Goal: Task Accomplishment & Management: Complete application form

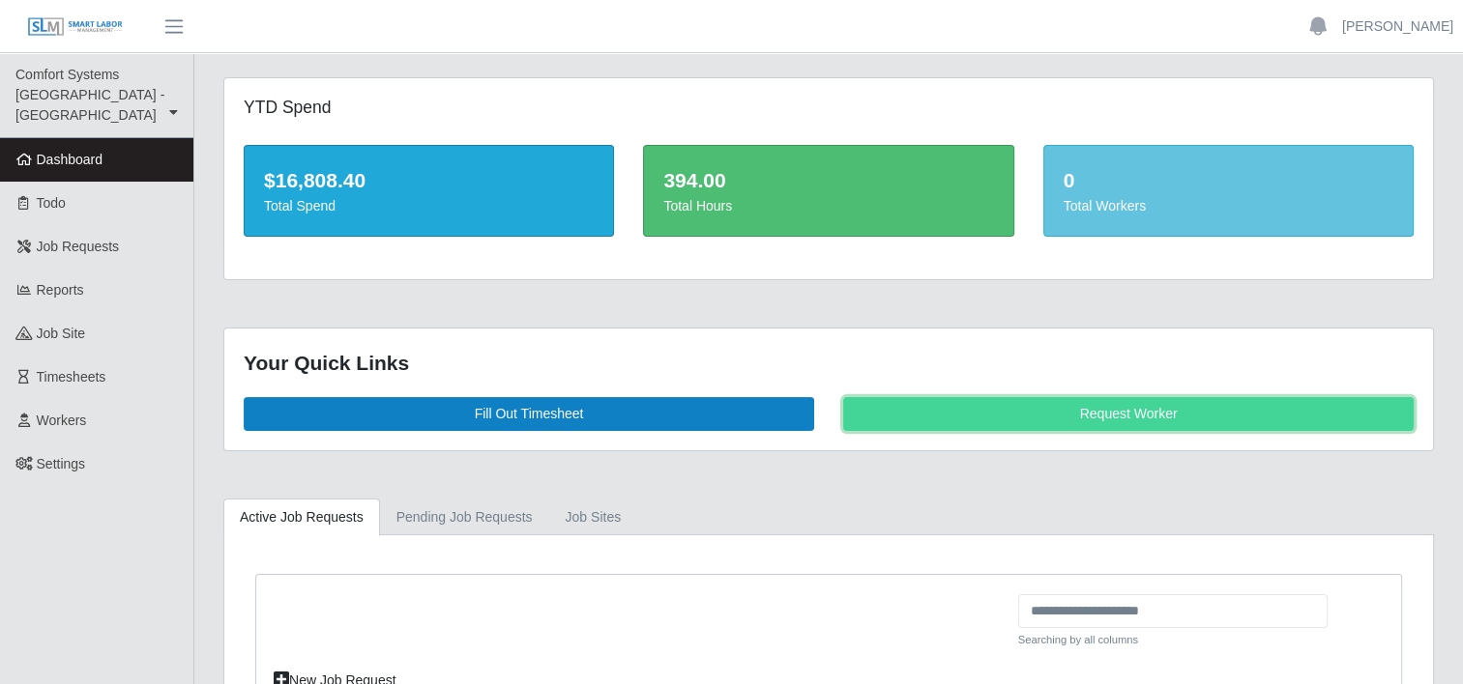
click at [1073, 420] on link "Request Worker" at bounding box center [1128, 414] width 570 height 34
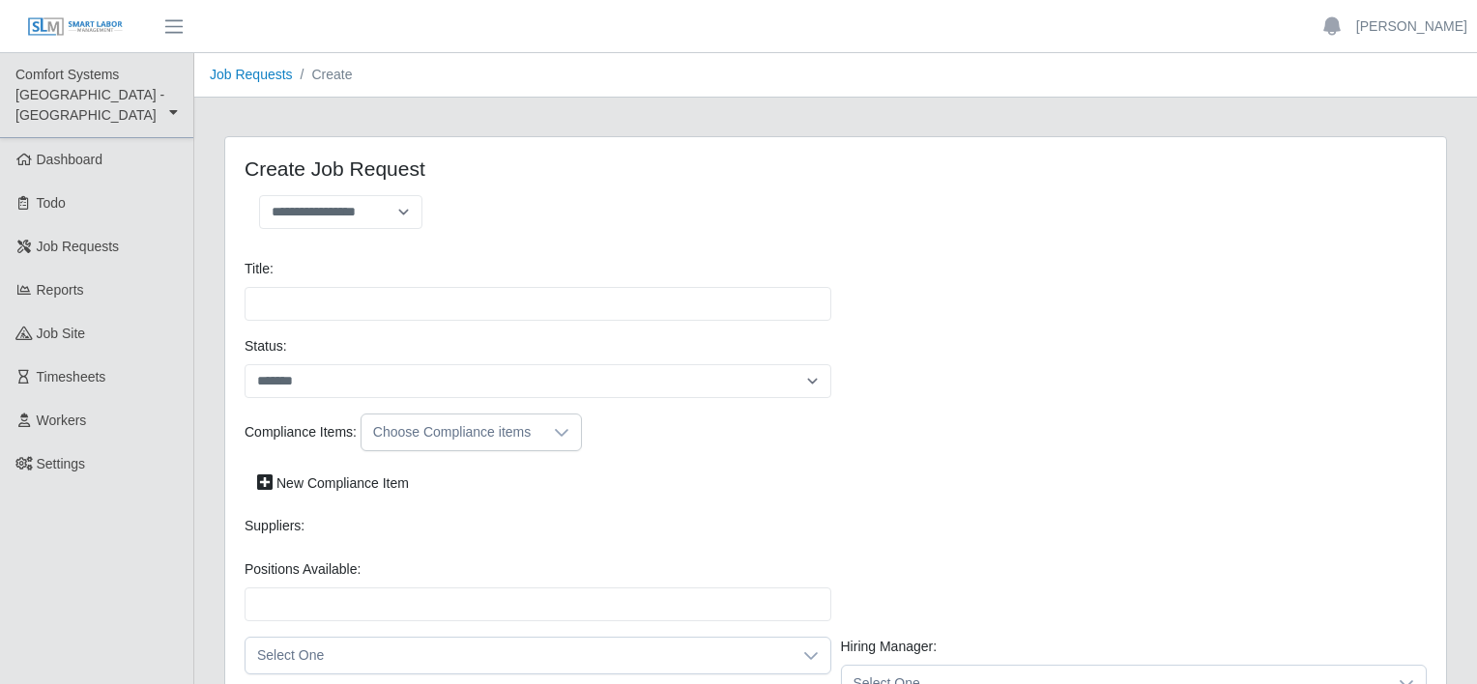
select select
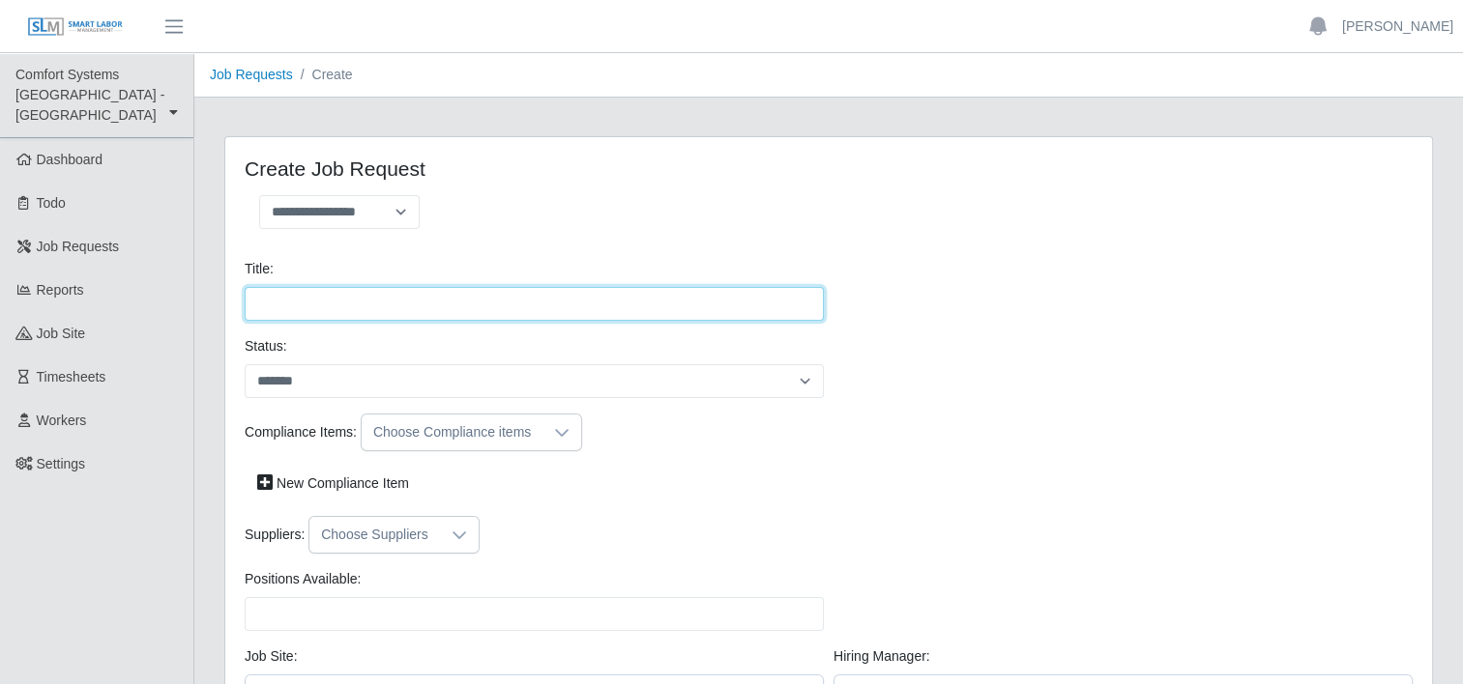
click at [321, 300] on input "Title:" at bounding box center [534, 304] width 579 height 34
type input "**********"
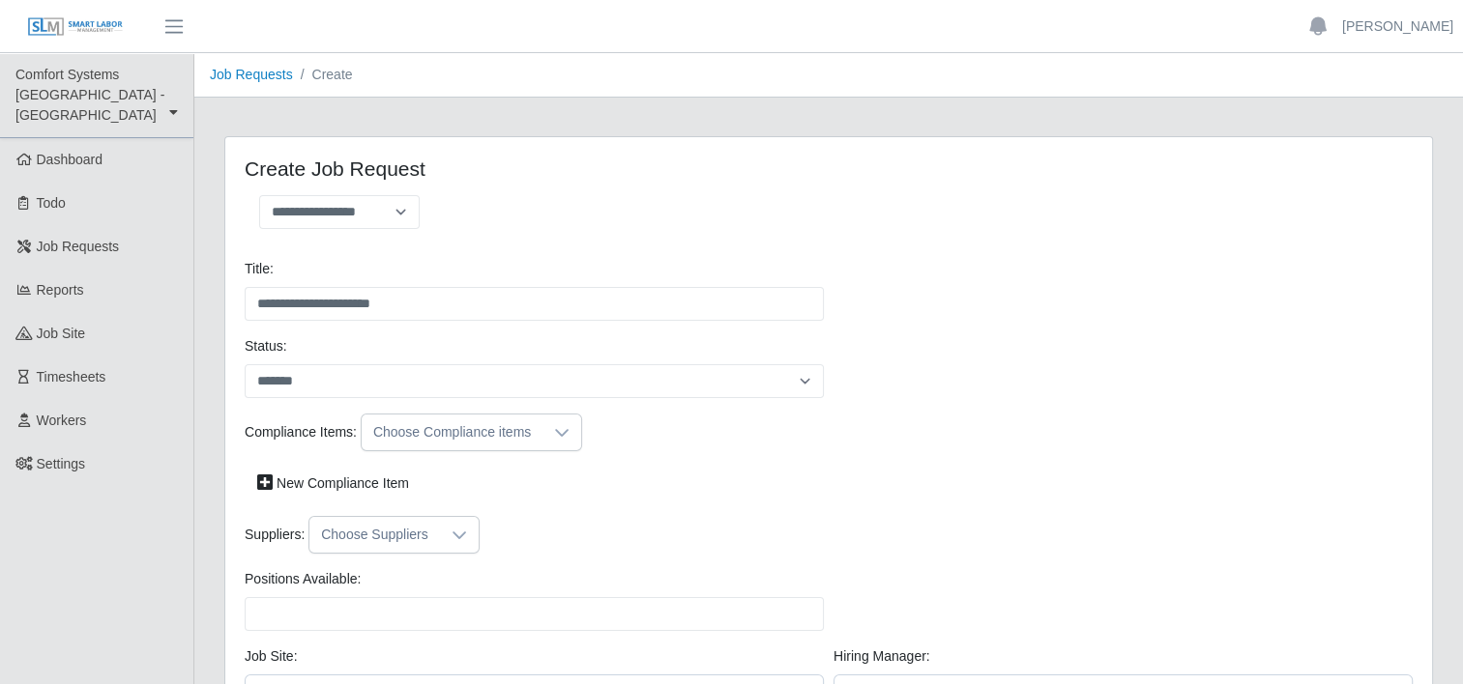
click at [564, 433] on div at bounding box center [561, 433] width 39 height 36
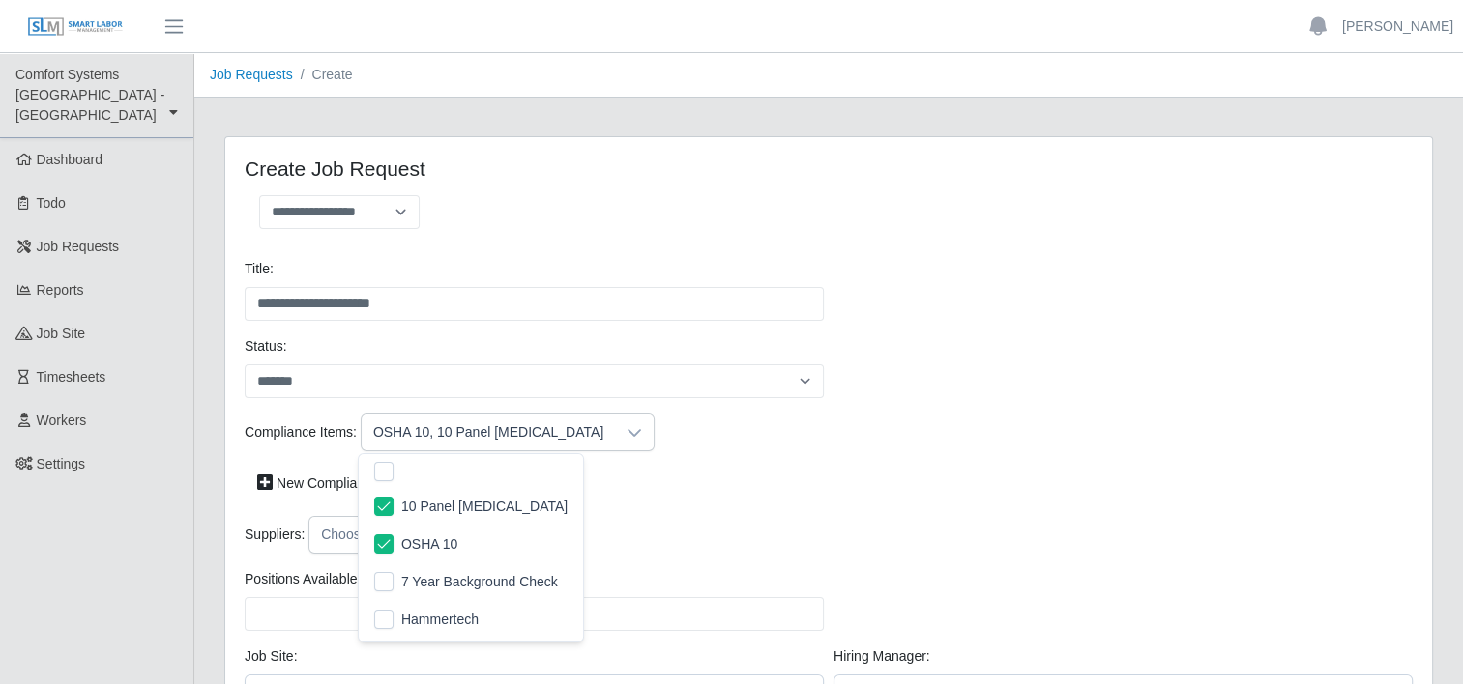
click at [708, 518] on div "Suppliers: Choose Suppliers" at bounding box center [829, 535] width 1178 height 38
click at [452, 530] on icon at bounding box center [458, 535] width 15 height 15
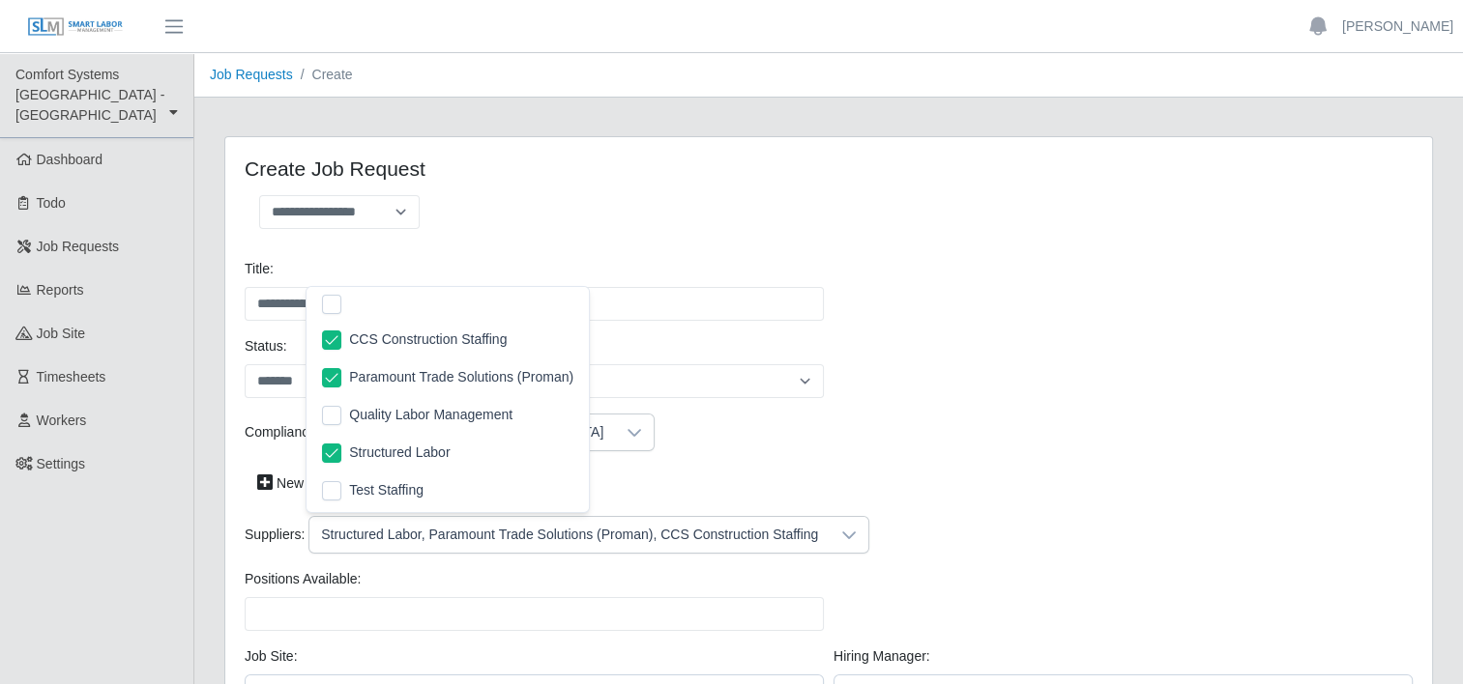
click at [723, 431] on div "Compliance Items: OSHA 10, 10 Panel Drug Screen" at bounding box center [829, 433] width 1178 height 38
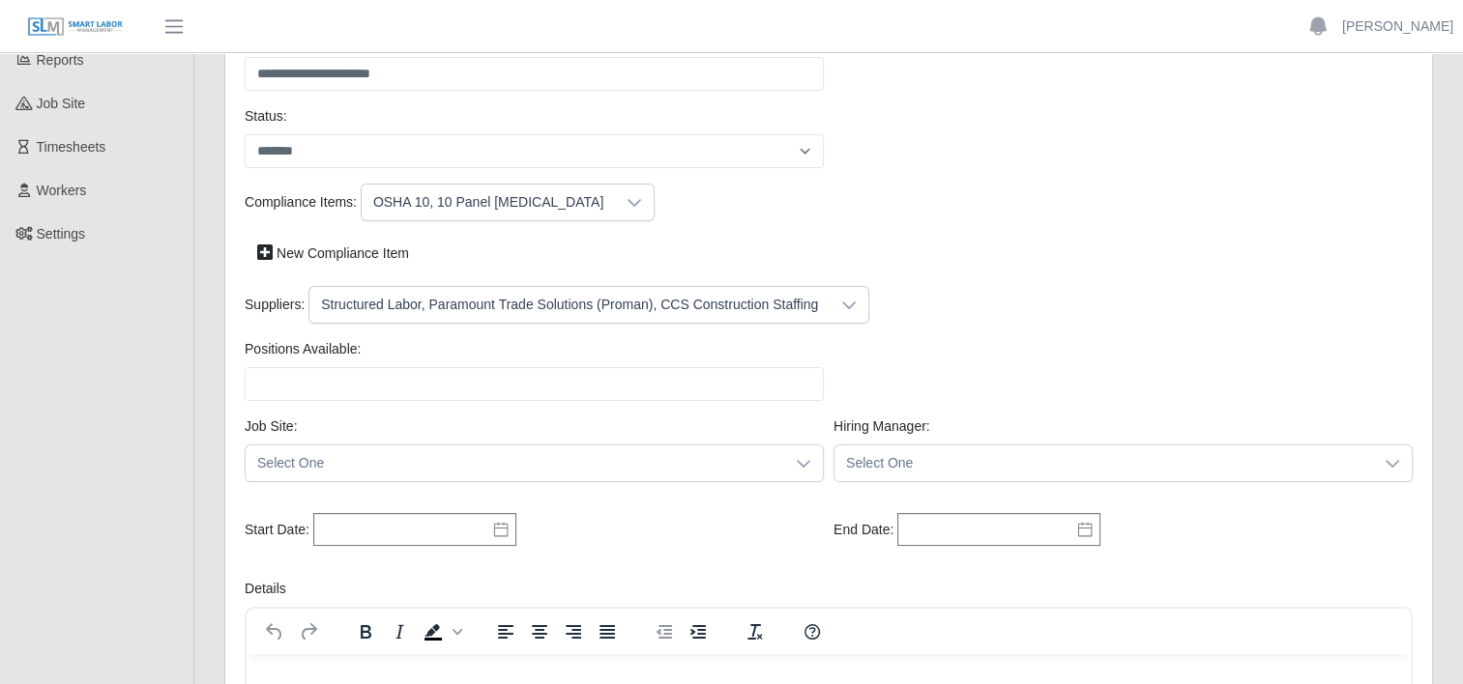
scroll to position [232, 0]
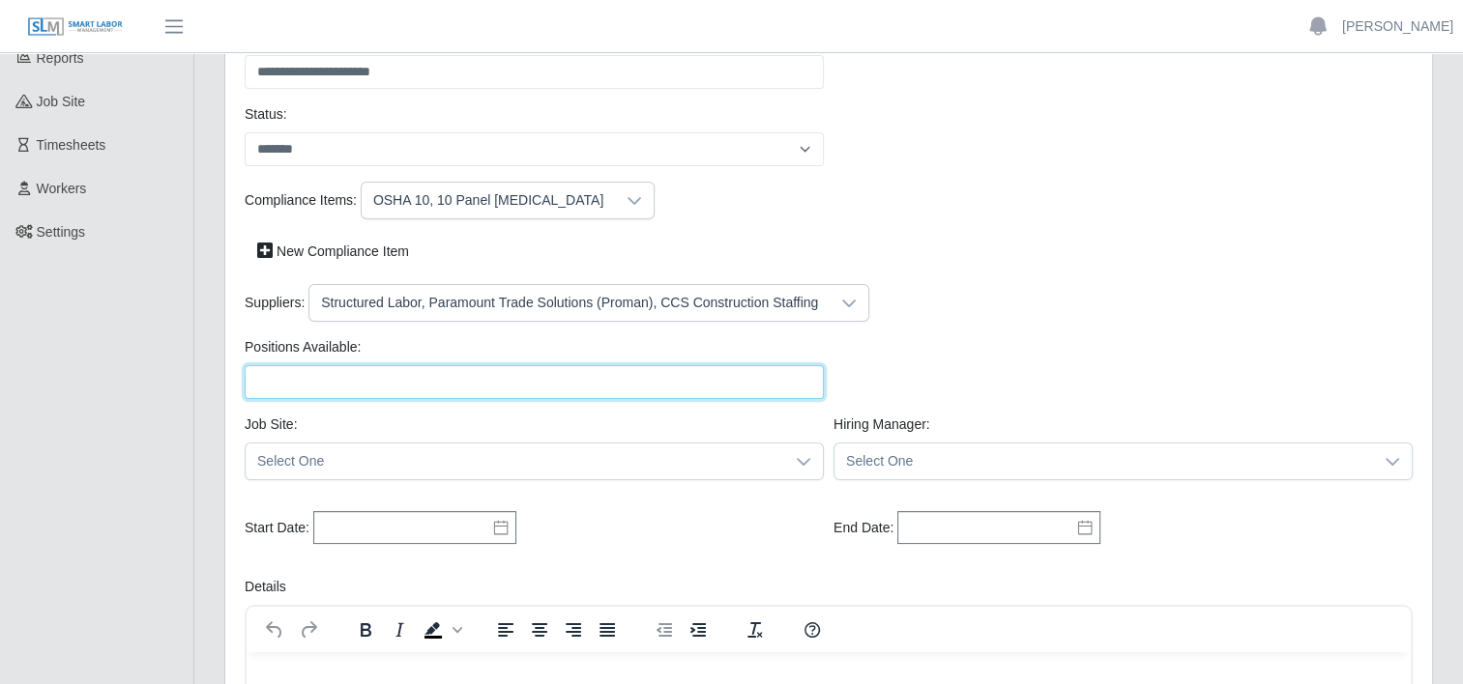
click at [392, 385] on input "Positions Available:" at bounding box center [534, 382] width 579 height 34
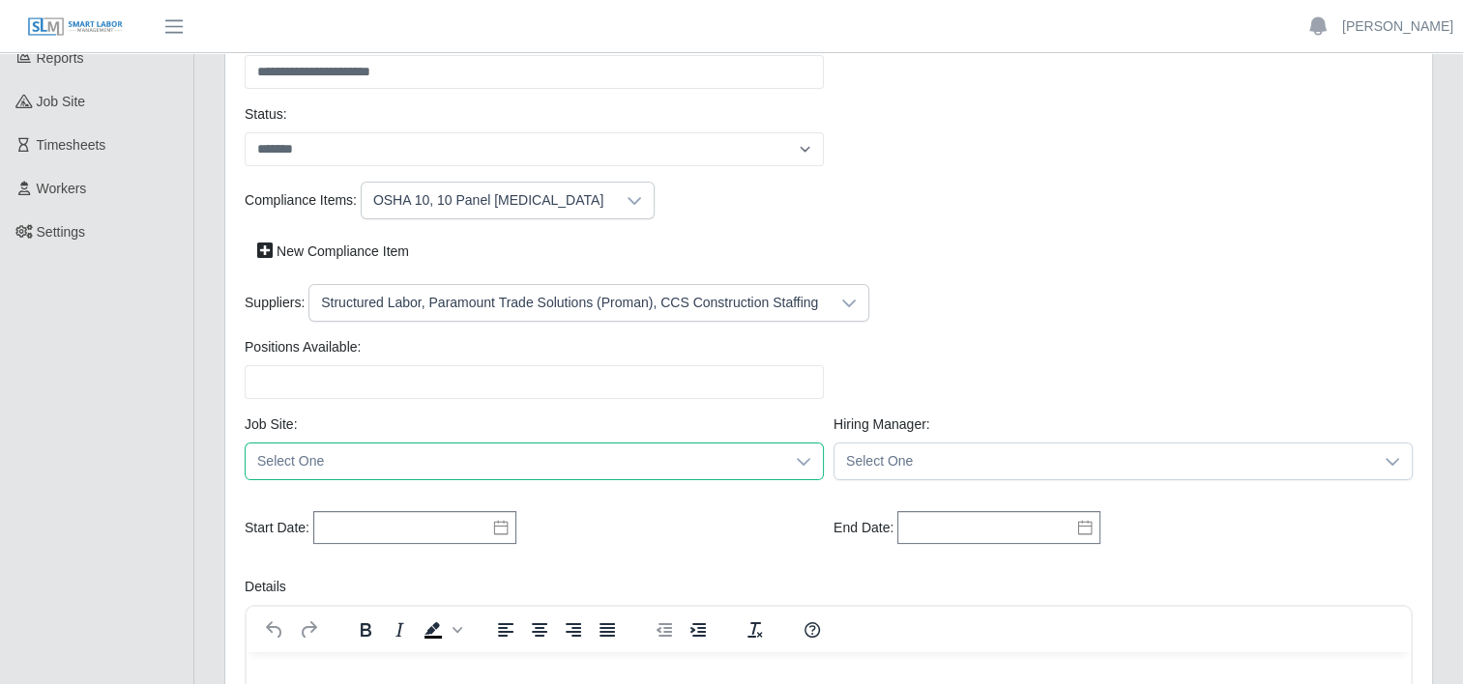
click at [439, 453] on span "Select One" at bounding box center [515, 462] width 539 height 36
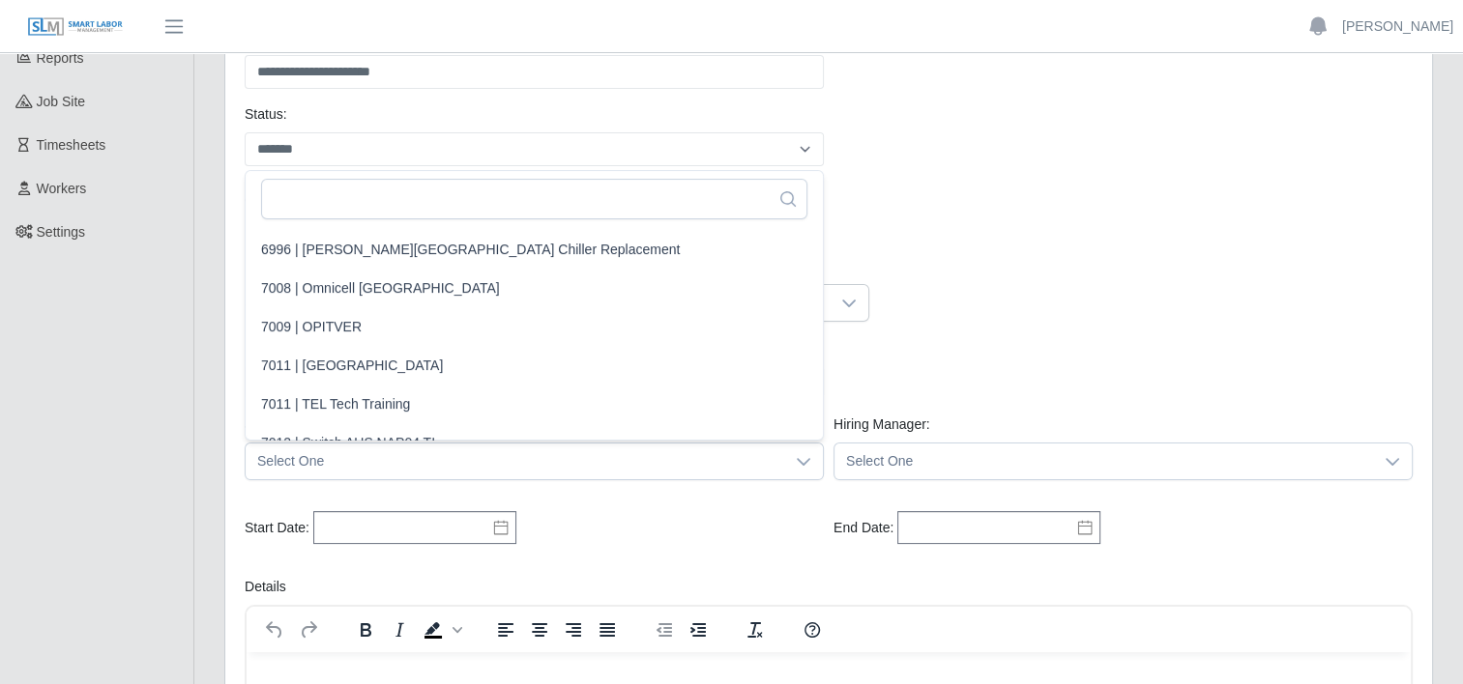
scroll to position [1019, 0]
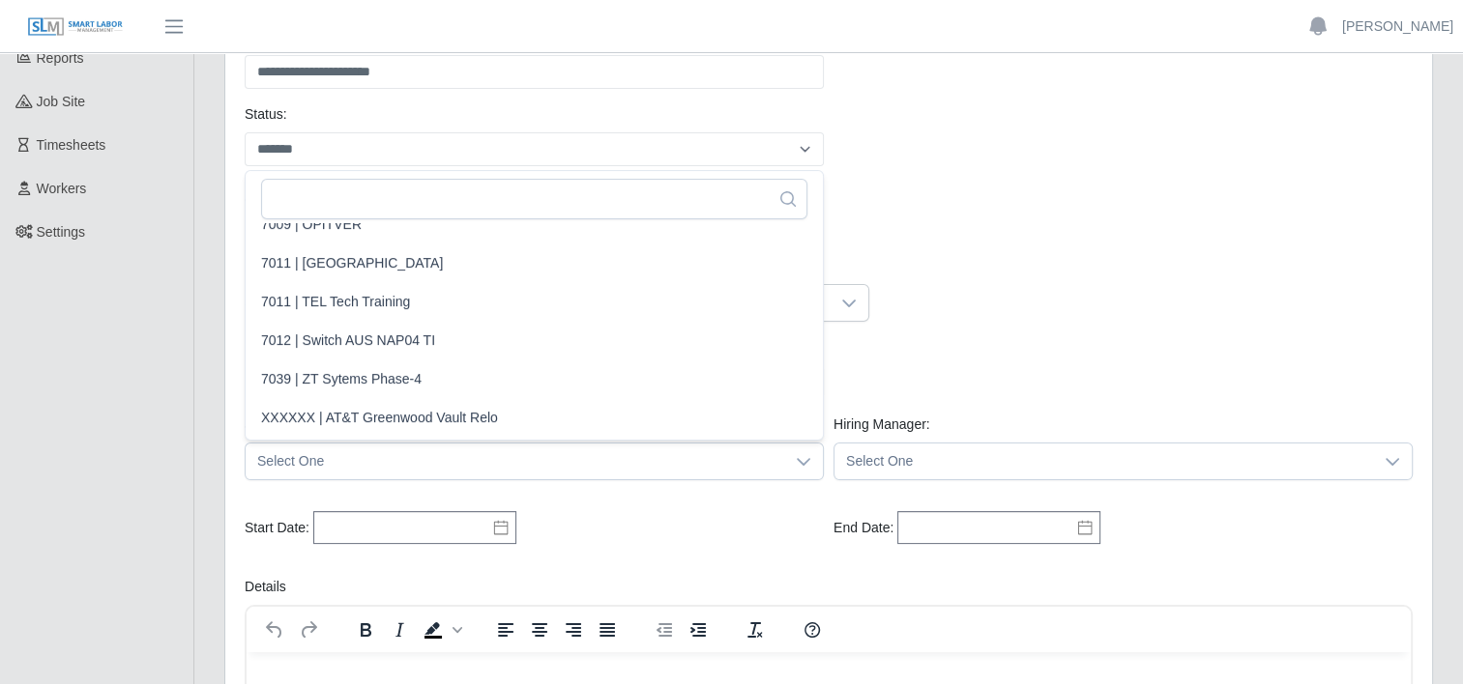
click at [947, 352] on div "Positions Available: Please provide a valid position available number." at bounding box center [829, 375] width 1178 height 77
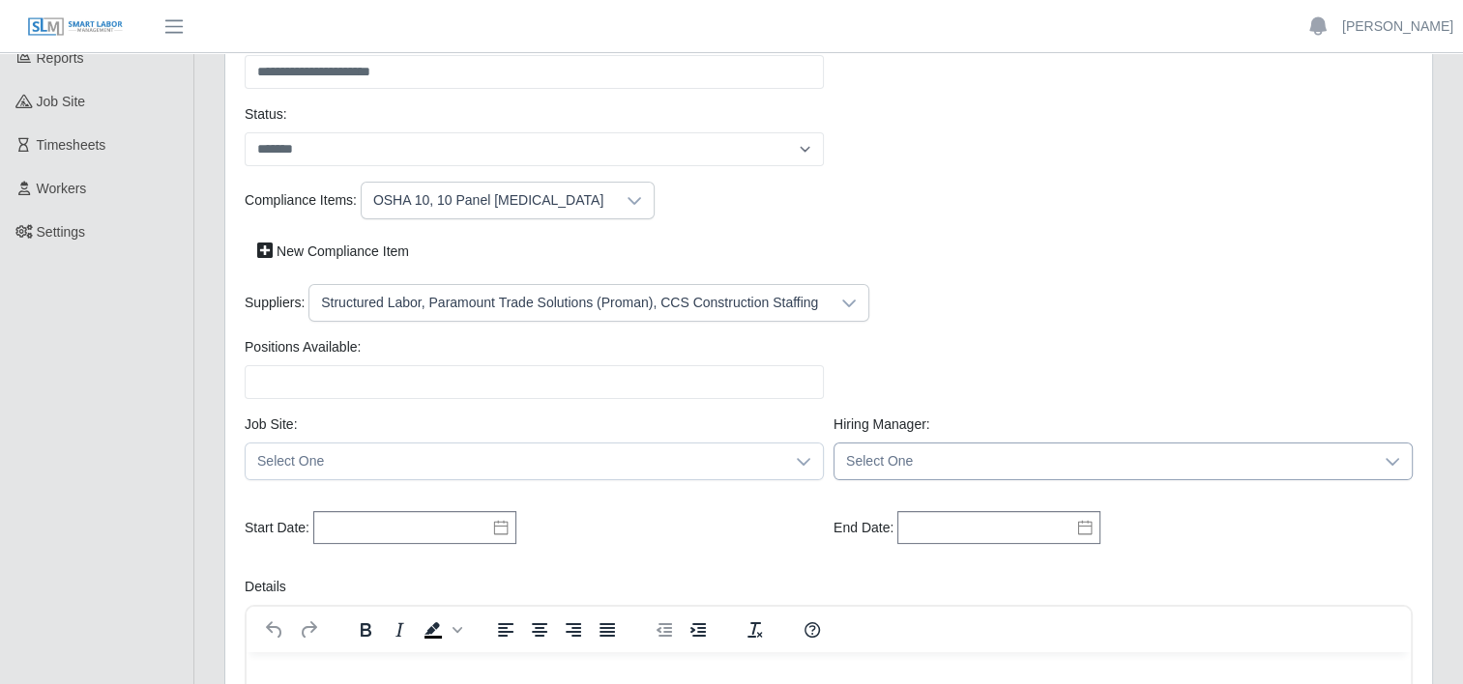
click at [1388, 455] on icon at bounding box center [1391, 461] width 15 height 15
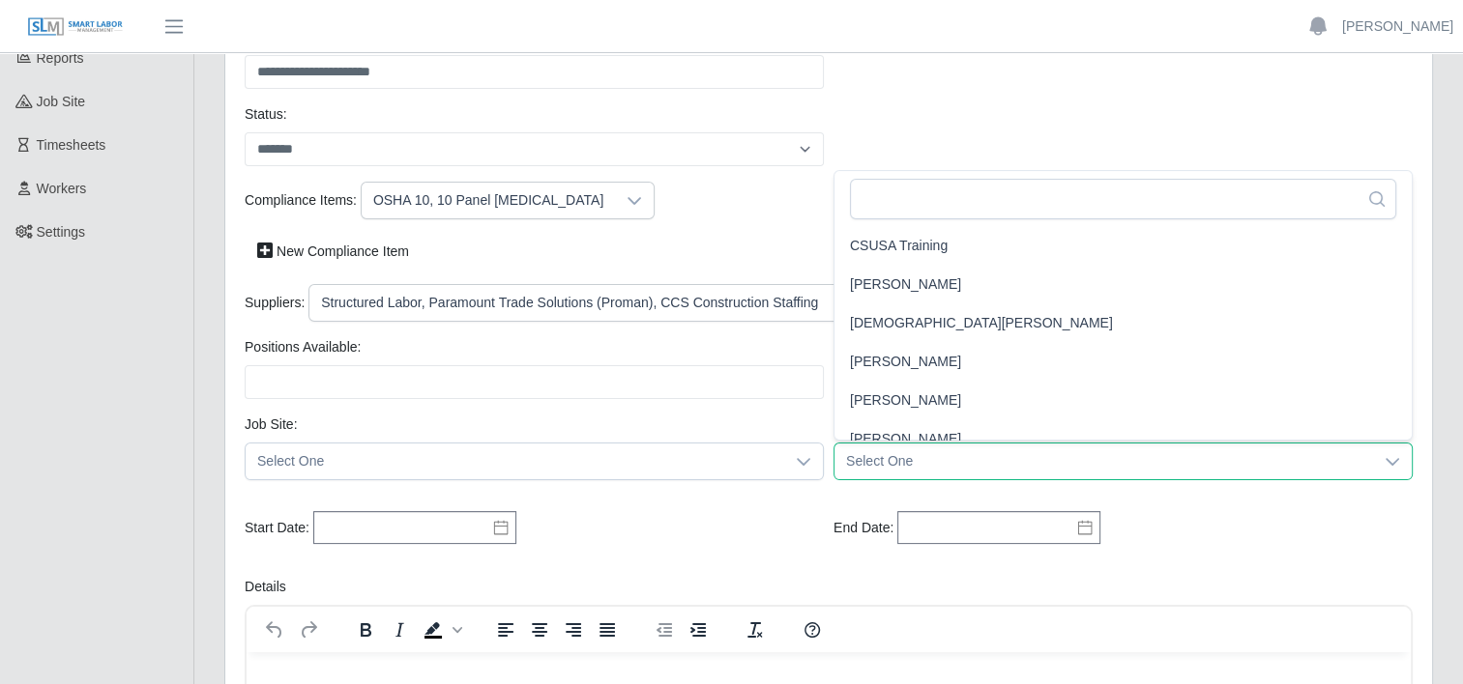
scroll to position [17, 0]
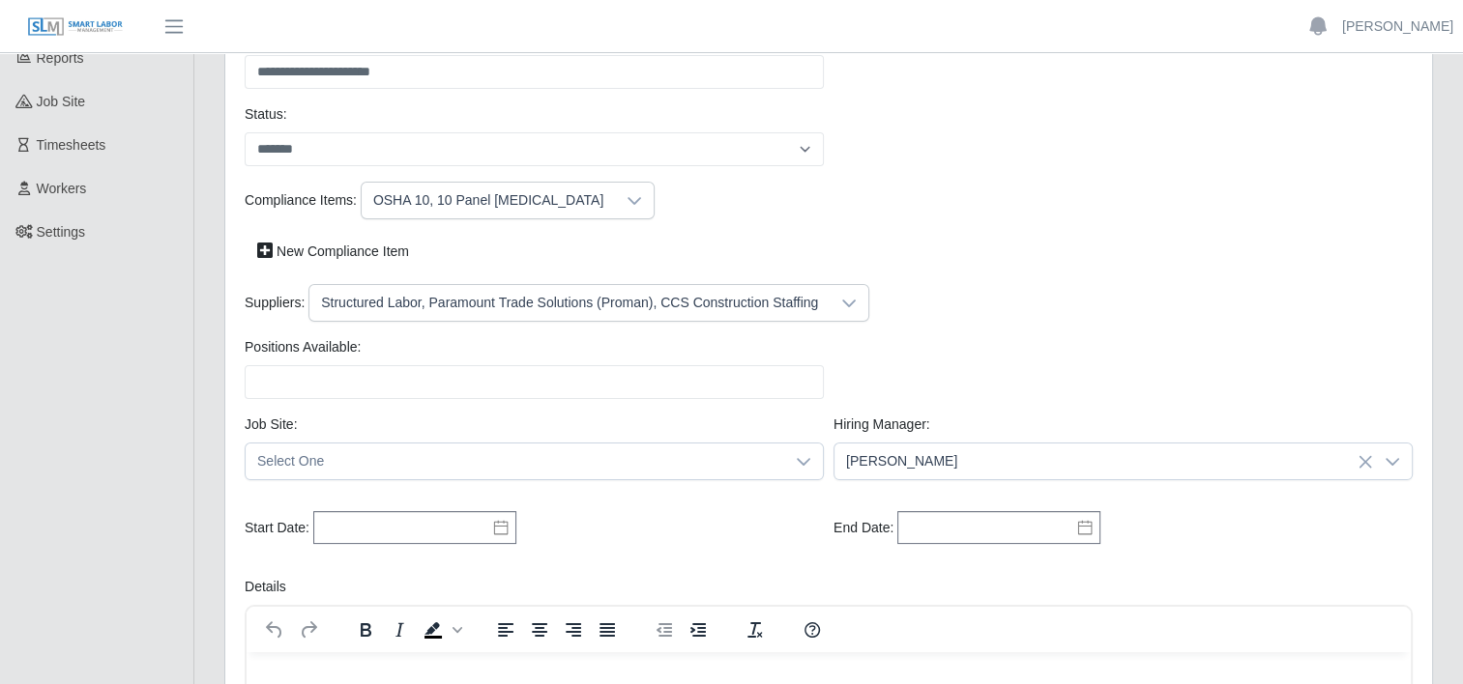
click at [493, 531] on icon at bounding box center [500, 527] width 15 height 15
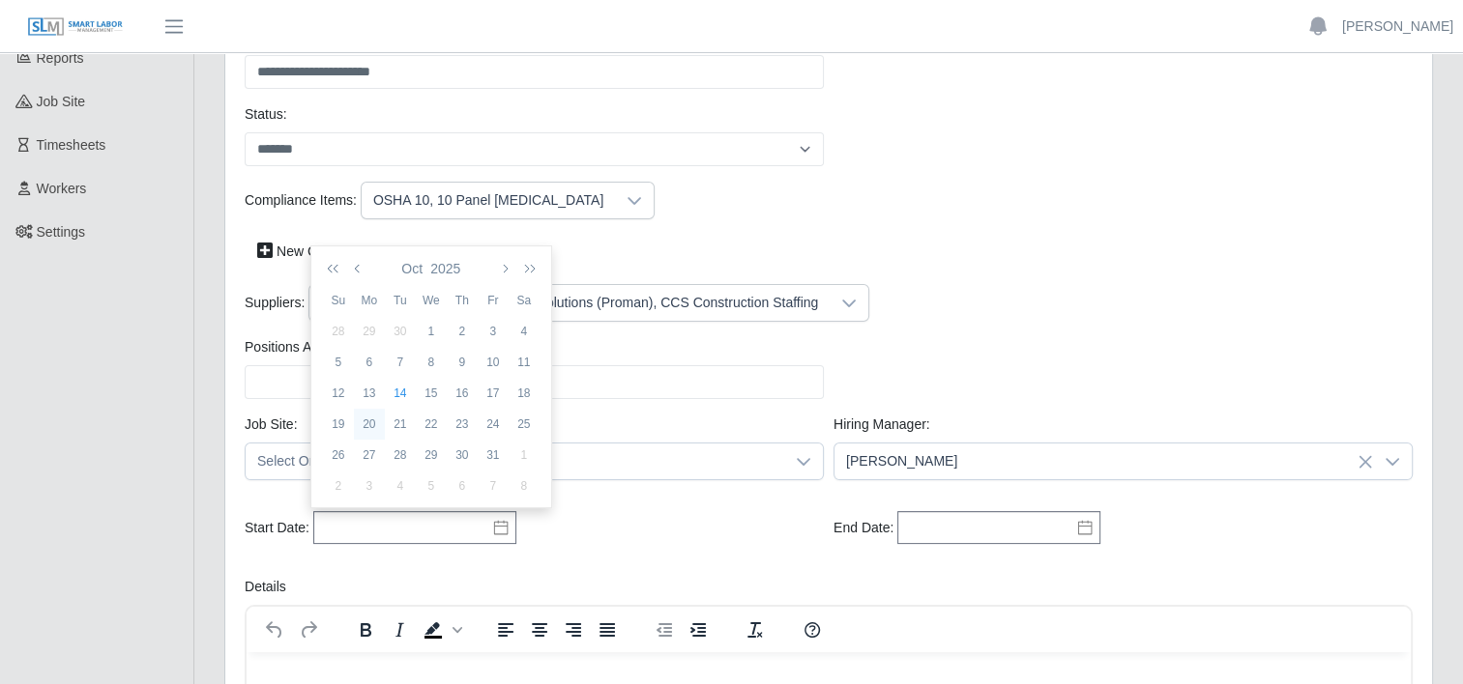
click at [367, 425] on div "20" at bounding box center [369, 424] width 31 height 17
type input "**********"
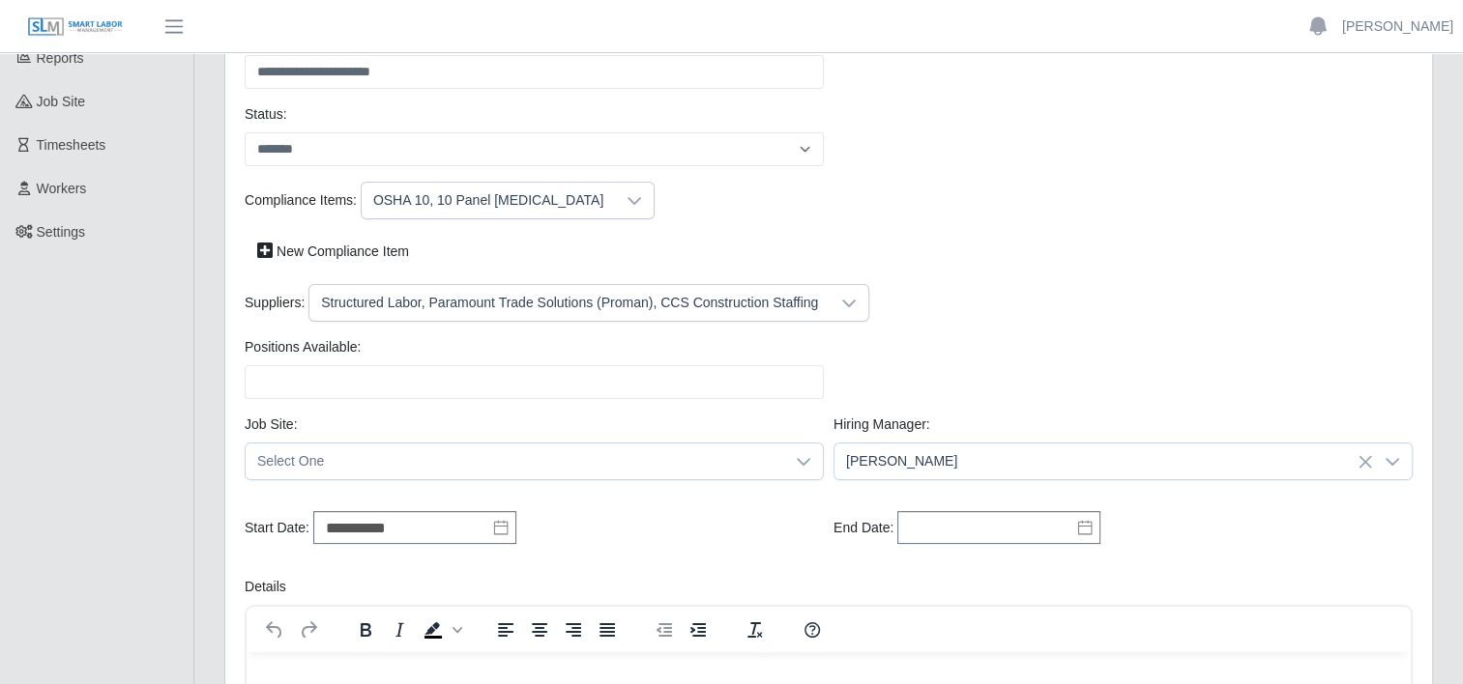
click at [1081, 527] on icon at bounding box center [1084, 527] width 15 height 15
click at [1049, 267] on icon "button" at bounding box center [1049, 268] width 10 height 15
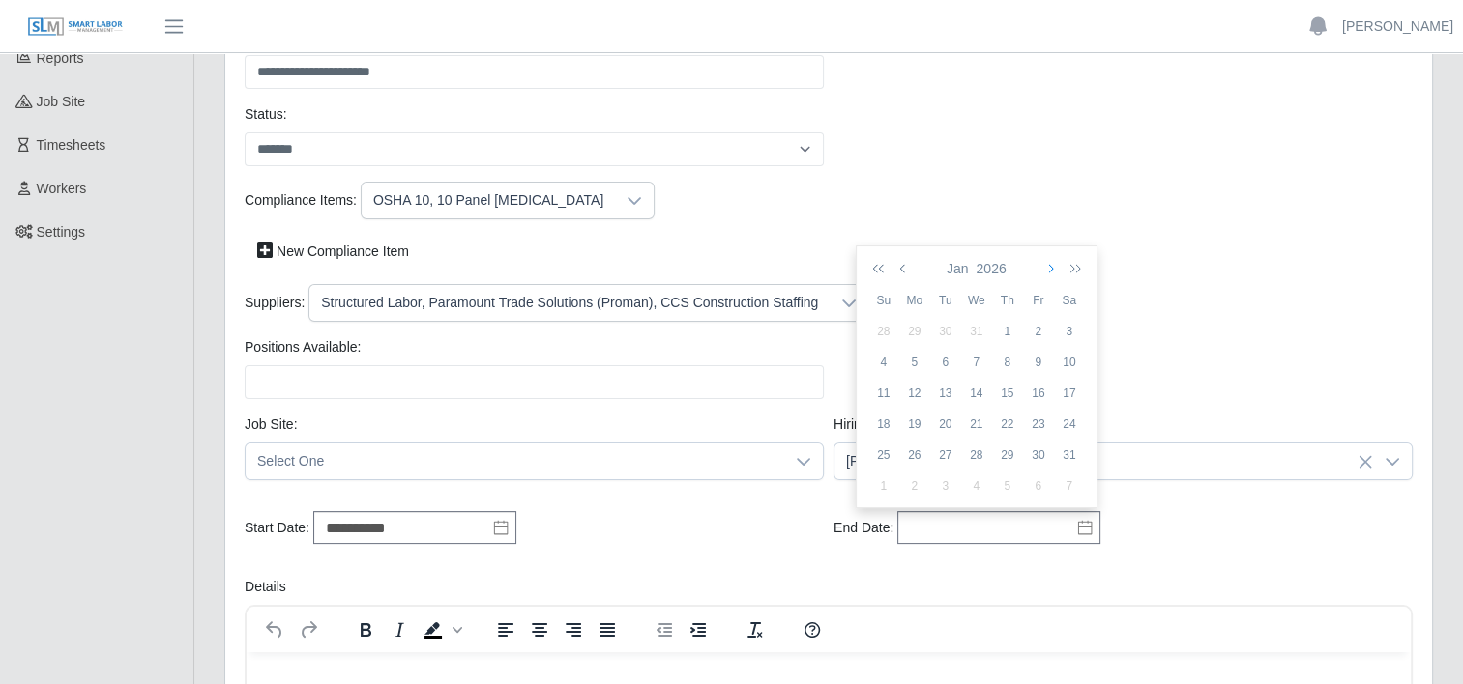
click at [1049, 267] on icon "button" at bounding box center [1049, 268] width 10 height 15
click at [1041, 451] on div "27" at bounding box center [1038, 455] width 31 height 17
type input "**********"
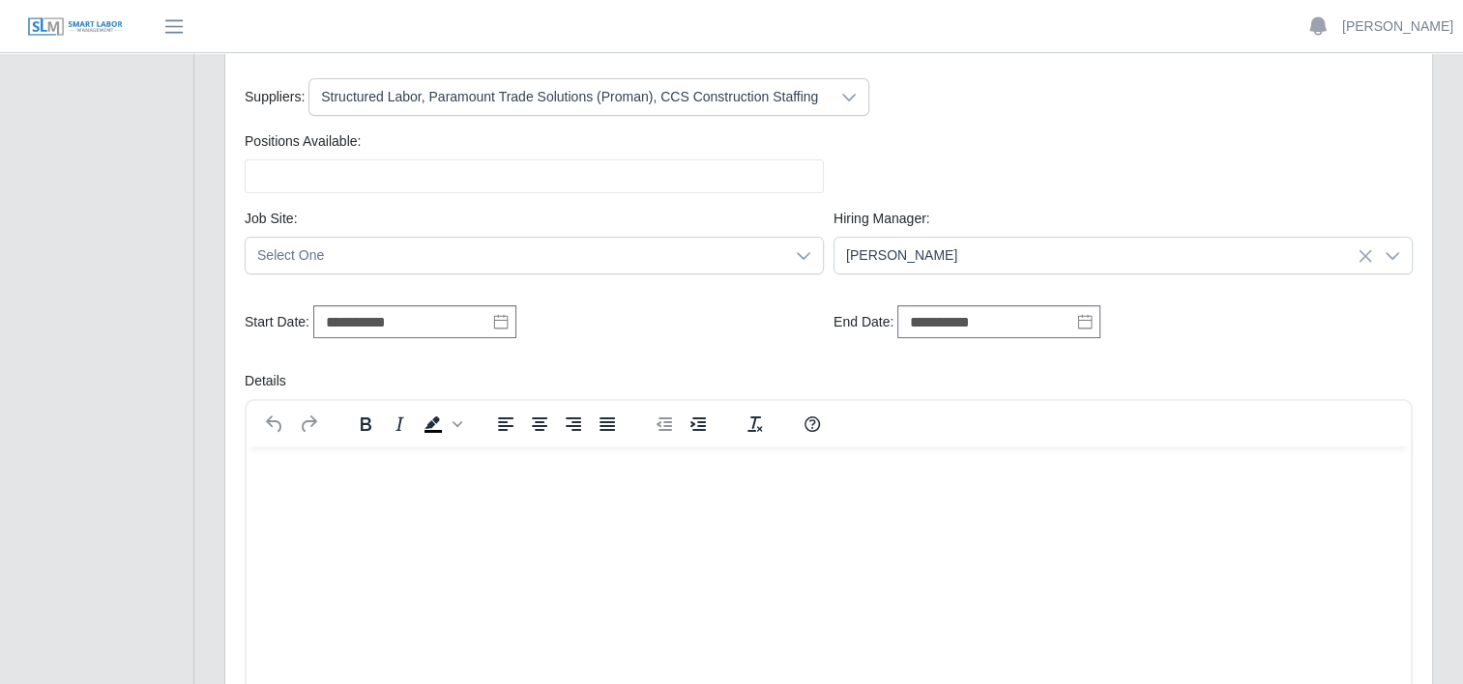
scroll to position [387, 0]
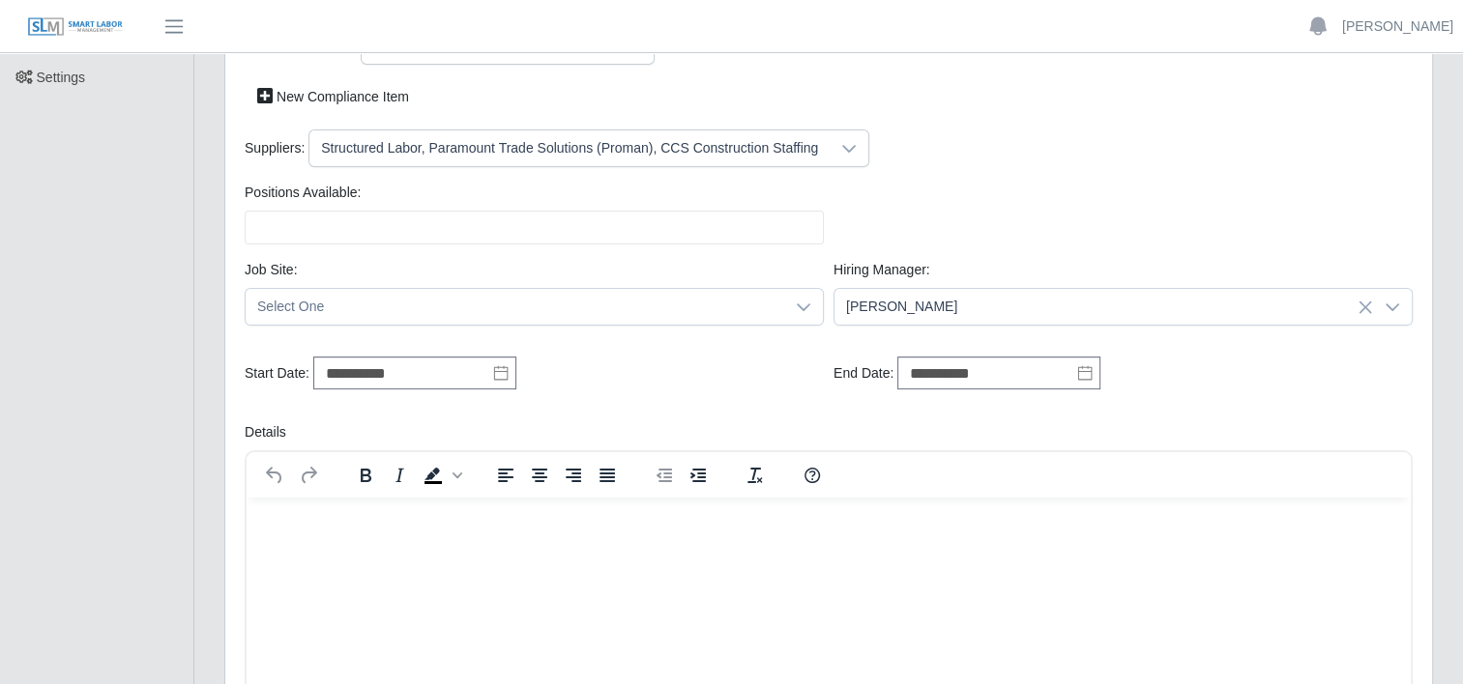
click at [307, 519] on p "Rich Text Area. Press ALT-0 for help." at bounding box center [828, 522] width 1133 height 21
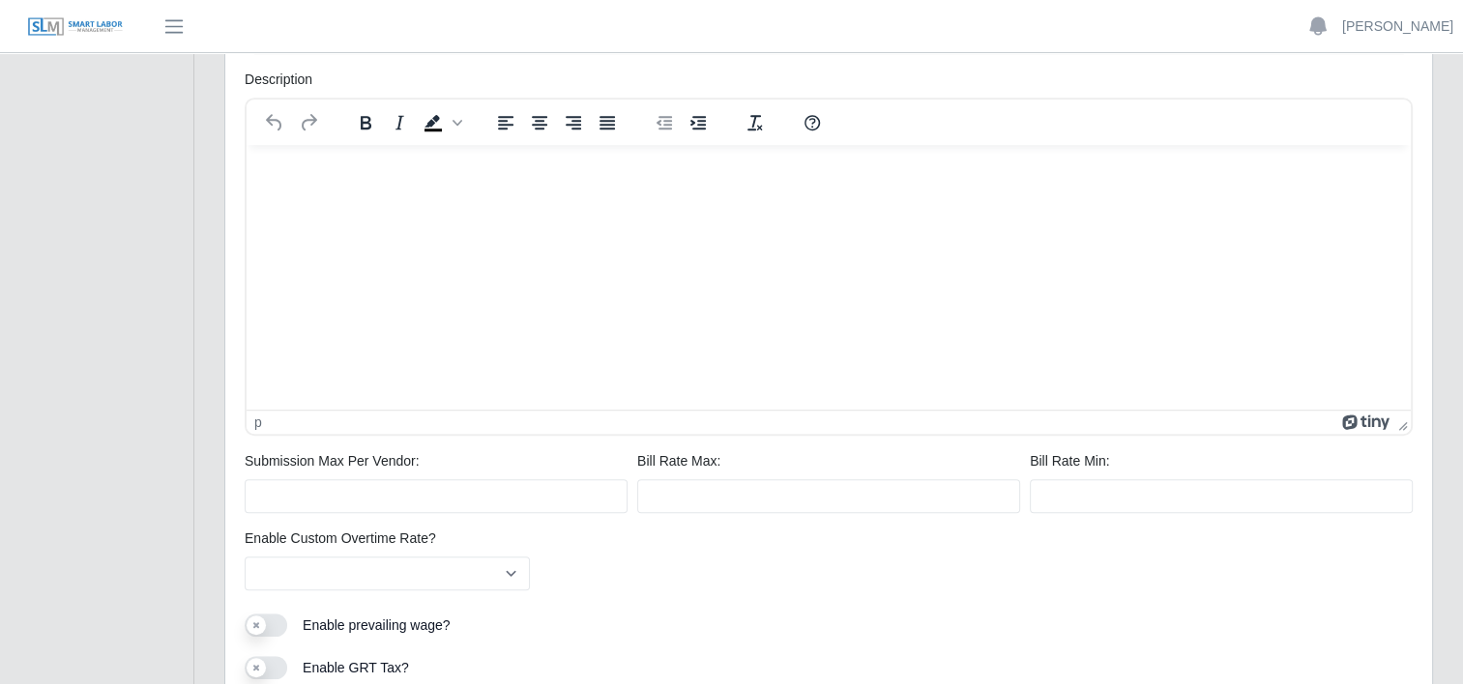
scroll to position [1199, 0]
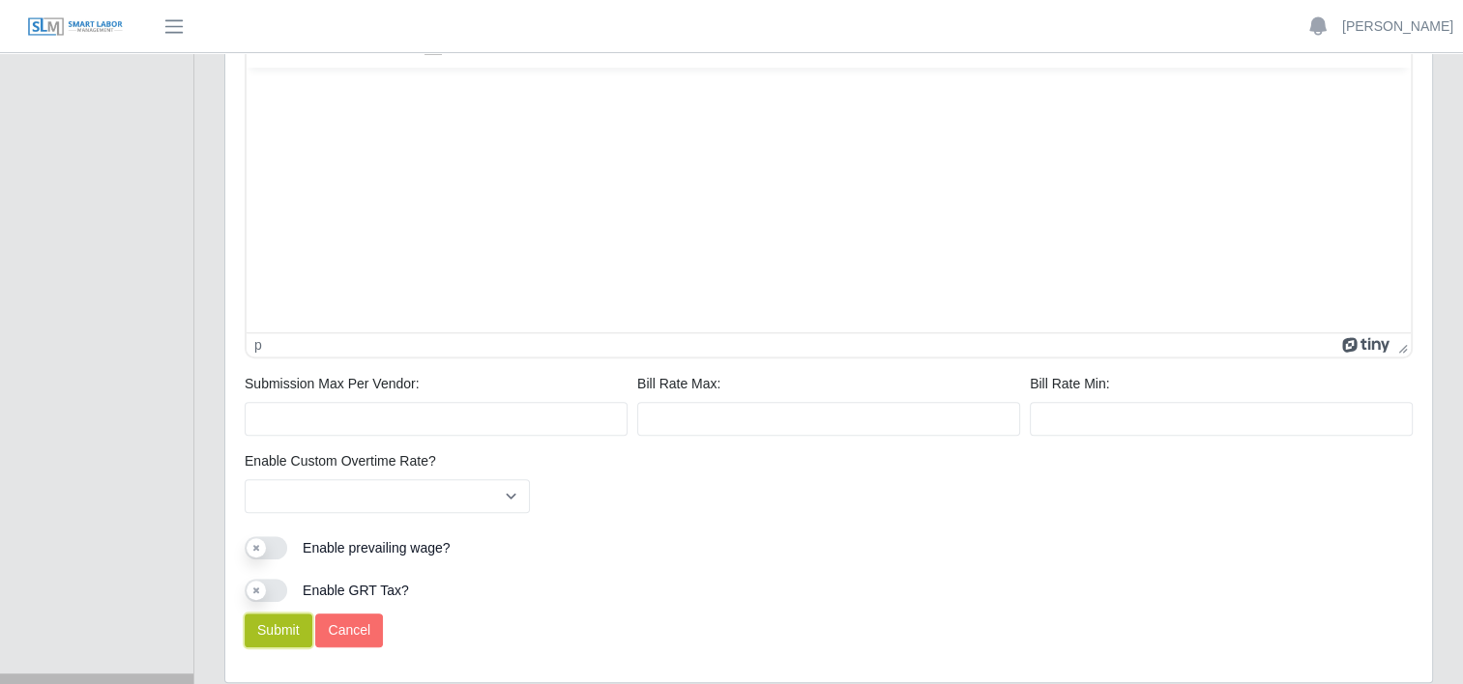
click at [277, 632] on button "Submit" at bounding box center [279, 631] width 68 height 34
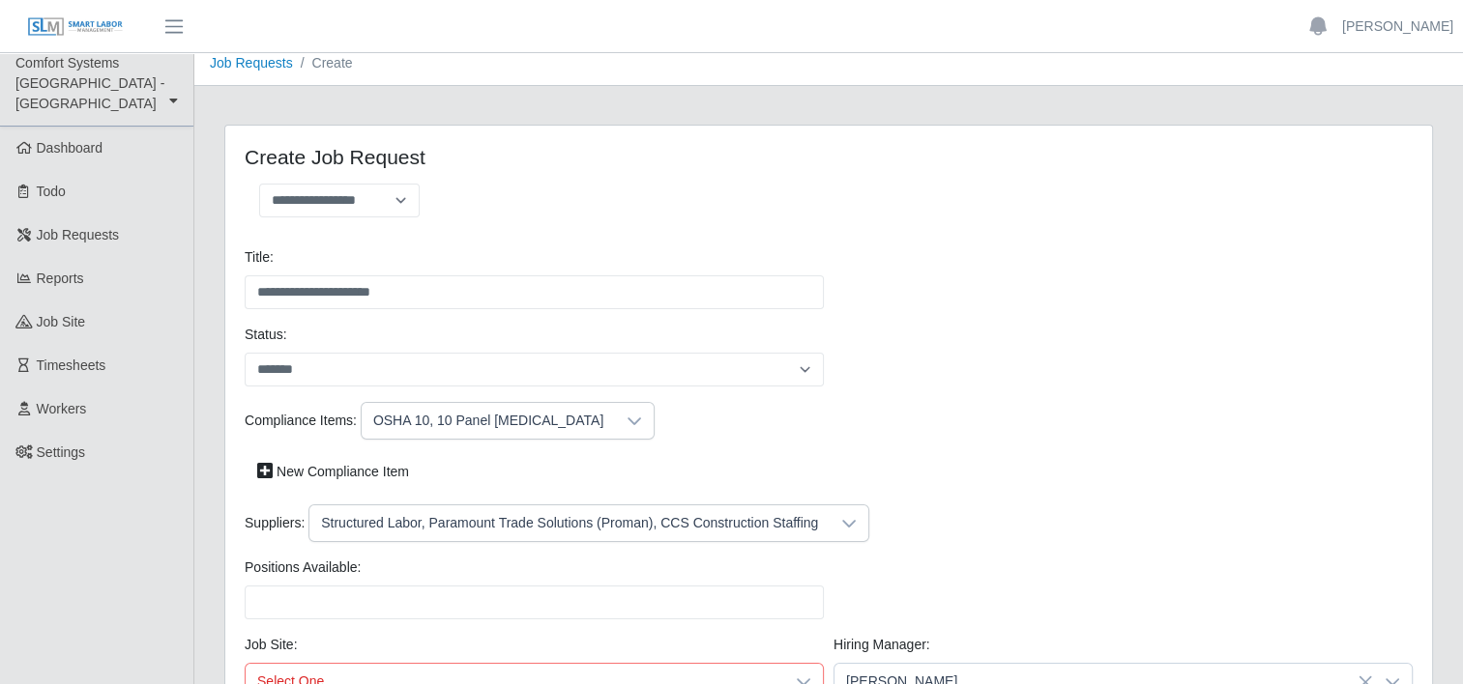
scroll to position [0, 0]
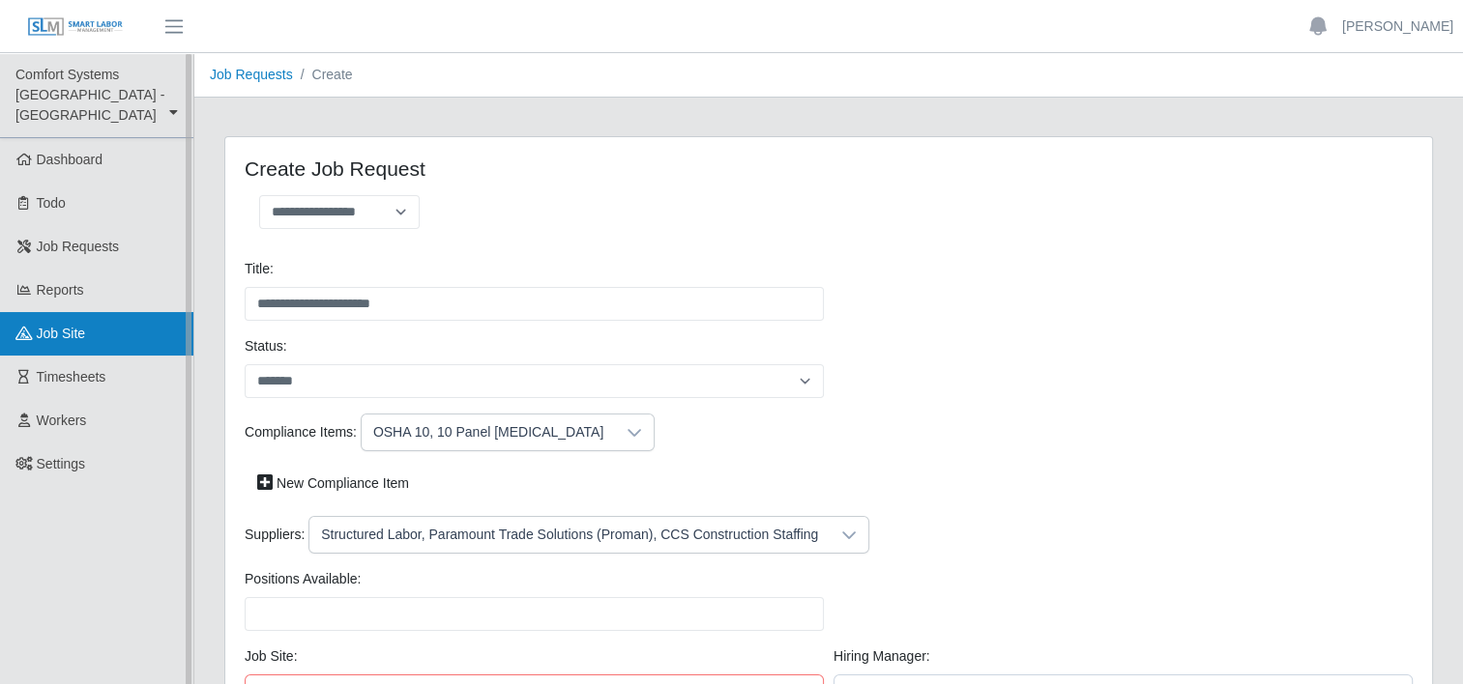
click at [53, 326] on span "job site" at bounding box center [61, 333] width 49 height 15
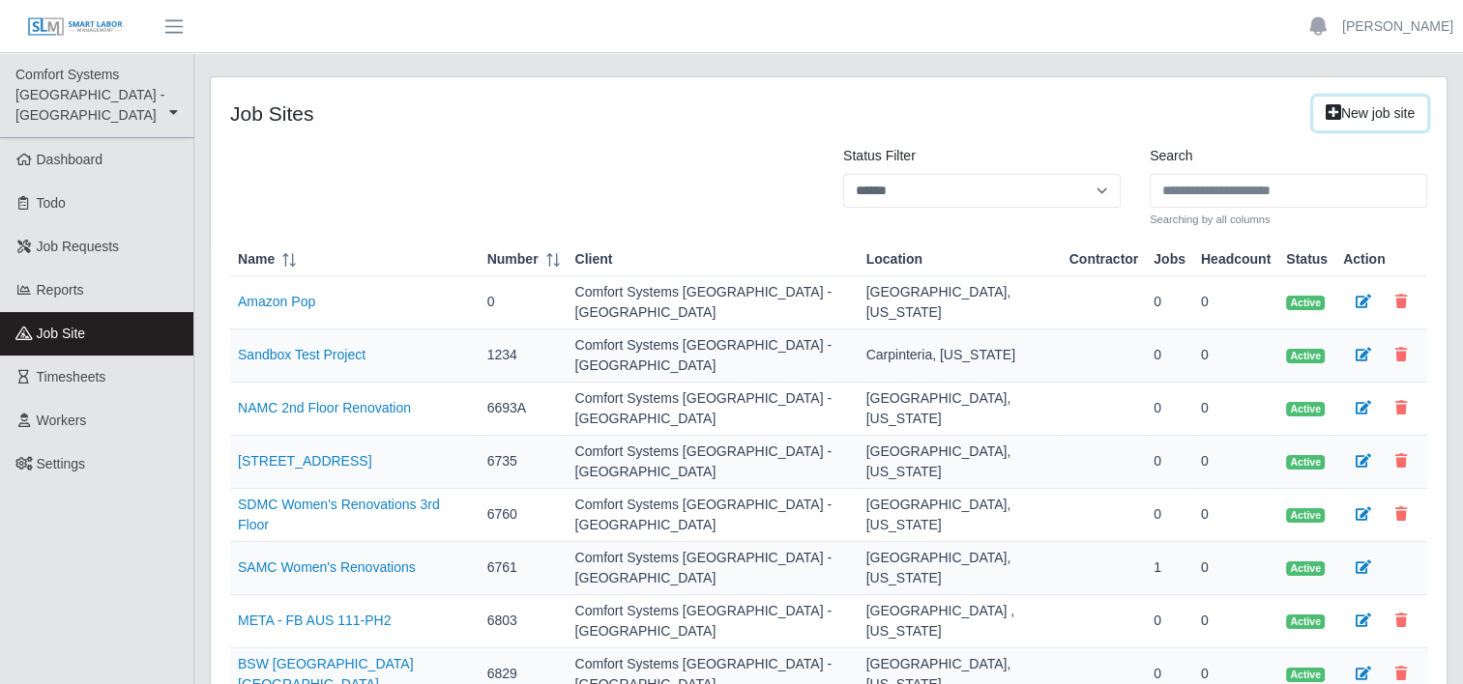
click at [1329, 117] on icon at bounding box center [1332, 112] width 15 height 14
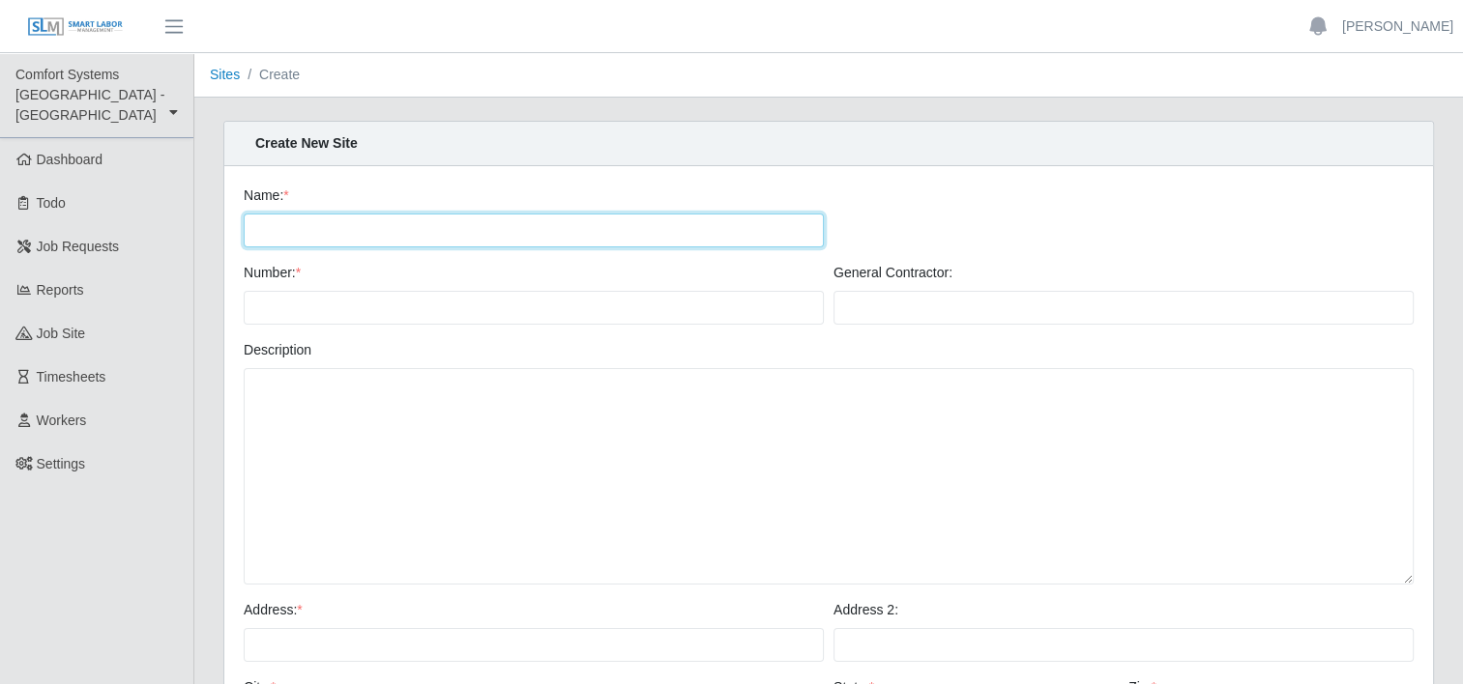
click at [461, 235] on input "Name: *" at bounding box center [534, 231] width 580 height 34
type input "**********"
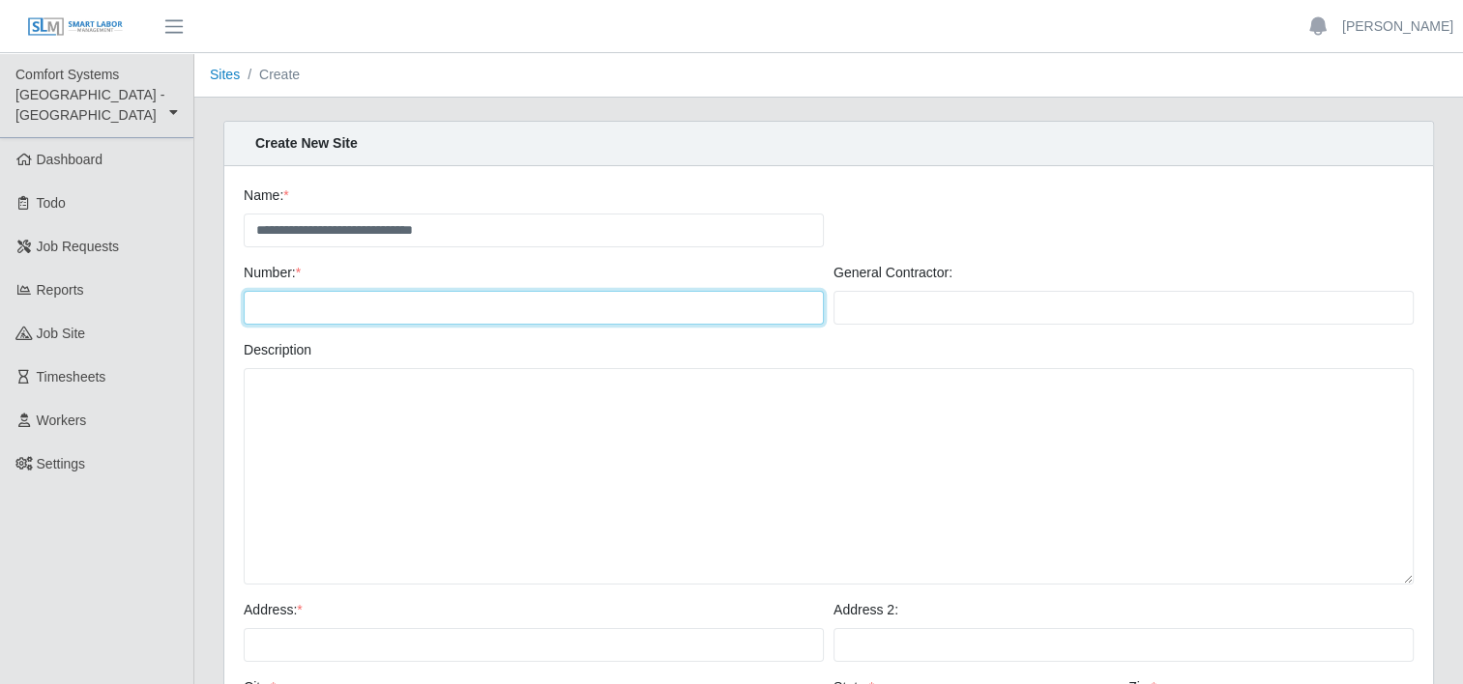
click at [371, 314] on input "Number: *" at bounding box center [534, 308] width 580 height 34
type input "****"
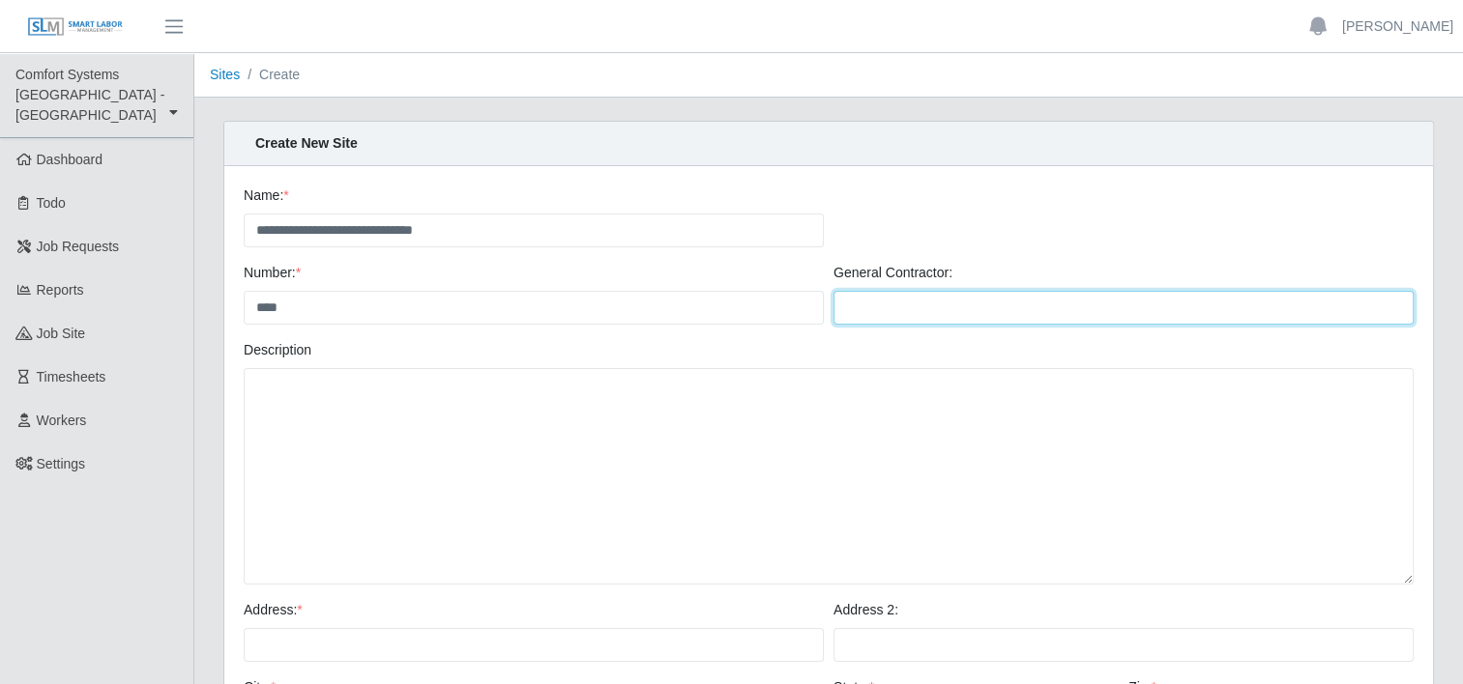
click at [971, 305] on input "General Contractor:" at bounding box center [1123, 308] width 580 height 34
type input "******"
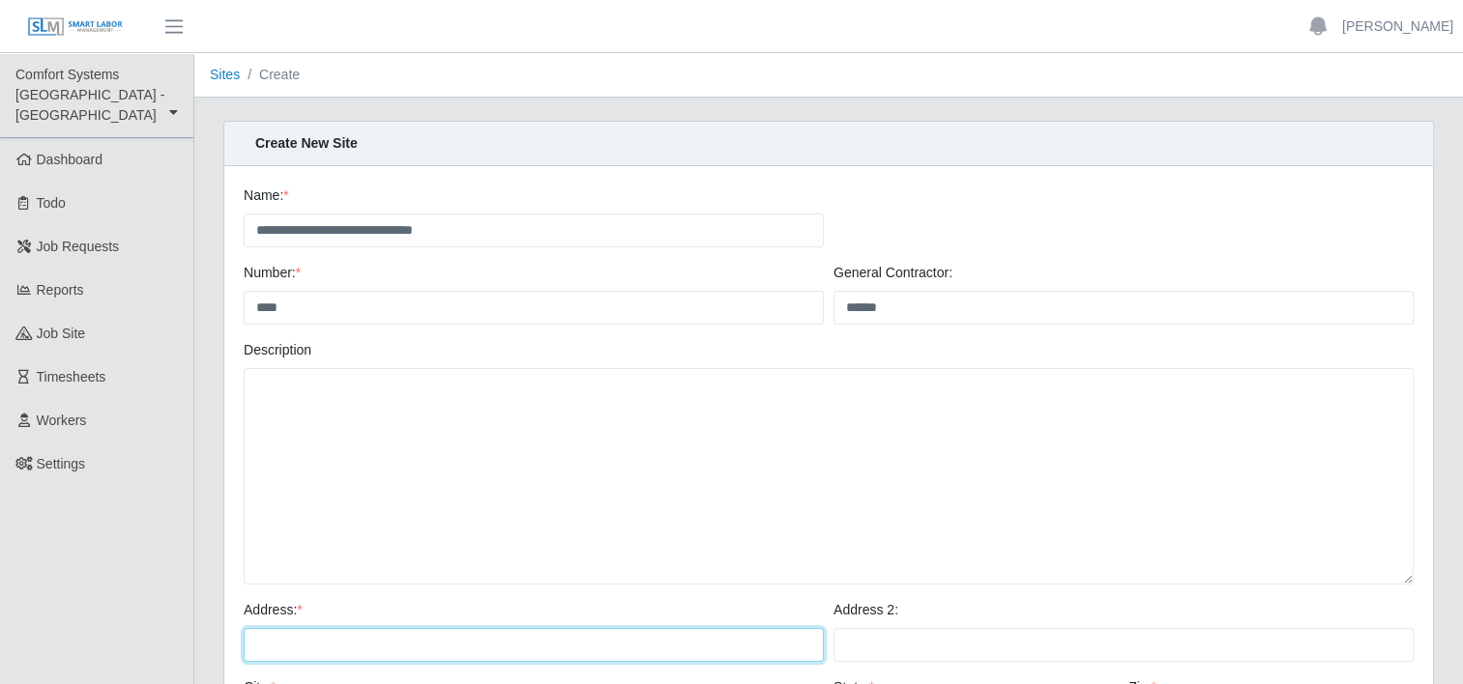
click at [393, 634] on input "Address: *" at bounding box center [534, 645] width 580 height 34
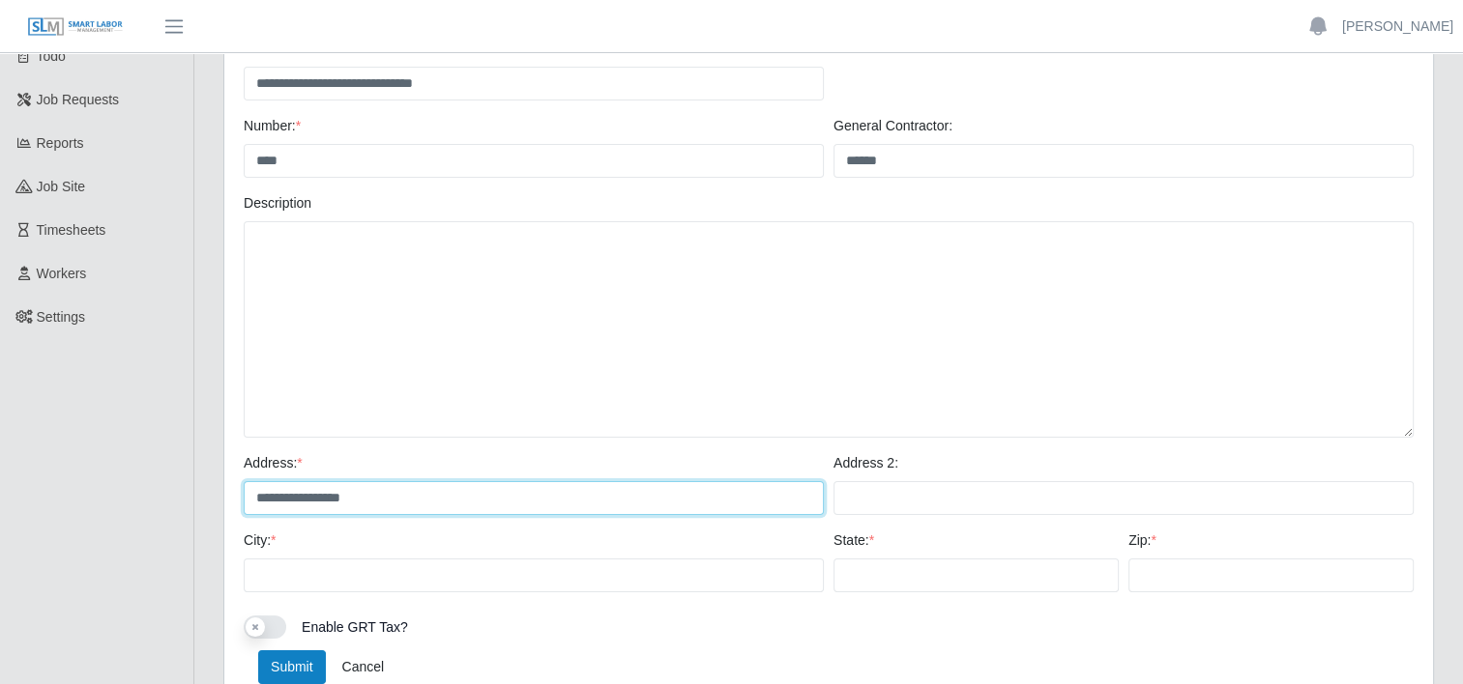
scroll to position [155, 0]
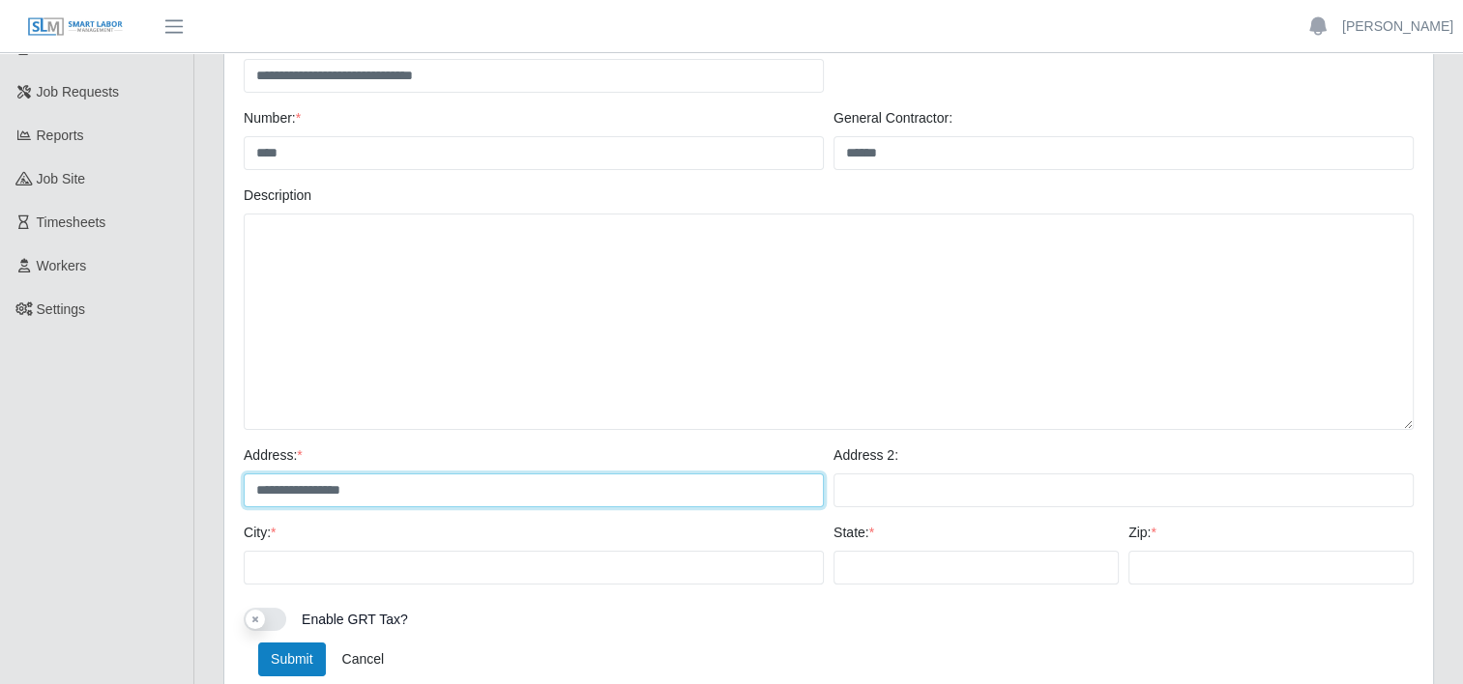
type input "**********"
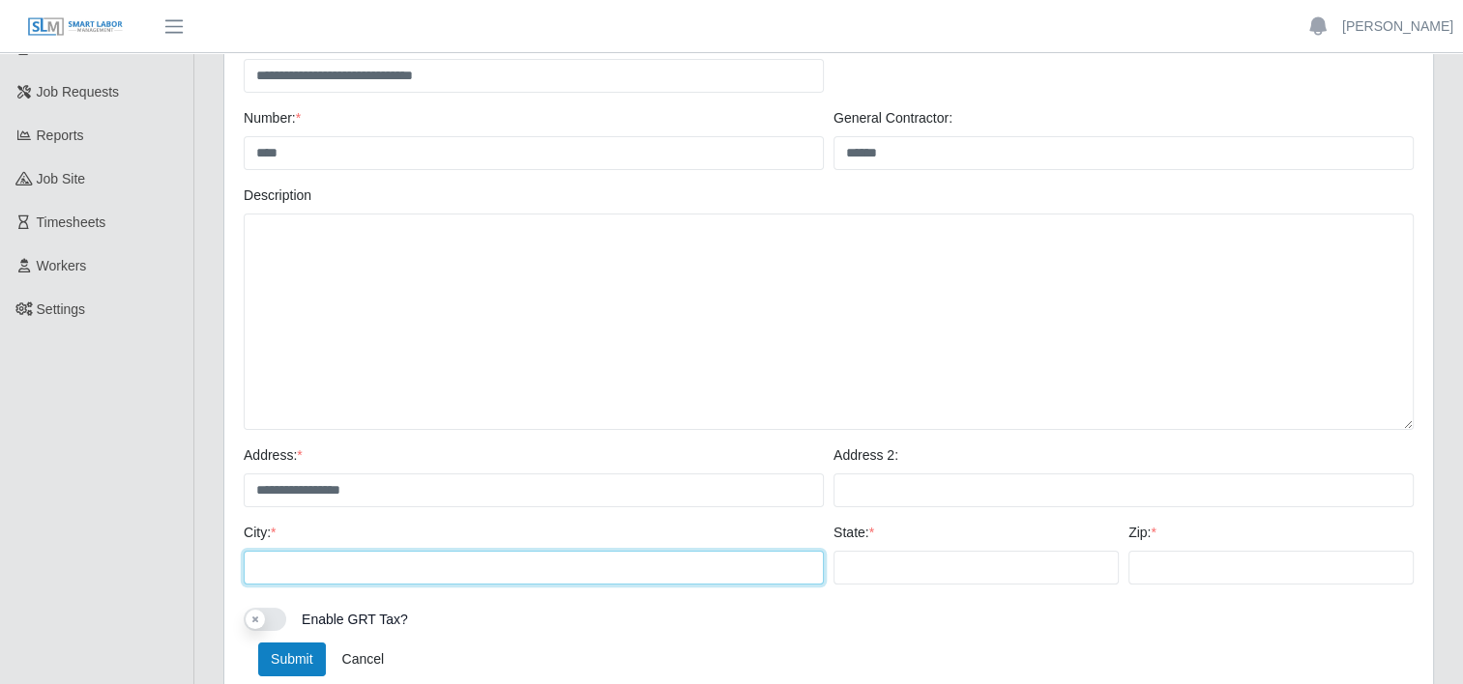
click at [357, 570] on input "City: *" at bounding box center [534, 568] width 580 height 34
type input "******"
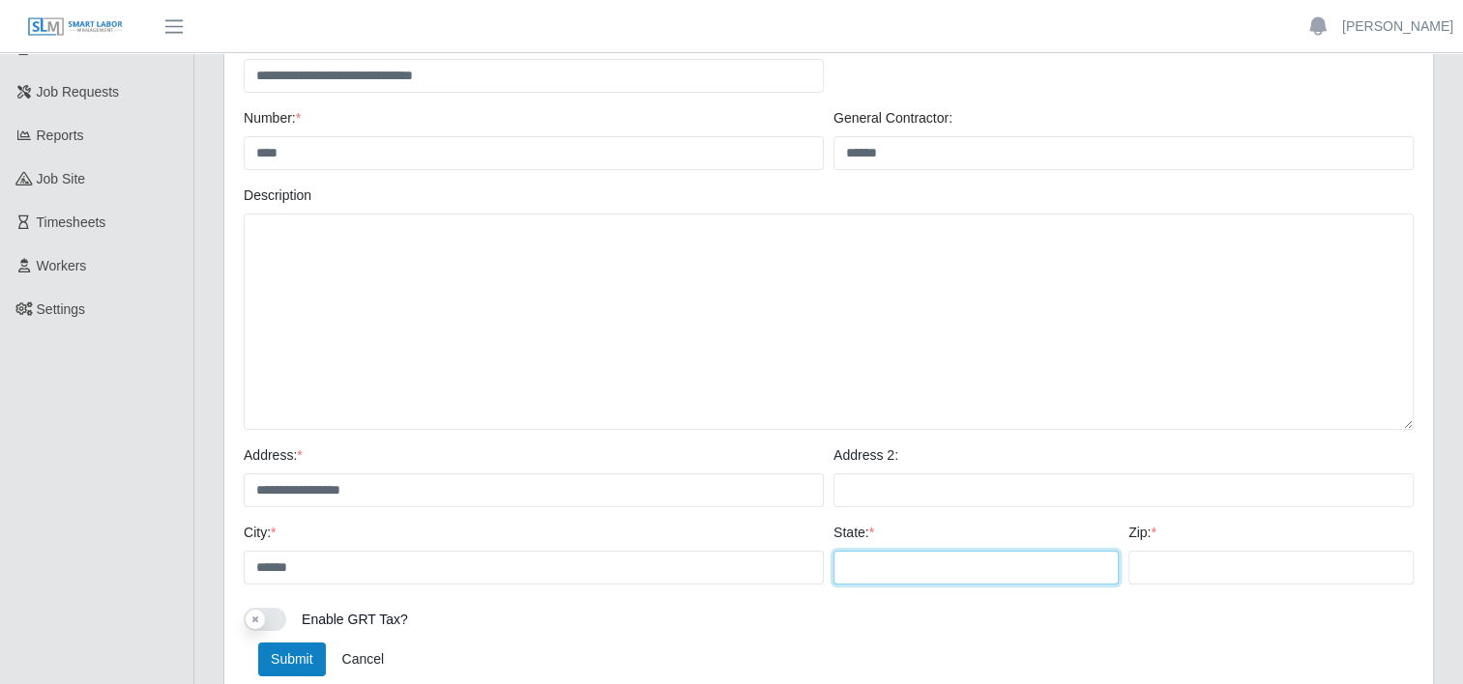
click at [949, 571] on input "State: *" at bounding box center [975, 568] width 285 height 34
type input "*"
type input "**"
click at [1013, 651] on div "Submit Cancel" at bounding box center [829, 660] width 1170 height 34
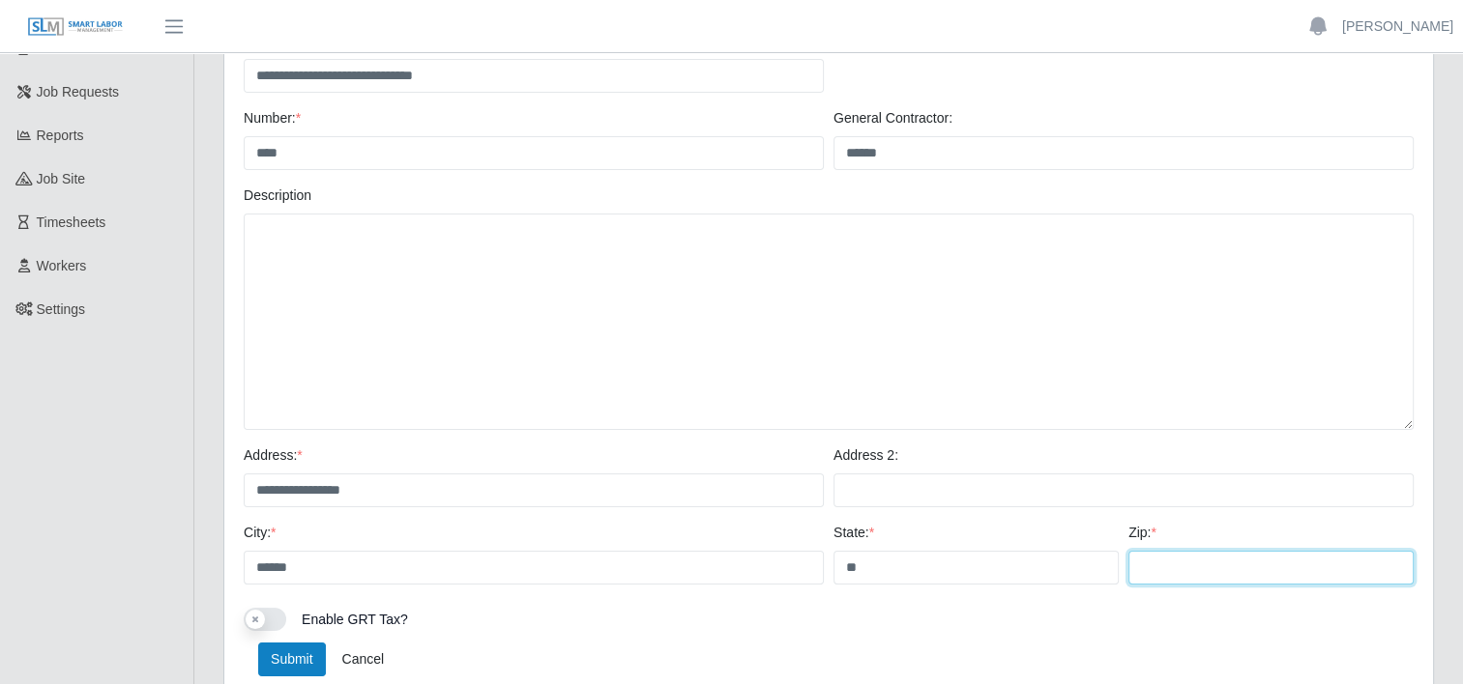
click at [1181, 565] on input "Zip: *" at bounding box center [1270, 568] width 285 height 34
type input "*****"
click at [1194, 622] on div "Use setting Enable GRT Tax?" at bounding box center [828, 621] width 1179 height 27
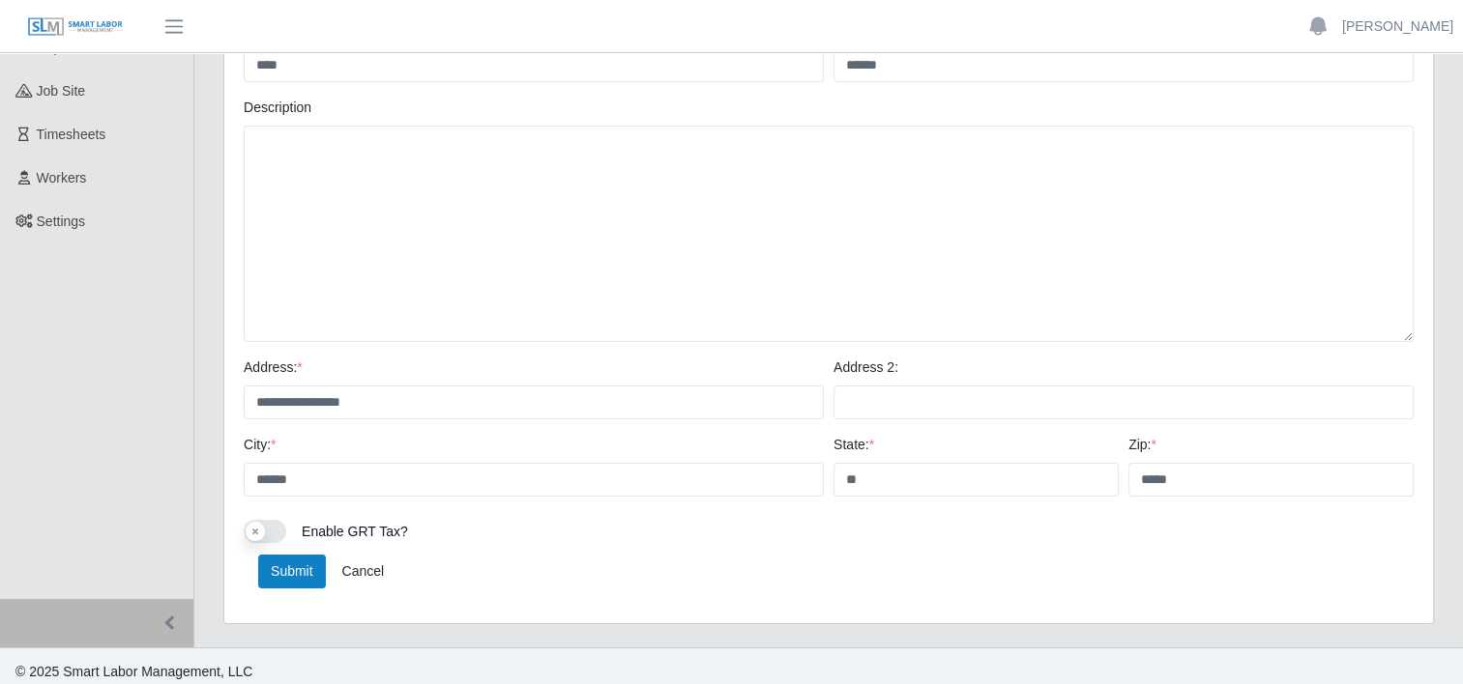
scroll to position [251, 0]
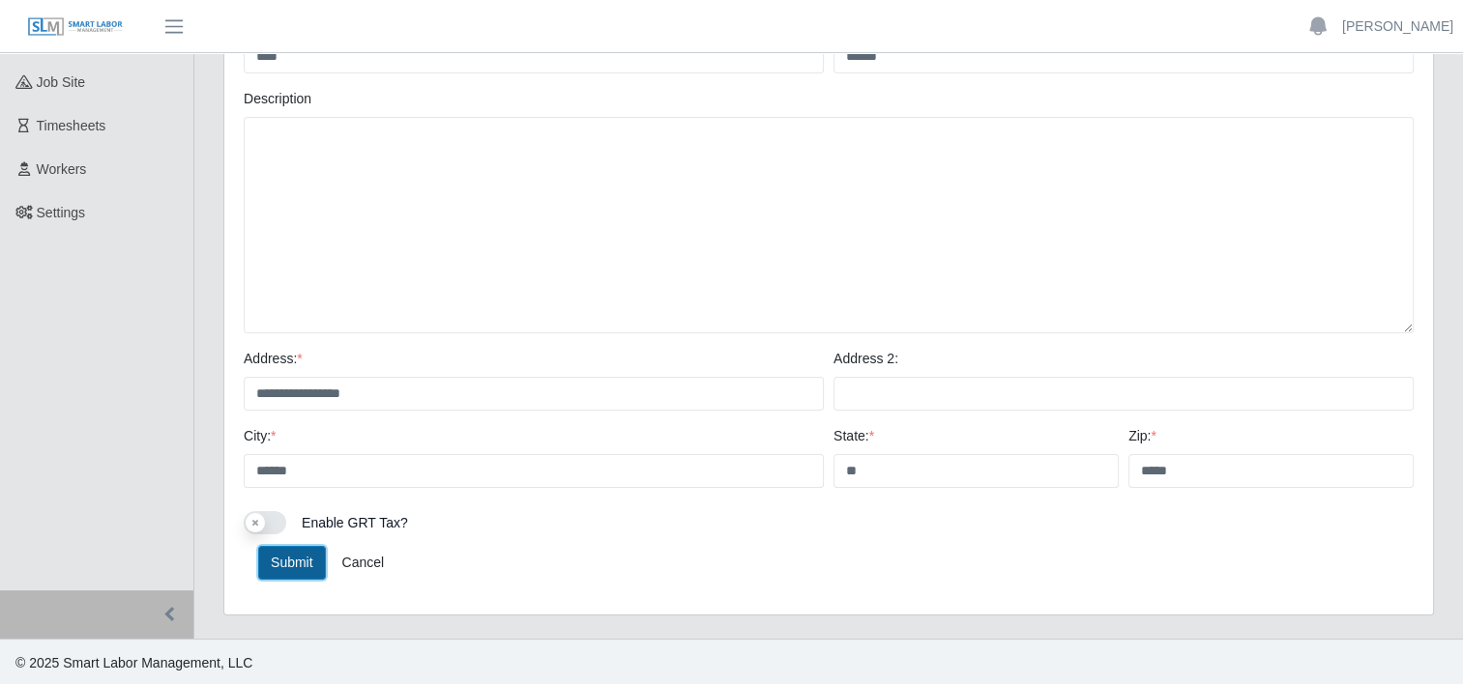
click at [283, 562] on button "Submit" at bounding box center [292, 563] width 68 height 34
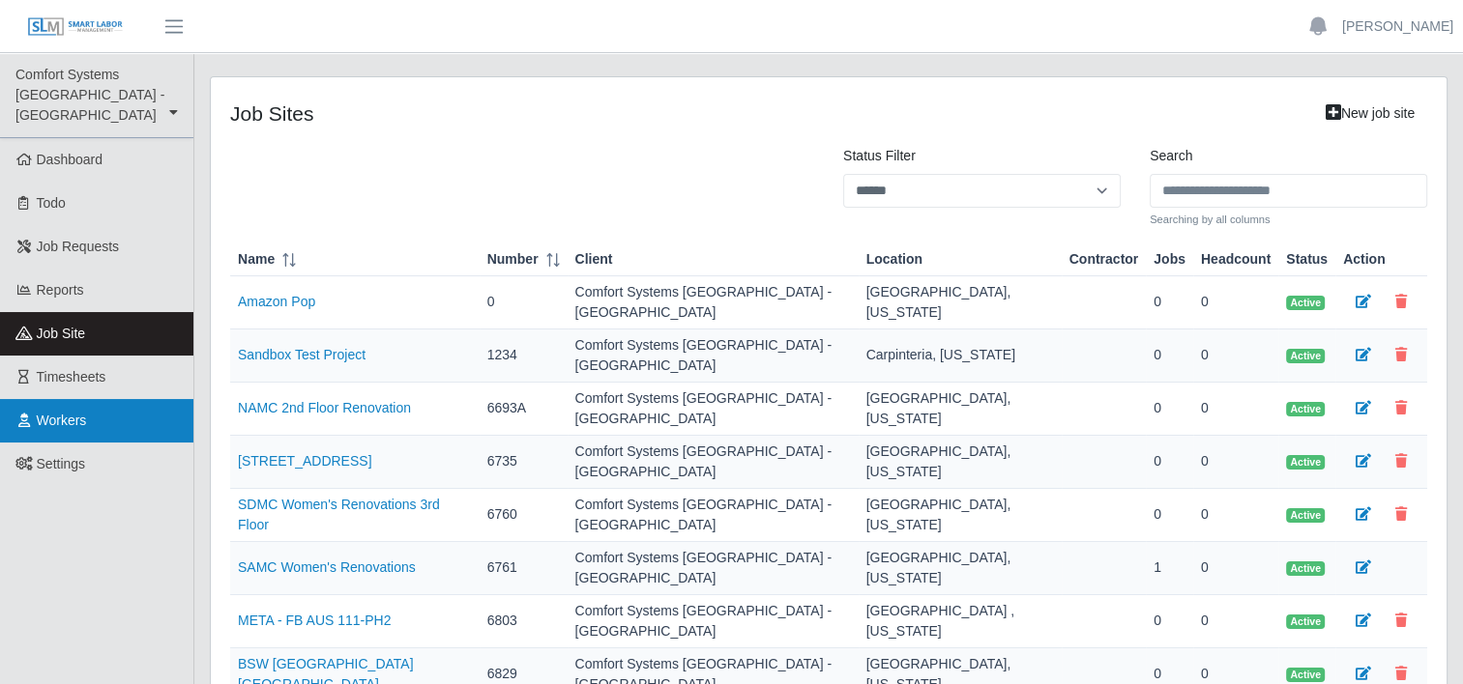
click at [73, 413] on span "Workers" at bounding box center [62, 420] width 50 height 15
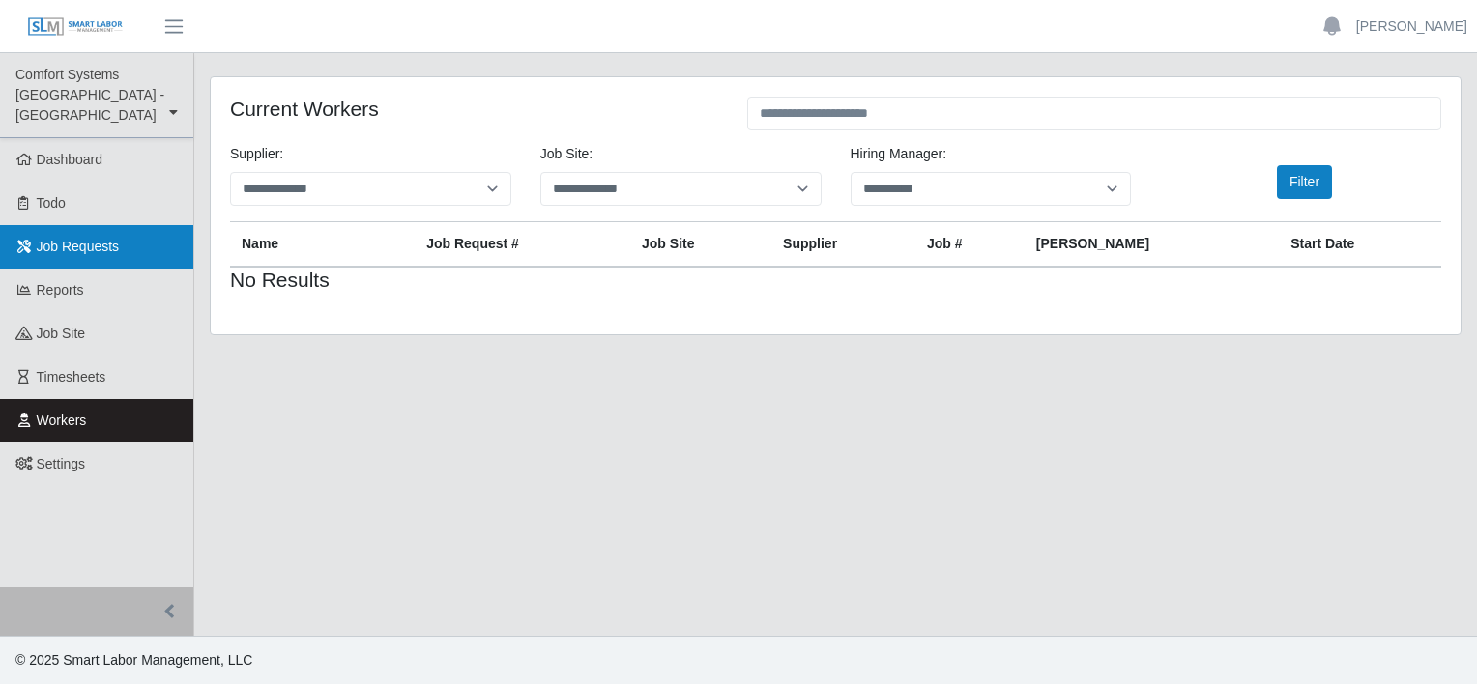
click at [73, 240] on link "Job Requests" at bounding box center [96, 247] width 193 height 44
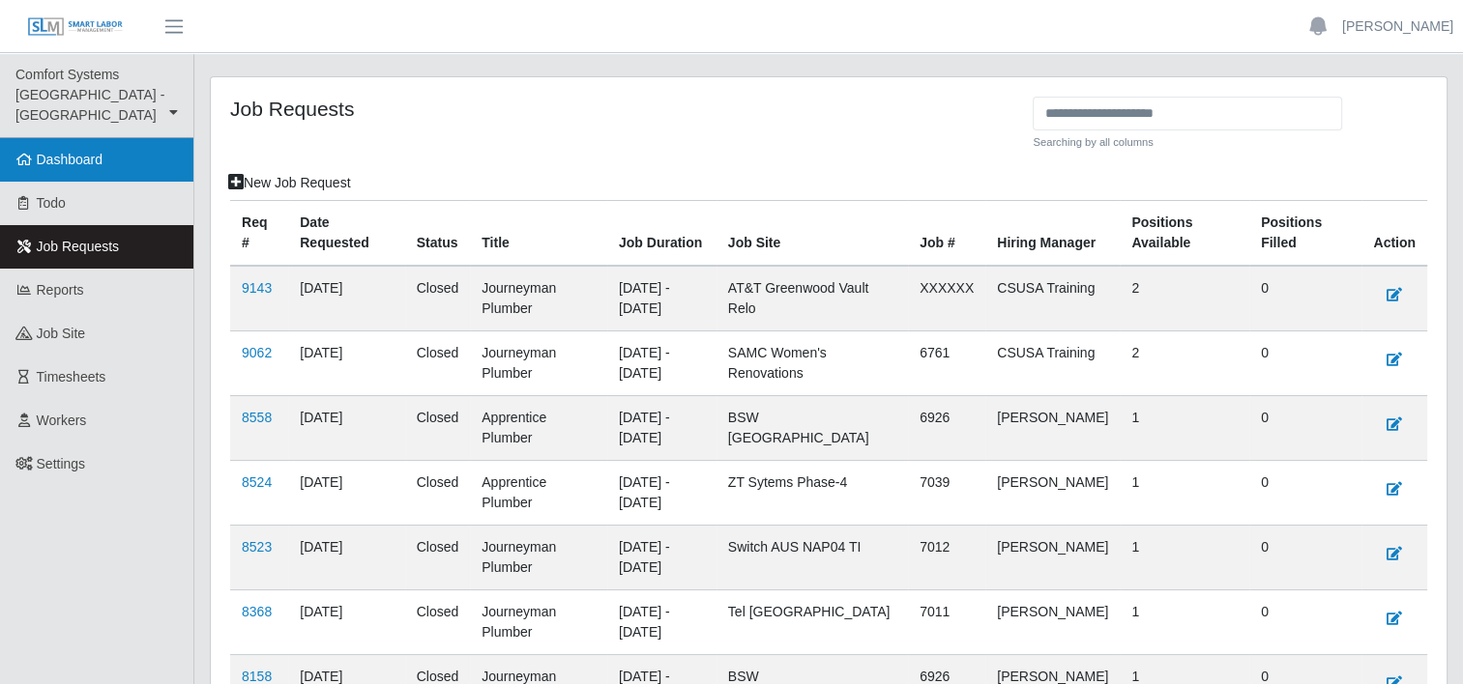
click at [65, 152] on link "Dashboard" at bounding box center [96, 160] width 193 height 44
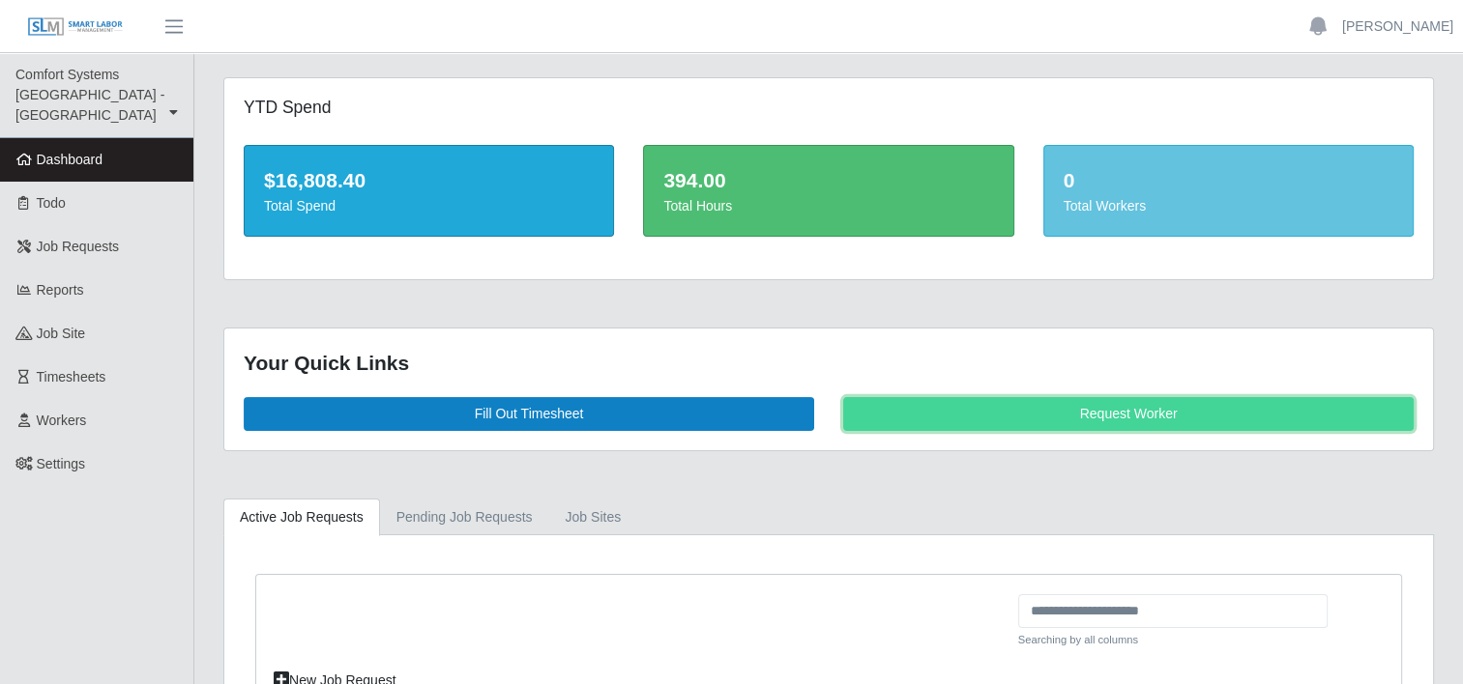
click at [1089, 421] on link "Request Worker" at bounding box center [1128, 414] width 570 height 34
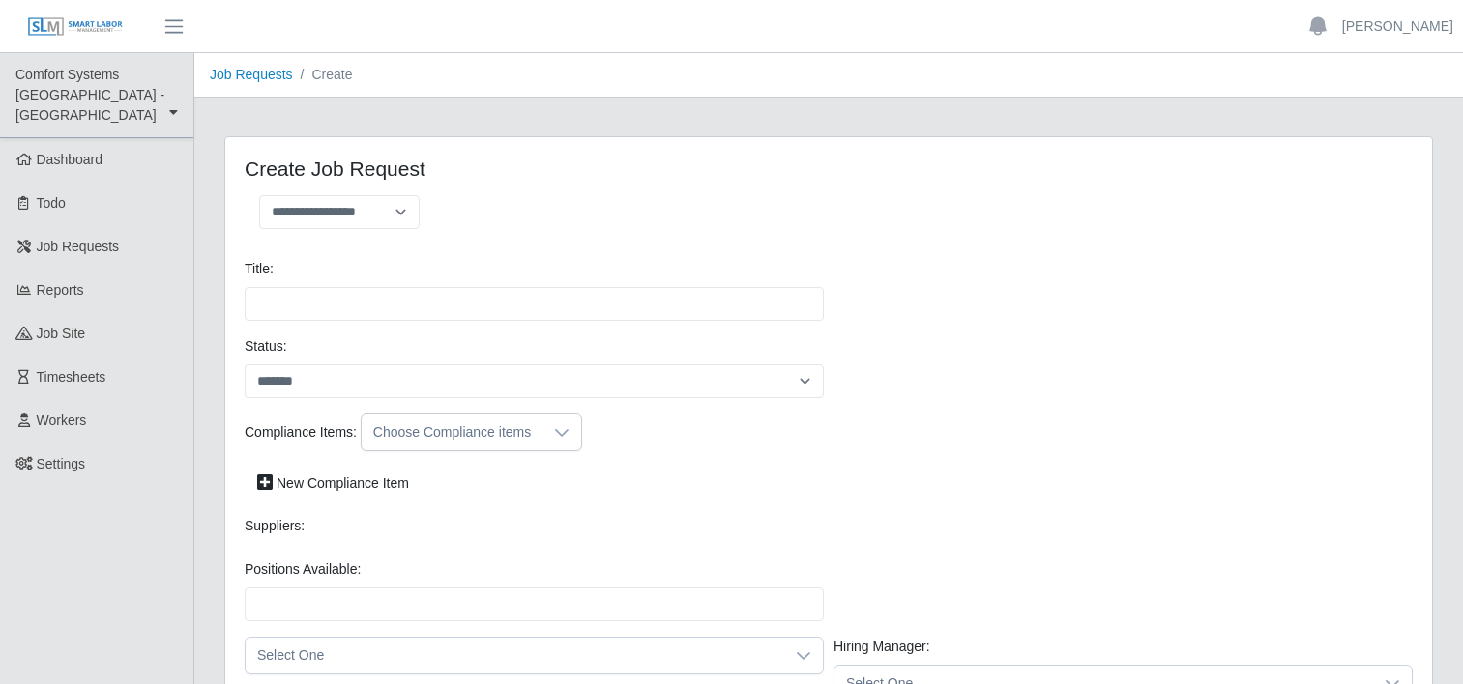
select select
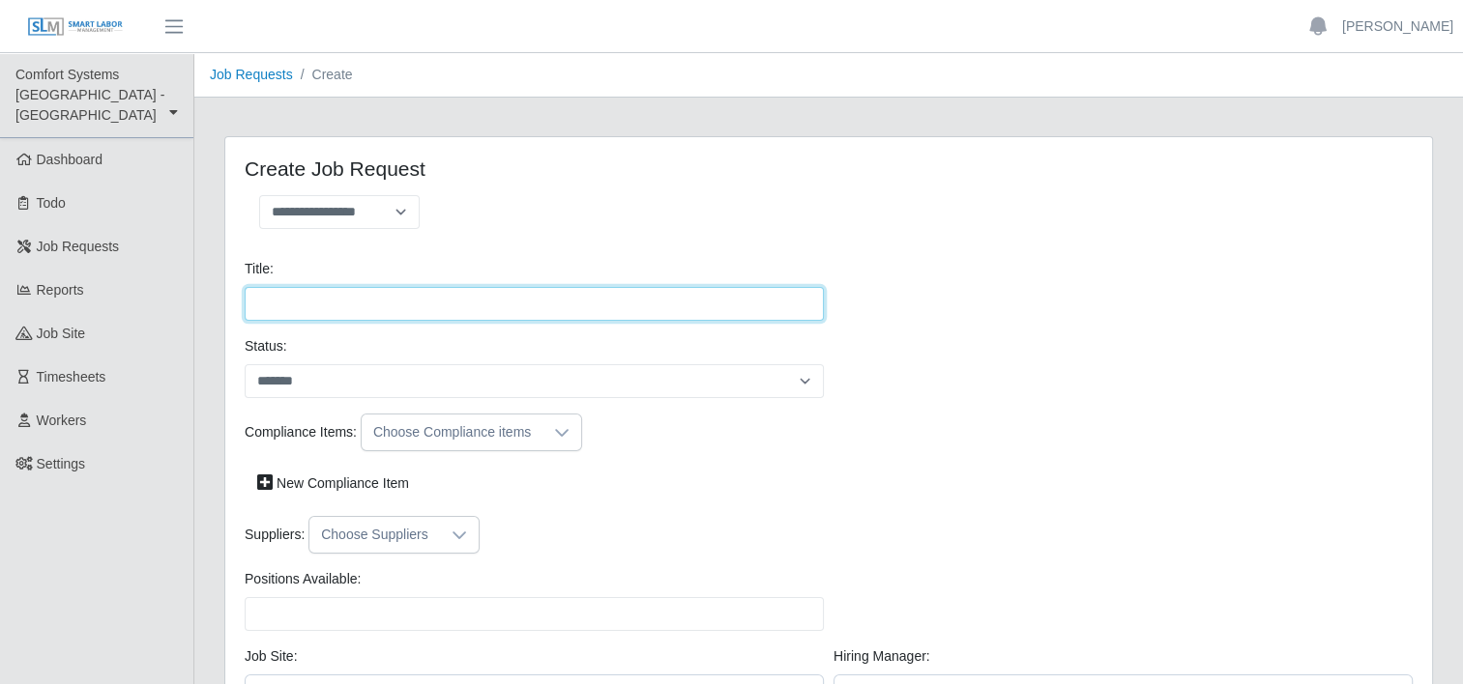
click at [480, 317] on input "Title:" at bounding box center [534, 304] width 579 height 34
type input "**********"
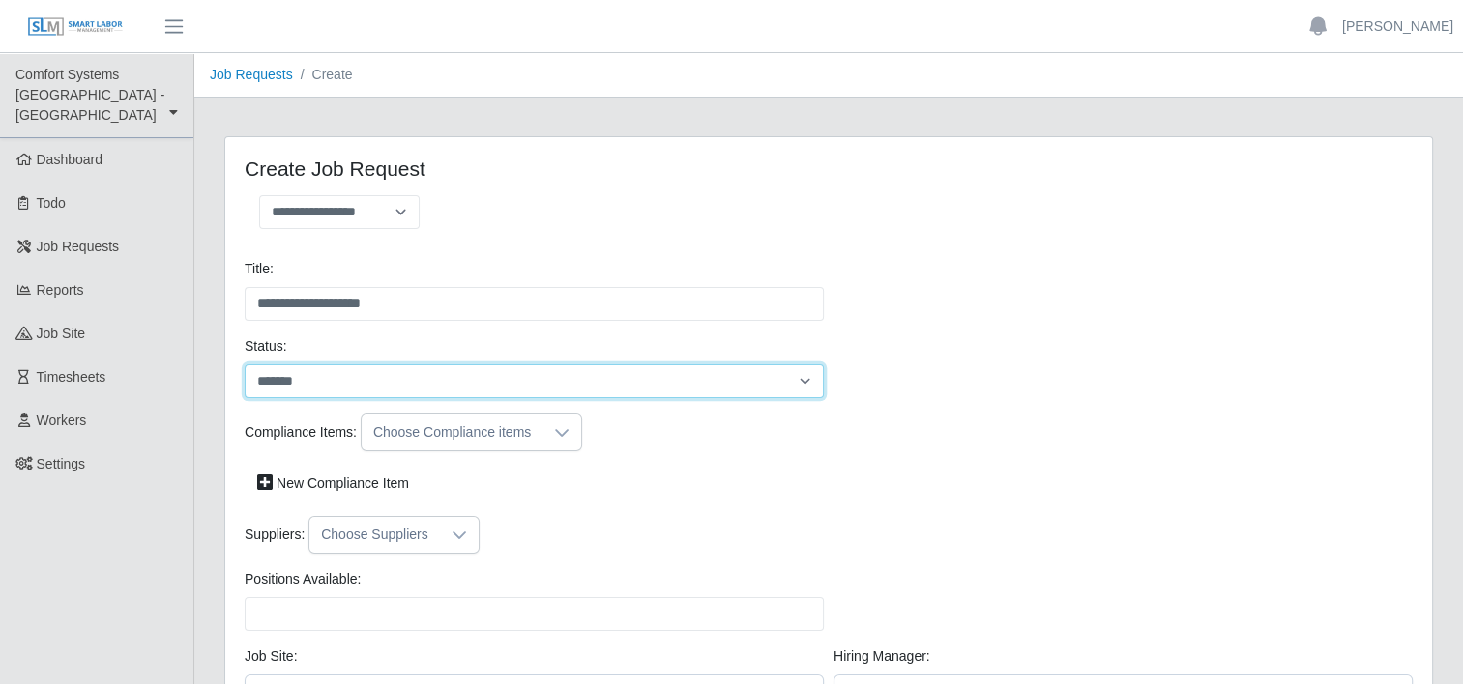
click at [481, 382] on select "*******" at bounding box center [534, 381] width 579 height 34
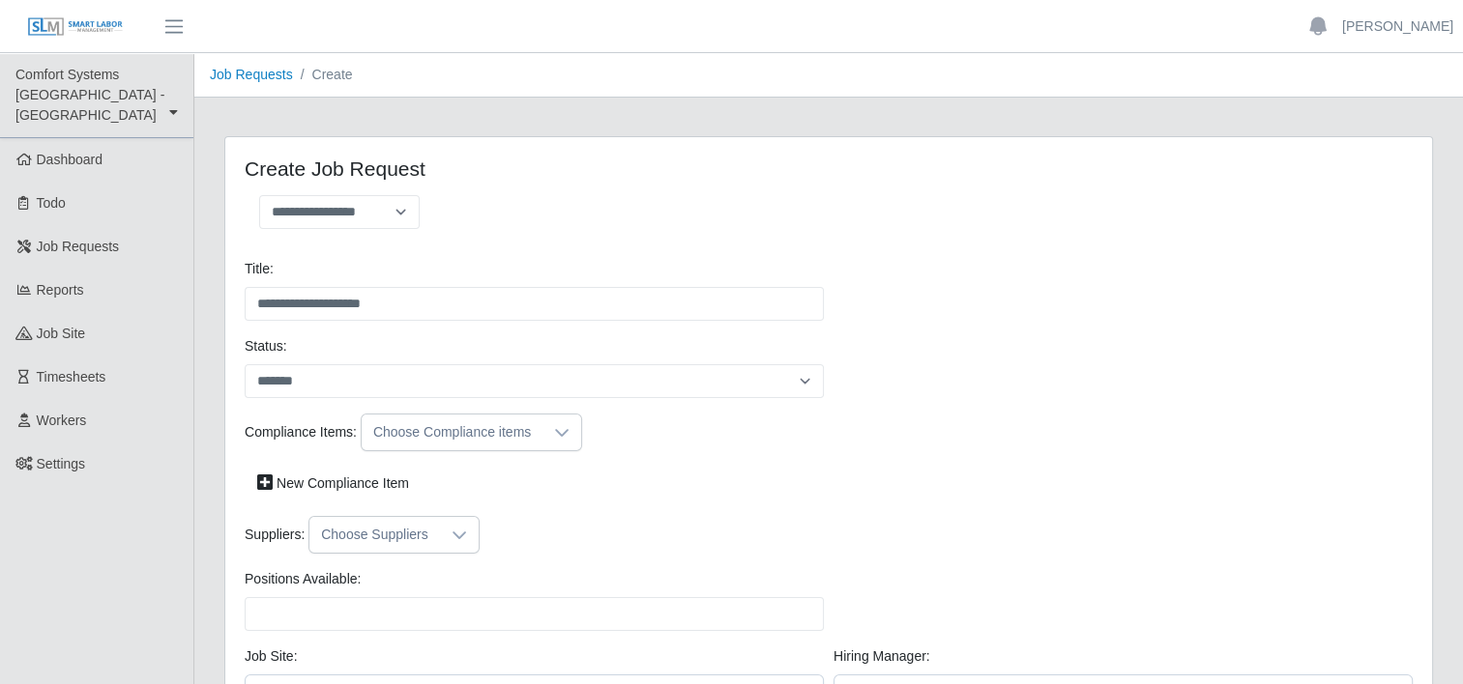
click at [723, 482] on div "New Compliance Item" at bounding box center [829, 484] width 1178 height 34
click at [565, 426] on div at bounding box center [561, 433] width 39 height 36
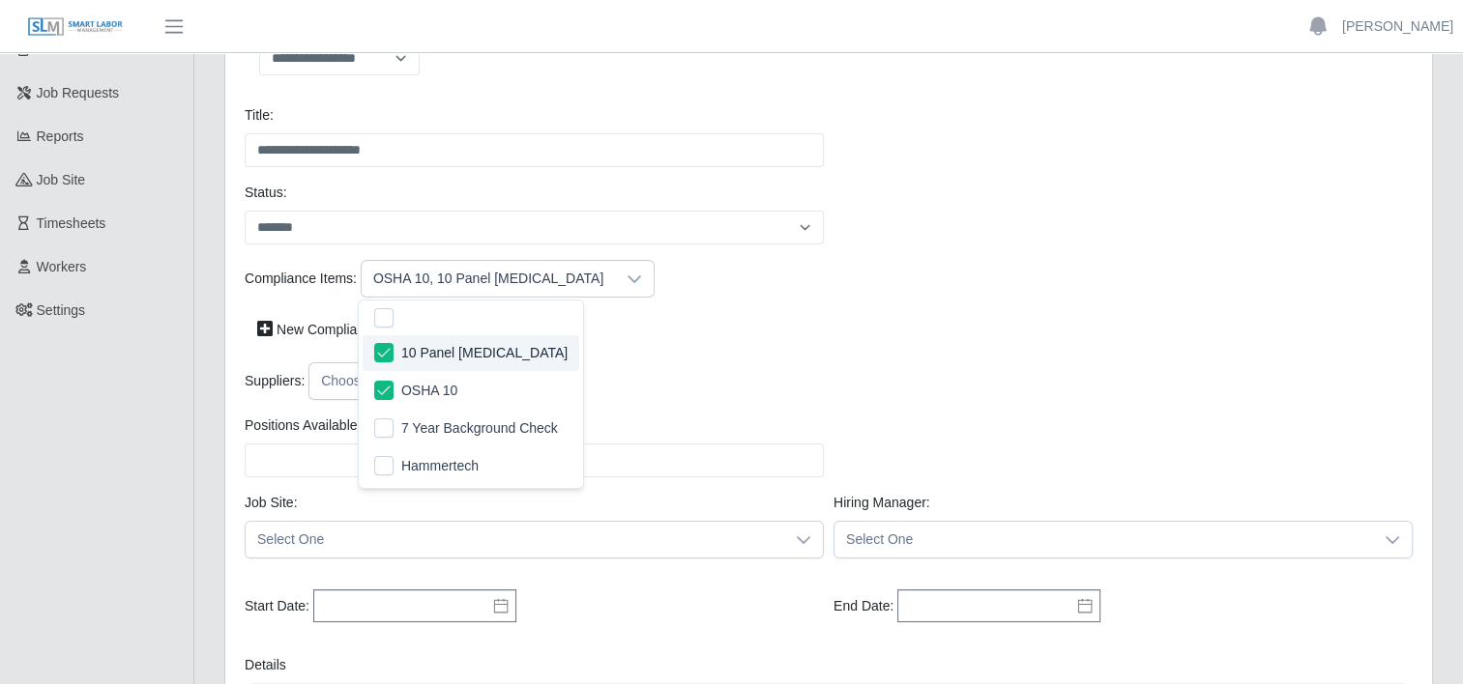
scroll to position [155, 0]
click at [820, 332] on div "New Compliance Item" at bounding box center [829, 329] width 1178 height 34
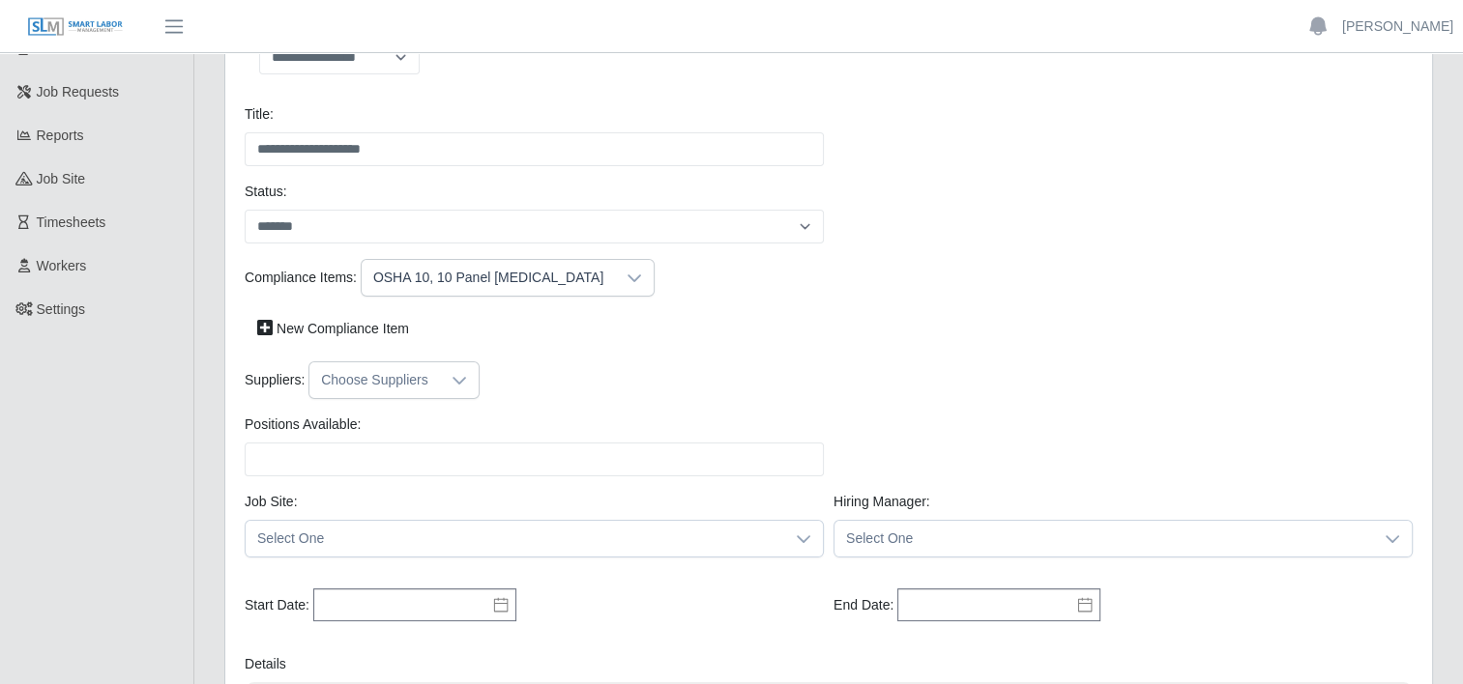
click at [454, 378] on icon at bounding box center [458, 380] width 15 height 15
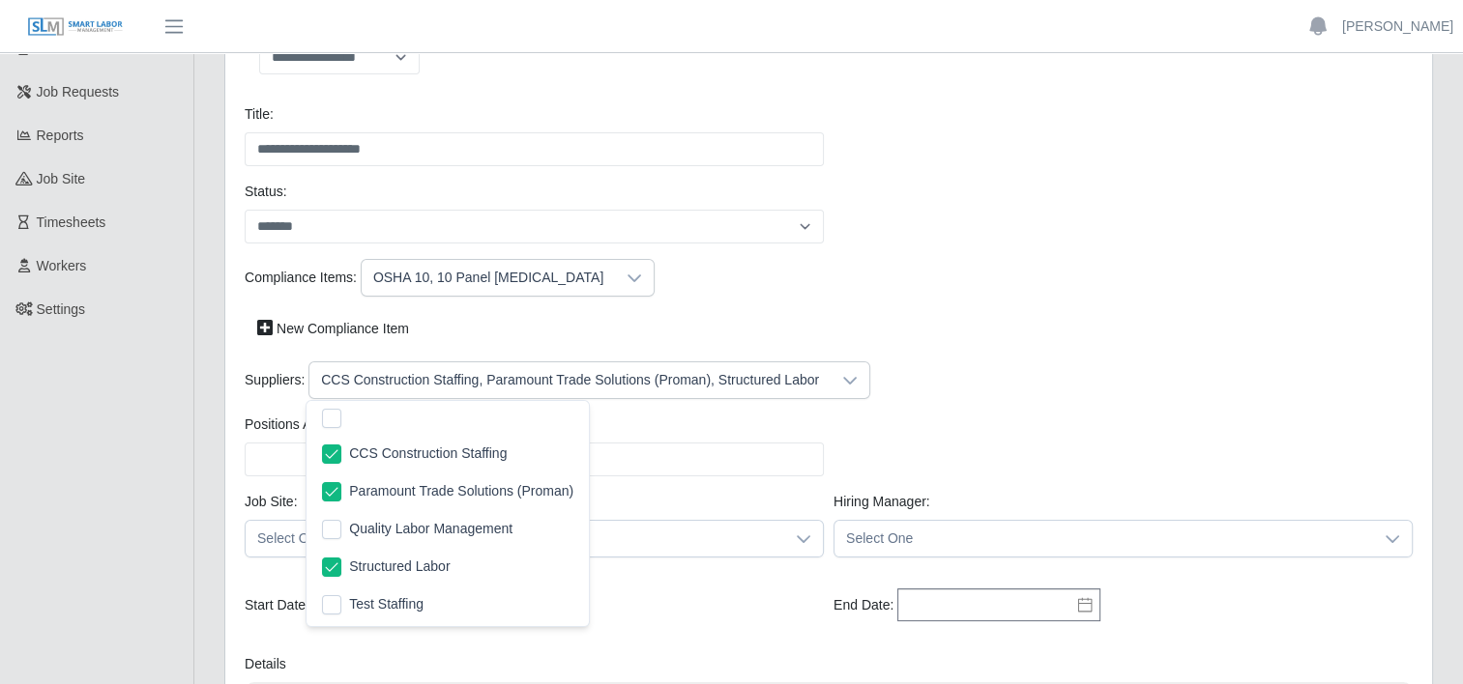
click at [931, 461] on div "Positions Available: Please provide a valid position available number." at bounding box center [829, 453] width 1178 height 77
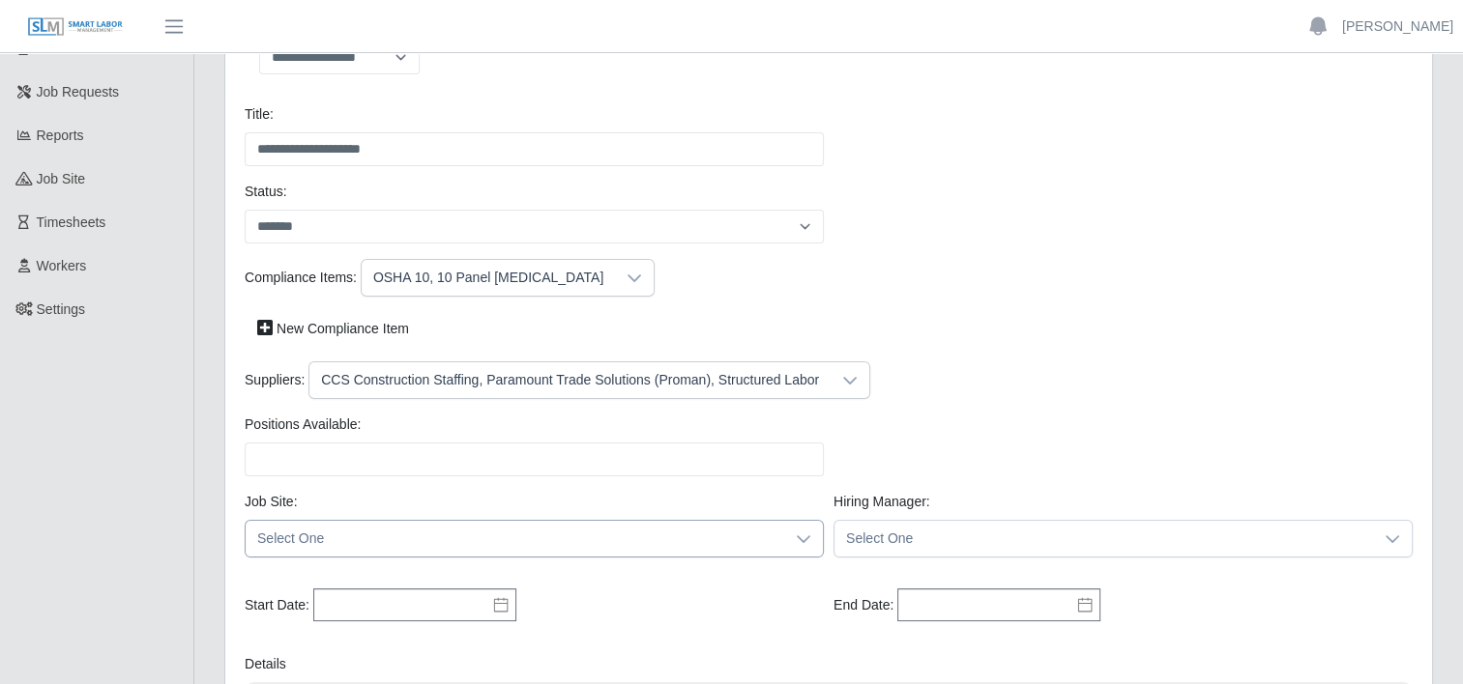
click at [796, 535] on icon at bounding box center [803, 539] width 15 height 15
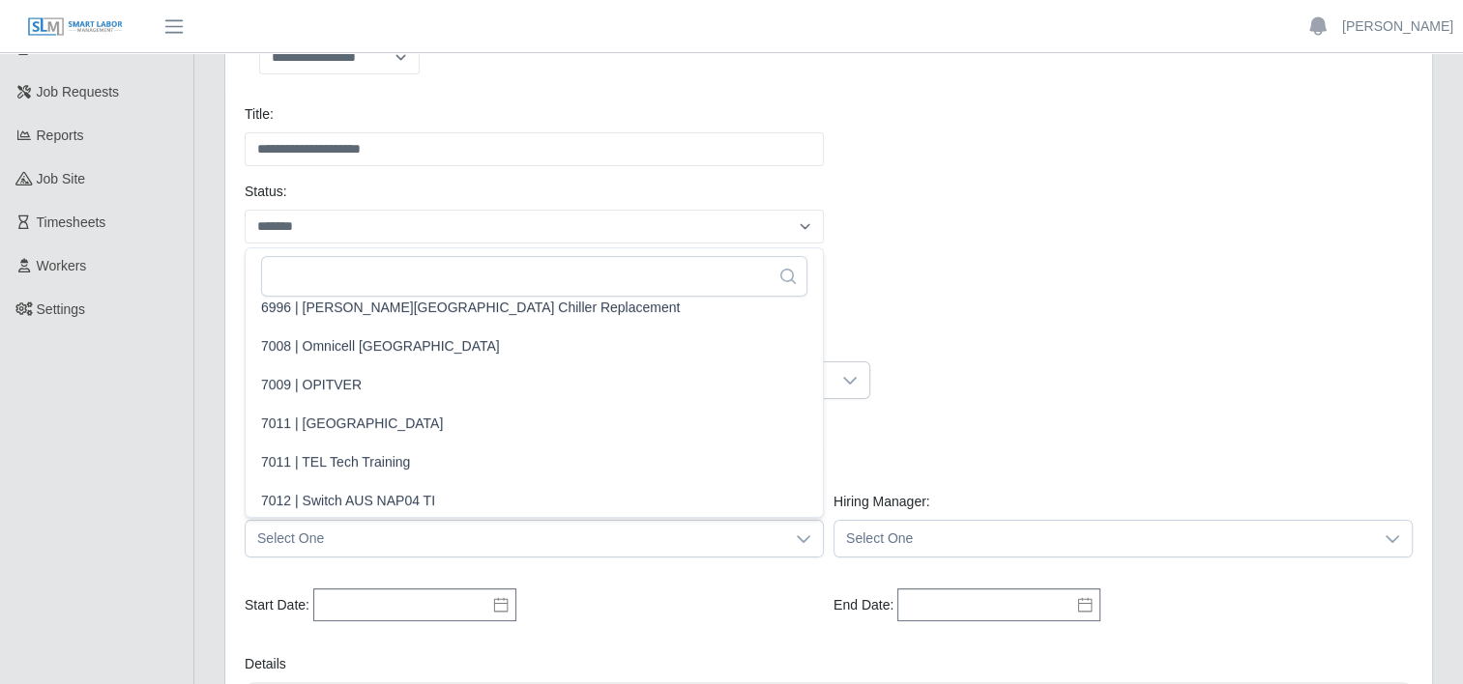
scroll to position [1056, 0]
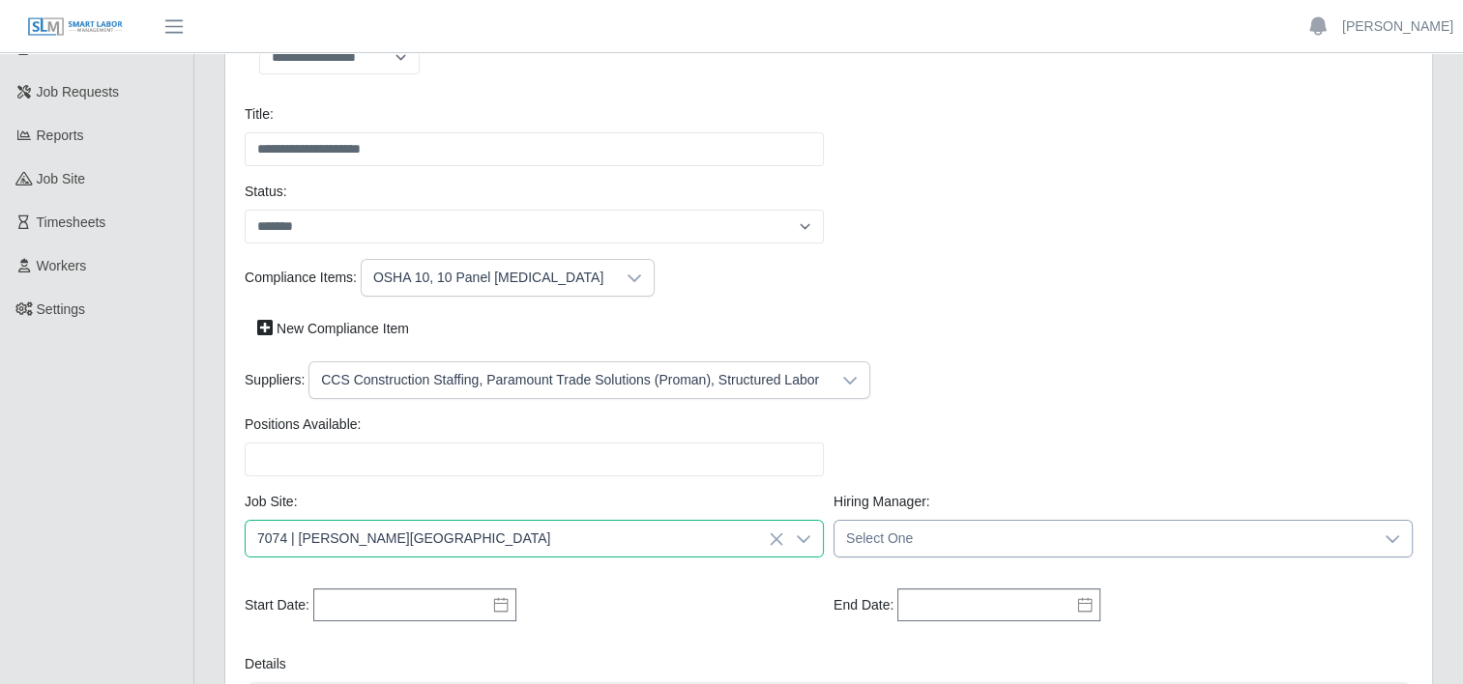
click at [1380, 531] on div at bounding box center [1392, 539] width 39 height 36
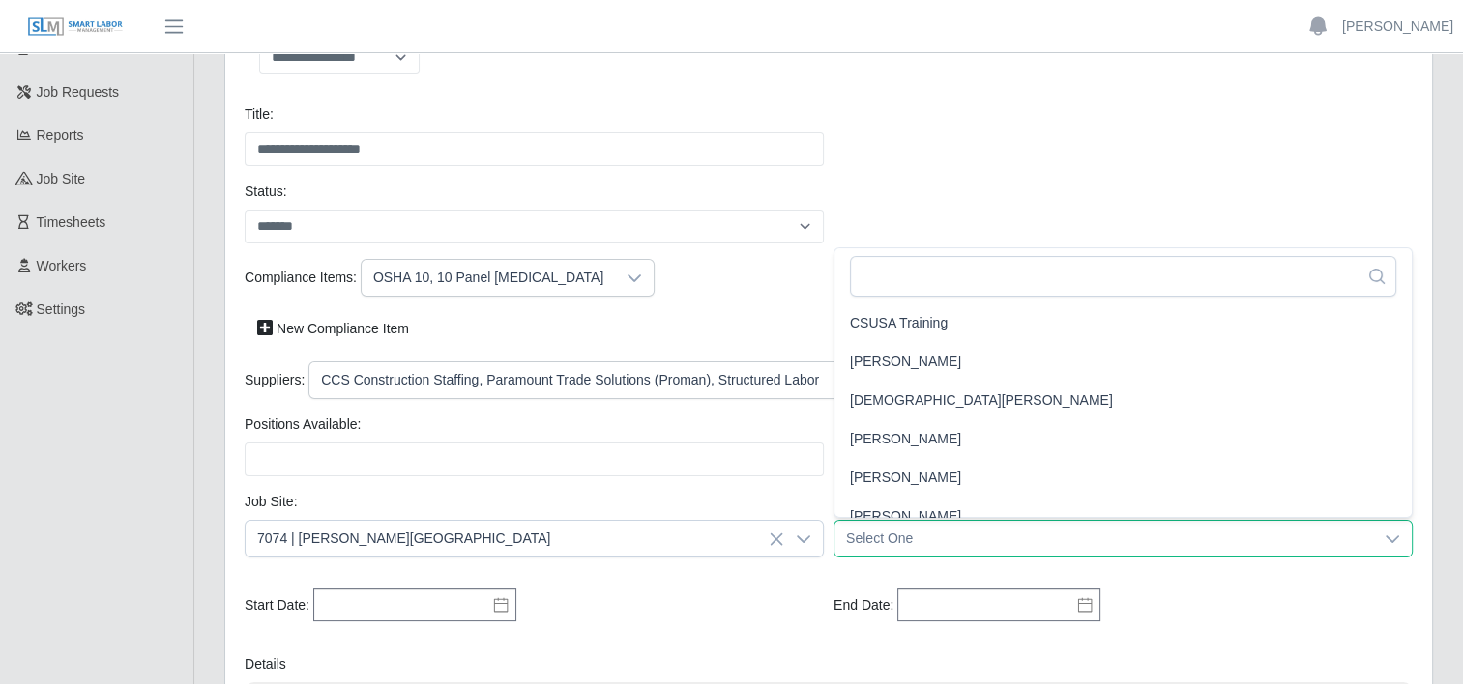
scroll to position [17, 0]
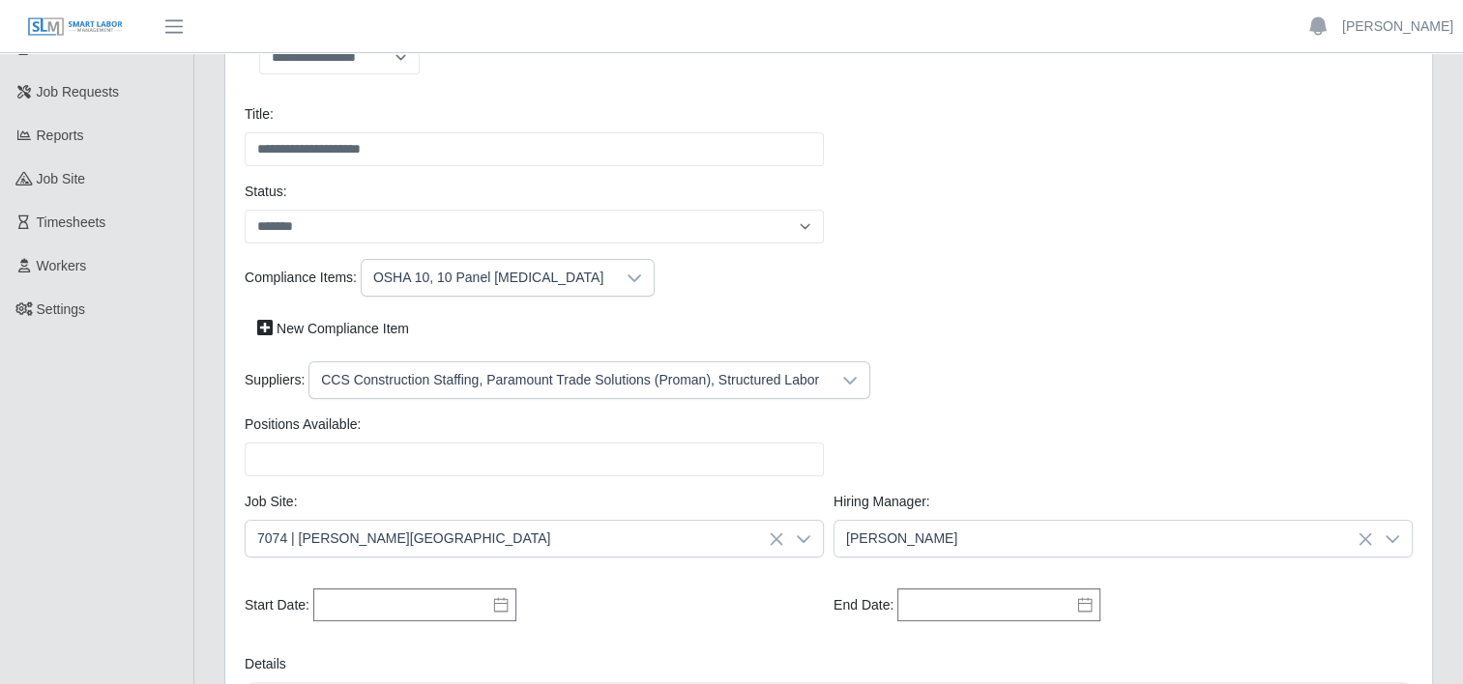
click at [496, 599] on icon at bounding box center [500, 604] width 15 height 15
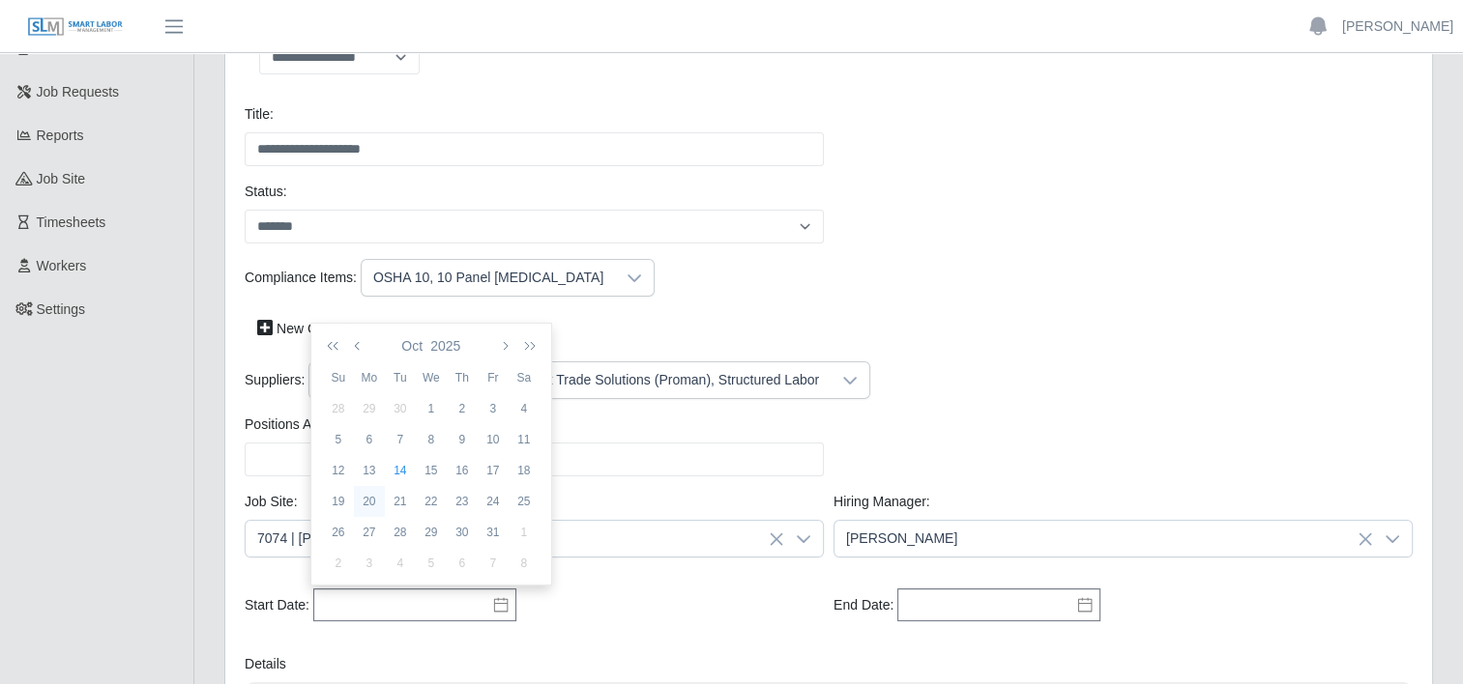
click at [367, 504] on div "20" at bounding box center [369, 501] width 31 height 17
type input "**********"
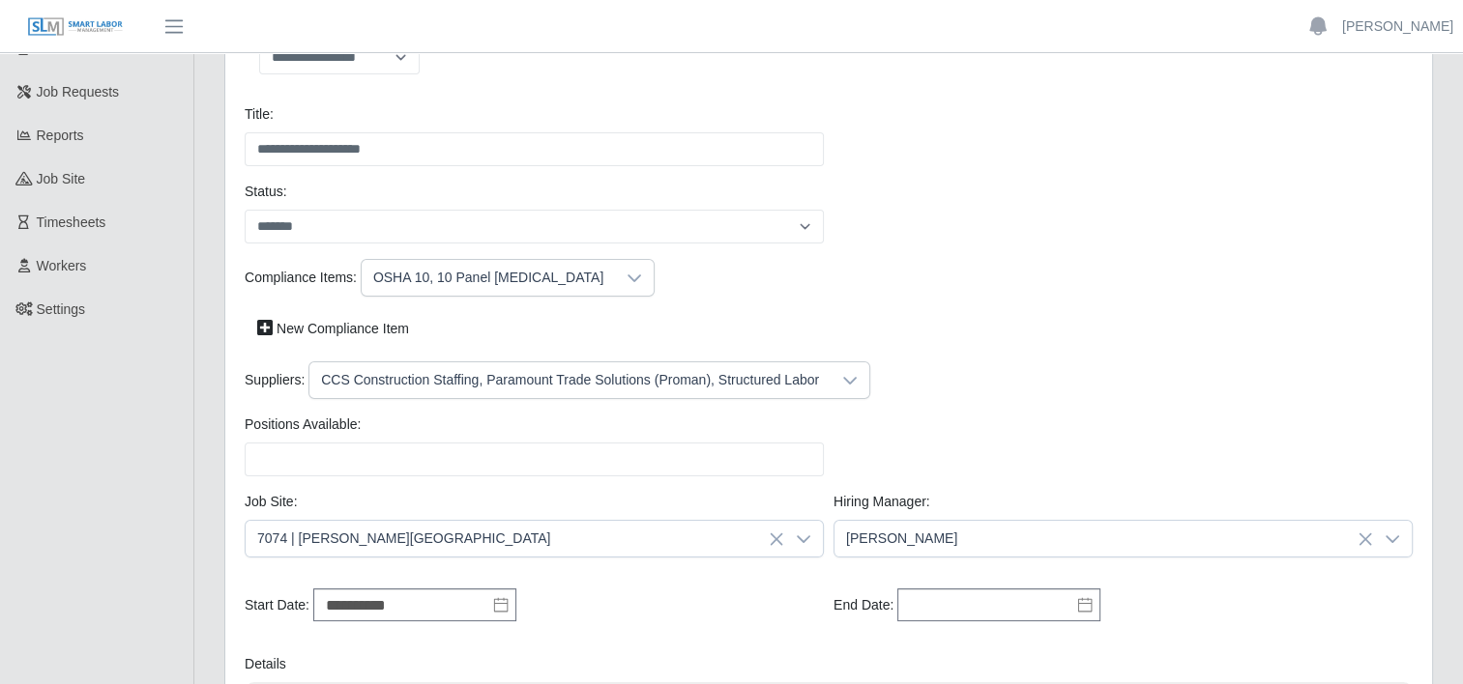
click at [1089, 605] on icon at bounding box center [1084, 604] width 15 height 15
click at [1075, 354] on button "button" at bounding box center [1071, 346] width 27 height 33
click at [901, 344] on icon "button" at bounding box center [904, 345] width 10 height 15
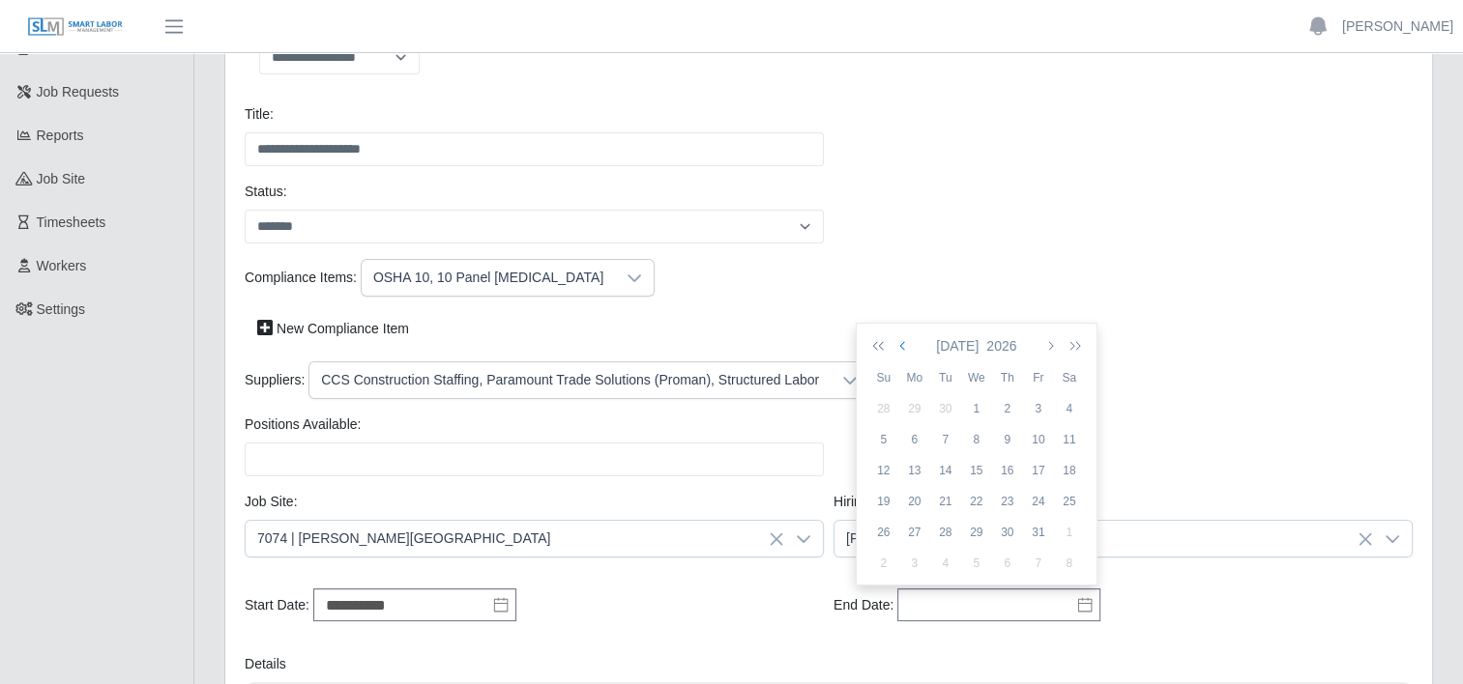
click at [901, 344] on icon "button" at bounding box center [904, 345] width 10 height 15
click at [1040, 534] on div "27" at bounding box center [1038, 532] width 31 height 17
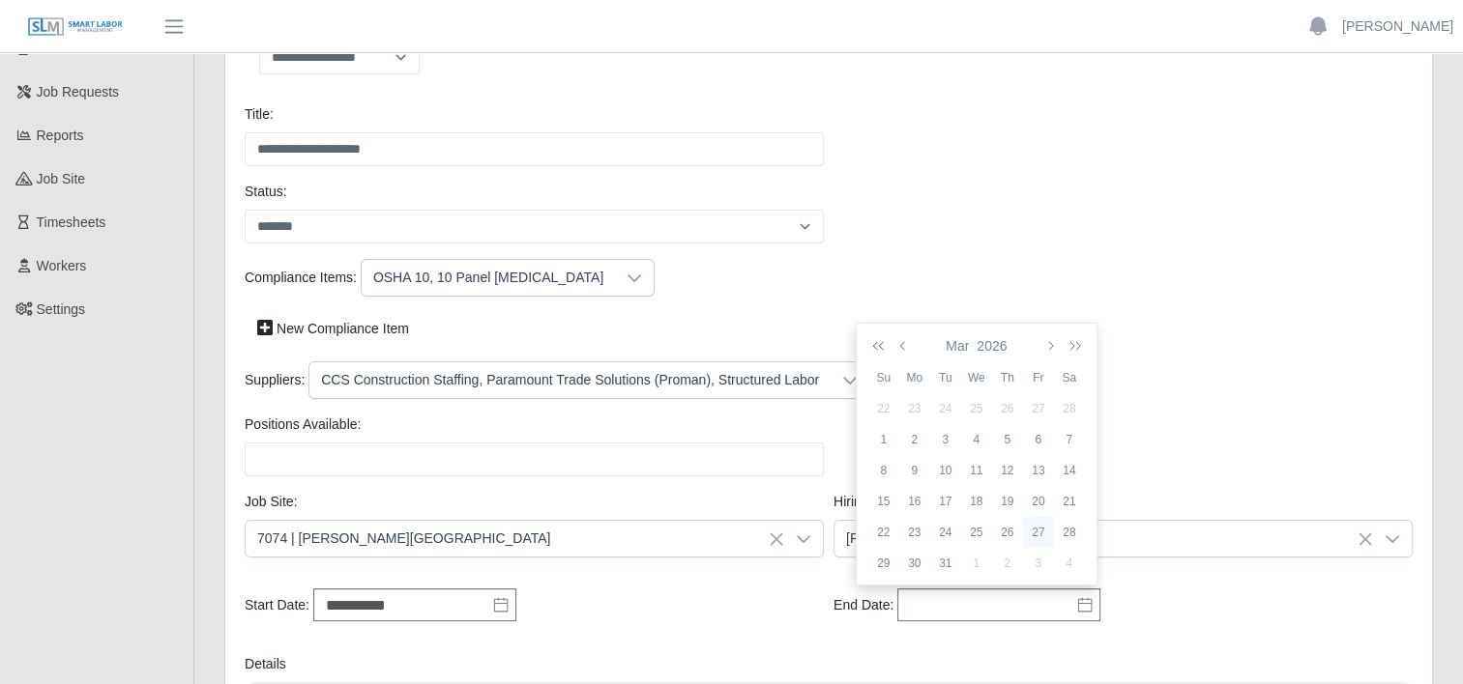
type input "**********"
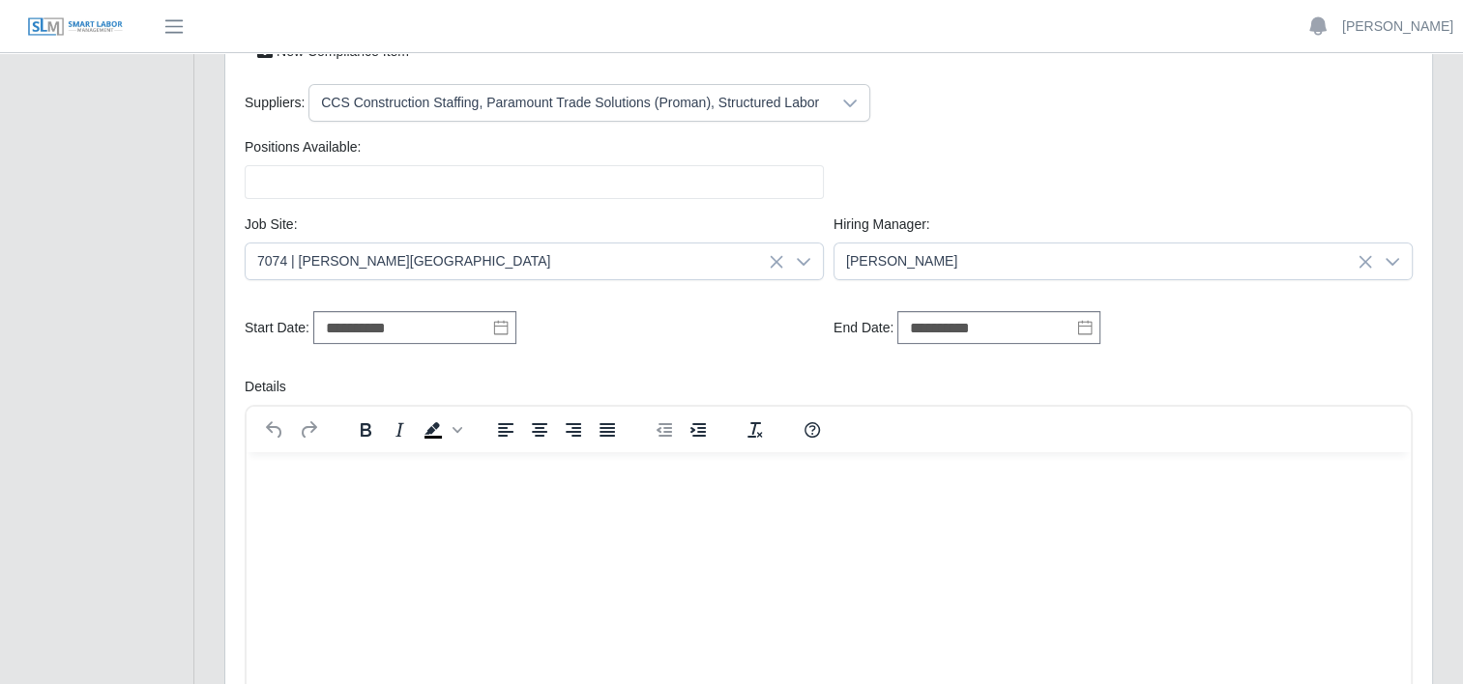
scroll to position [464, 0]
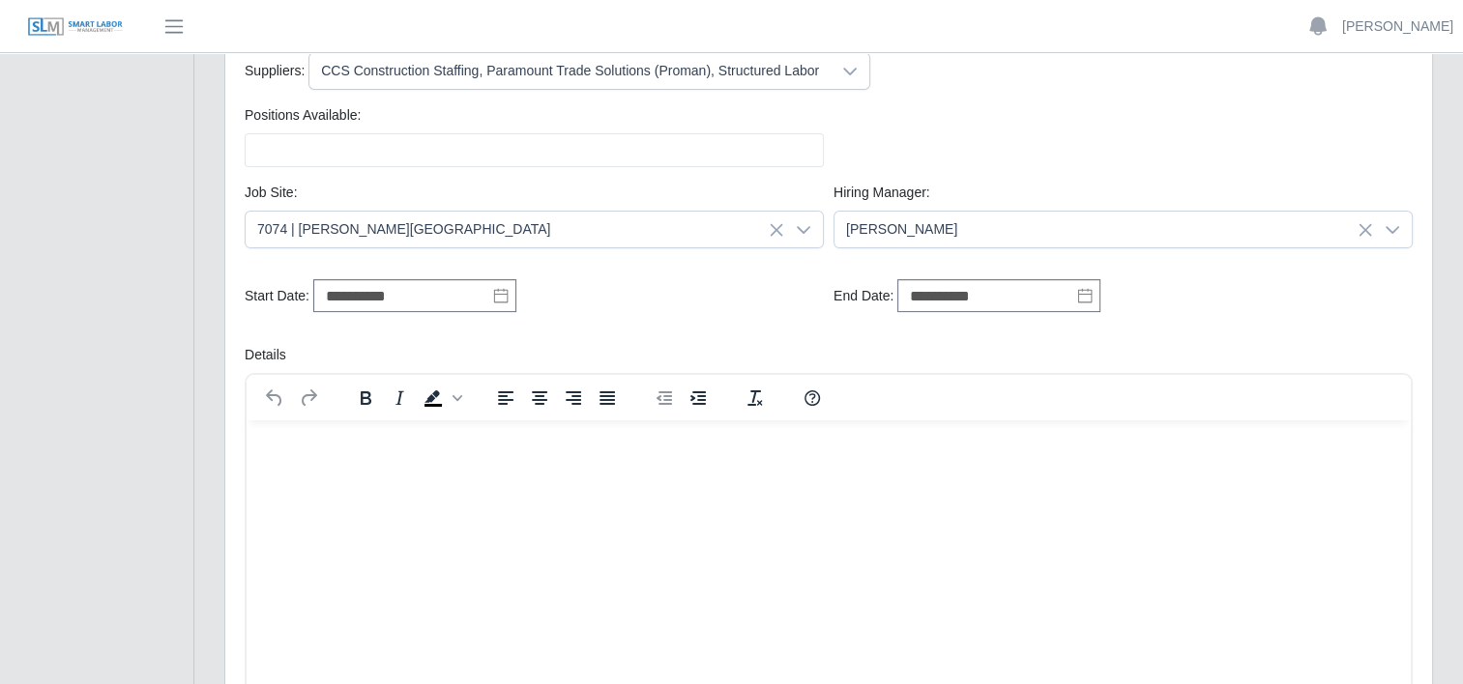
click at [457, 466] on html at bounding box center [829, 446] width 1164 height 52
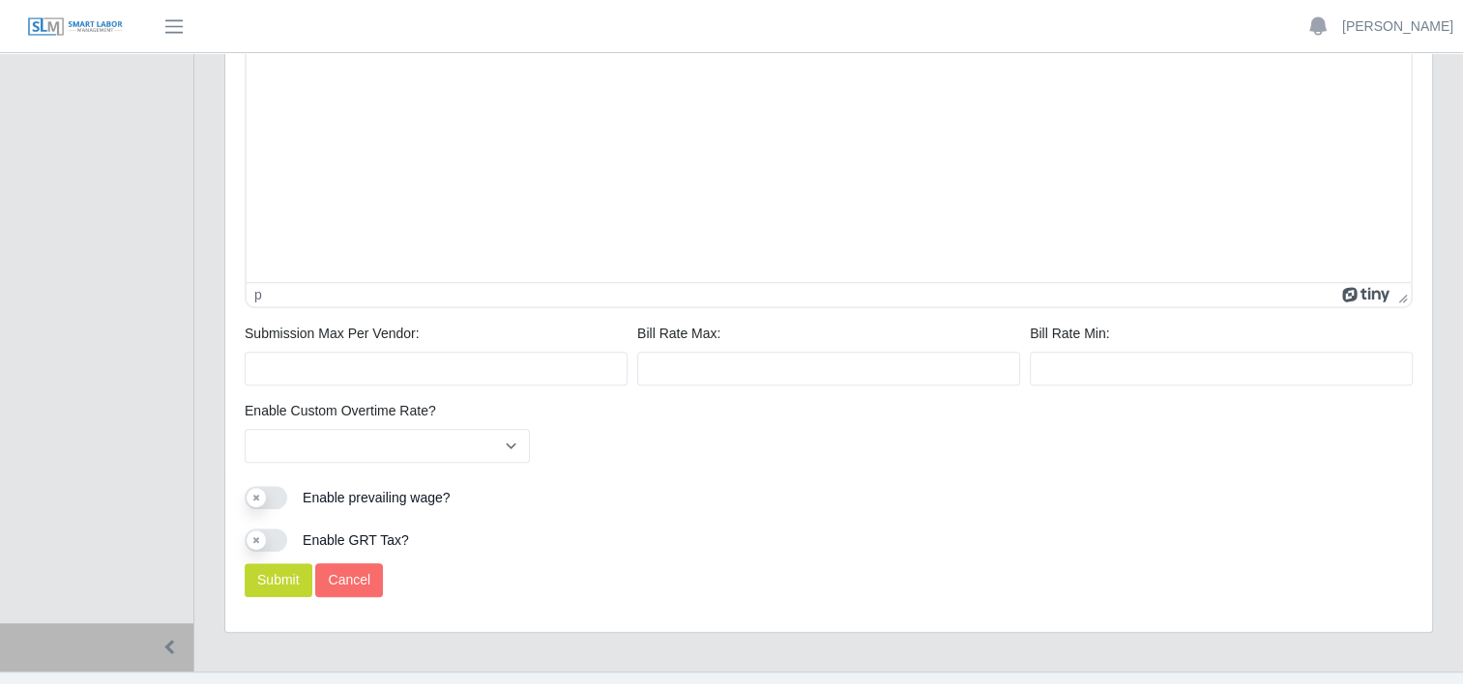
scroll to position [1280, 0]
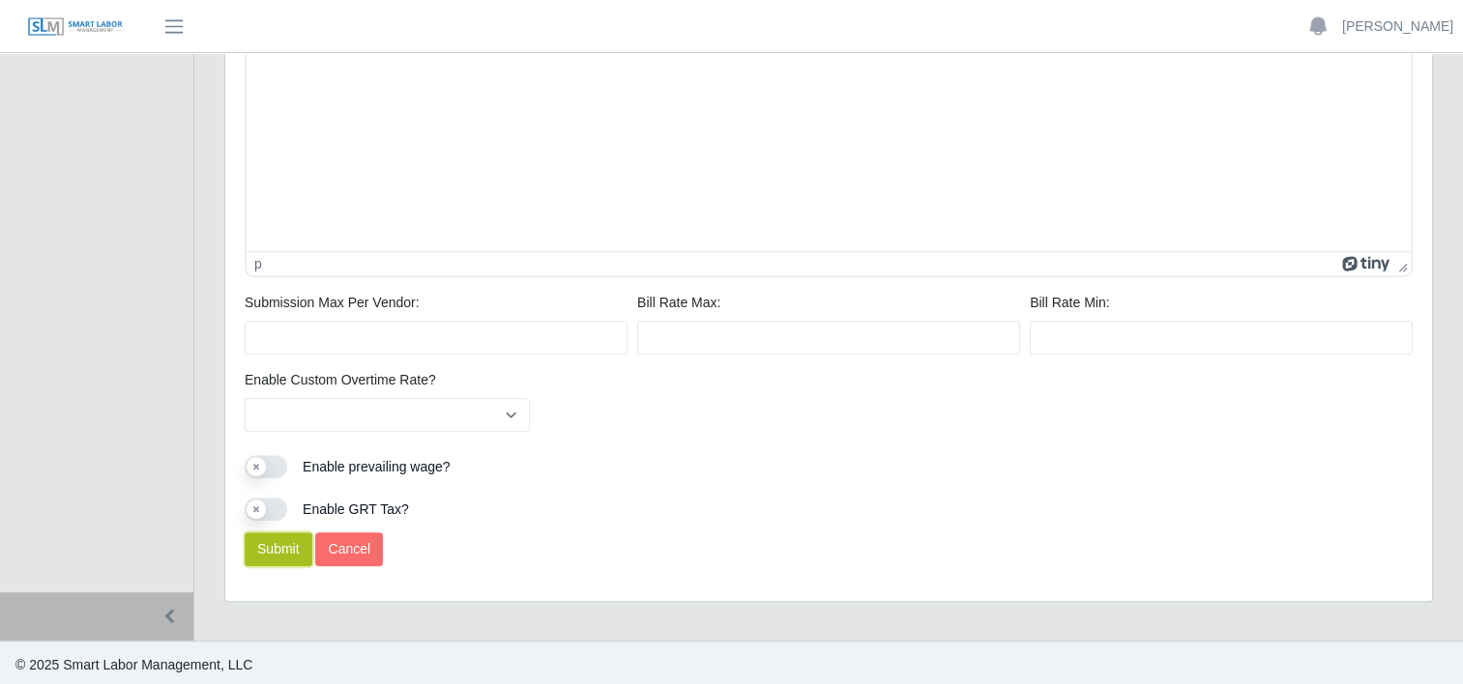
click at [270, 554] on button "Submit" at bounding box center [279, 550] width 68 height 34
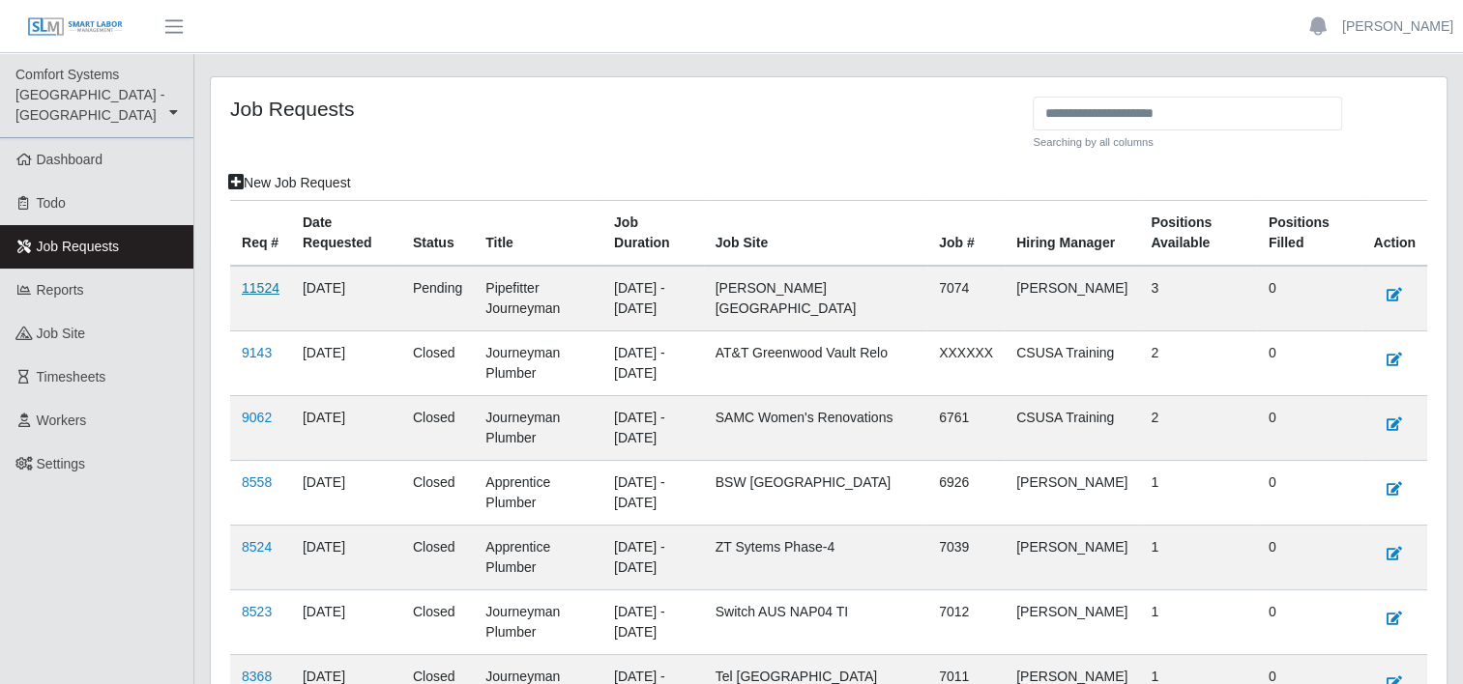
click at [255, 287] on link "11524" at bounding box center [261, 287] width 38 height 15
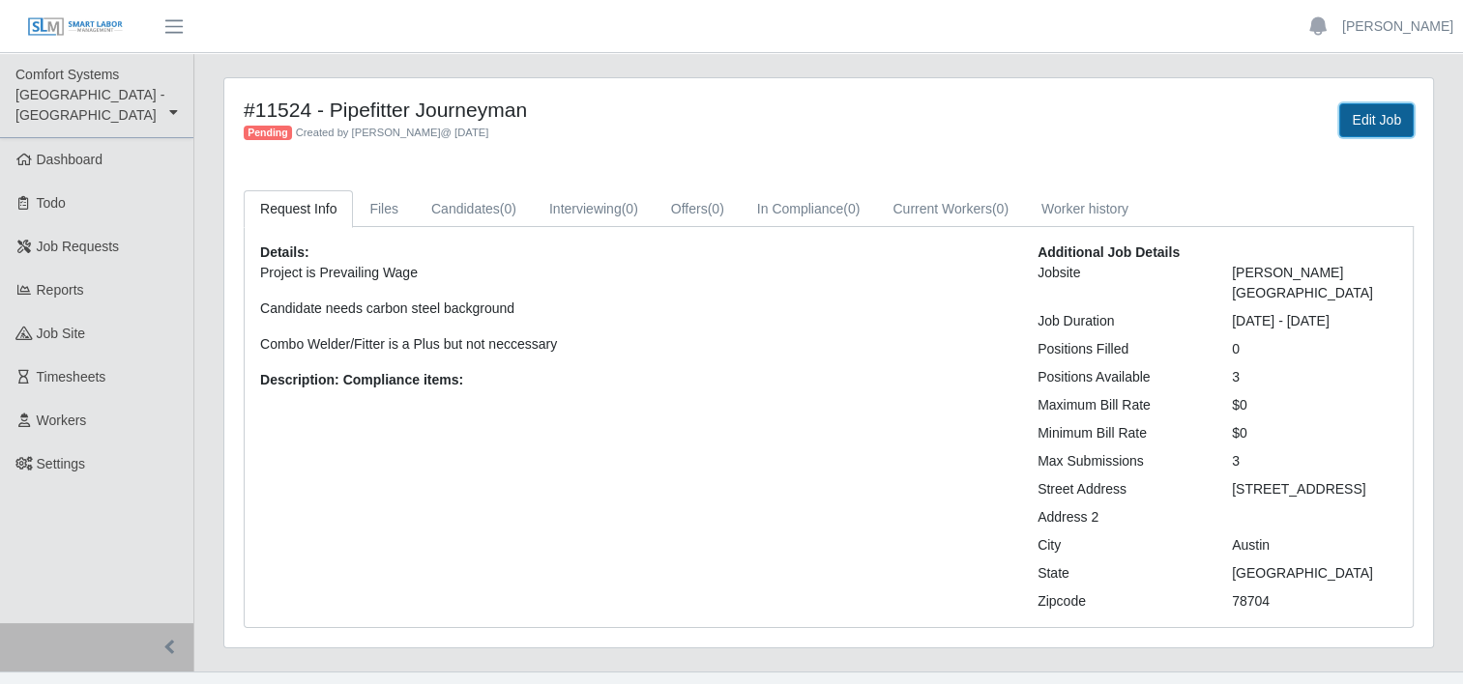
click at [1378, 127] on link "Edit Job" at bounding box center [1376, 120] width 74 height 34
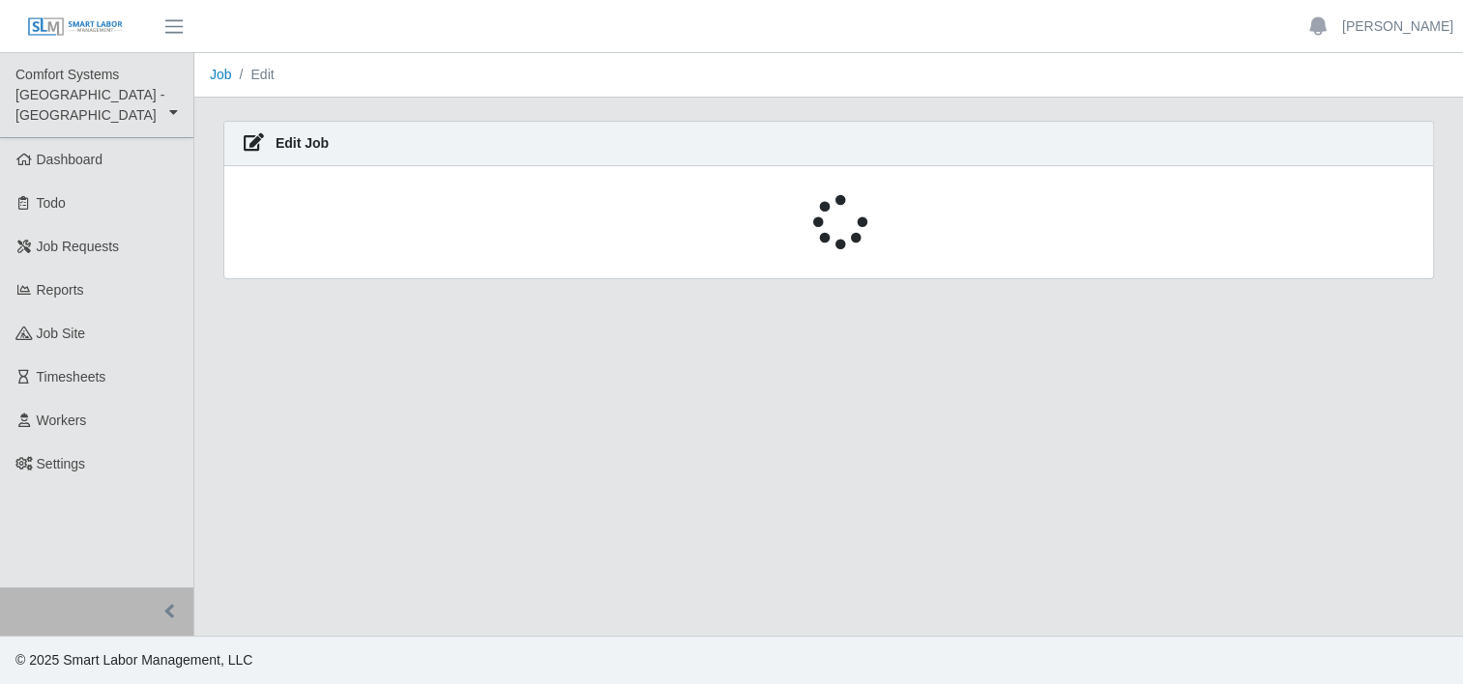
select select "****"
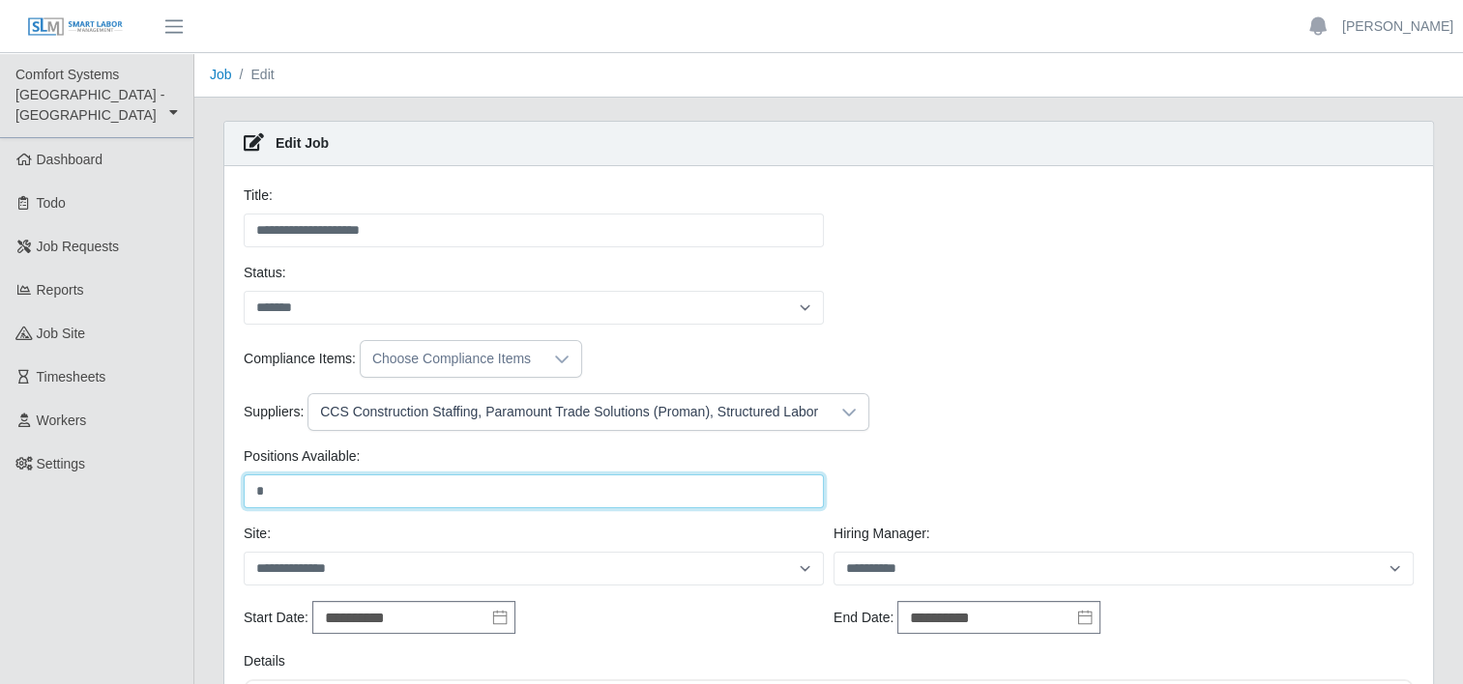
click at [275, 494] on input "*" at bounding box center [534, 492] width 580 height 34
type input "*"
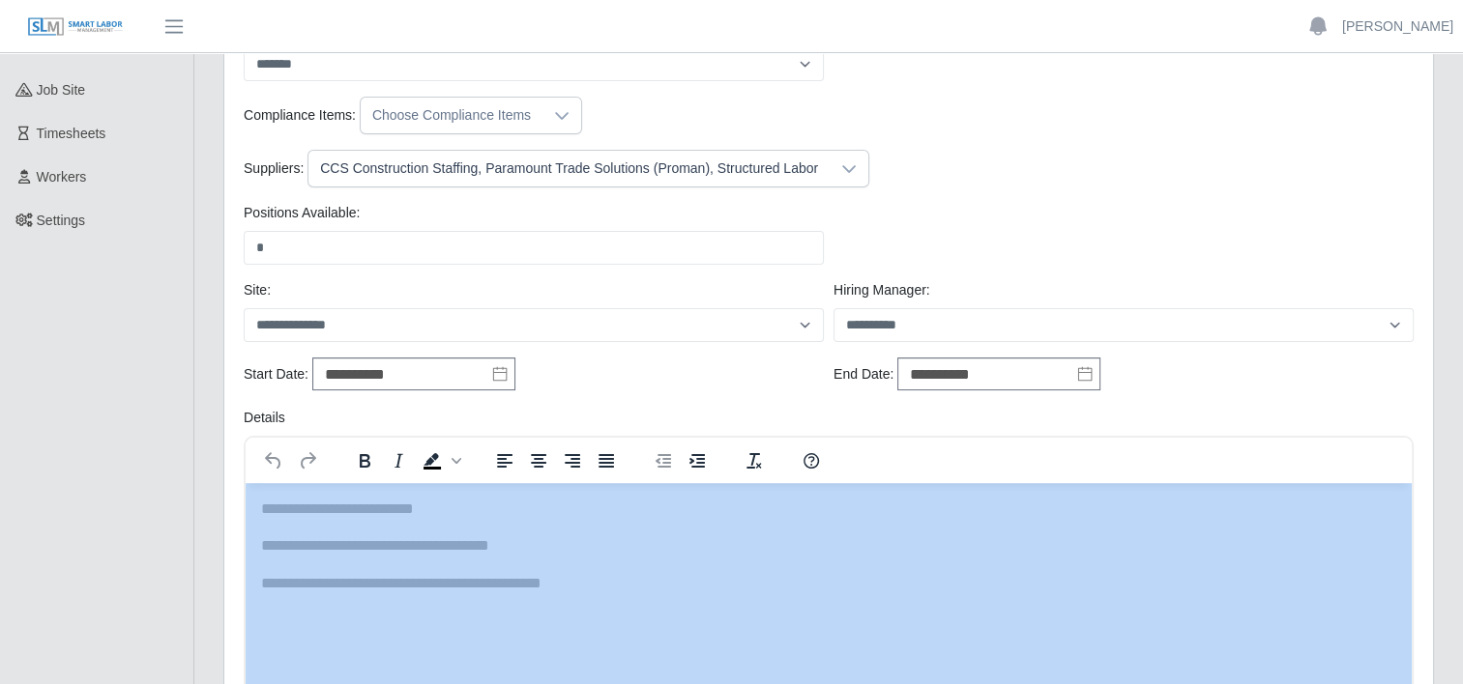
click at [1463, 441] on html "**********" at bounding box center [731, 98] width 1463 height 684
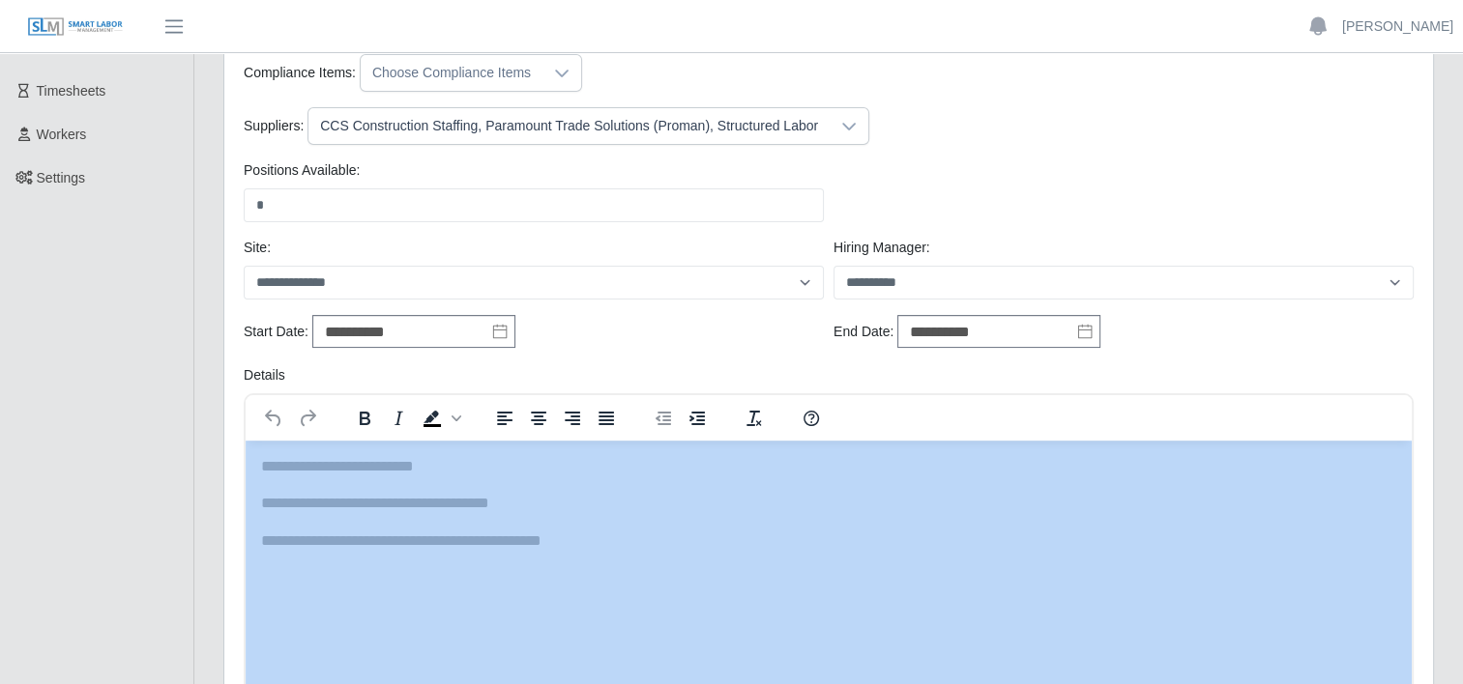
scroll to position [303, 0]
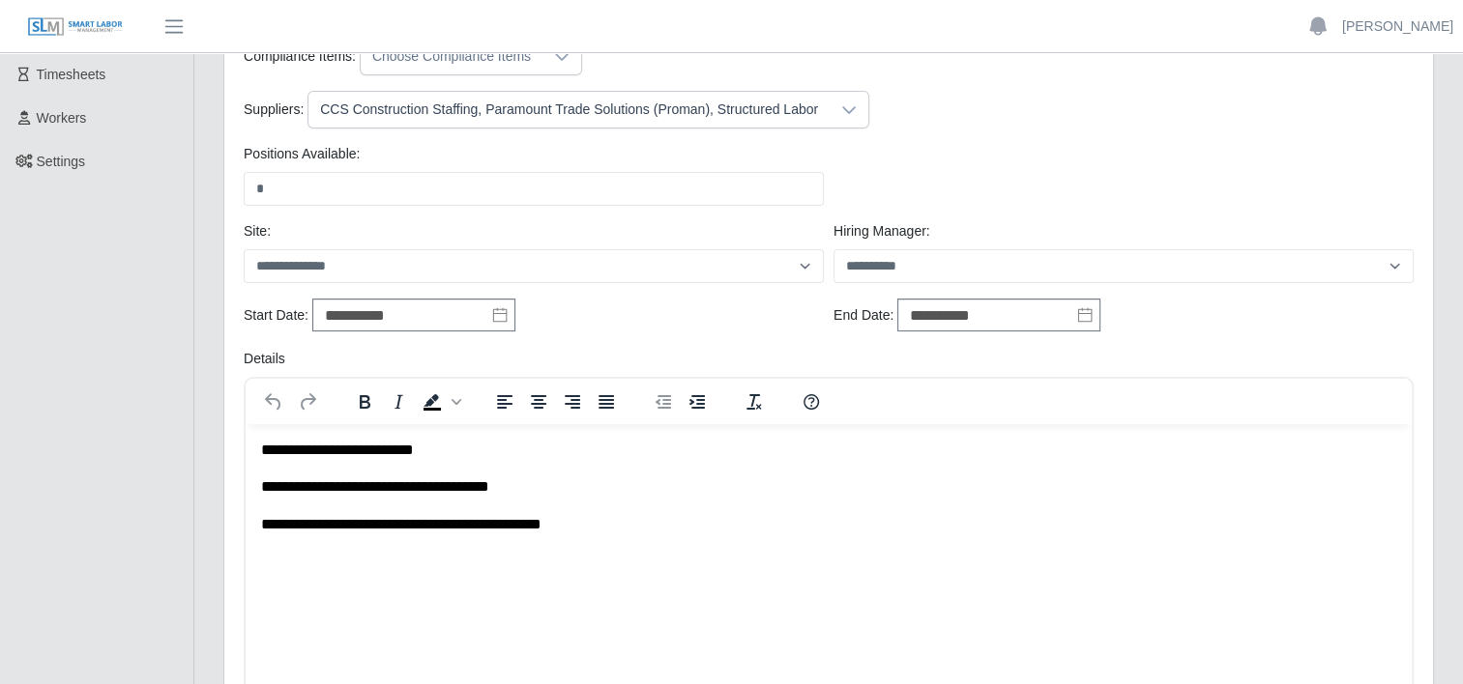
click at [1313, 332] on div "**********" at bounding box center [1124, 316] width 590 height 35
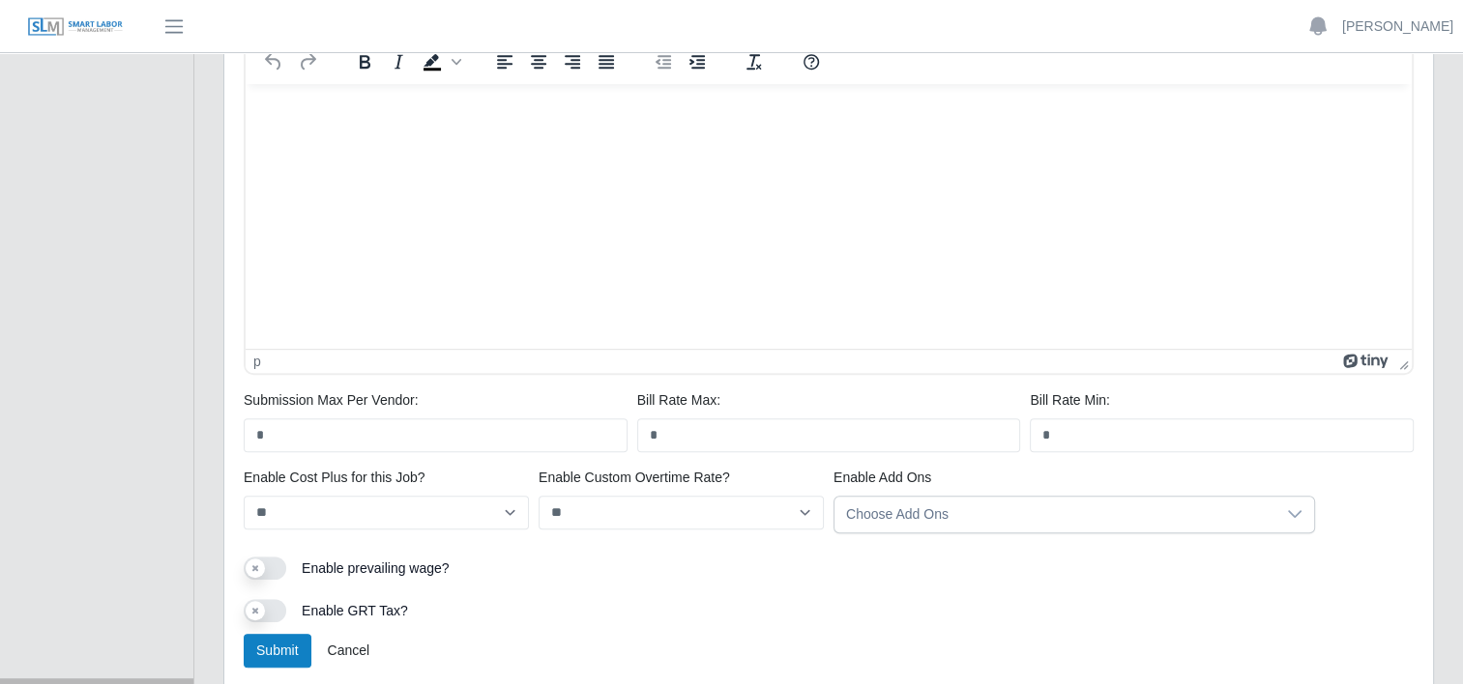
scroll to position [1063, 0]
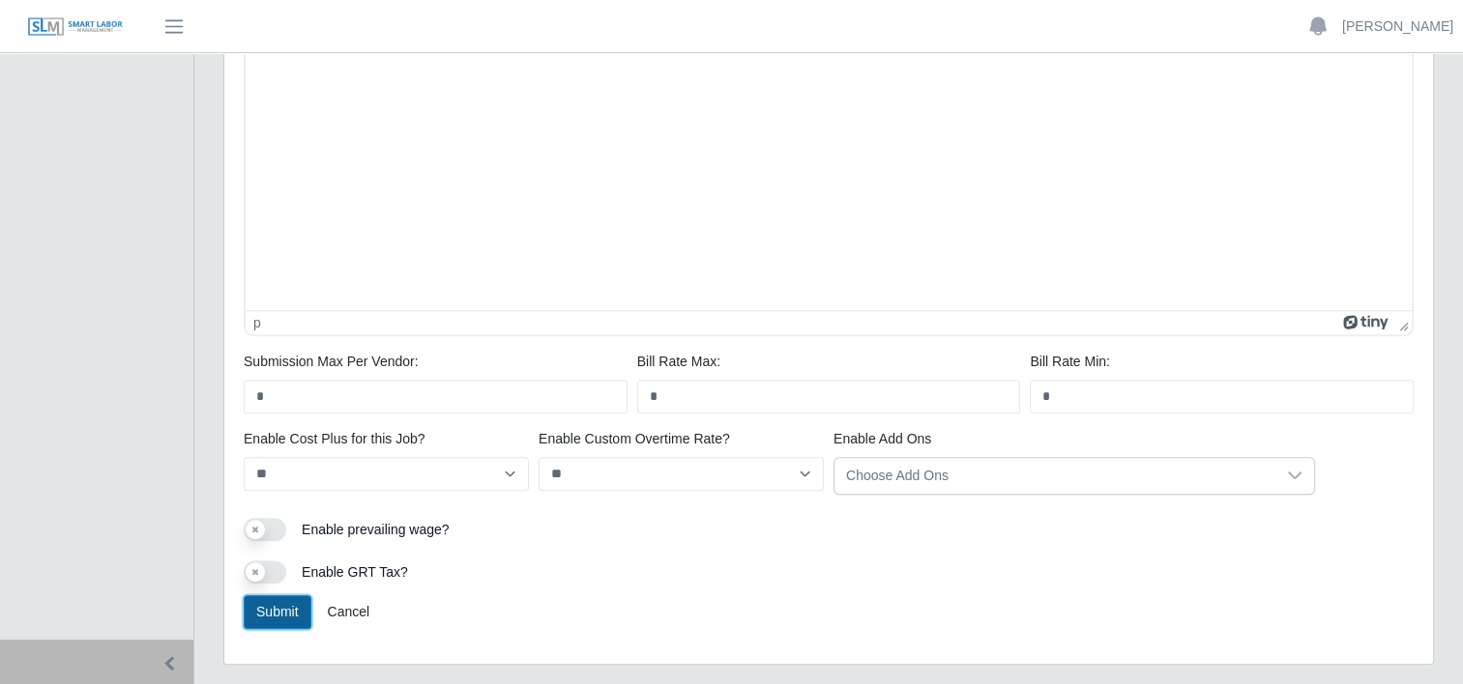
click at [285, 600] on button "Submit" at bounding box center [278, 613] width 68 height 34
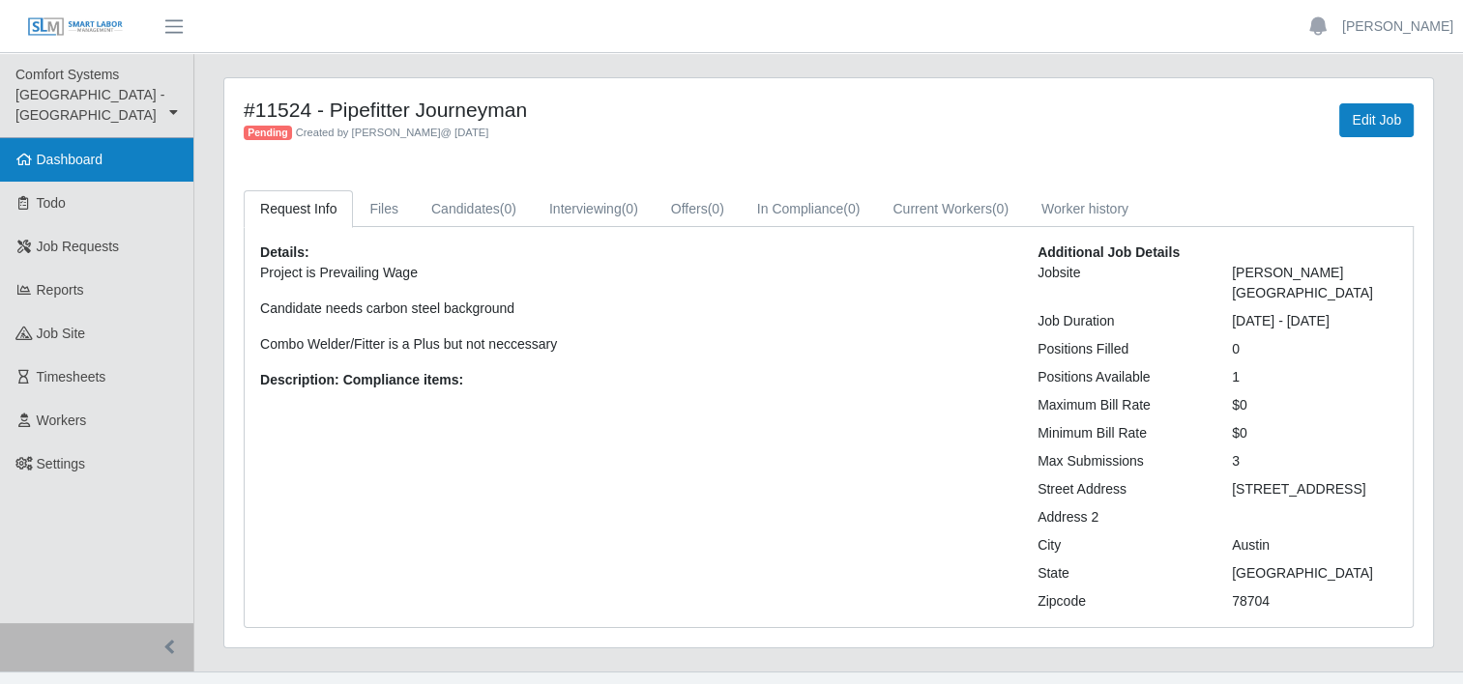
click at [103, 138] on link "Dashboard" at bounding box center [96, 160] width 193 height 44
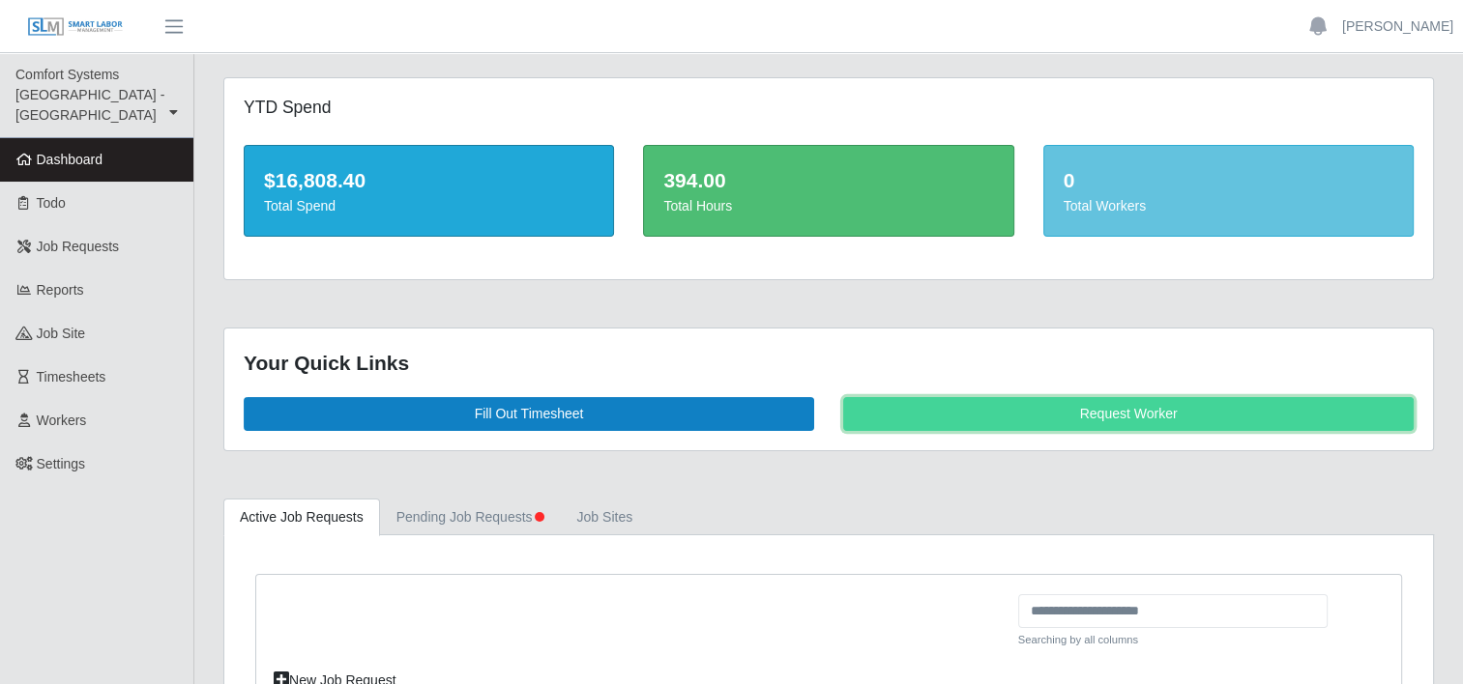
click at [1119, 409] on link "Request Worker" at bounding box center [1128, 414] width 570 height 34
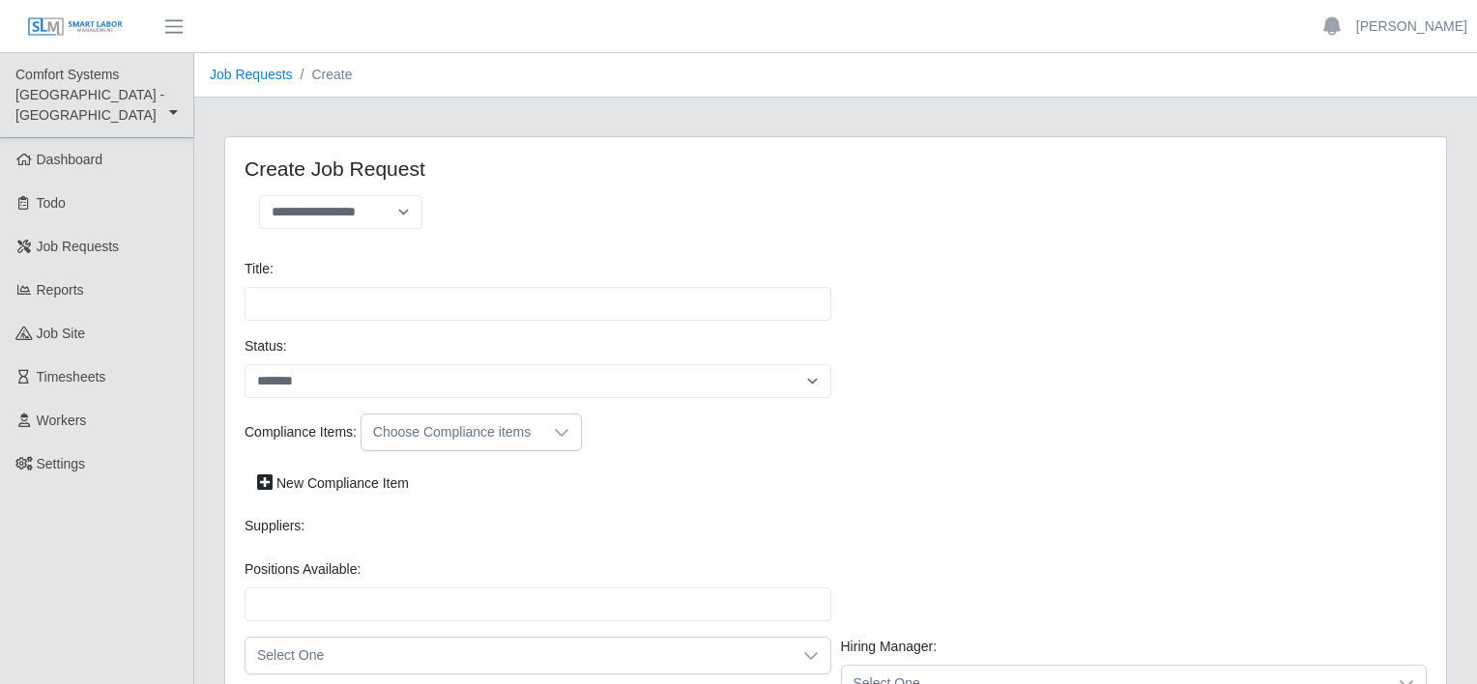
select select
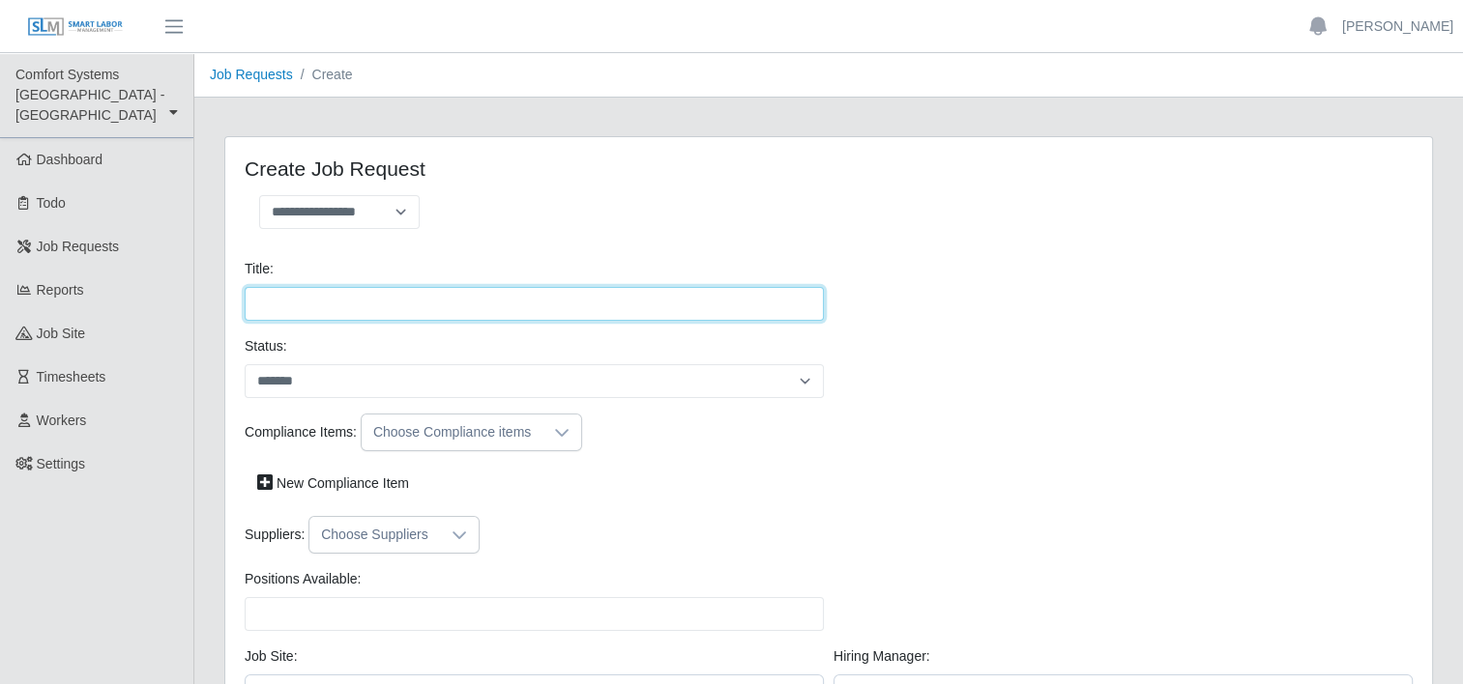
click at [395, 310] on input "Title:" at bounding box center [534, 304] width 579 height 34
type input "**********"
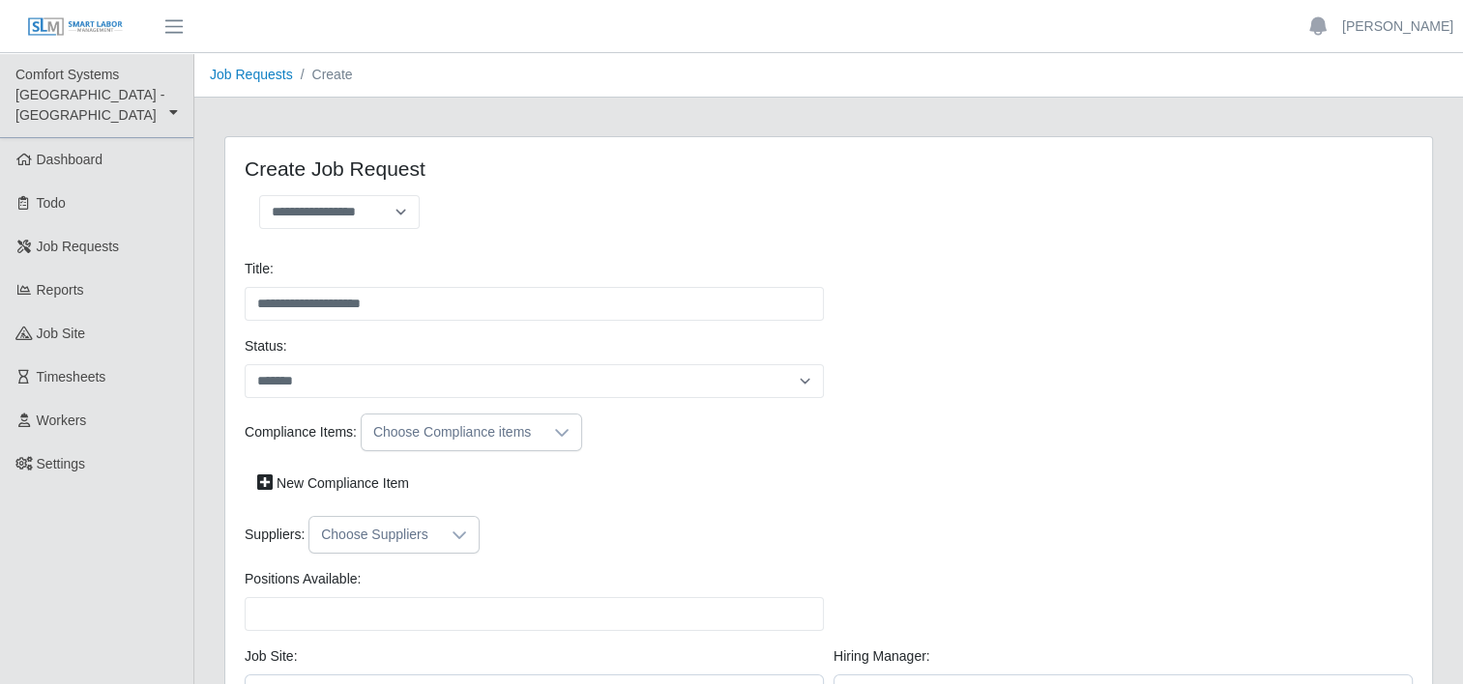
click at [563, 436] on icon at bounding box center [561, 432] width 15 height 15
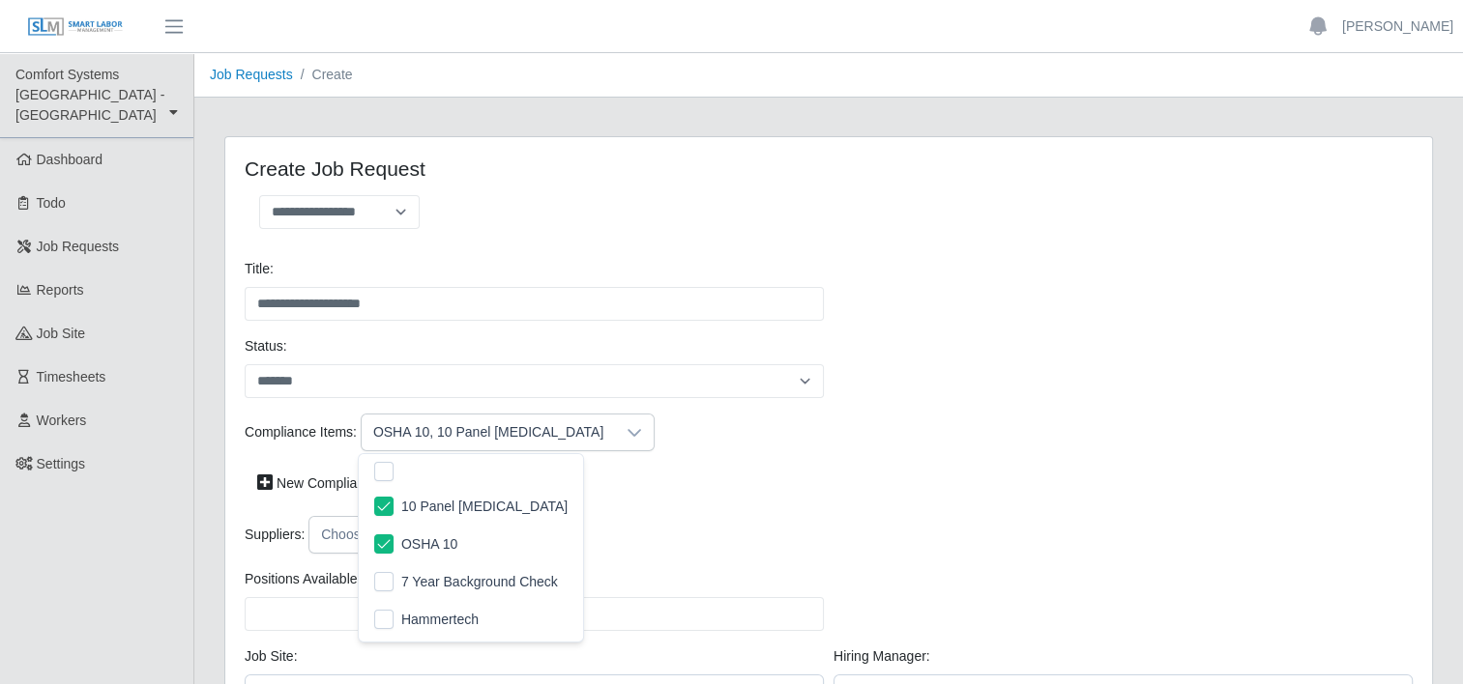
click at [792, 507] on div "Compliance Items: OSHA 10, 10 Panel Drug Screen New Compliance Item" at bounding box center [829, 465] width 1178 height 102
click at [455, 538] on icon at bounding box center [458, 535] width 15 height 15
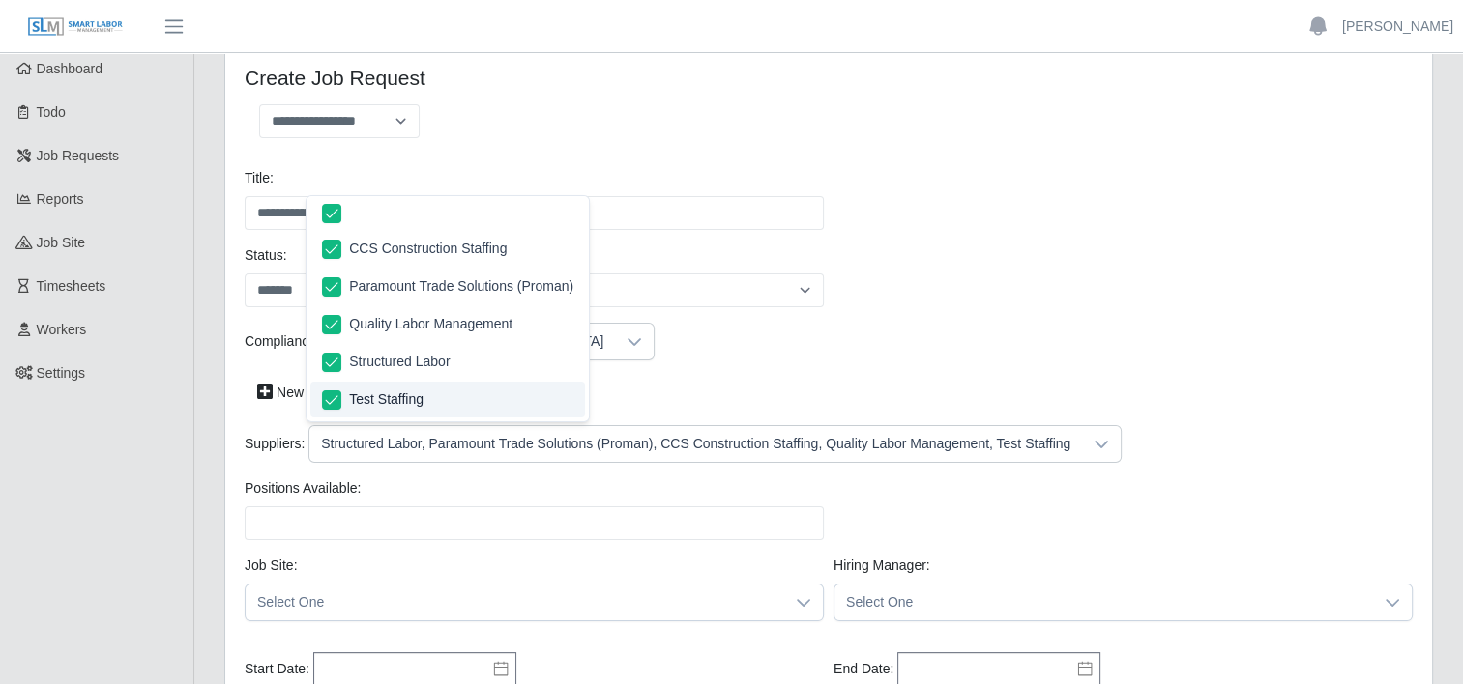
scroll to position [116, 0]
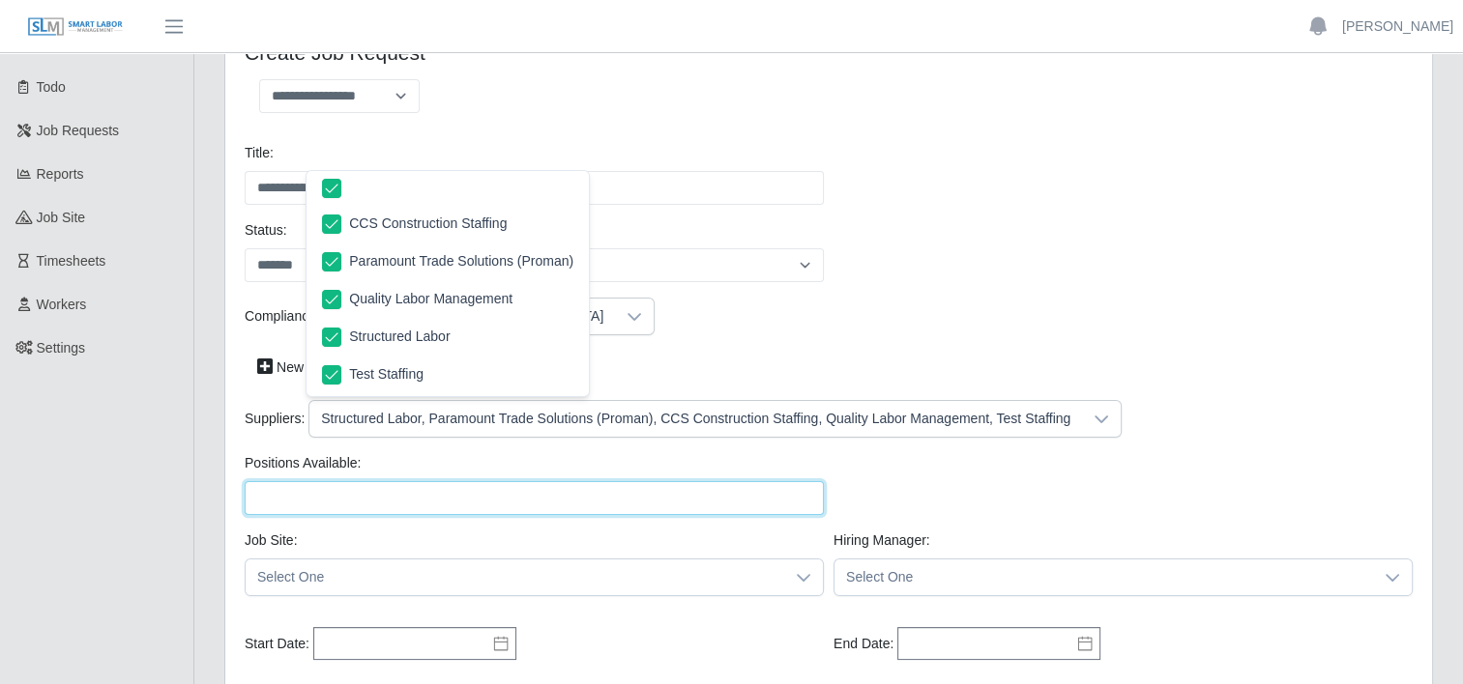
click at [369, 498] on input "Positions Available:" at bounding box center [534, 498] width 579 height 34
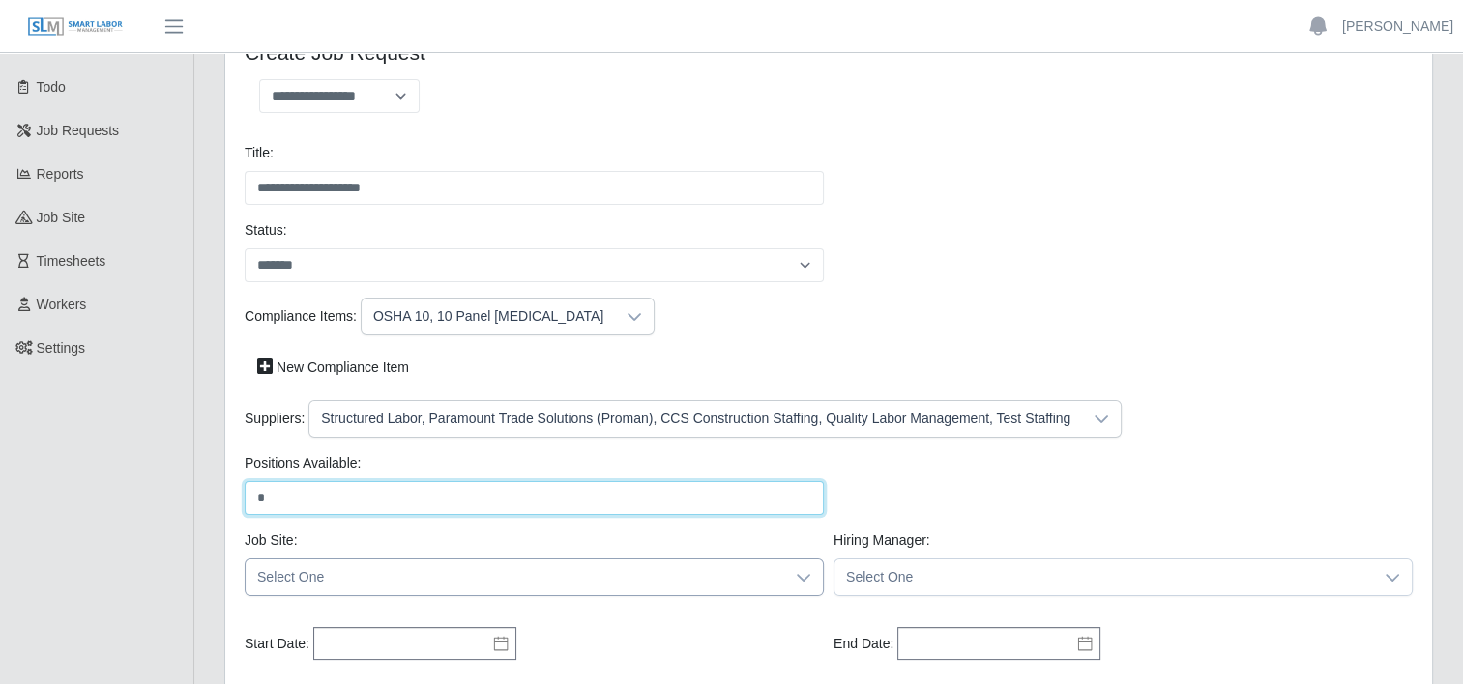
type input "*"
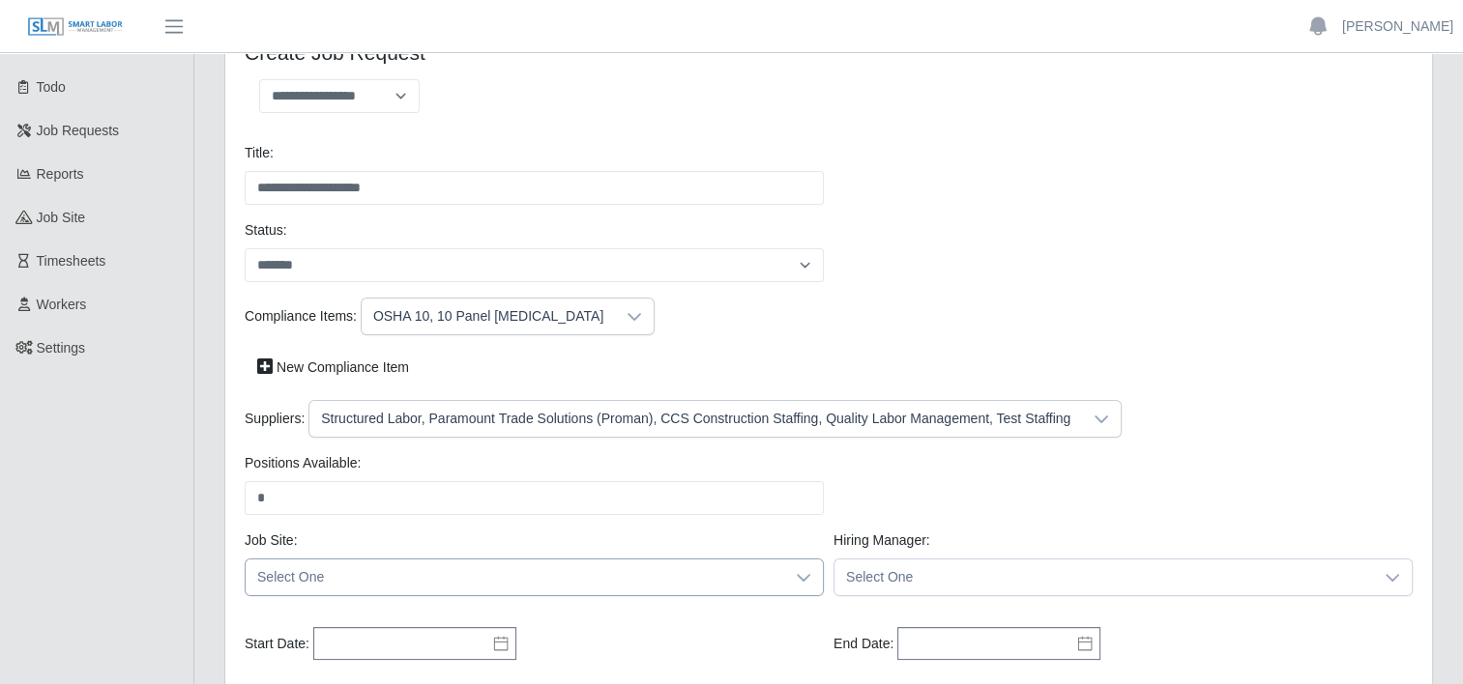
click at [801, 576] on icon at bounding box center [804, 578] width 14 height 8
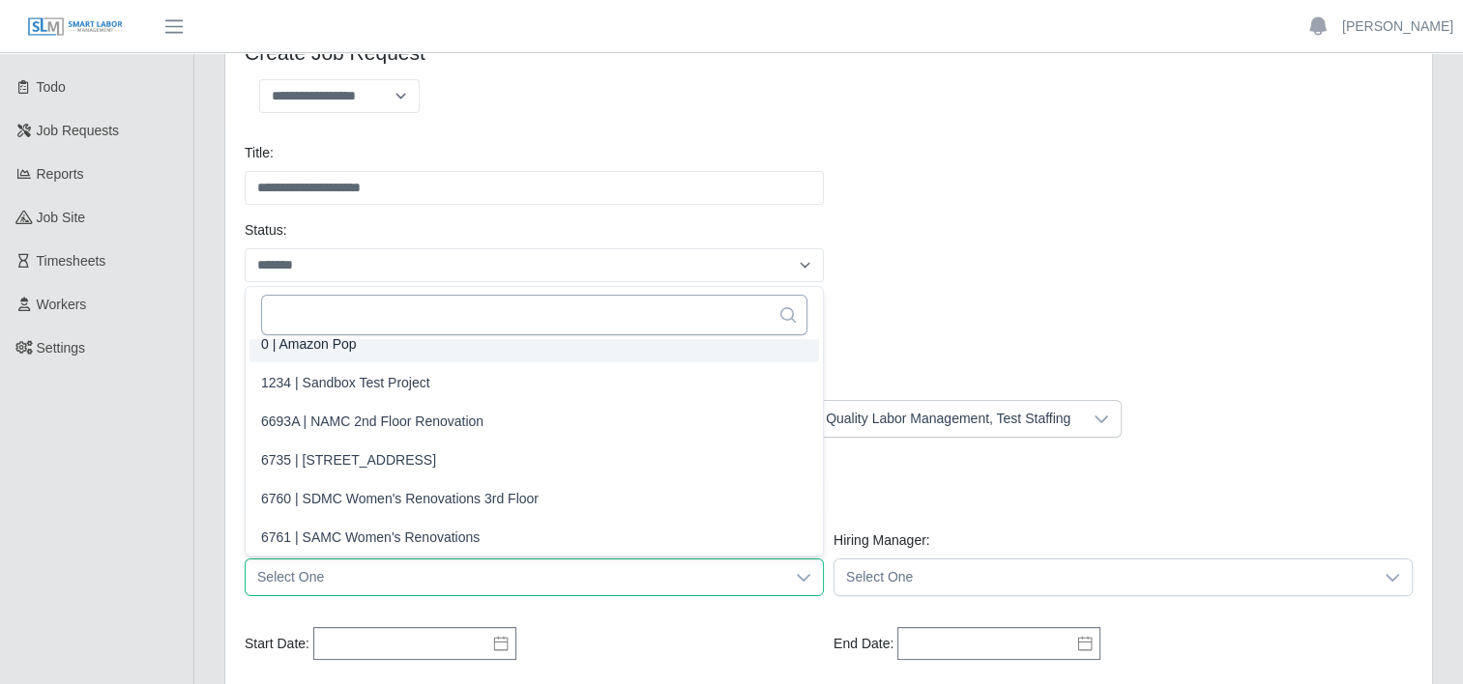
scroll to position [4, 0]
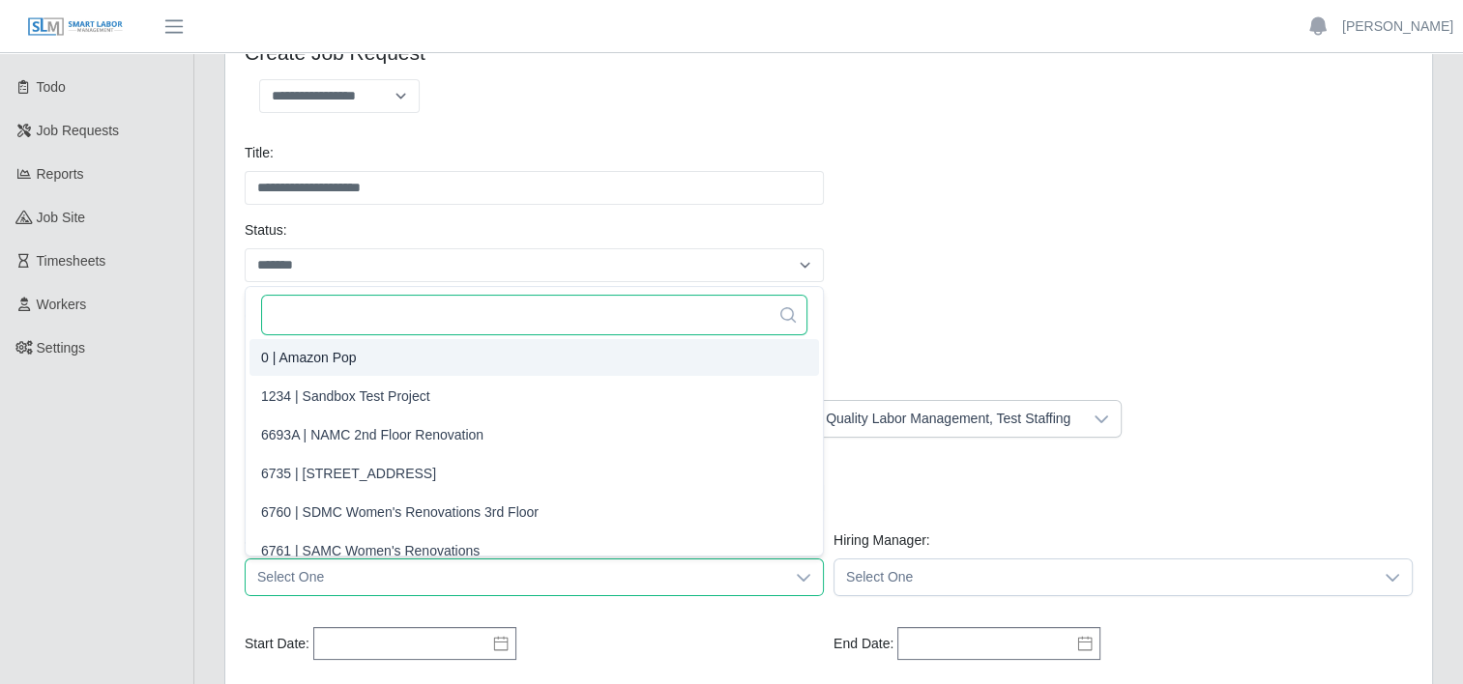
click at [491, 300] on input "text" at bounding box center [534, 315] width 546 height 41
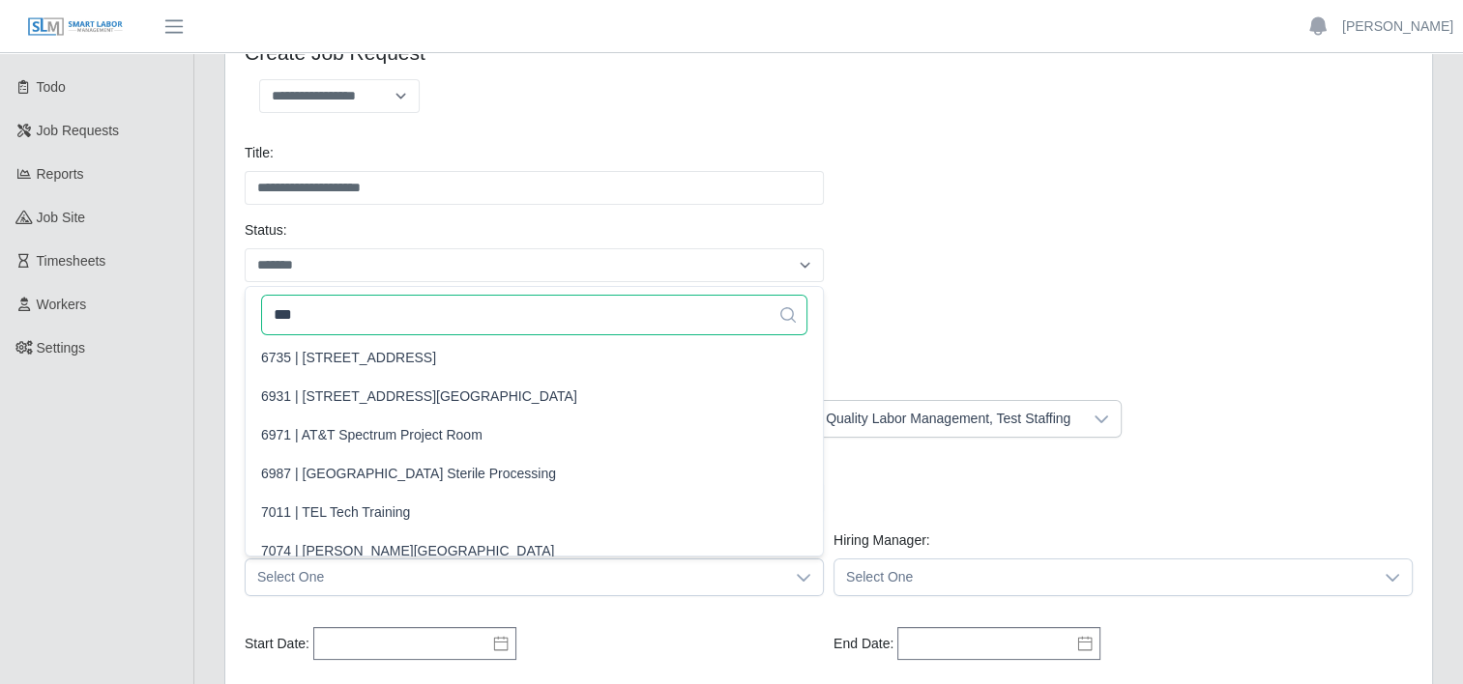
scroll to position [0, 0]
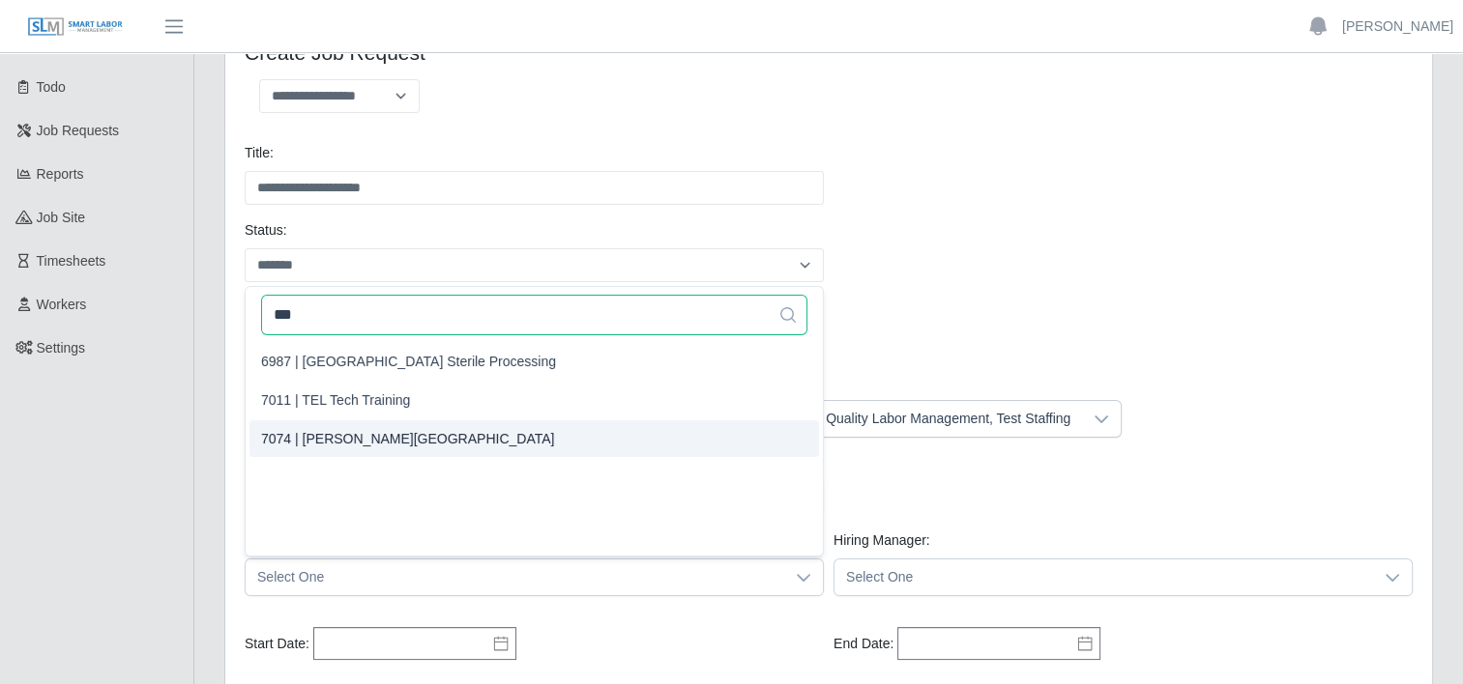
type input "***"
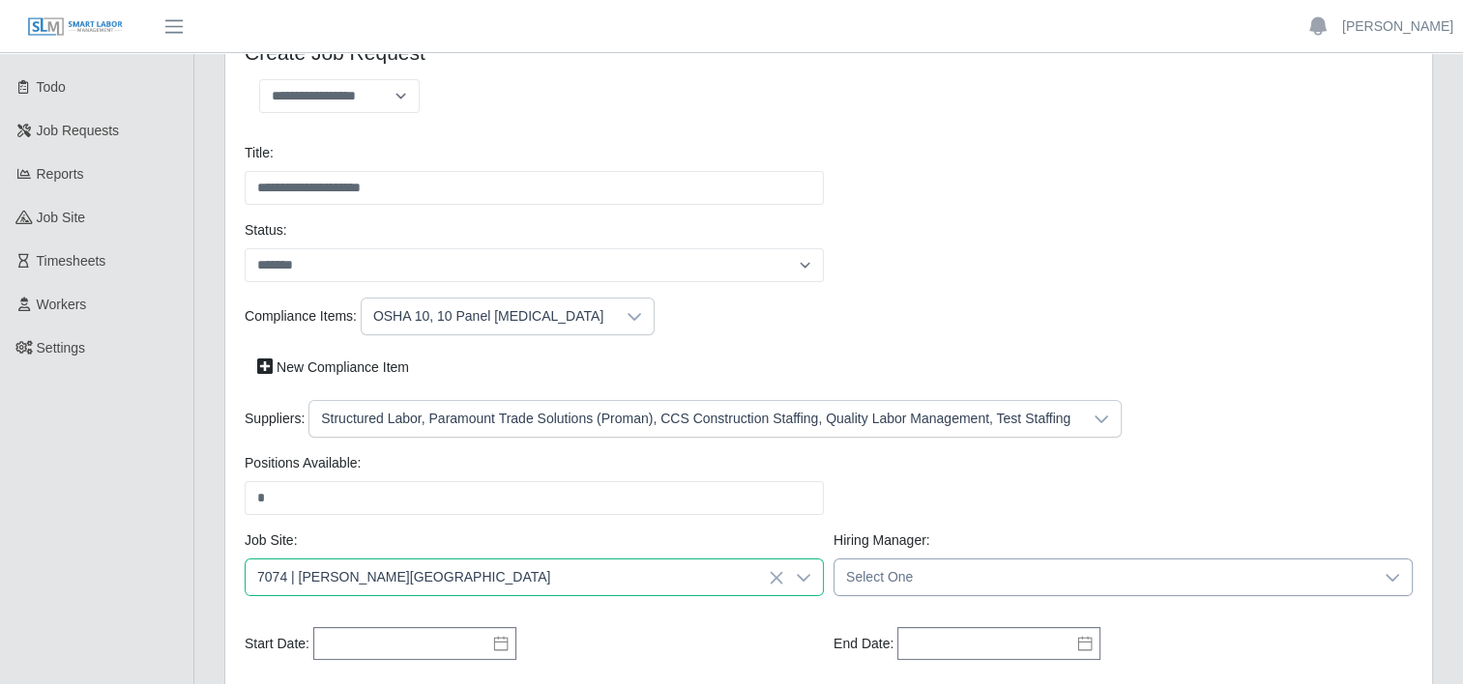
click at [1390, 584] on div at bounding box center [1392, 578] width 39 height 36
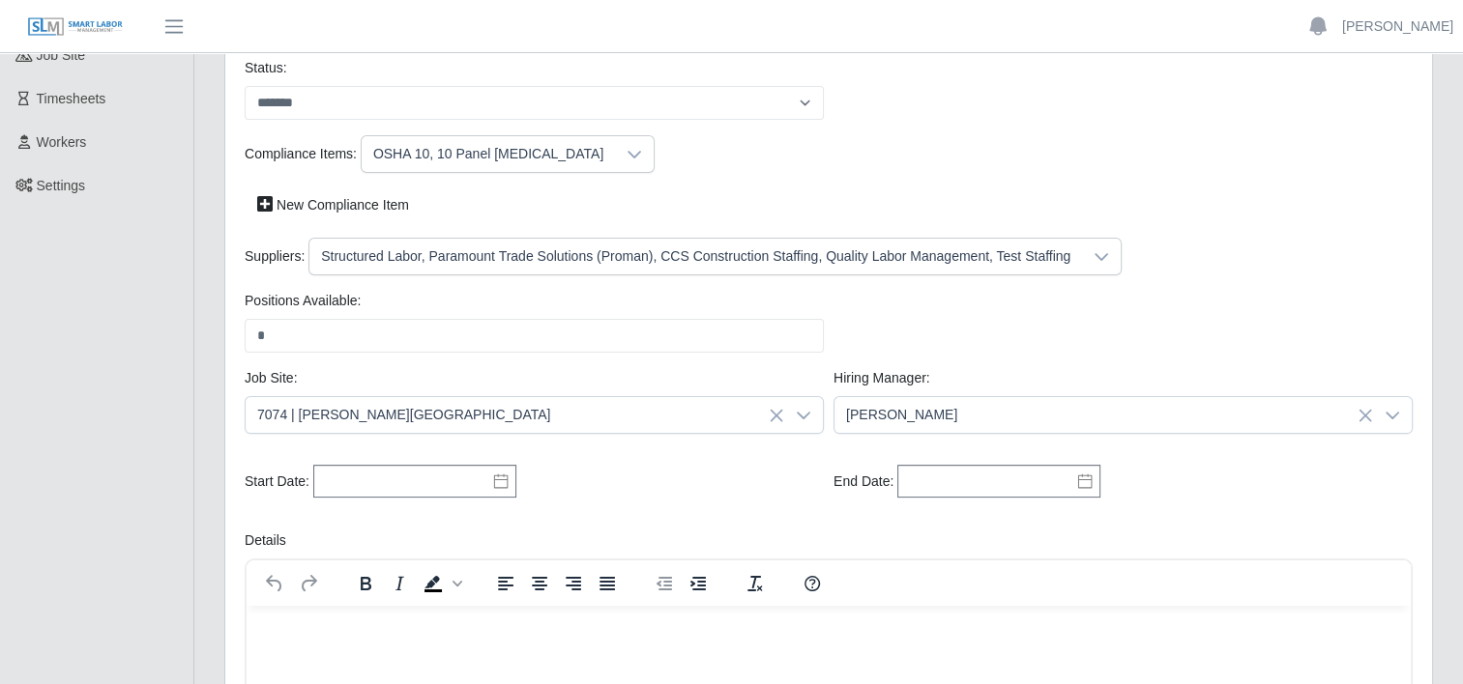
scroll to position [296, 0]
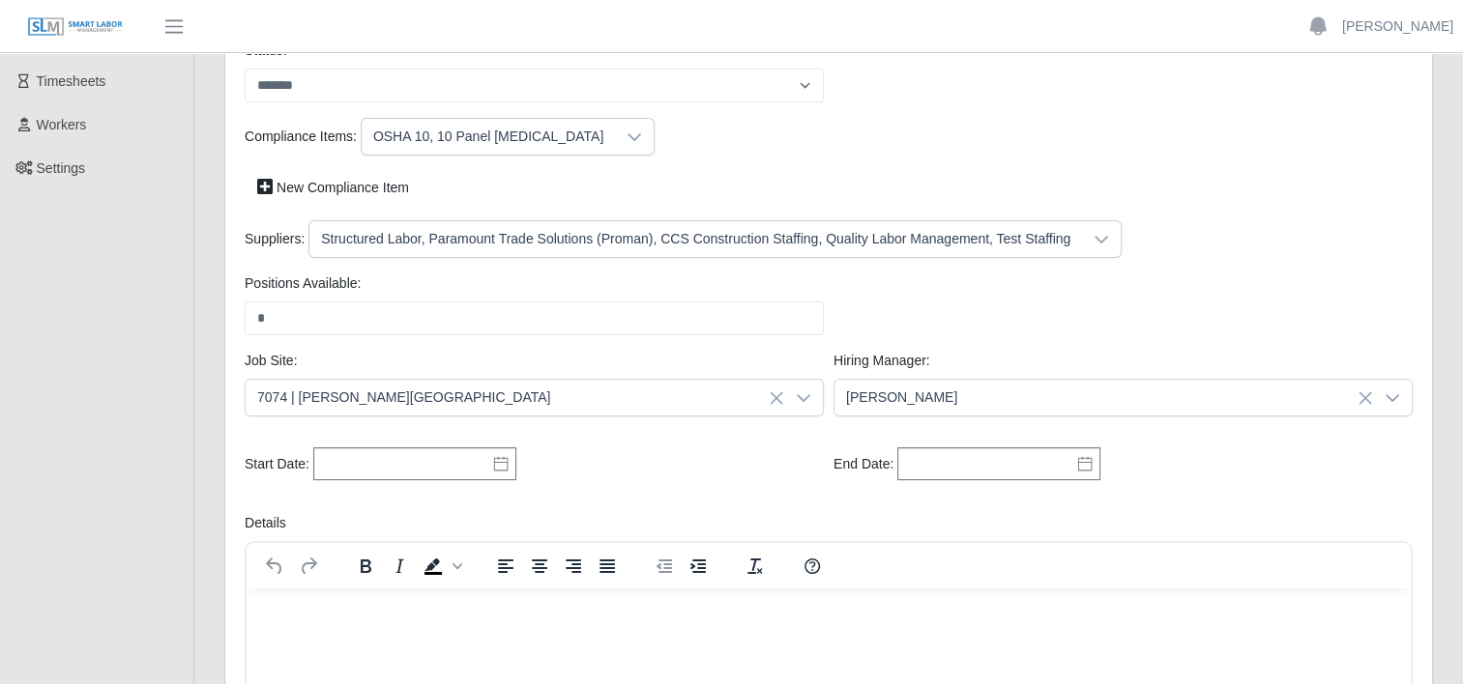
click at [497, 456] on icon at bounding box center [500, 463] width 15 height 15
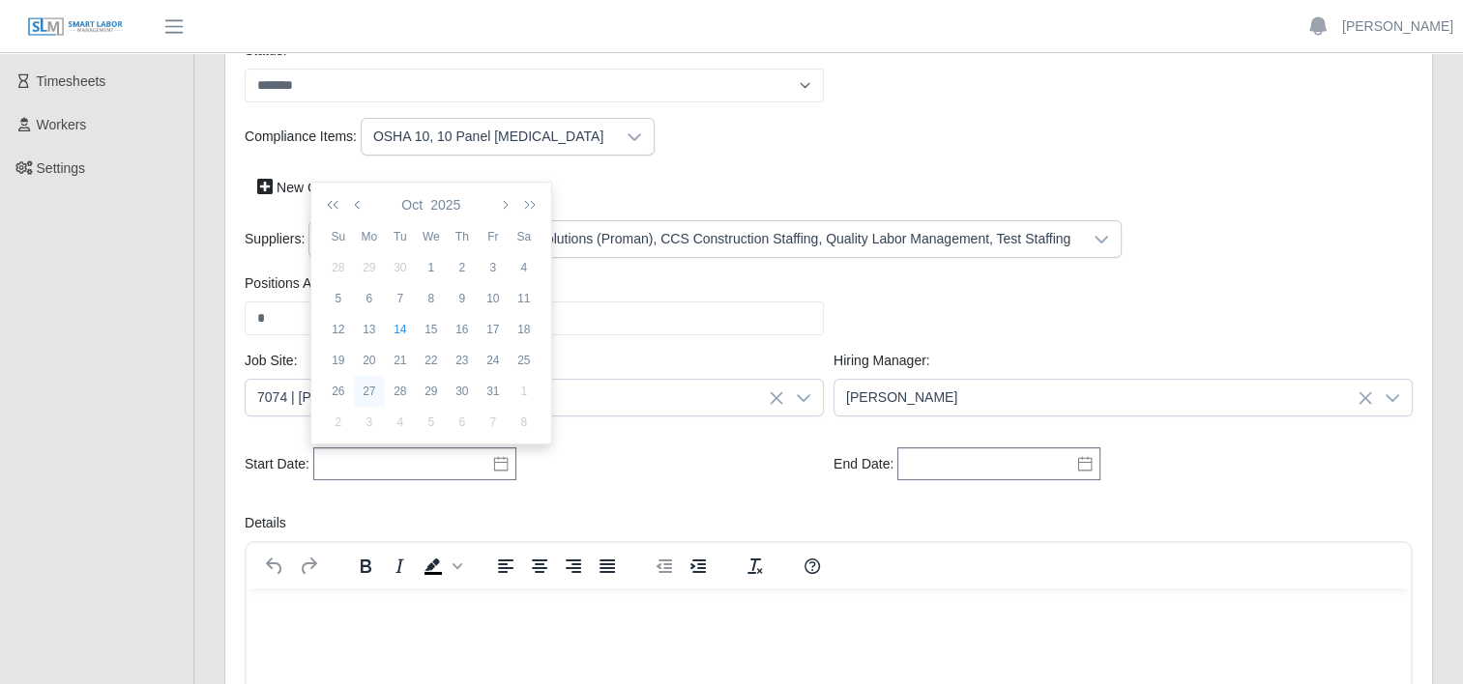
click at [369, 389] on div "27" at bounding box center [369, 391] width 31 height 17
type input "**********"
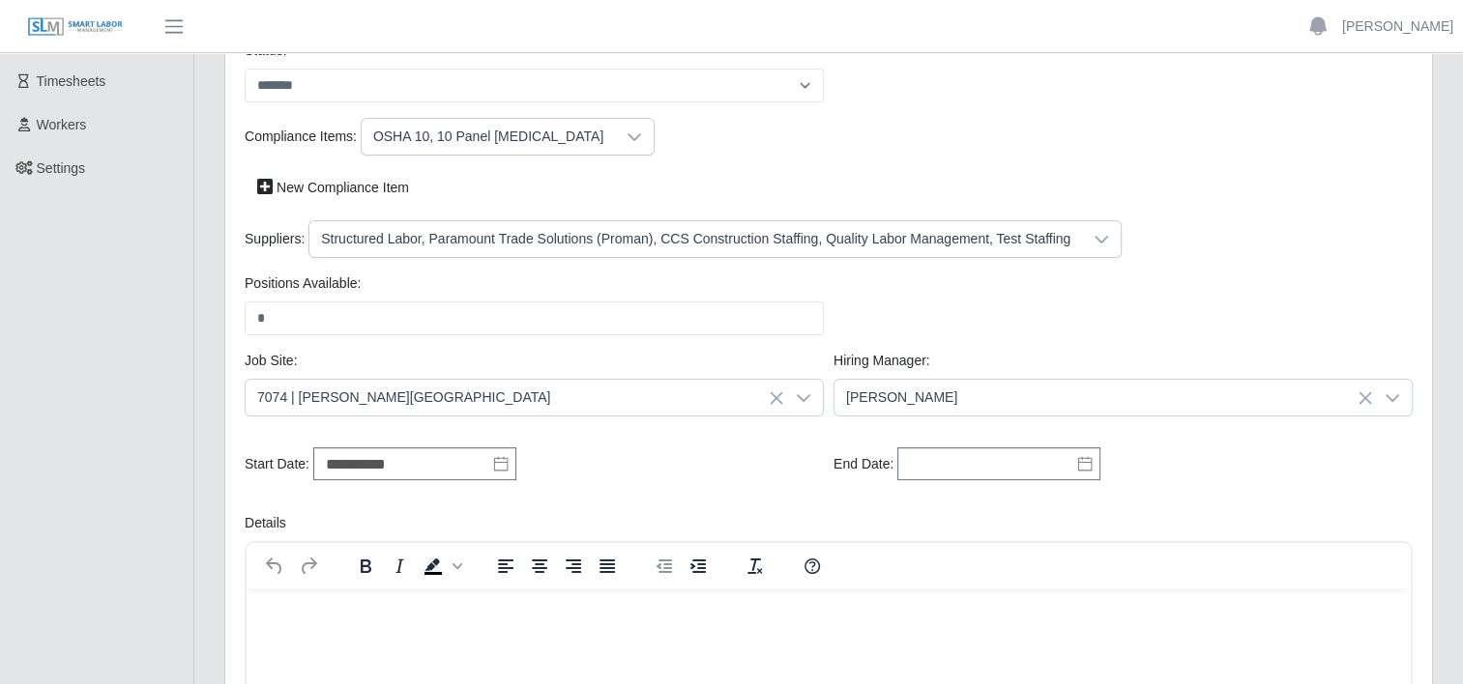
click at [1081, 469] on icon at bounding box center [1084, 463] width 15 height 15
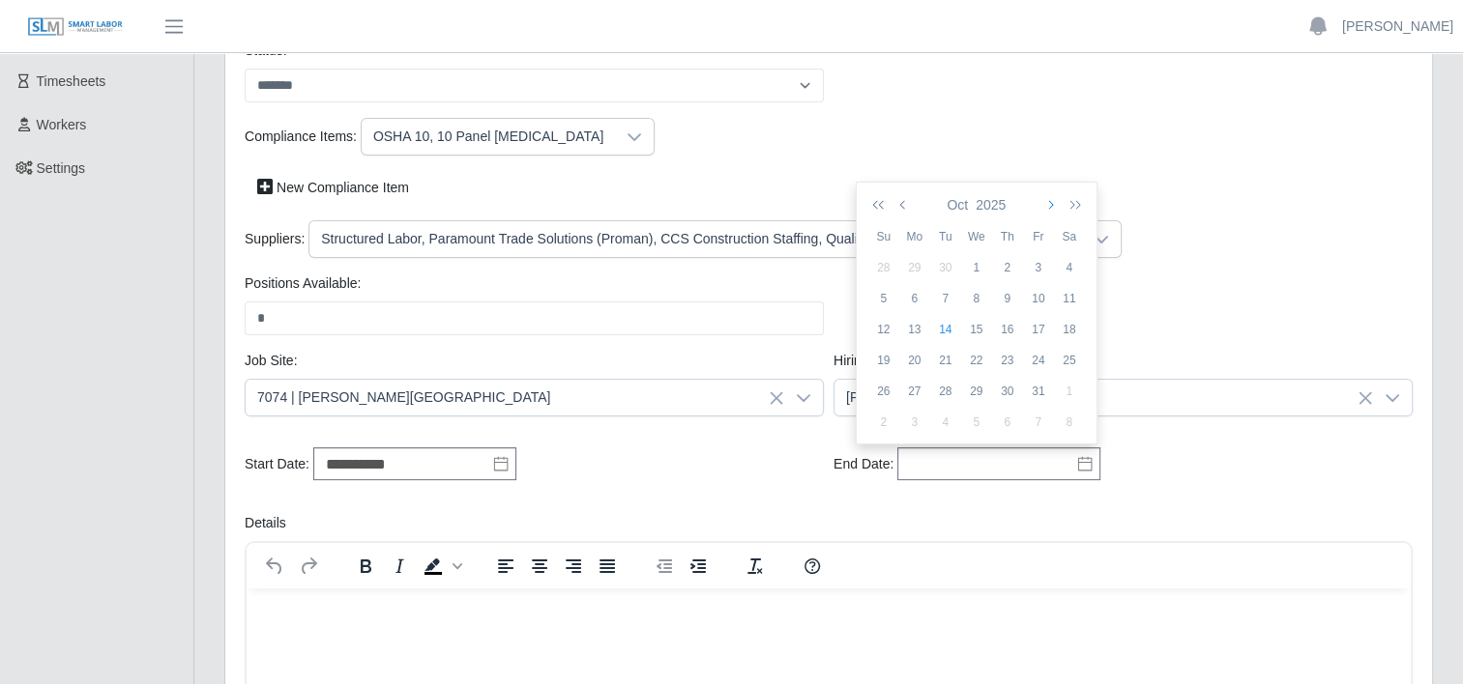
click at [1048, 205] on icon "button" at bounding box center [1049, 204] width 10 height 15
click at [1037, 358] on div "20" at bounding box center [1038, 360] width 31 height 17
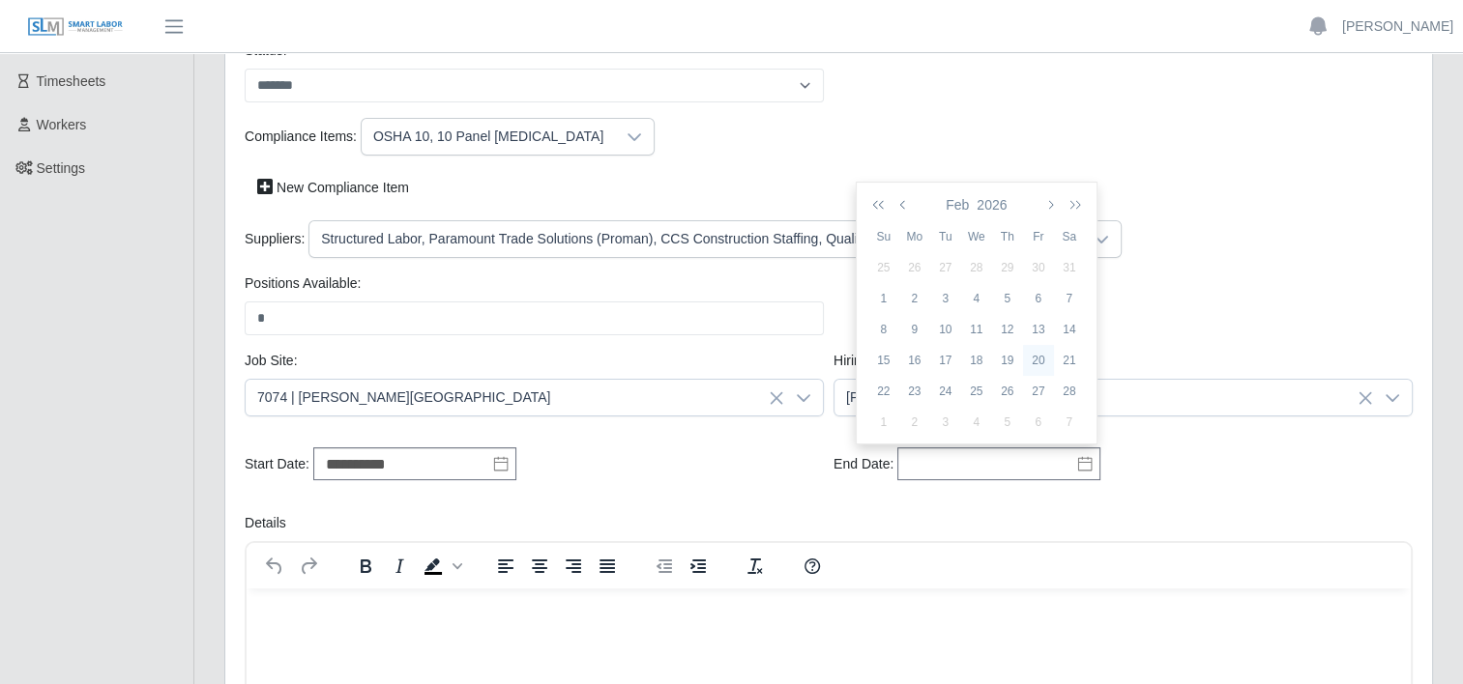
type input "**********"
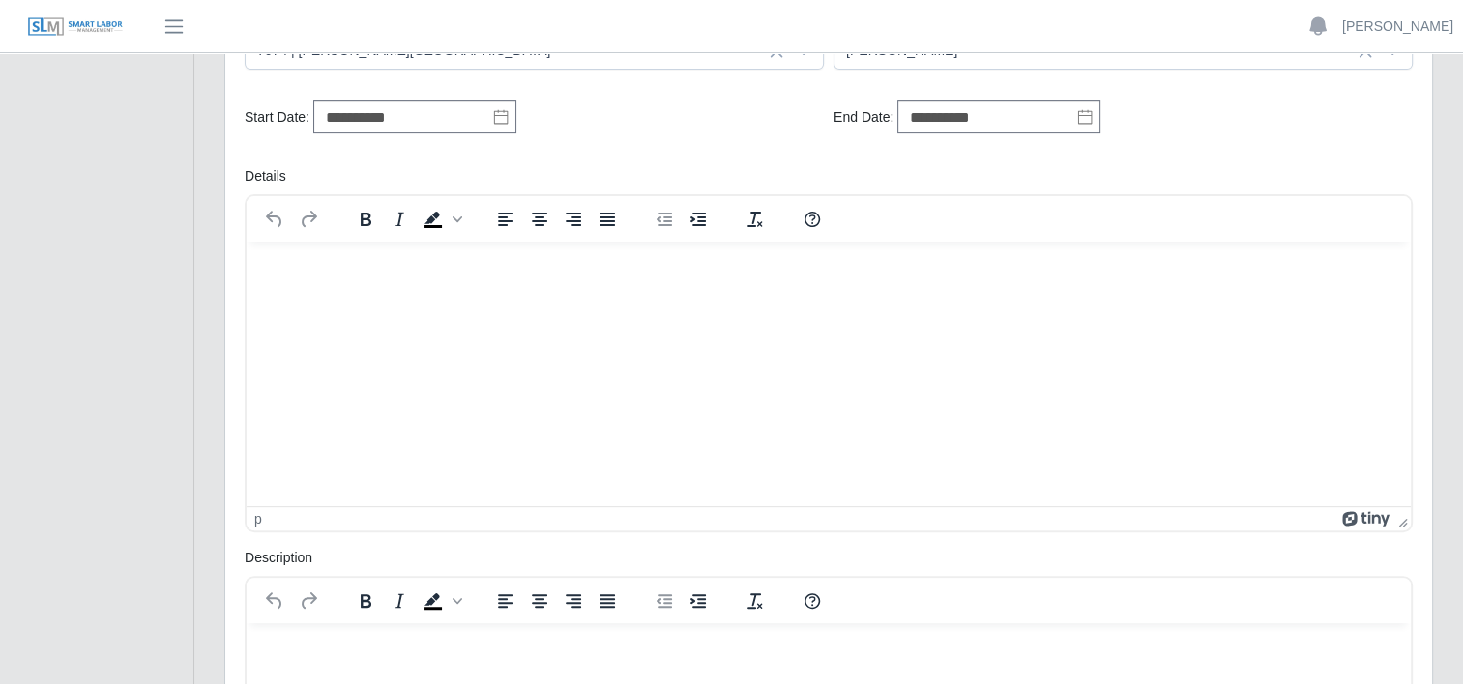
scroll to position [644, 0]
click at [346, 282] on html at bounding box center [829, 266] width 1164 height 52
click at [343, 260] on p "**********" at bounding box center [829, 265] width 1135 height 21
click at [449, 260] on p "**********" at bounding box center [829, 265] width 1135 height 21
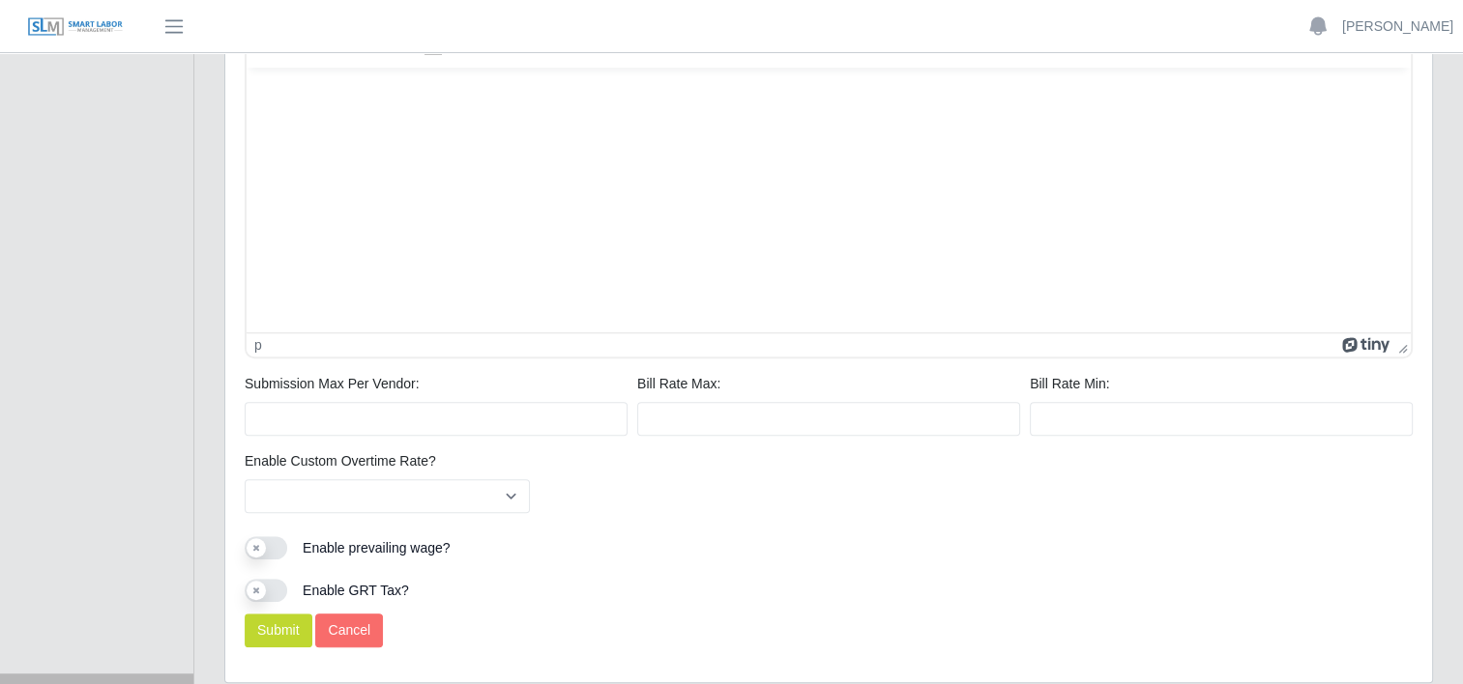
scroll to position [1238, 0]
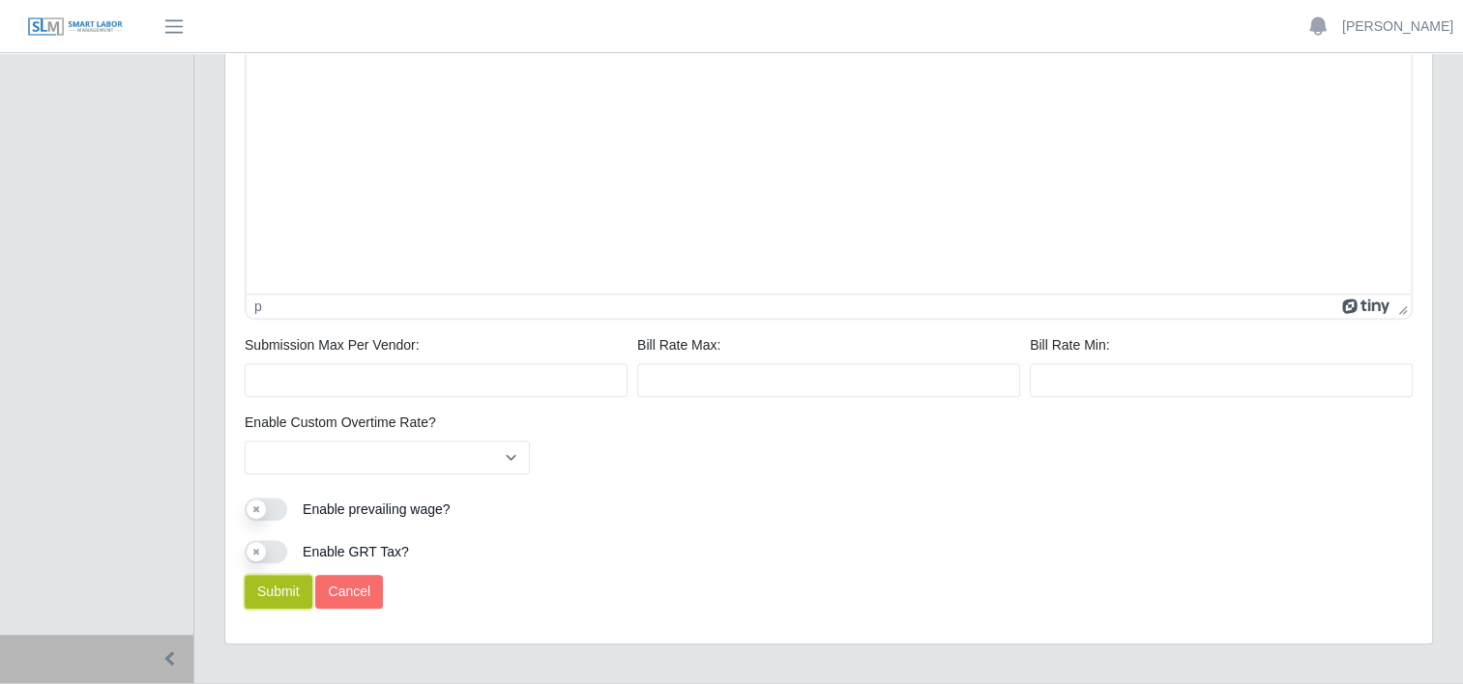
click at [278, 592] on button "Submit" at bounding box center [279, 592] width 68 height 34
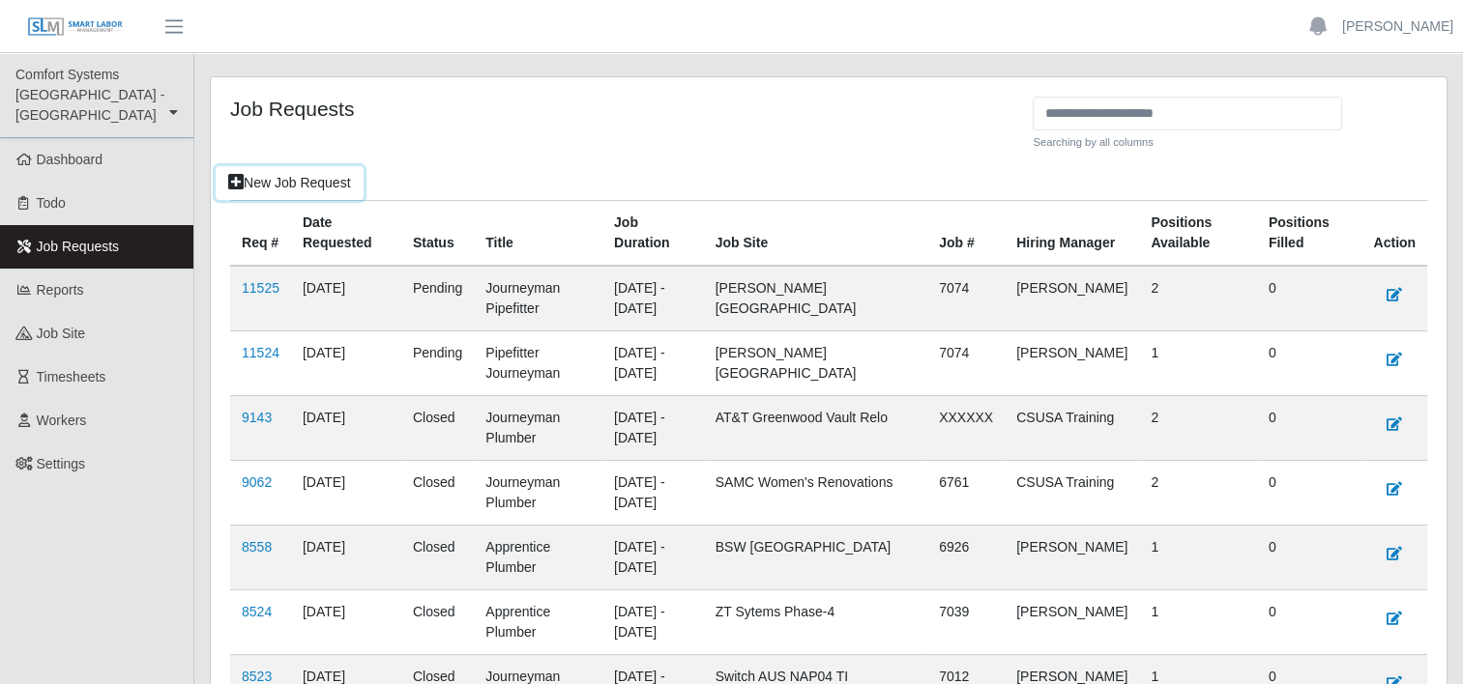
click at [236, 182] on icon at bounding box center [235, 182] width 15 height 14
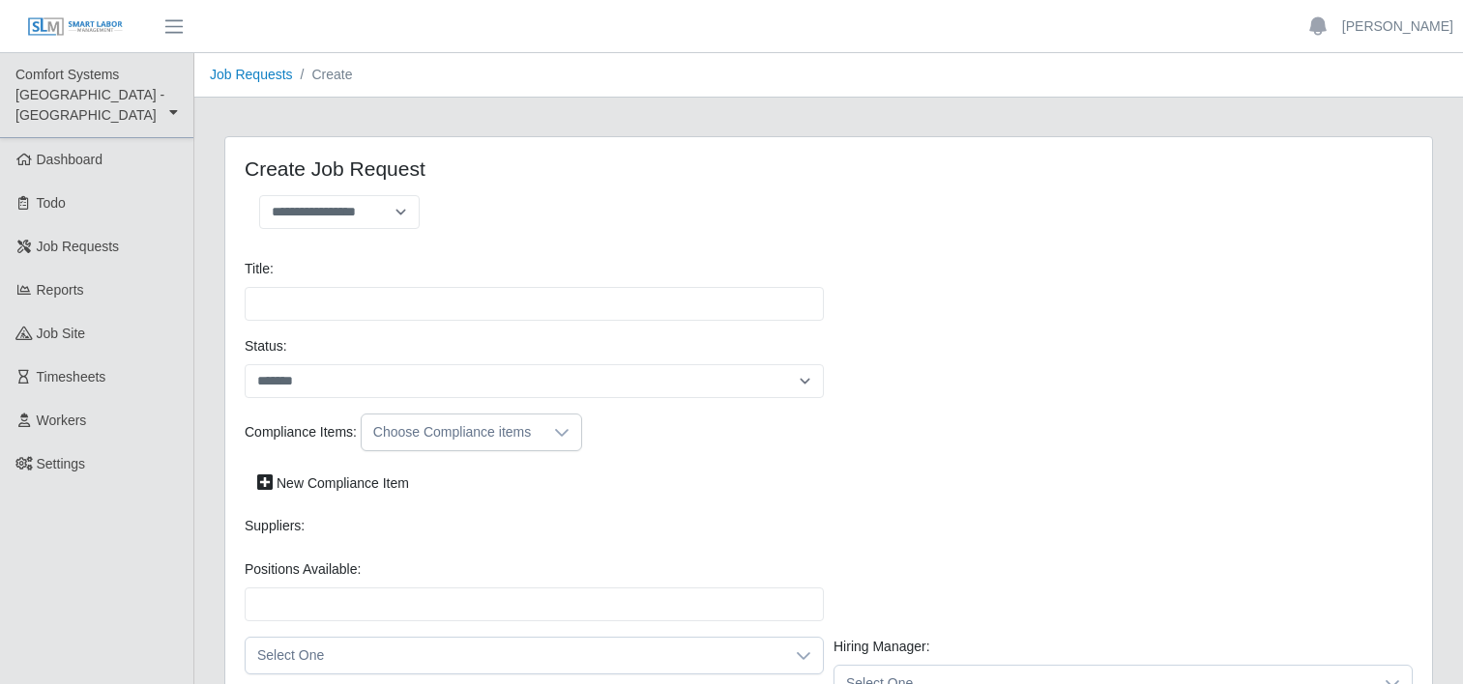
select select
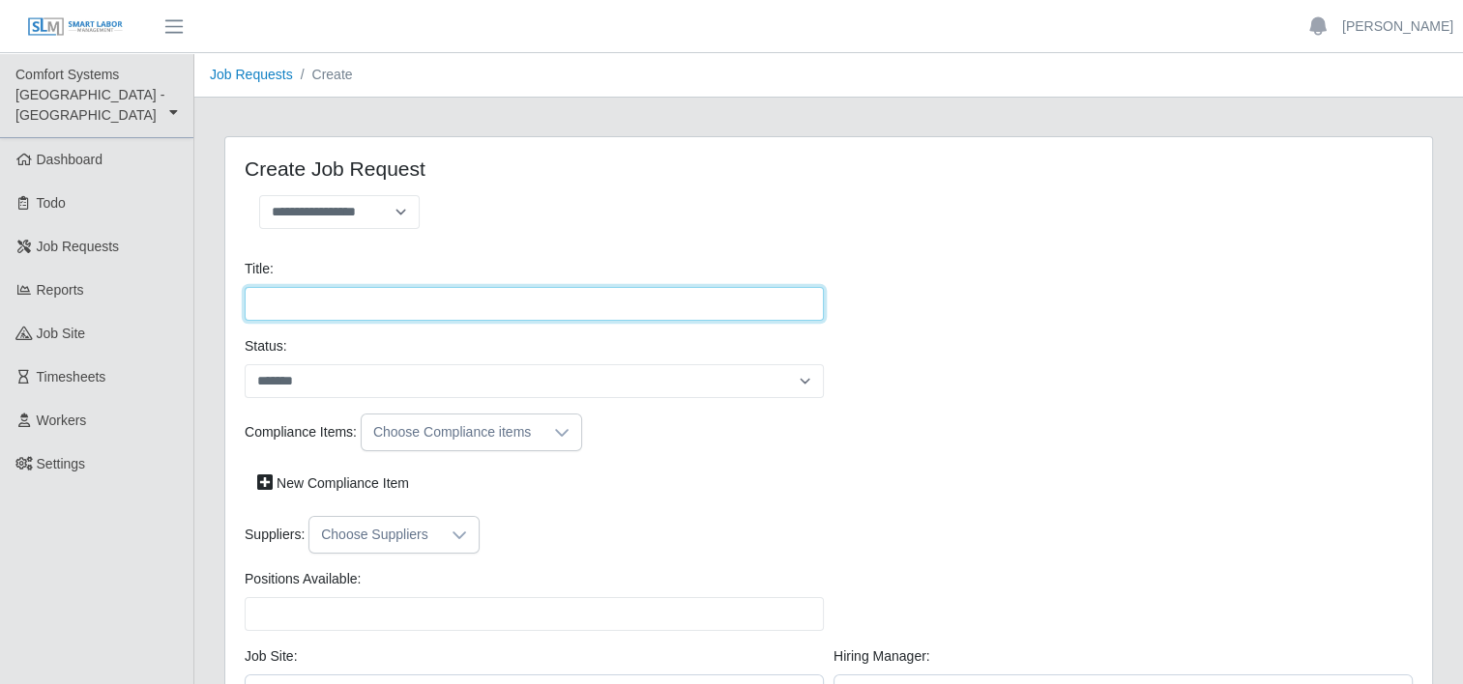
click at [306, 309] on input "Title:" at bounding box center [534, 304] width 579 height 34
type input "**********"
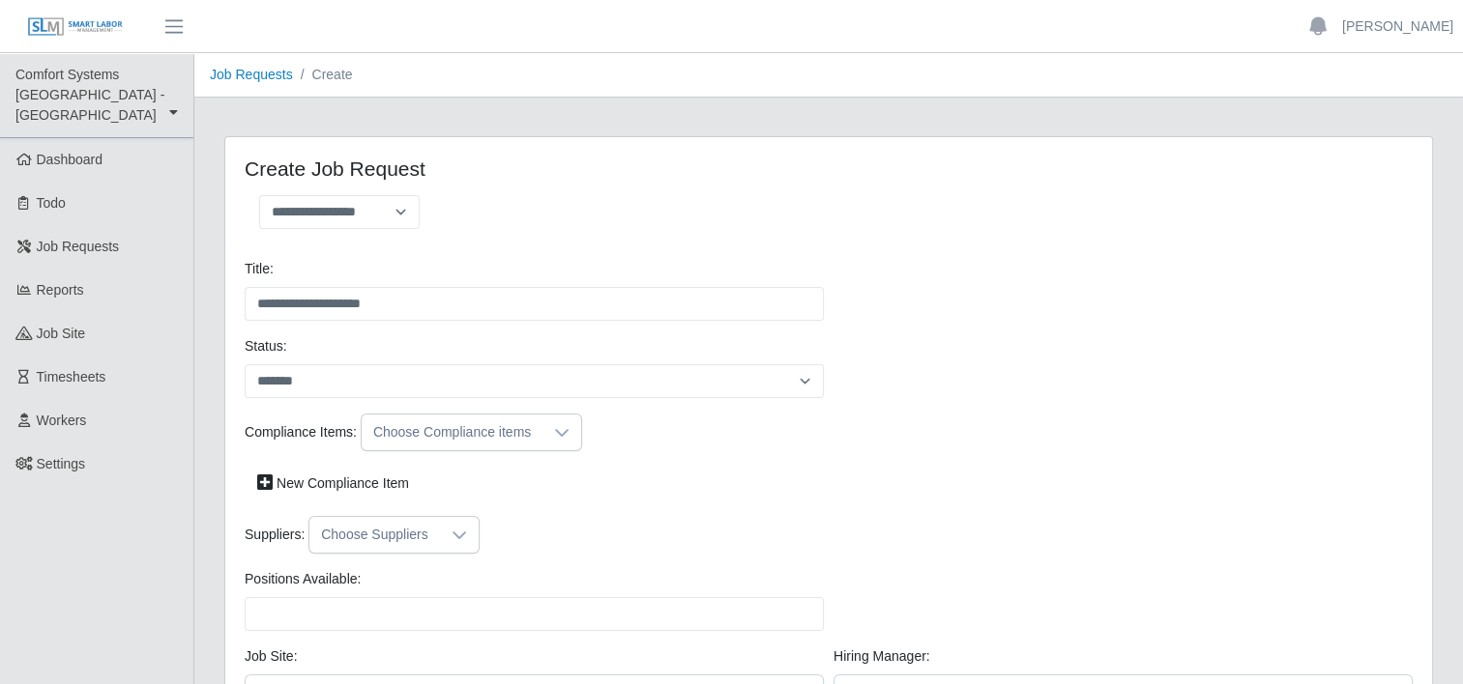
click at [451, 537] on icon at bounding box center [458, 535] width 15 height 15
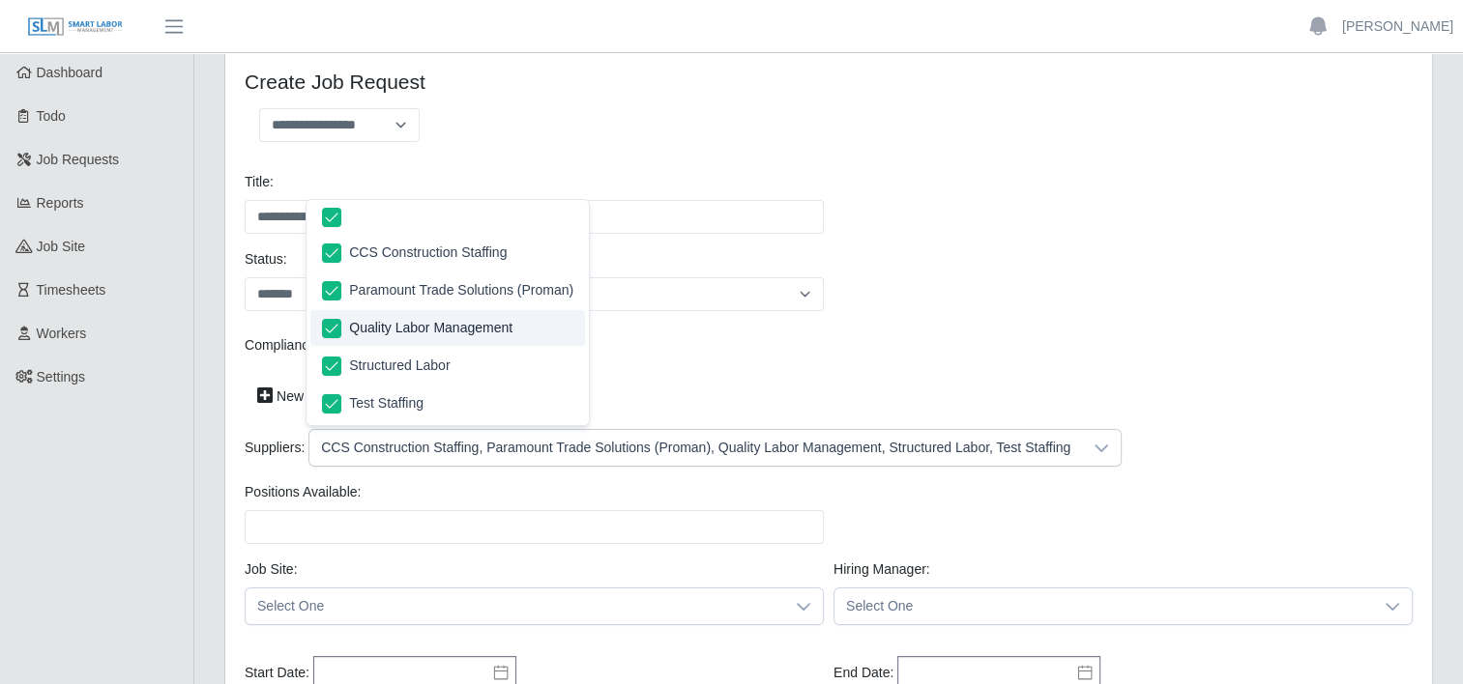
scroll to position [116, 0]
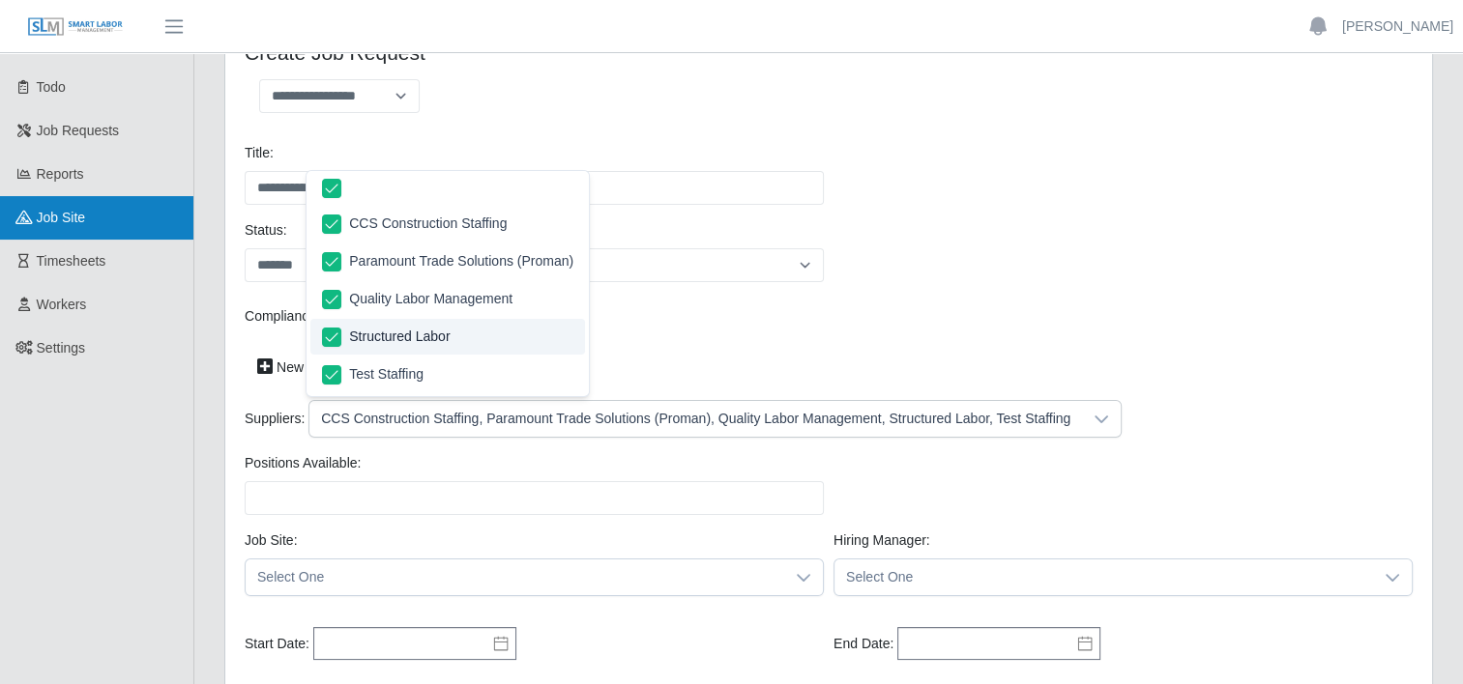
click at [69, 210] on span "job site" at bounding box center [61, 217] width 49 height 15
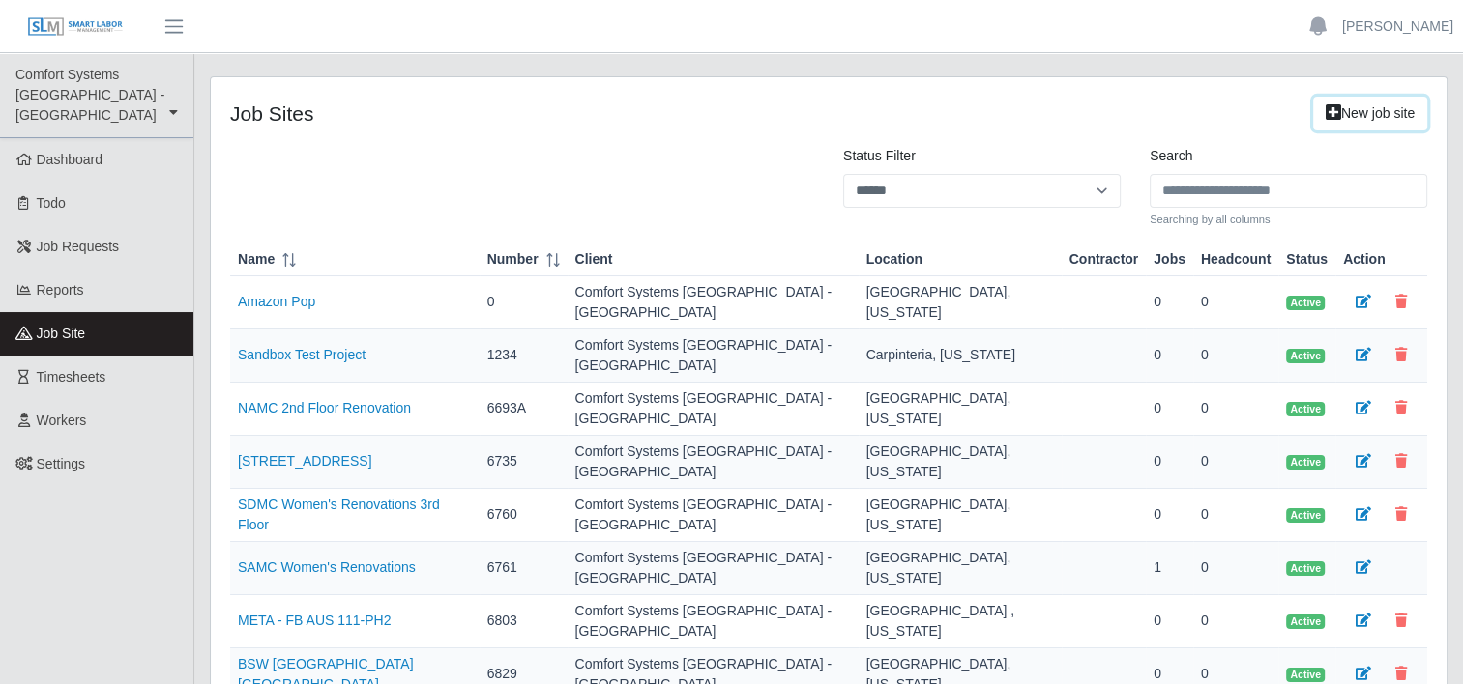
click at [1325, 116] on icon at bounding box center [1332, 112] width 15 height 14
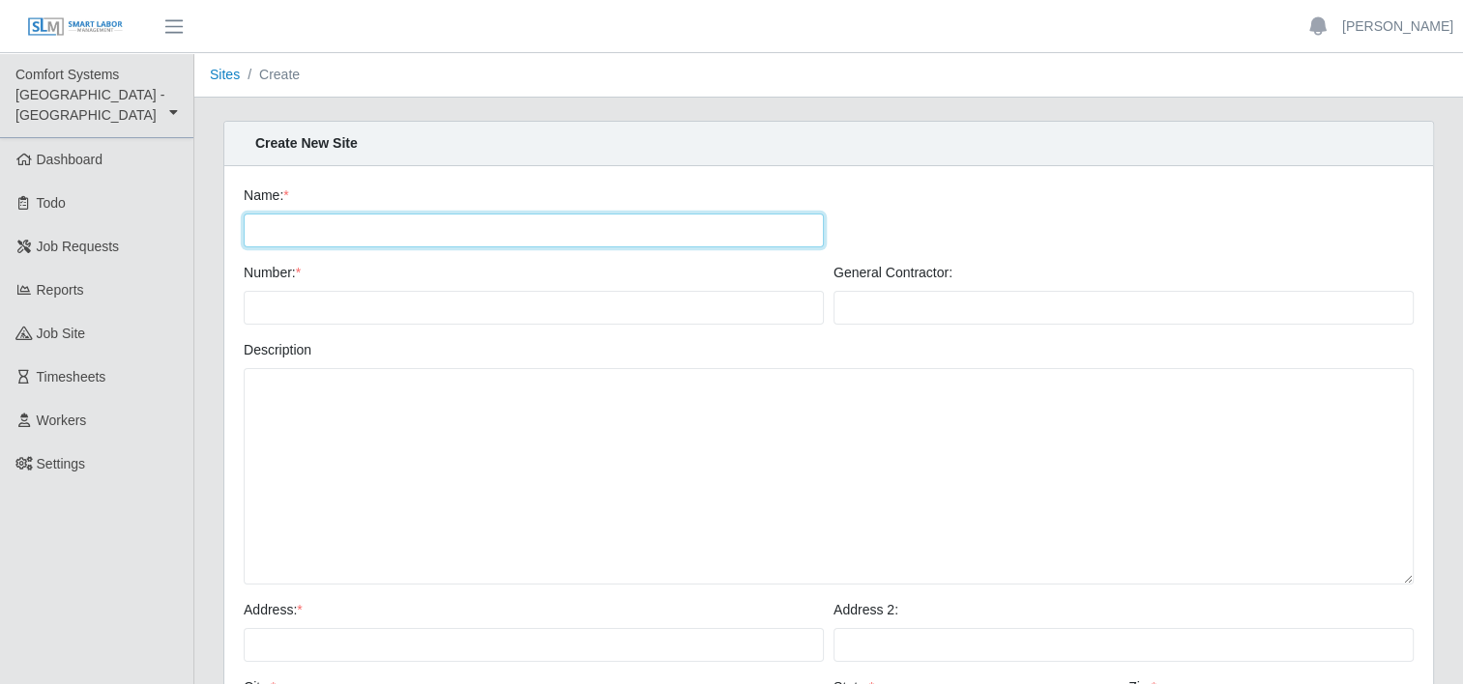
click at [320, 228] on input "Name: *" at bounding box center [534, 231] width 580 height 34
type input "**********"
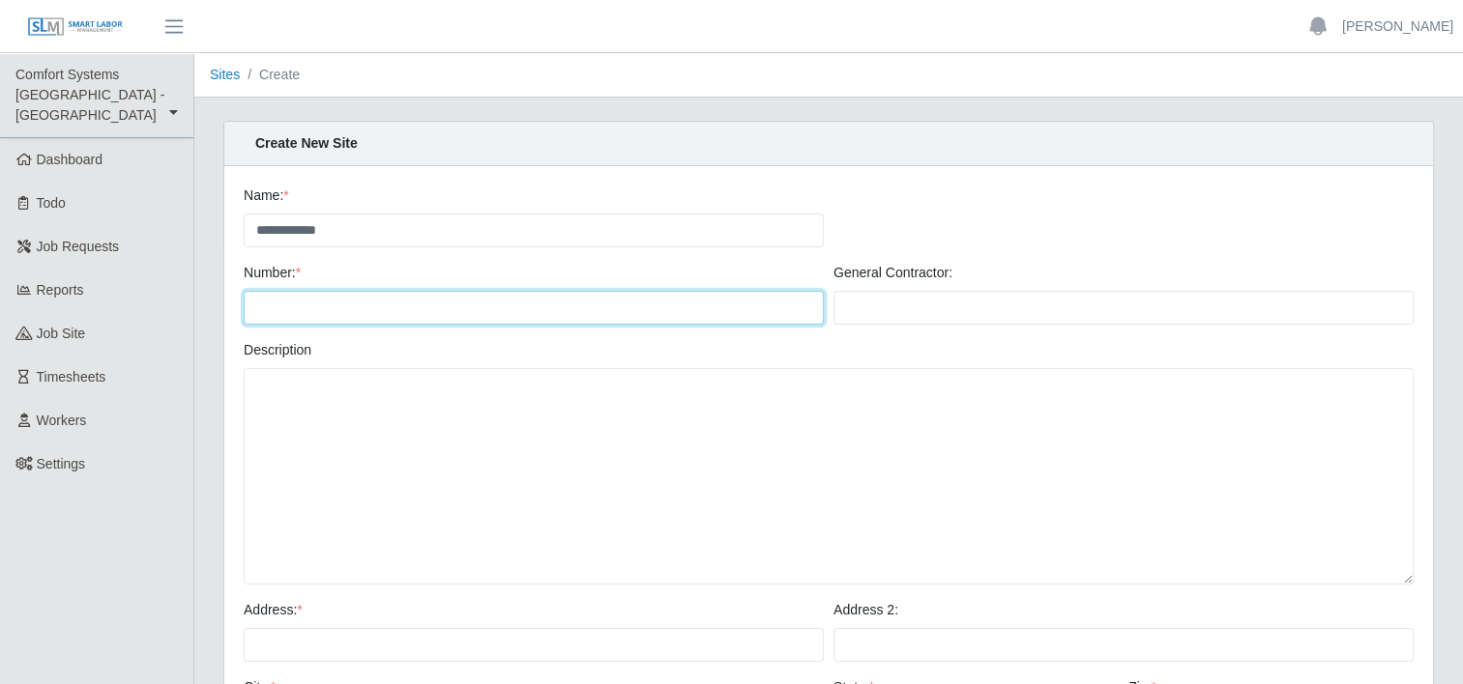
click at [395, 302] on input "Number: *" at bounding box center [534, 308] width 580 height 34
type input "****"
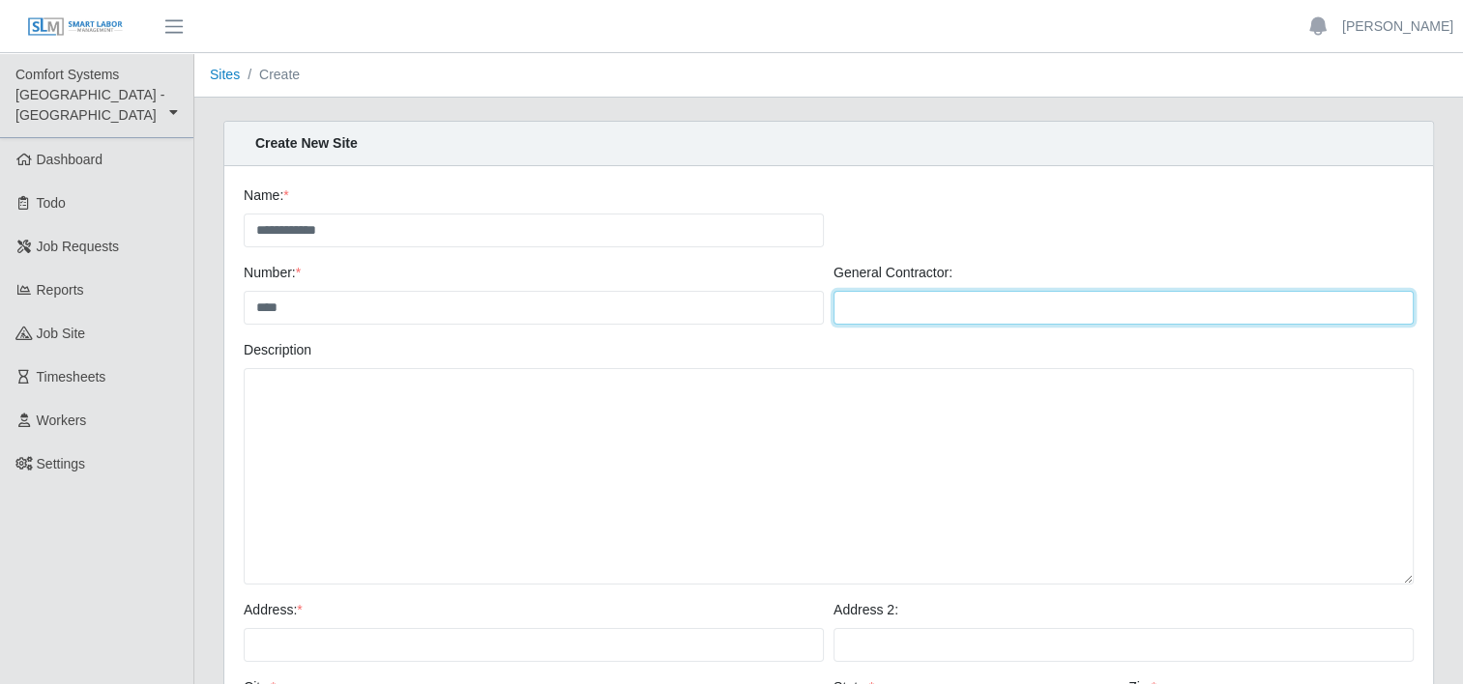
click at [976, 300] on input "General Contractor:" at bounding box center [1123, 308] width 580 height 34
type input "*******"
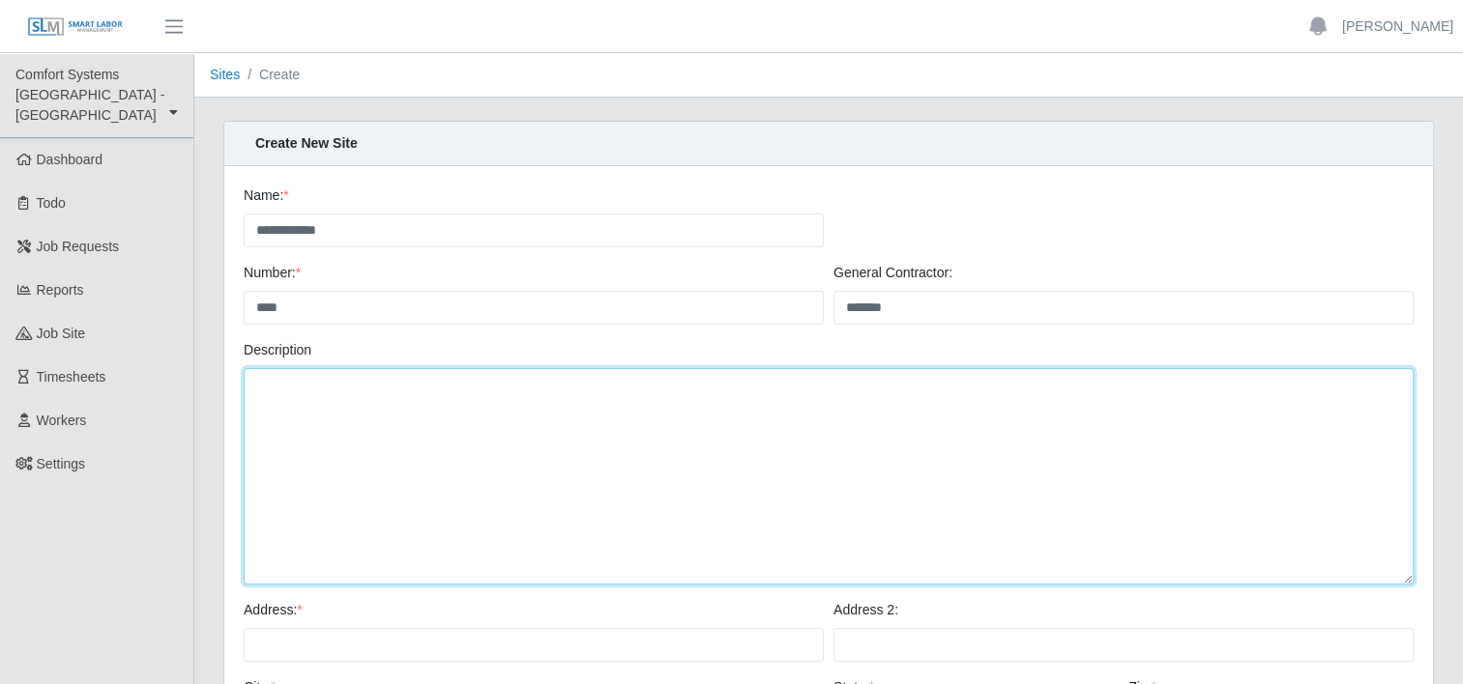
click at [325, 413] on textarea "Description" at bounding box center [829, 476] width 1170 height 217
type textarea "*"
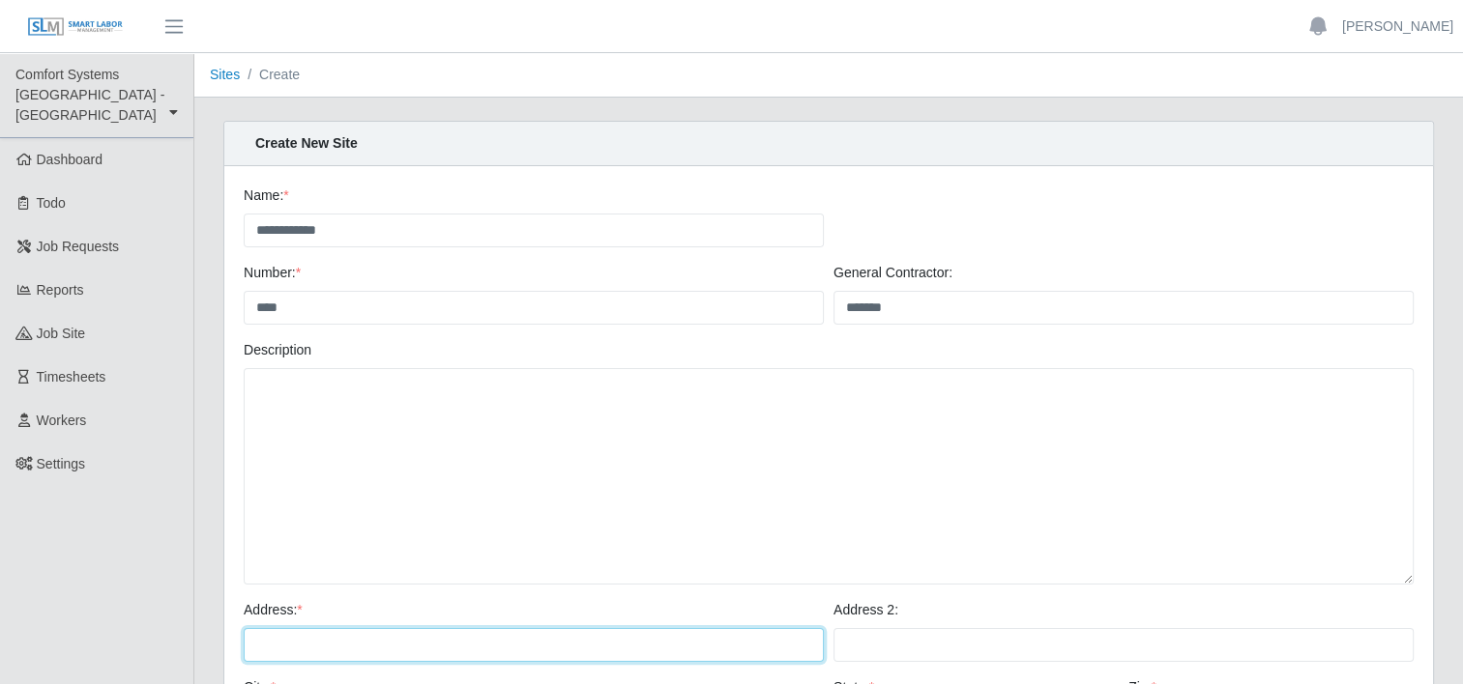
click at [572, 646] on input "Address: *" at bounding box center [534, 645] width 580 height 34
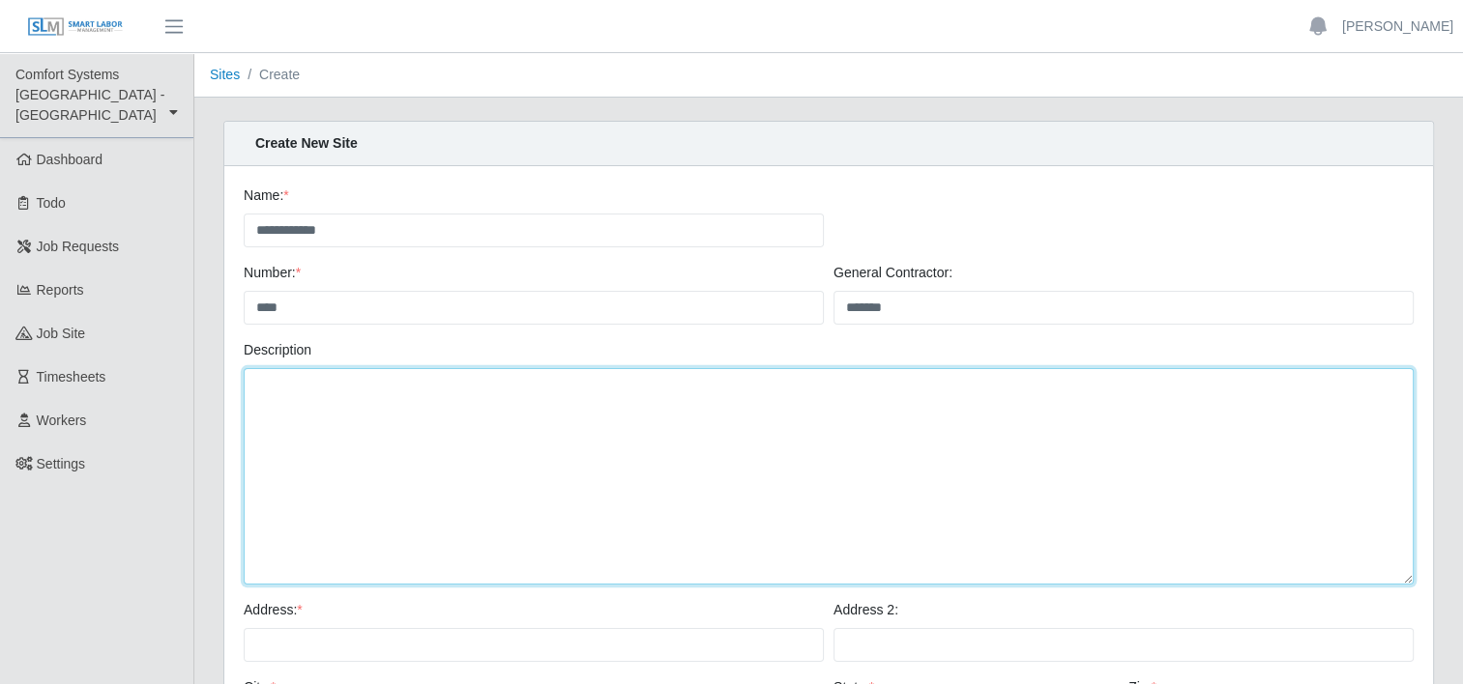
click at [303, 395] on textarea "Description" at bounding box center [829, 476] width 1170 height 217
type textarea "**********"
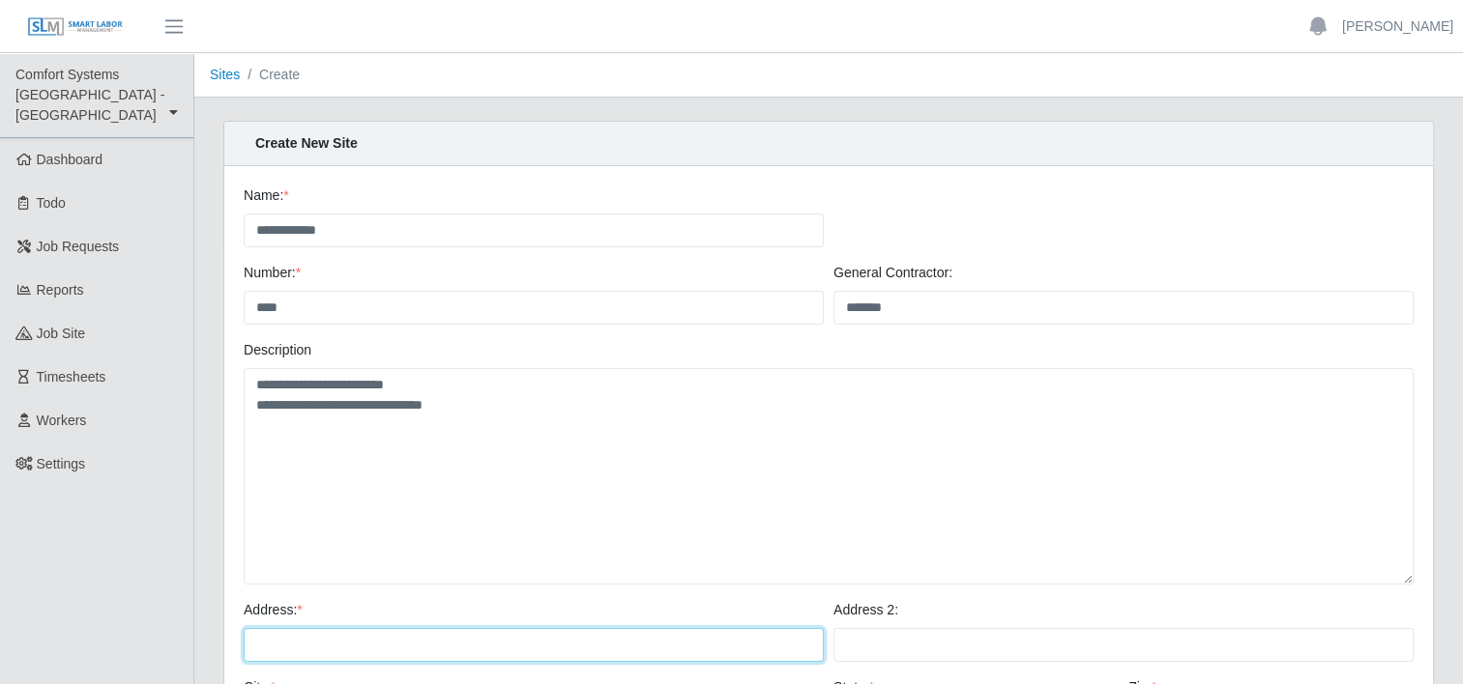
click at [322, 638] on input "Address: *" at bounding box center [534, 645] width 580 height 34
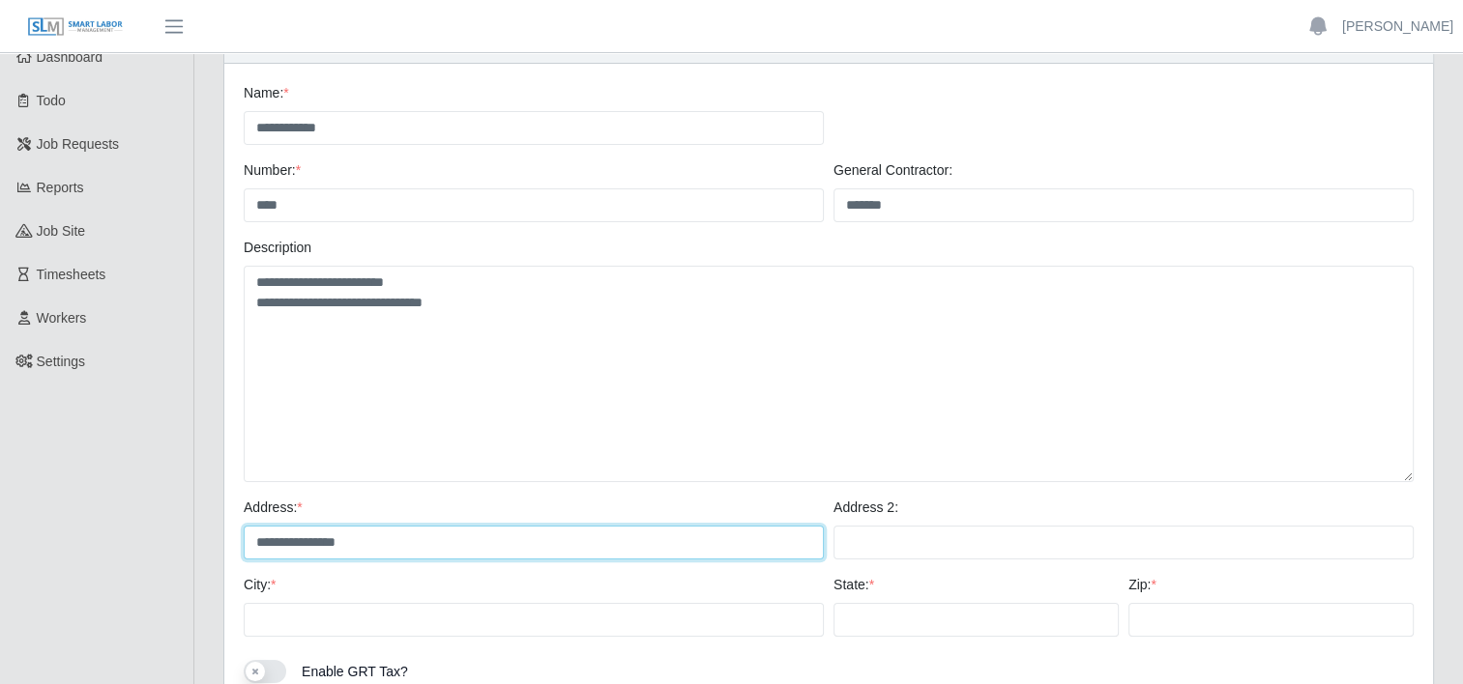
scroll to position [116, 0]
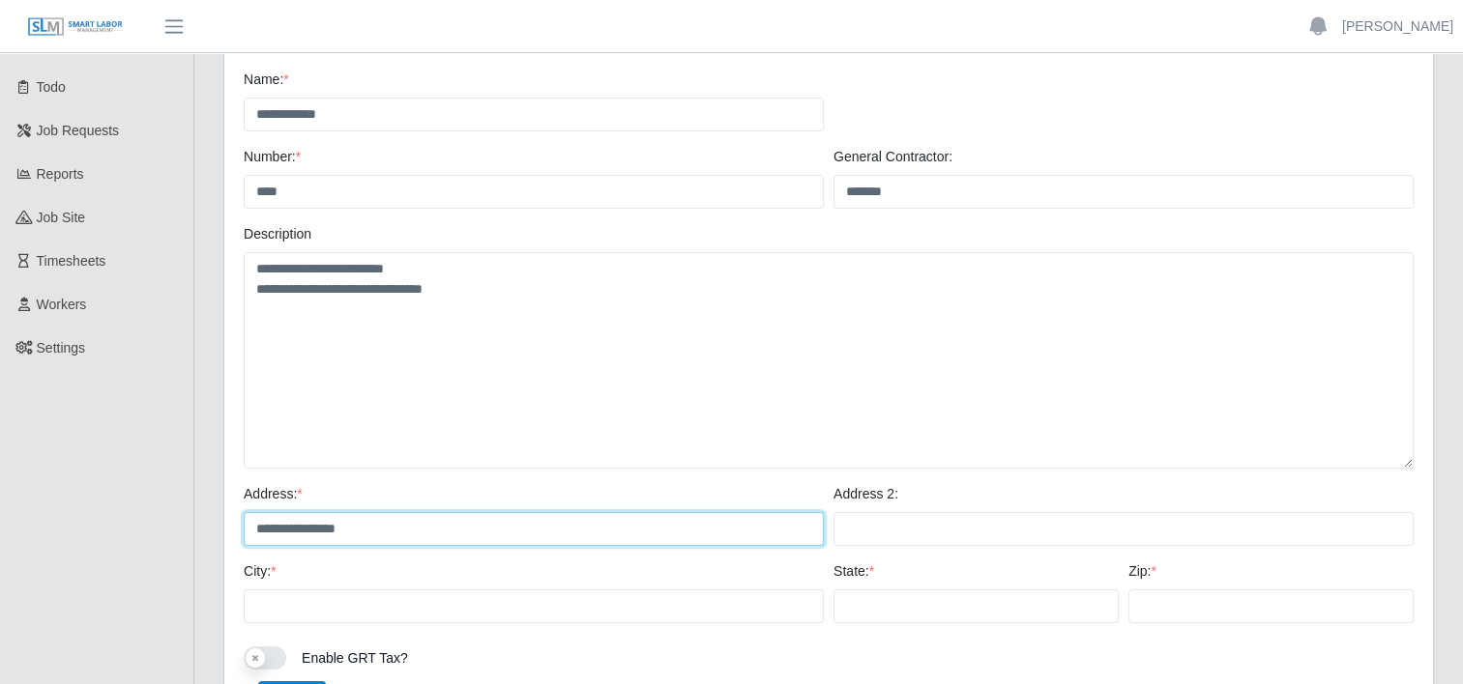
type input "**********"
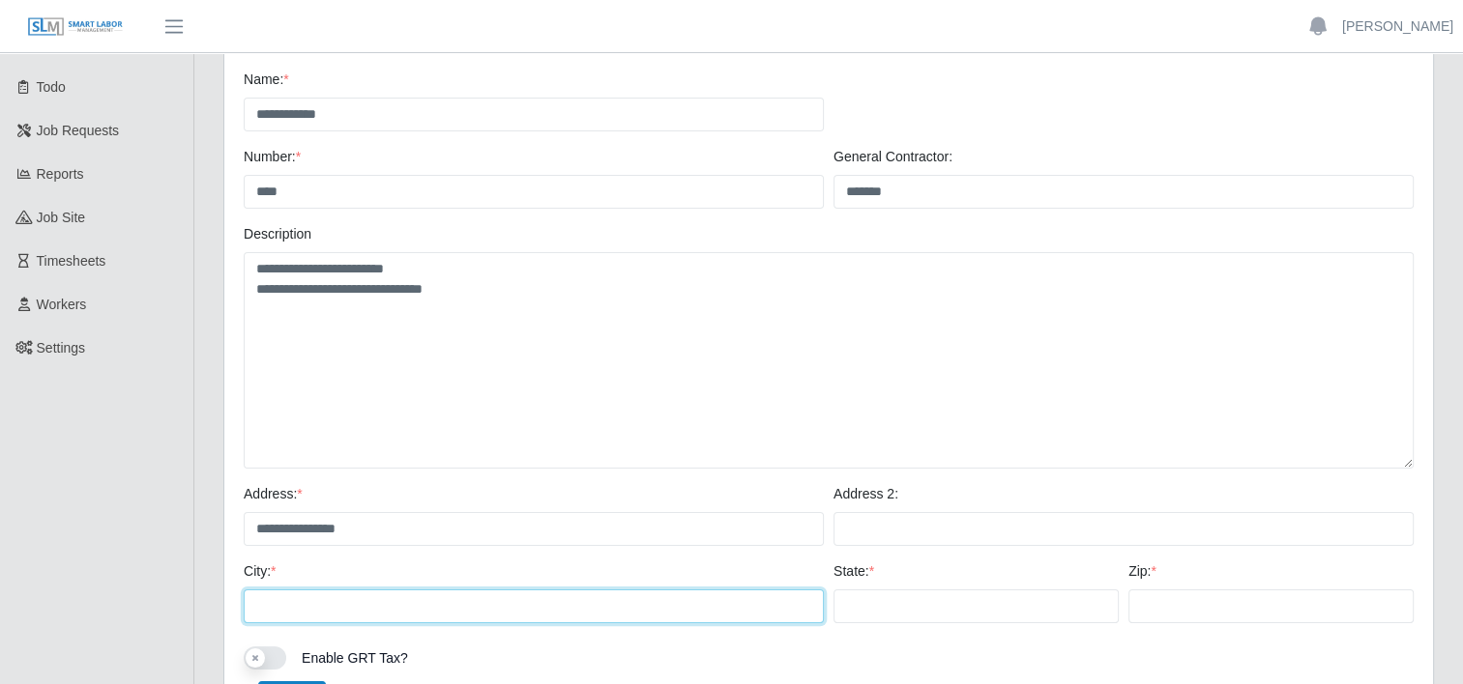
click at [323, 611] on input "City: *" at bounding box center [534, 607] width 580 height 34
type input "******"
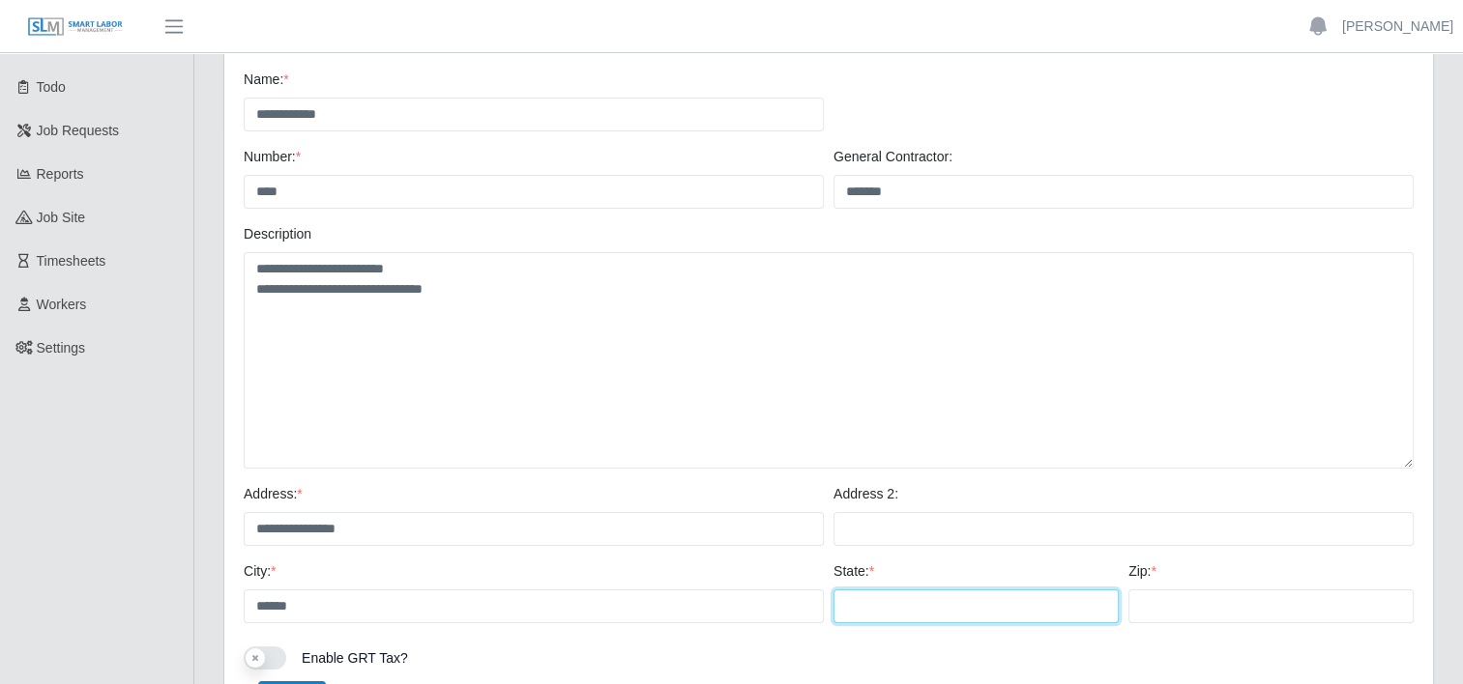
click at [955, 608] on input "State: *" at bounding box center [975, 607] width 285 height 34
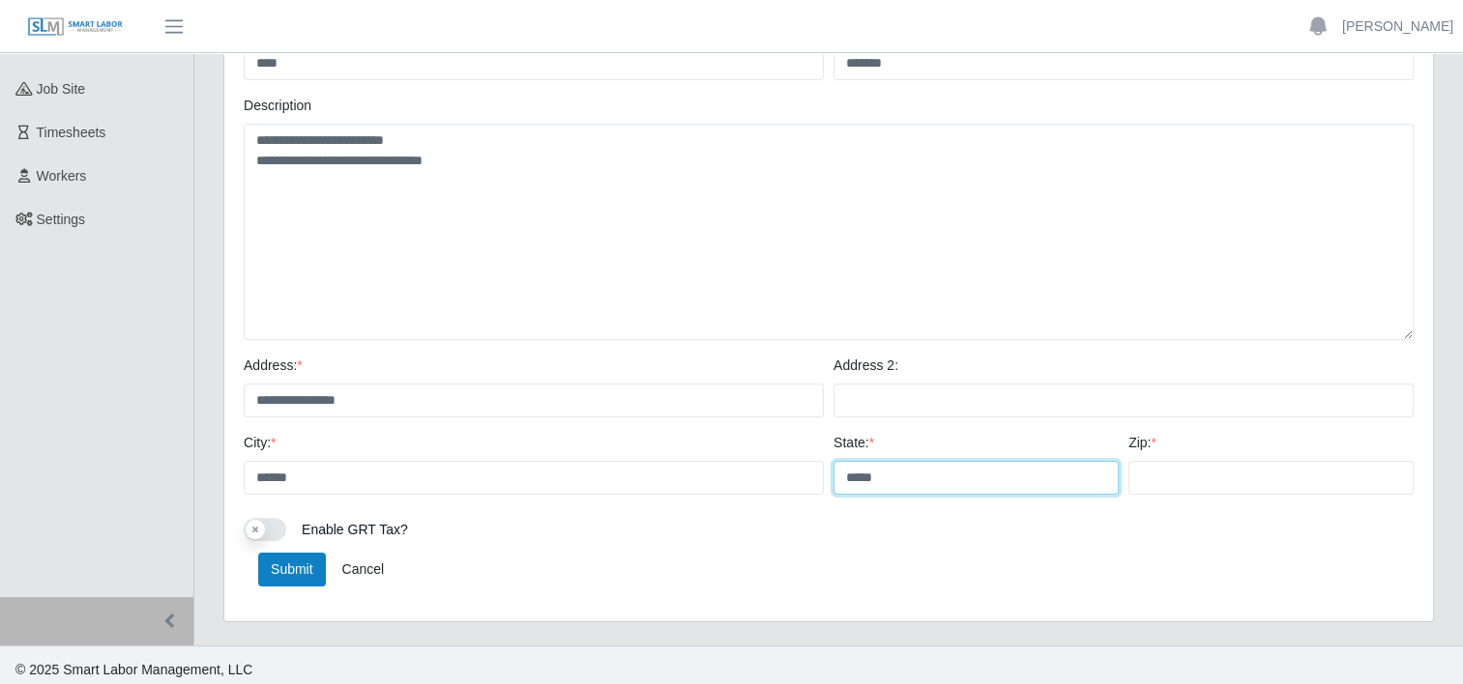
scroll to position [251, 0]
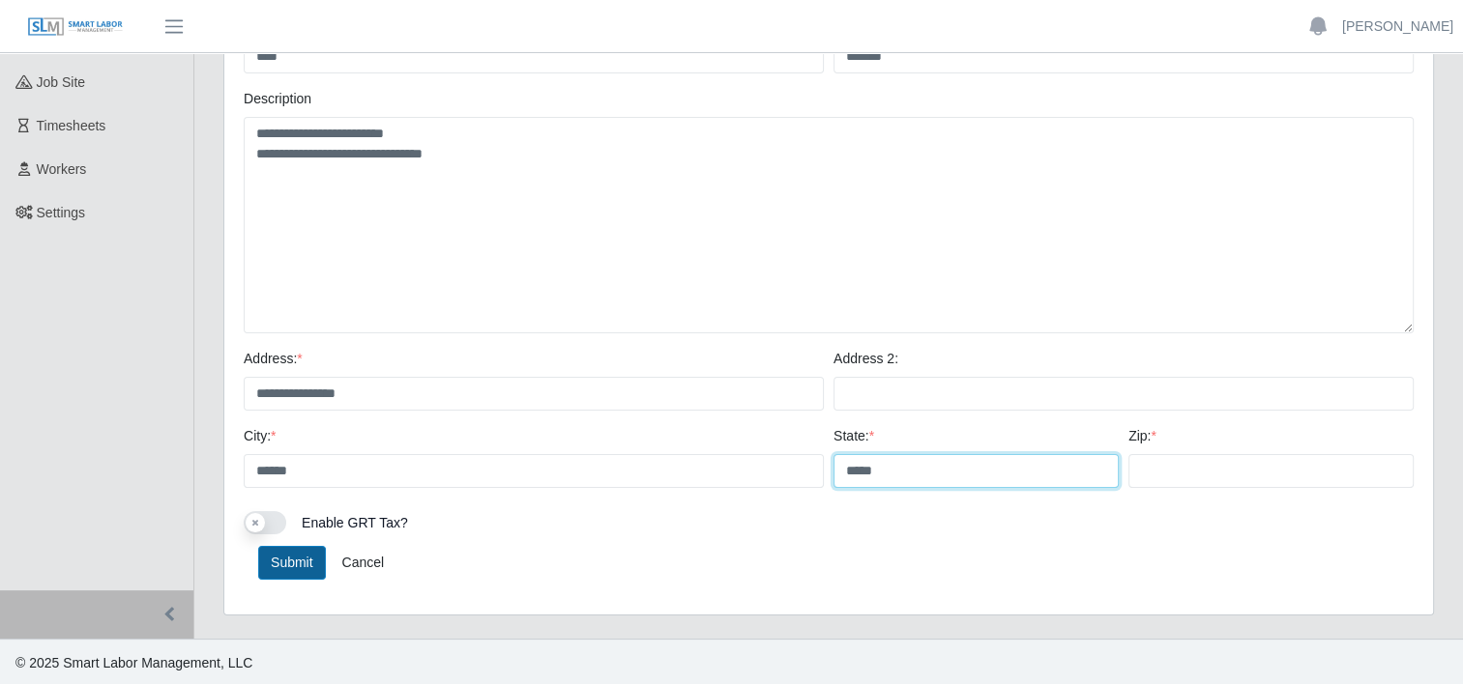
type input "*****"
click at [278, 555] on button "Submit" at bounding box center [292, 563] width 68 height 34
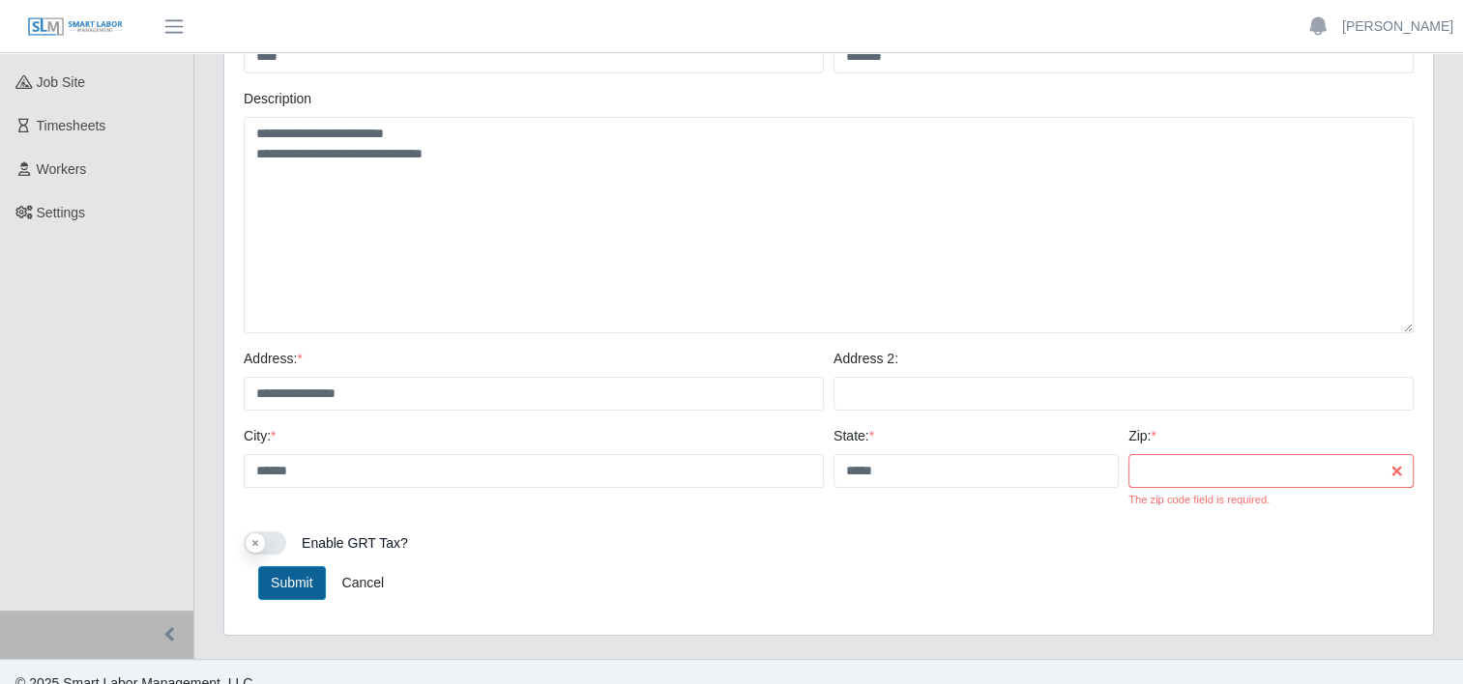
scroll to position [271, 0]
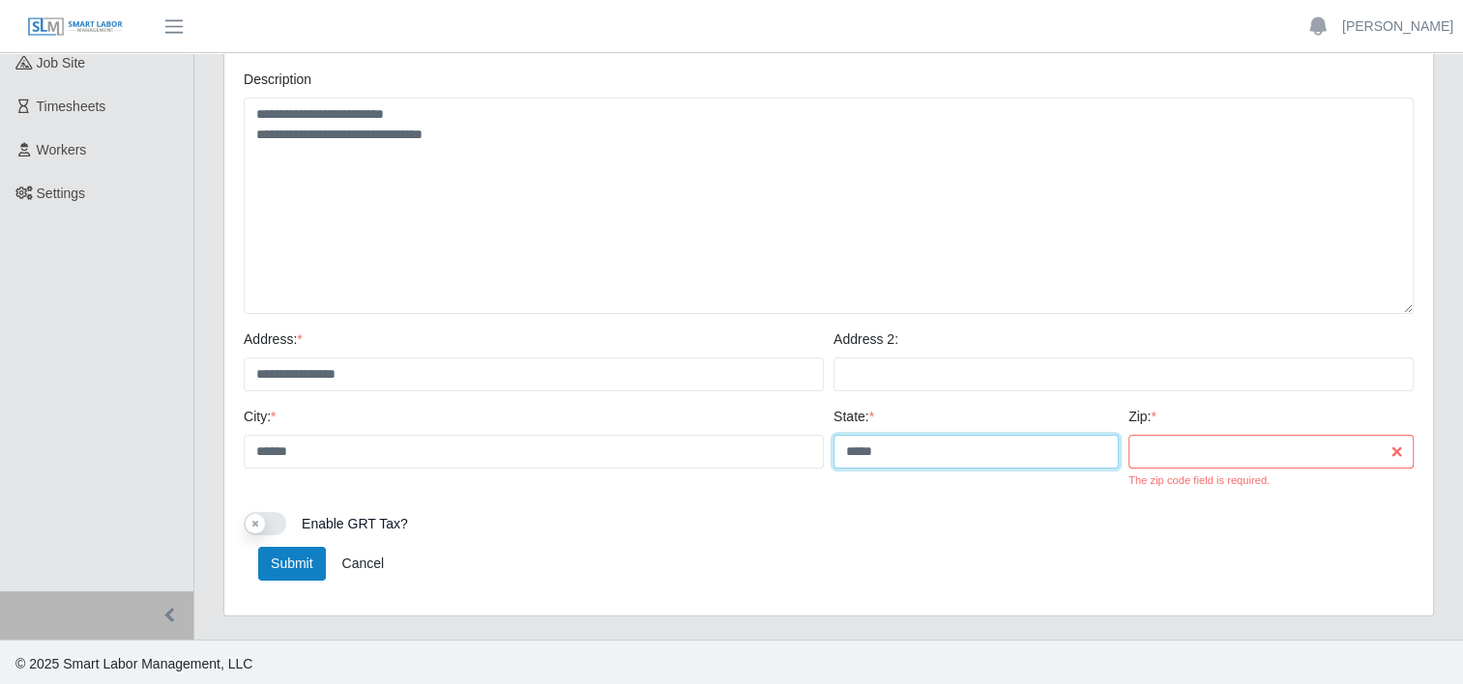
click at [936, 456] on input "*****" at bounding box center [975, 452] width 285 height 34
click at [1197, 447] on input "Zip: *" at bounding box center [1270, 452] width 285 height 34
type input "*****"
click at [952, 448] on input "*****" at bounding box center [975, 452] width 285 height 34
type input "*"
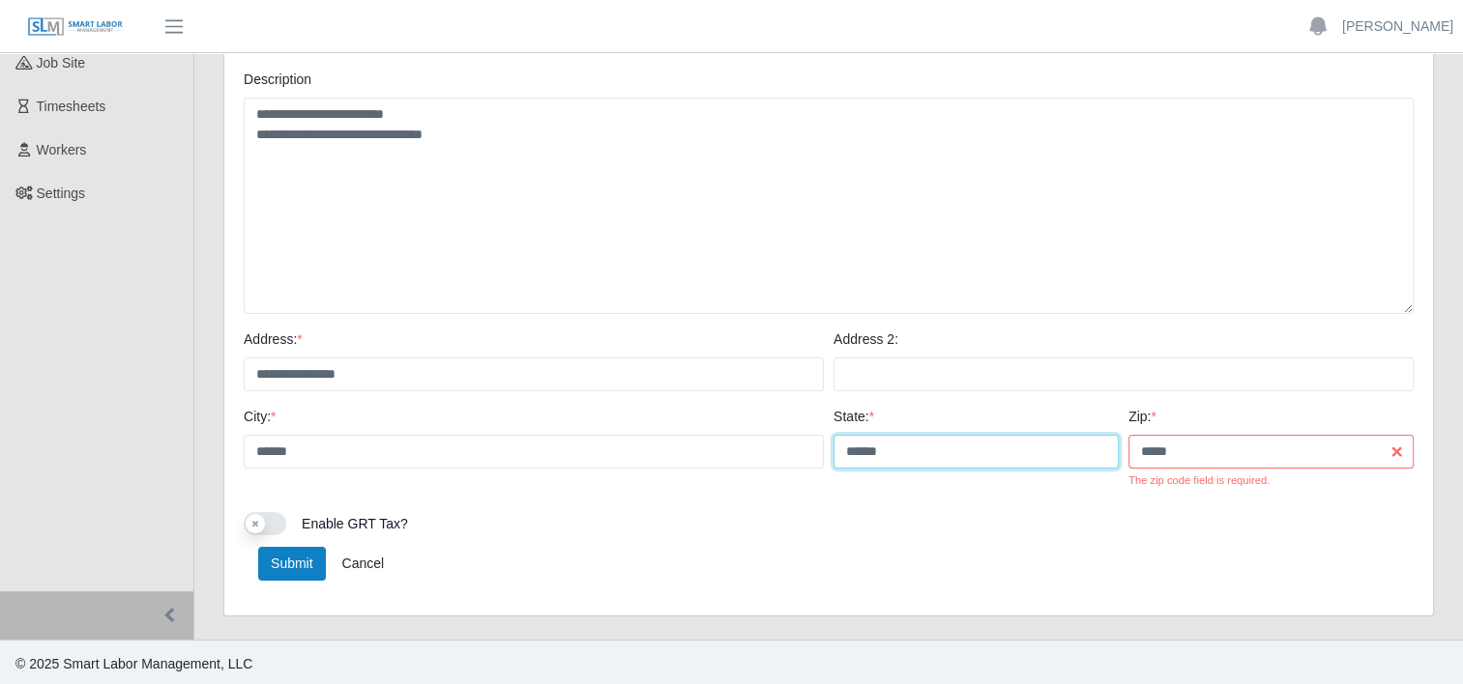
type input "******"
click at [1017, 562] on div "Submit Cancel" at bounding box center [829, 564] width 1170 height 34
click at [298, 557] on button "Submit" at bounding box center [292, 564] width 68 height 34
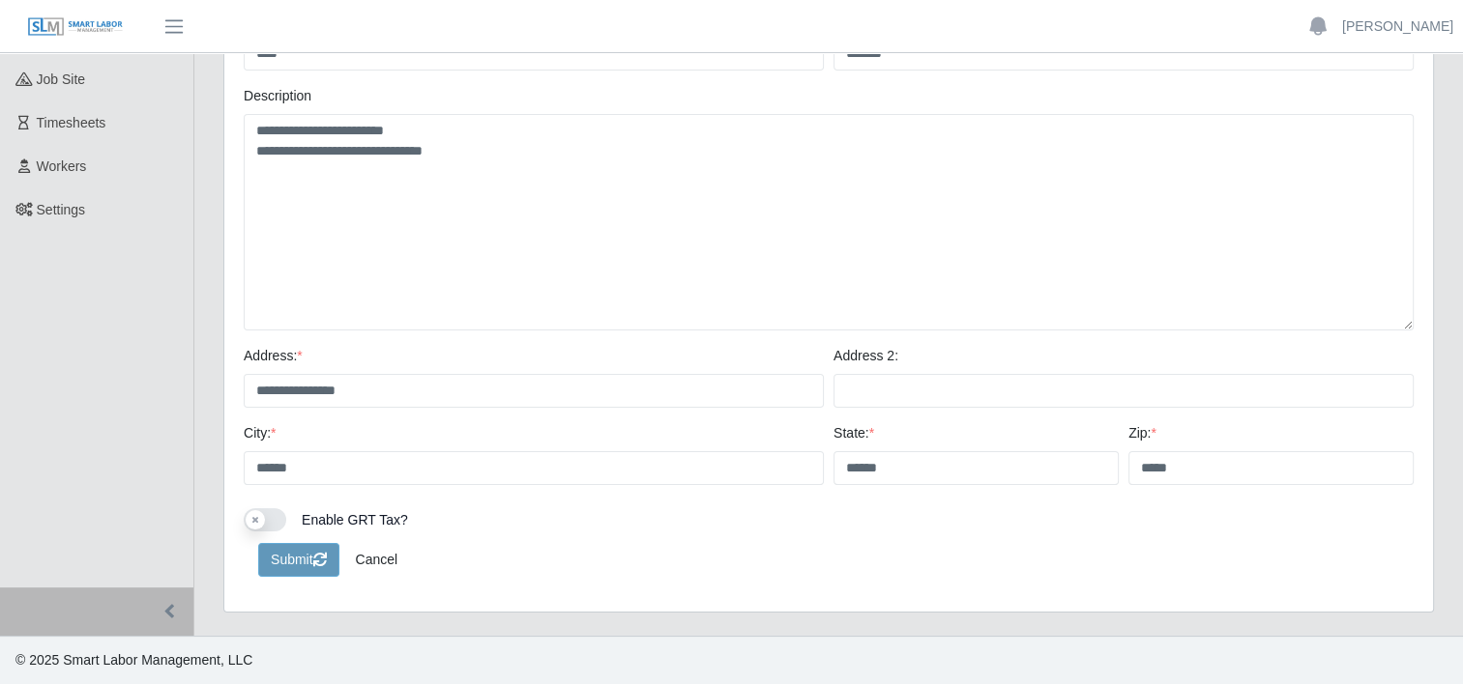
scroll to position [251, 0]
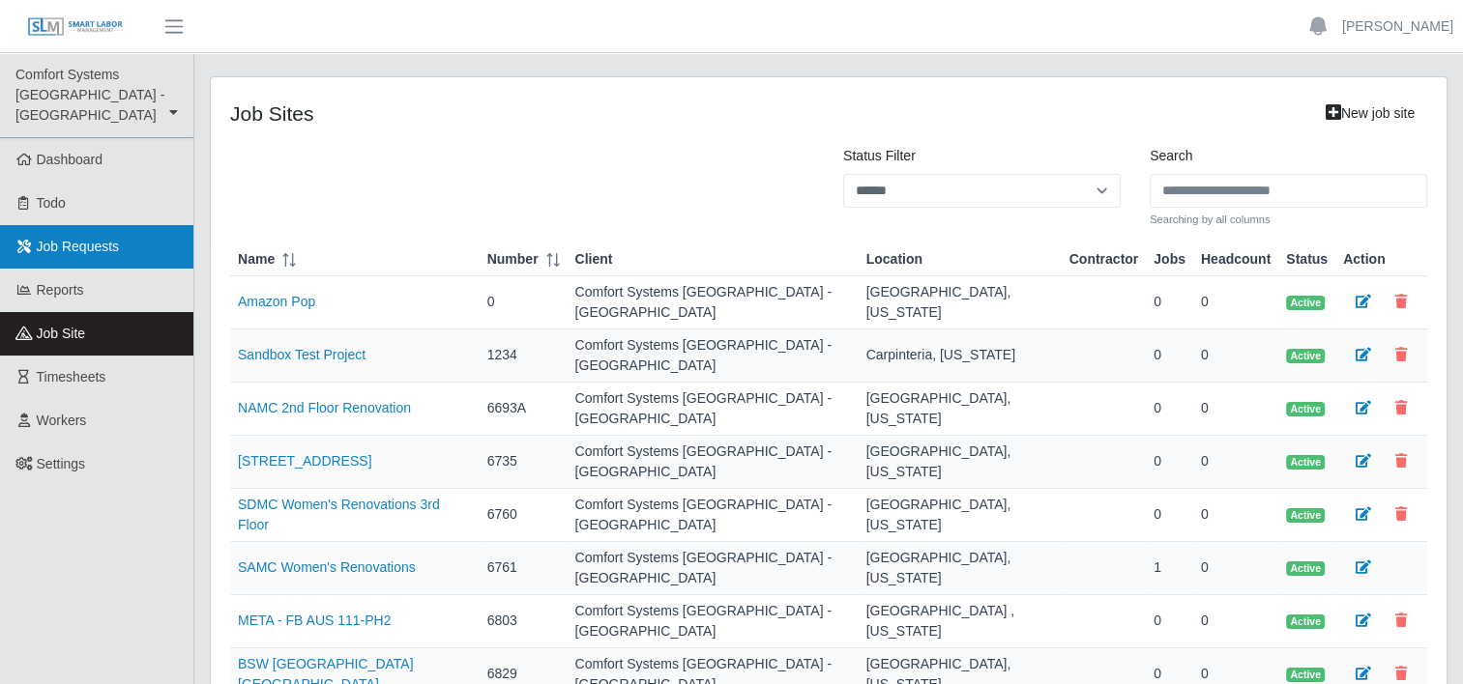
click at [73, 239] on span "Job Requests" at bounding box center [78, 246] width 83 height 15
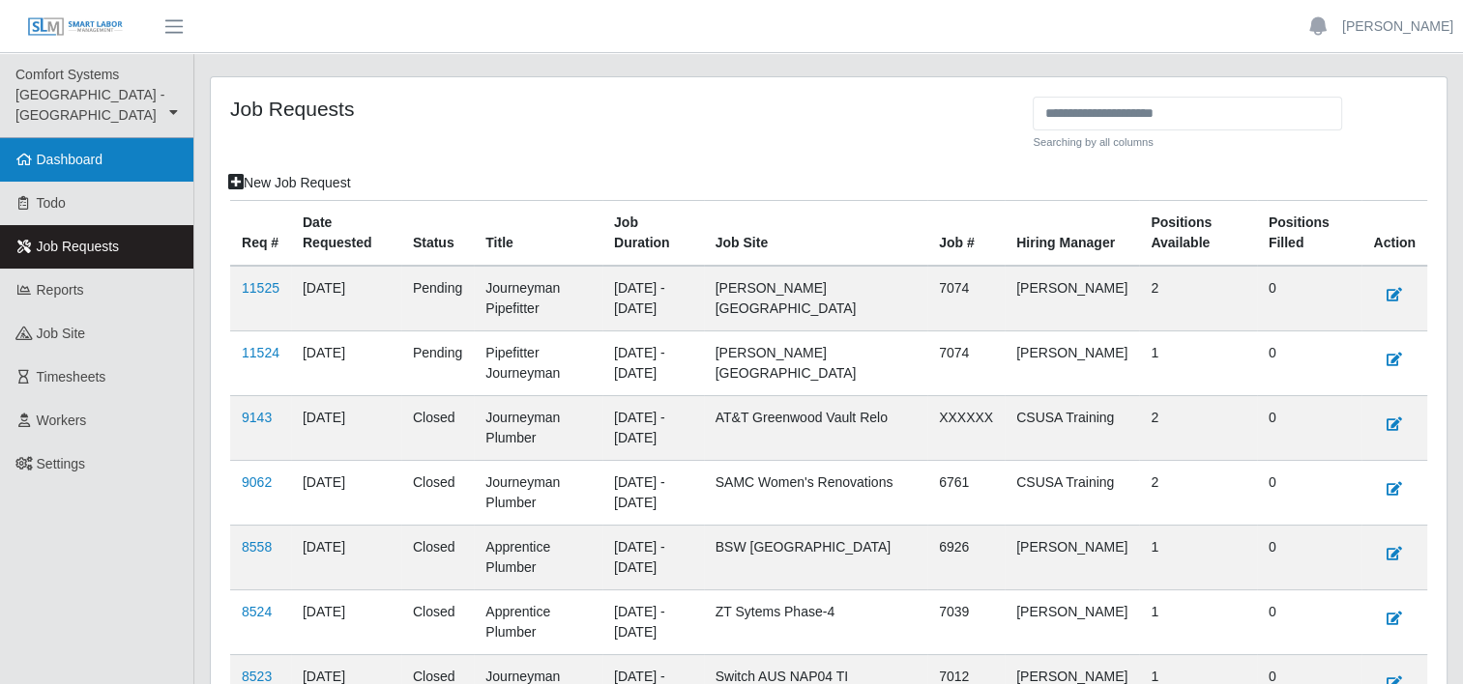
click at [81, 152] on span "Dashboard" at bounding box center [70, 159] width 67 height 15
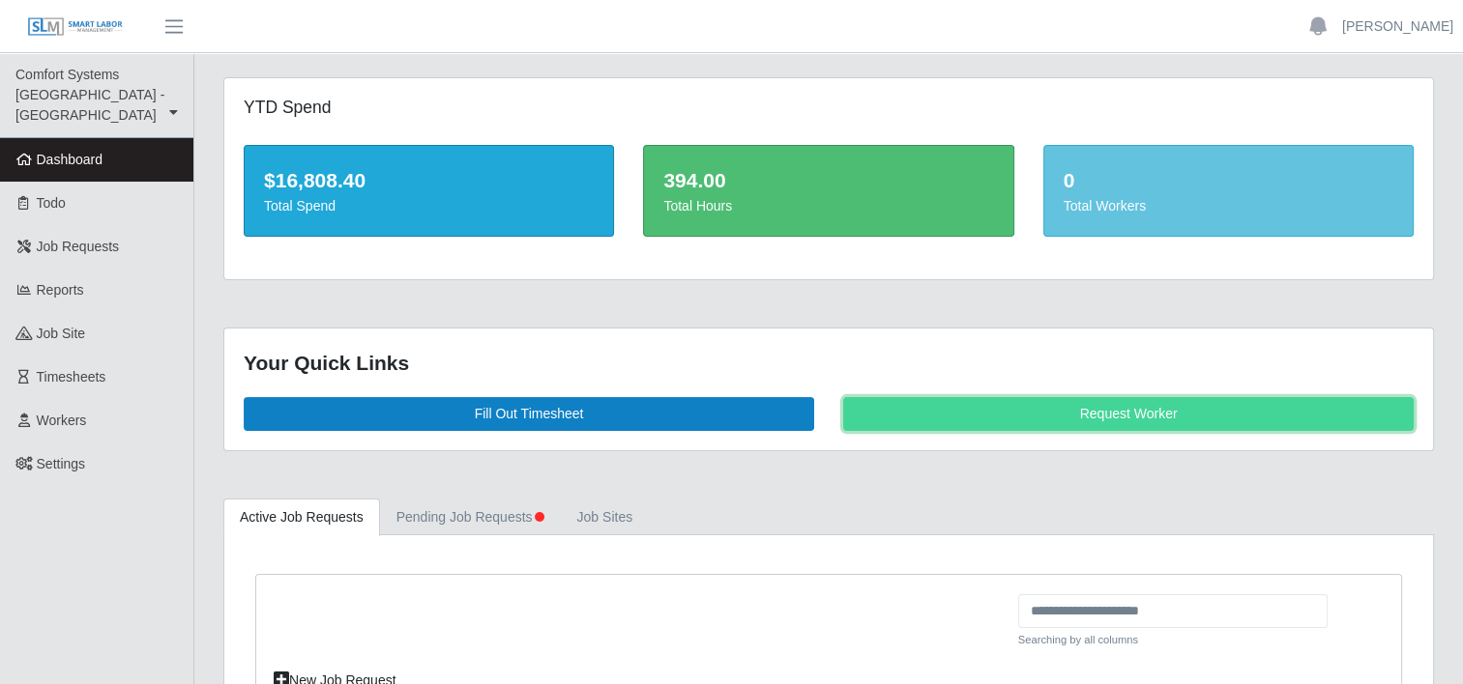
click at [1056, 407] on link "Request Worker" at bounding box center [1128, 414] width 570 height 34
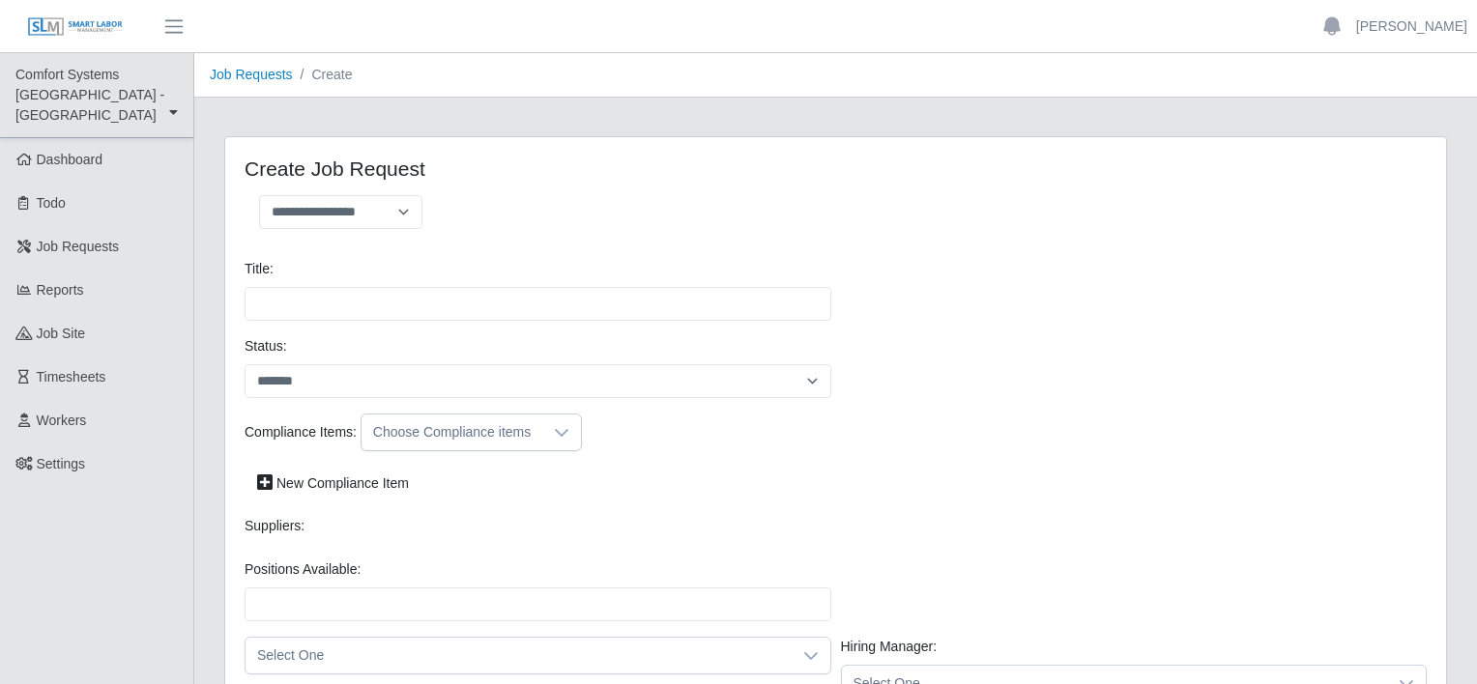
select select
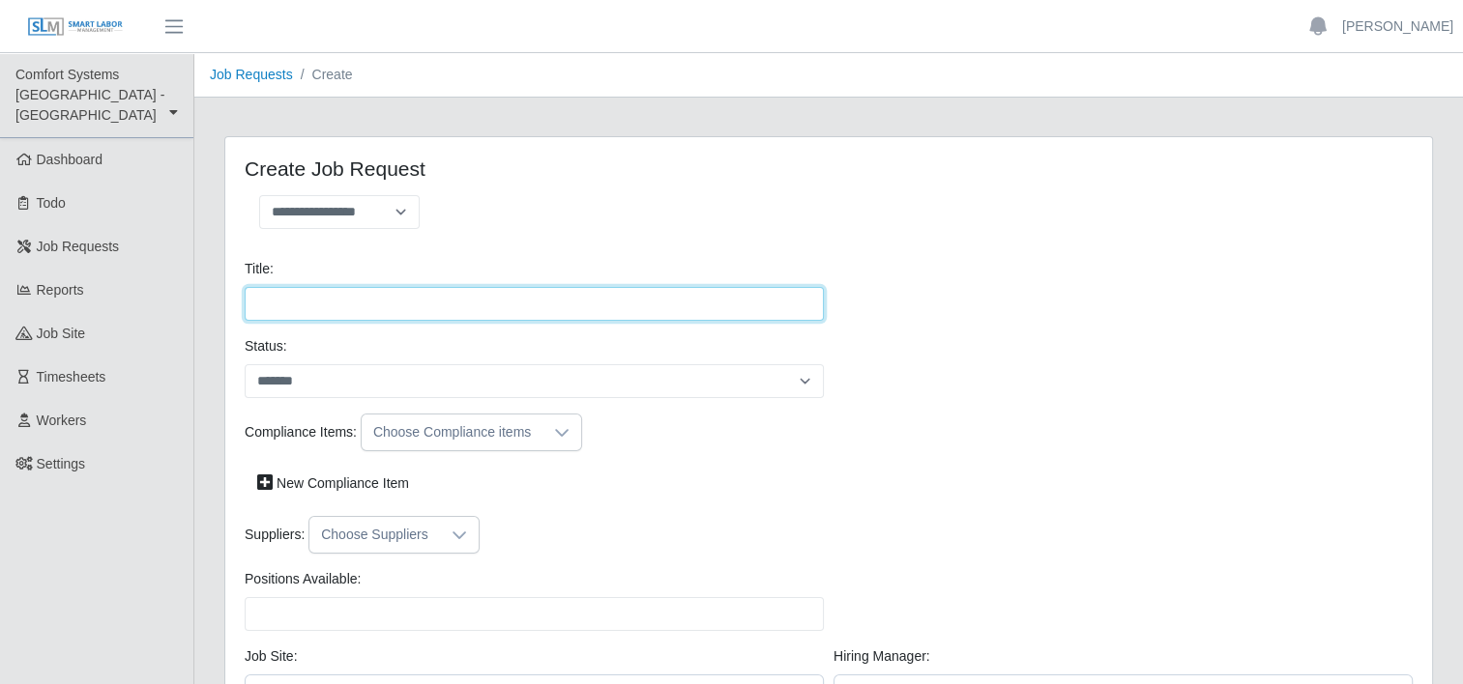
click at [389, 309] on input "Title:" at bounding box center [534, 304] width 579 height 34
type input "**********"
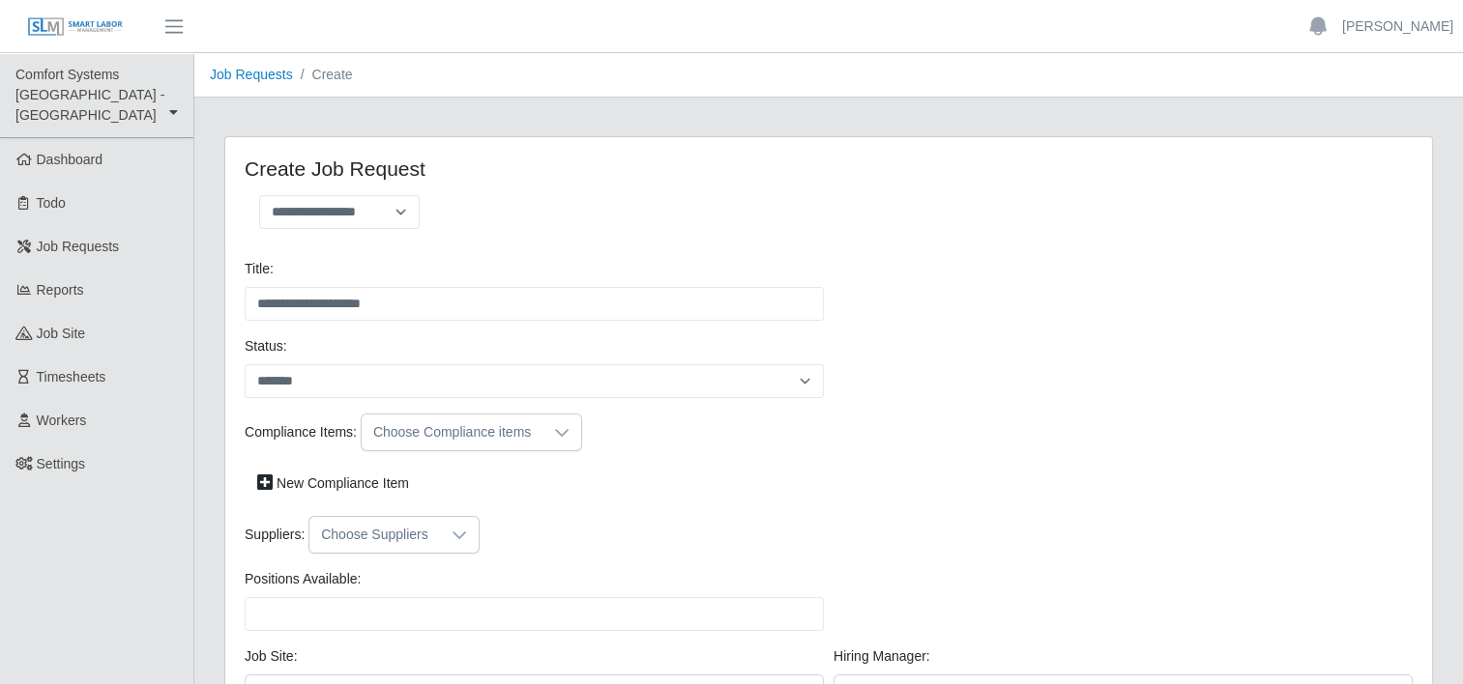
click at [456, 534] on icon at bounding box center [459, 536] width 14 height 8
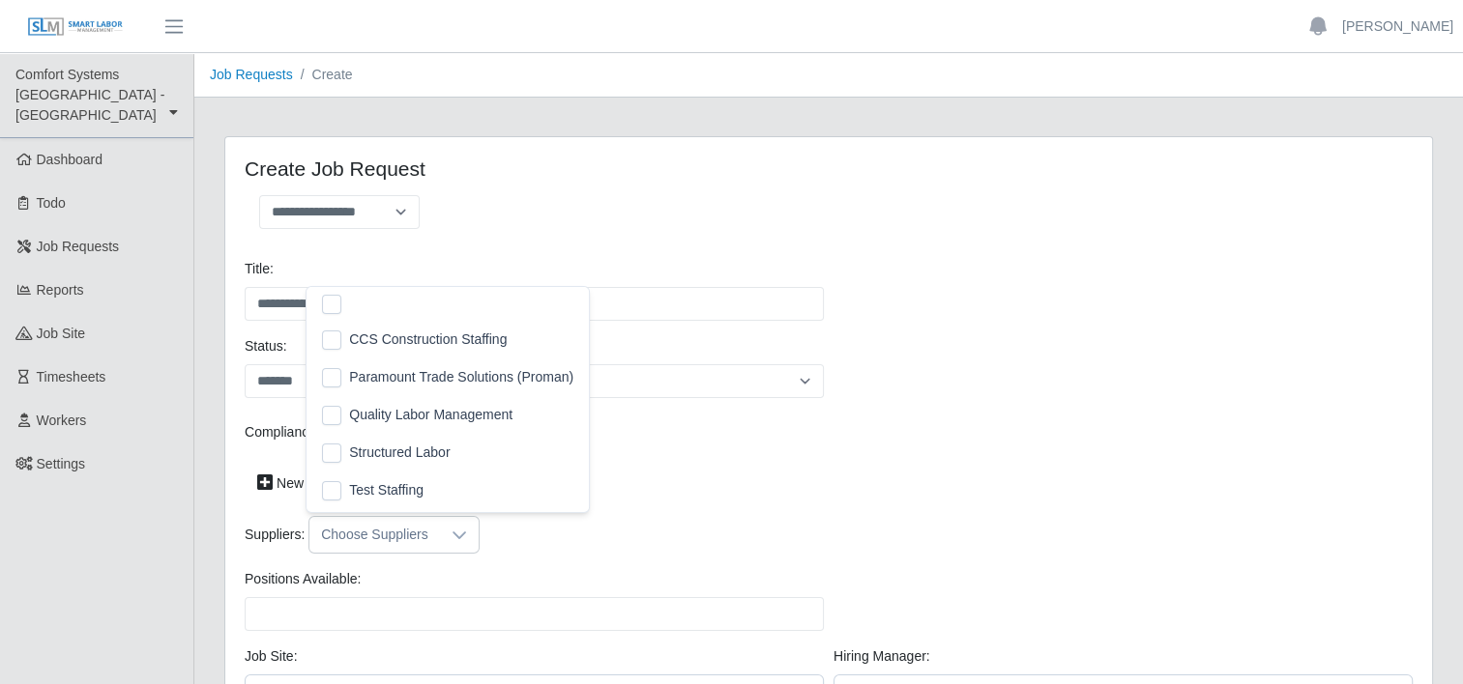
scroll to position [19, 12]
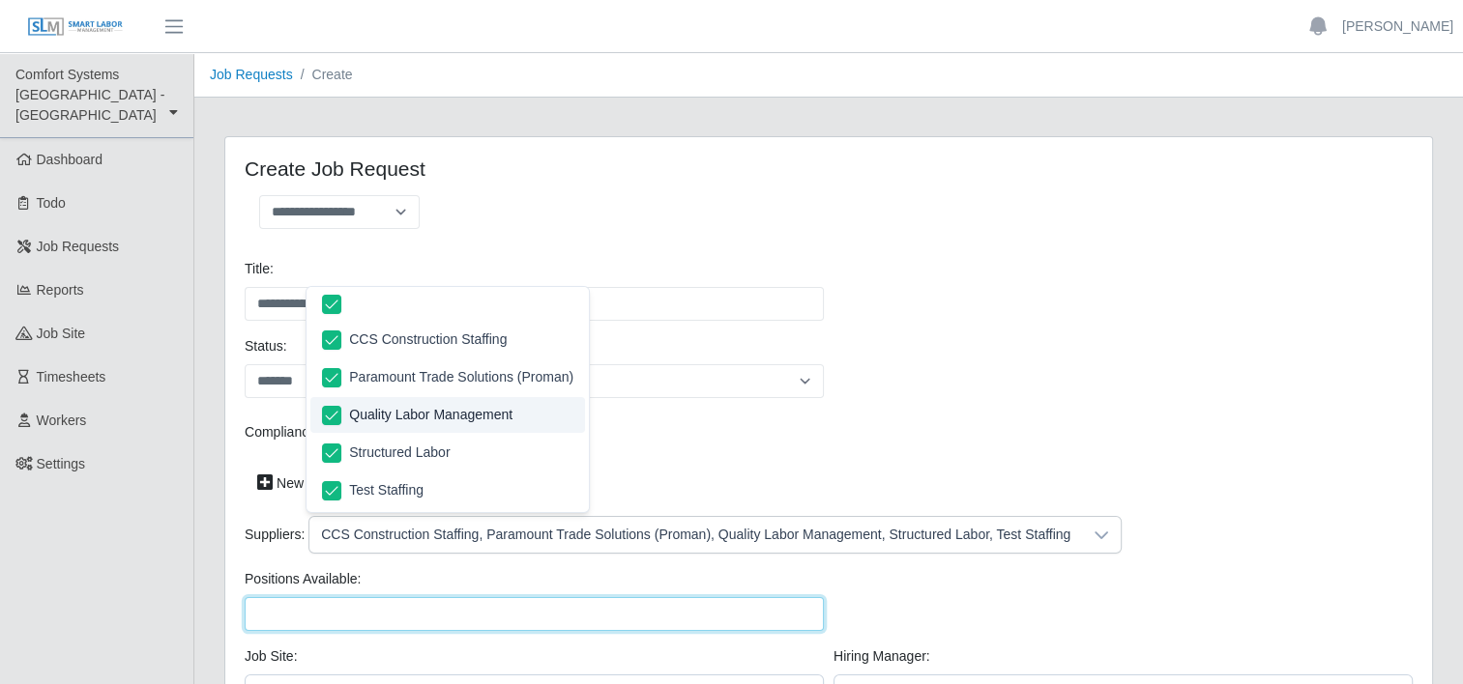
click at [651, 612] on input "Positions Available:" at bounding box center [534, 614] width 579 height 34
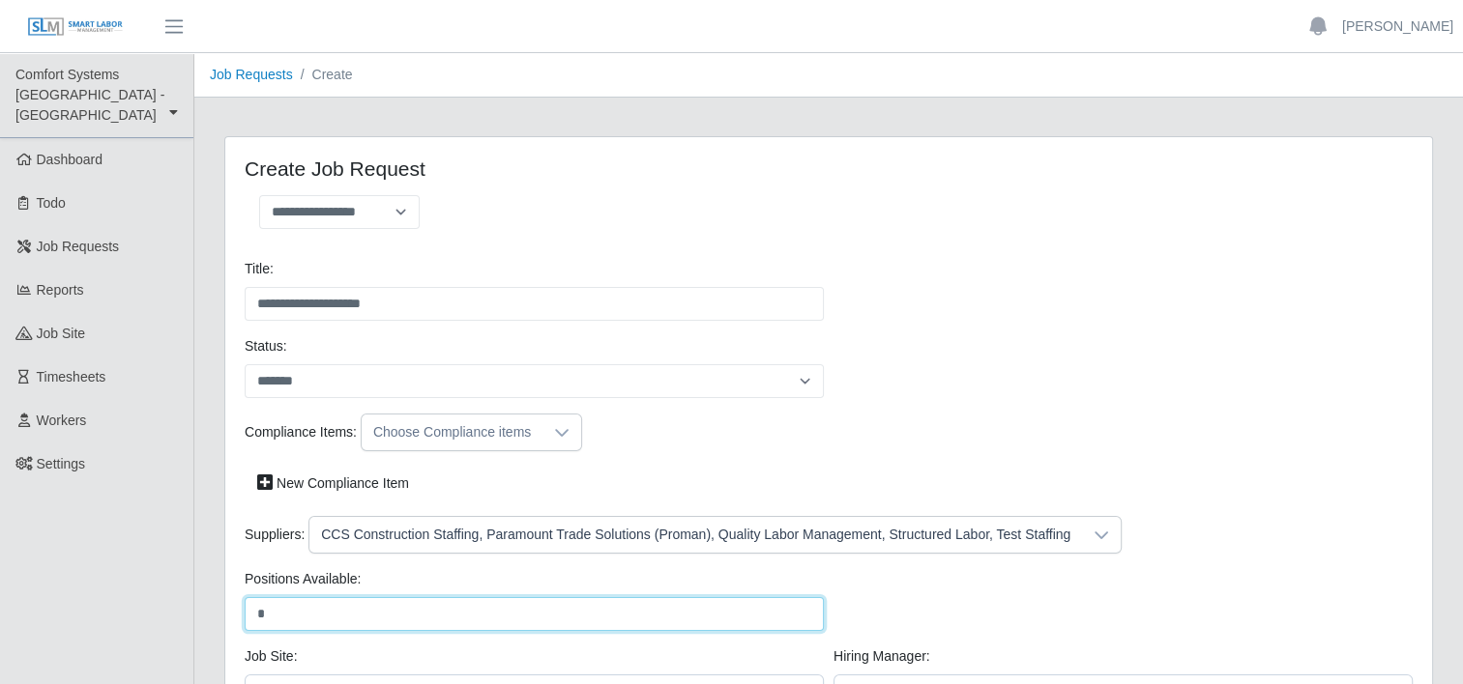
type input "*"
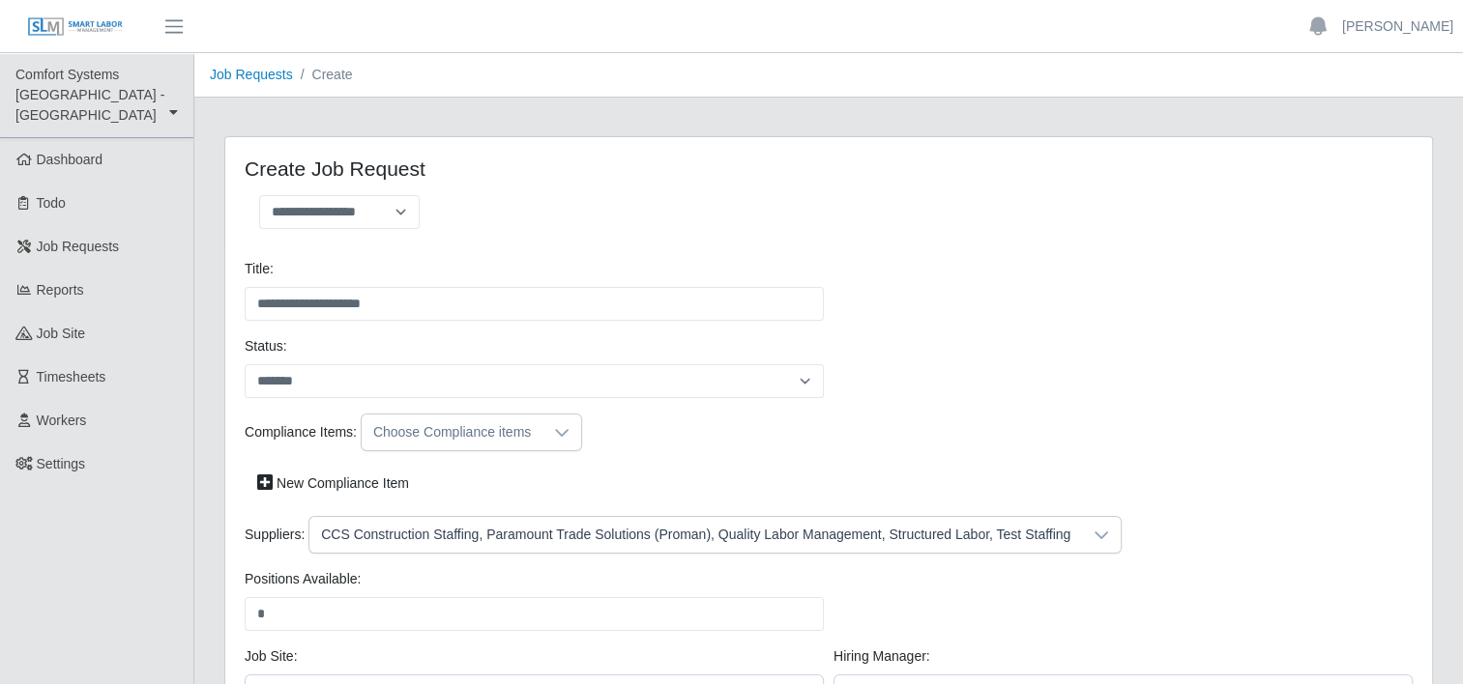
click at [1173, 613] on div "Positions Available: * Please provide a valid position available number." at bounding box center [829, 607] width 1178 height 77
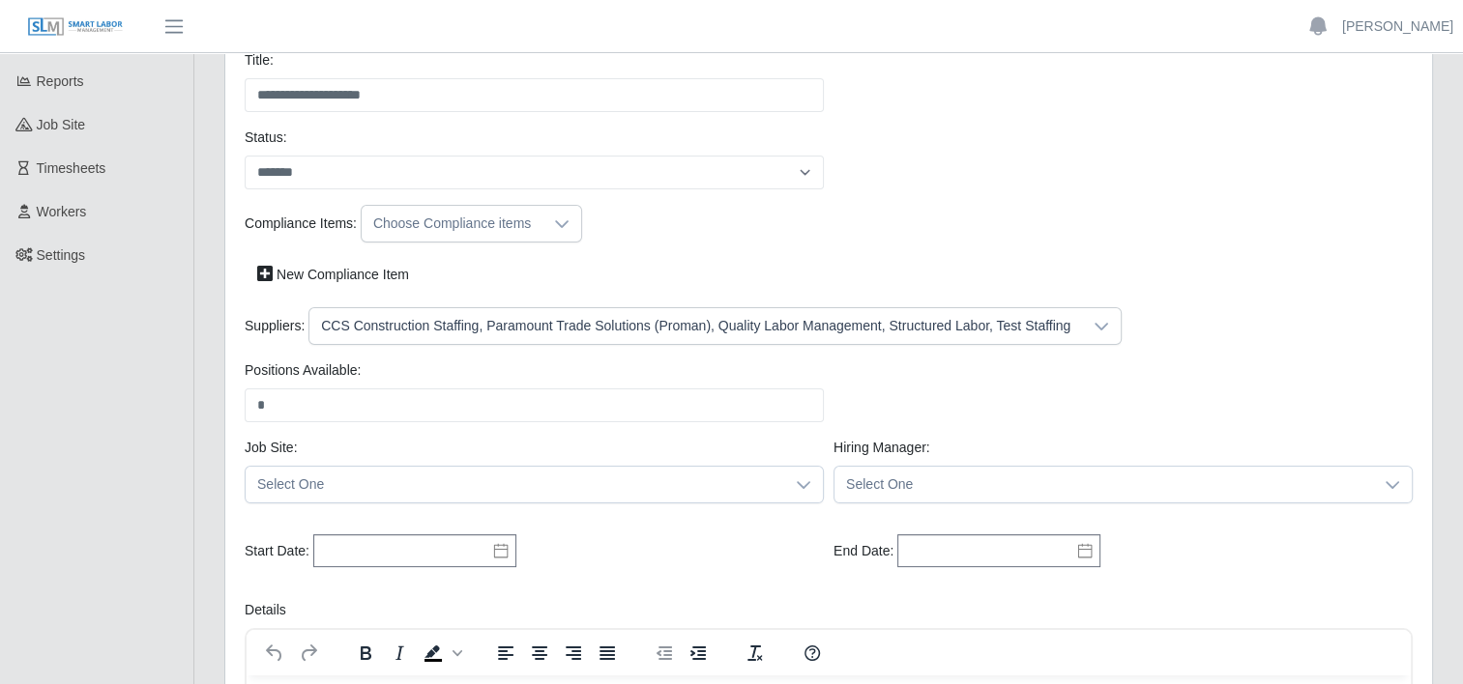
scroll to position [232, 0]
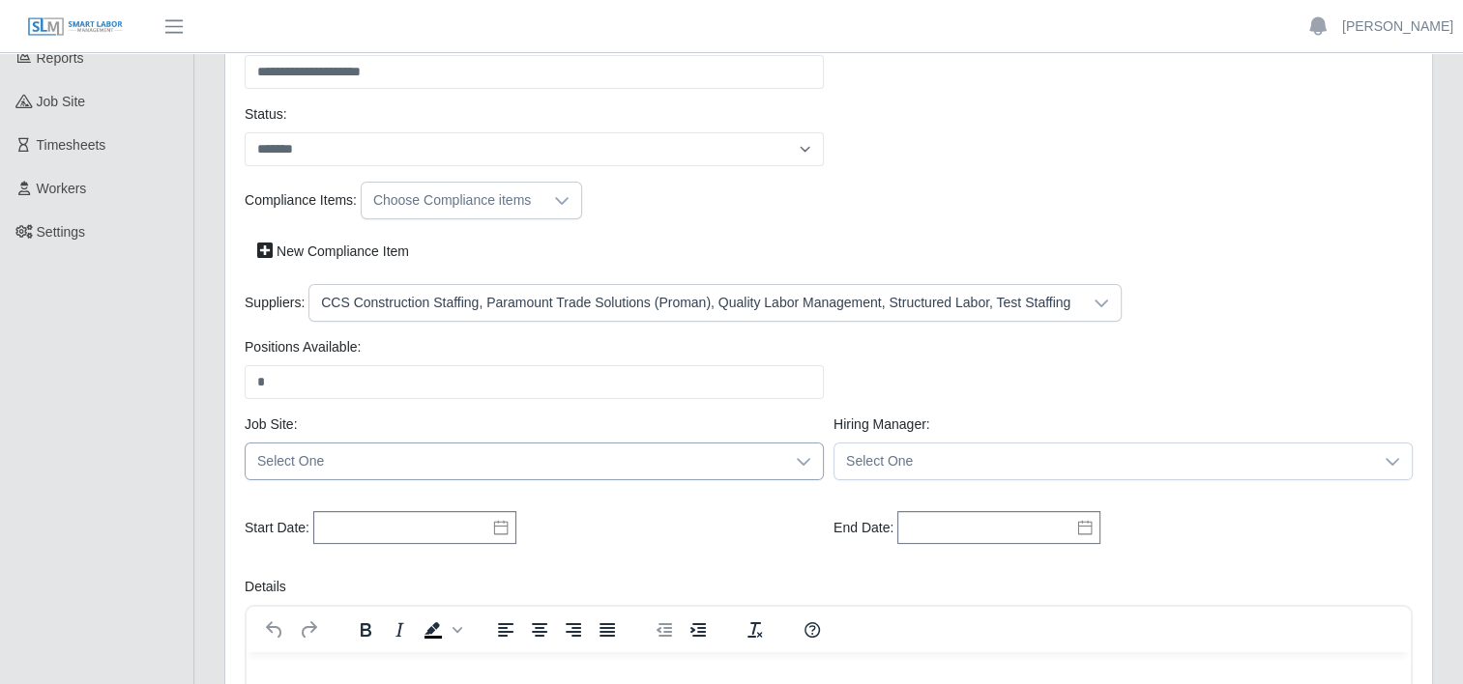
click at [806, 456] on icon at bounding box center [803, 461] width 15 height 15
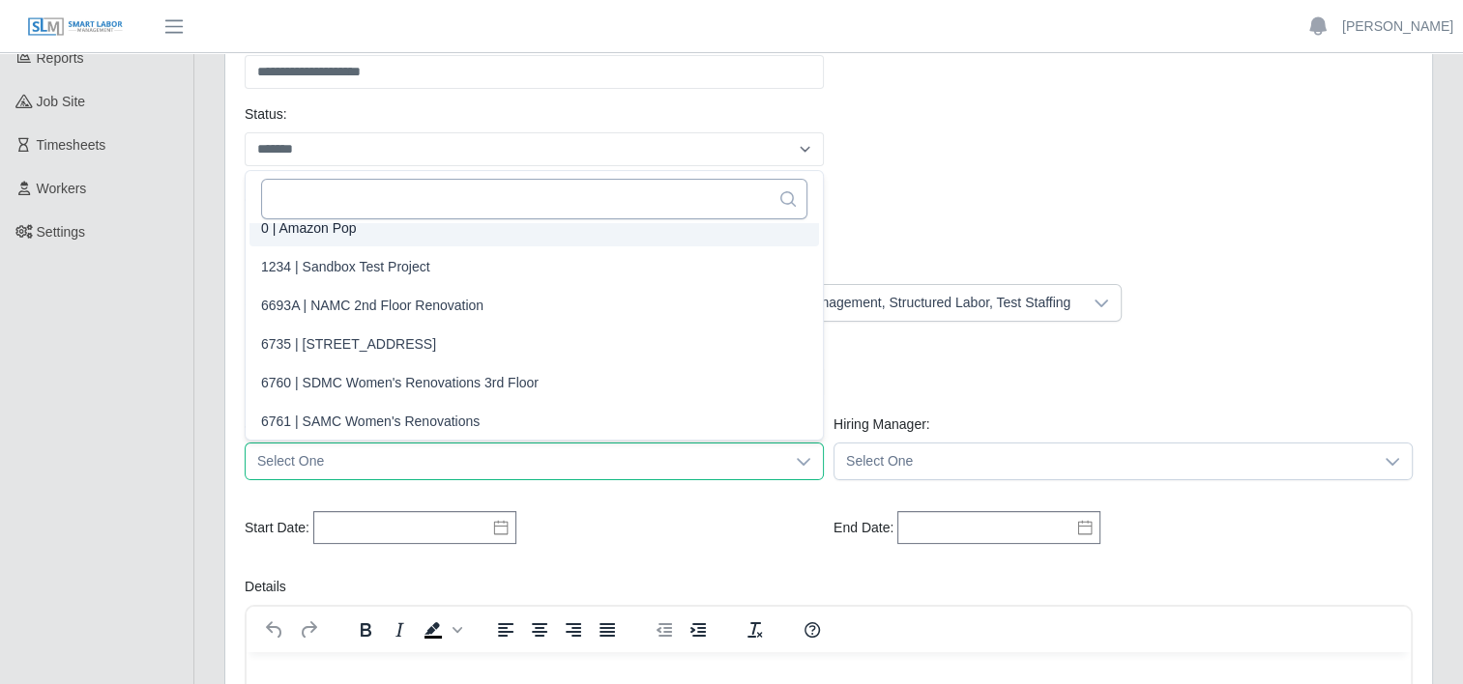
scroll to position [4, 0]
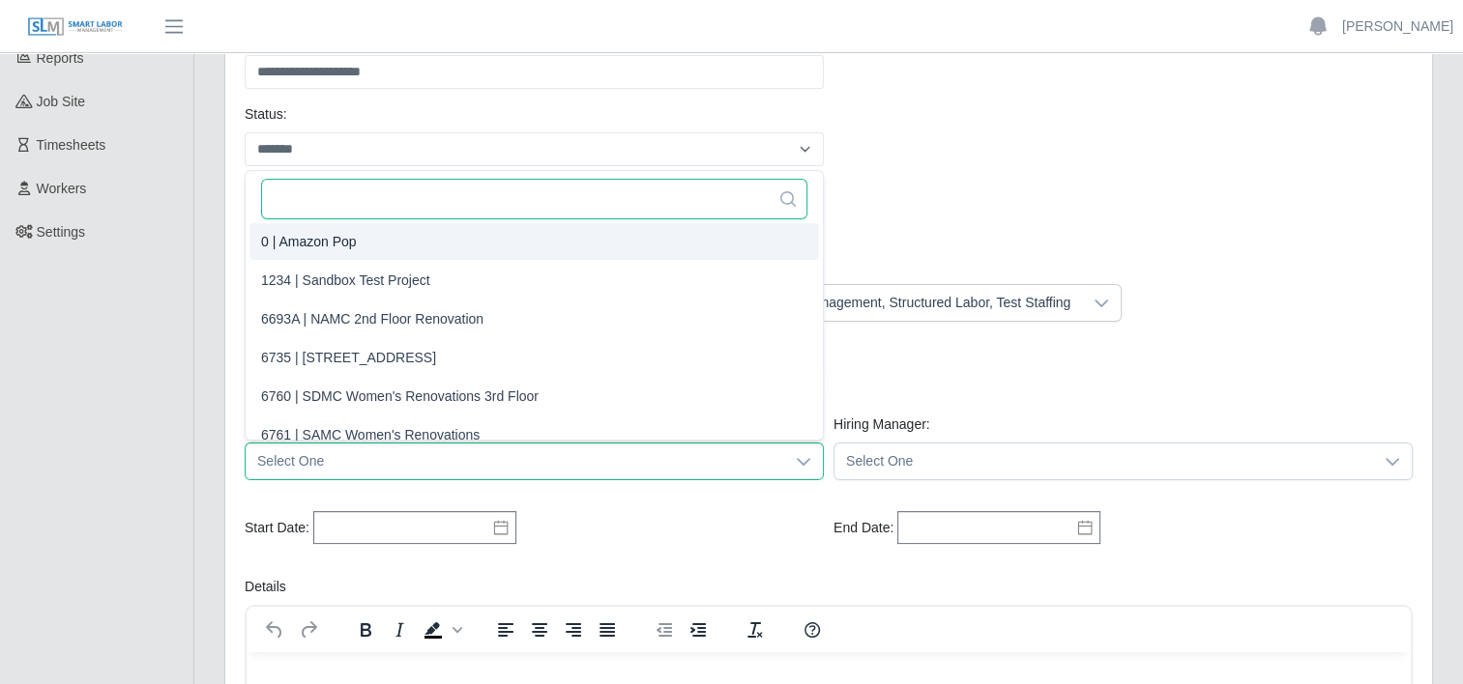
click at [339, 206] on input "text" at bounding box center [534, 199] width 546 height 41
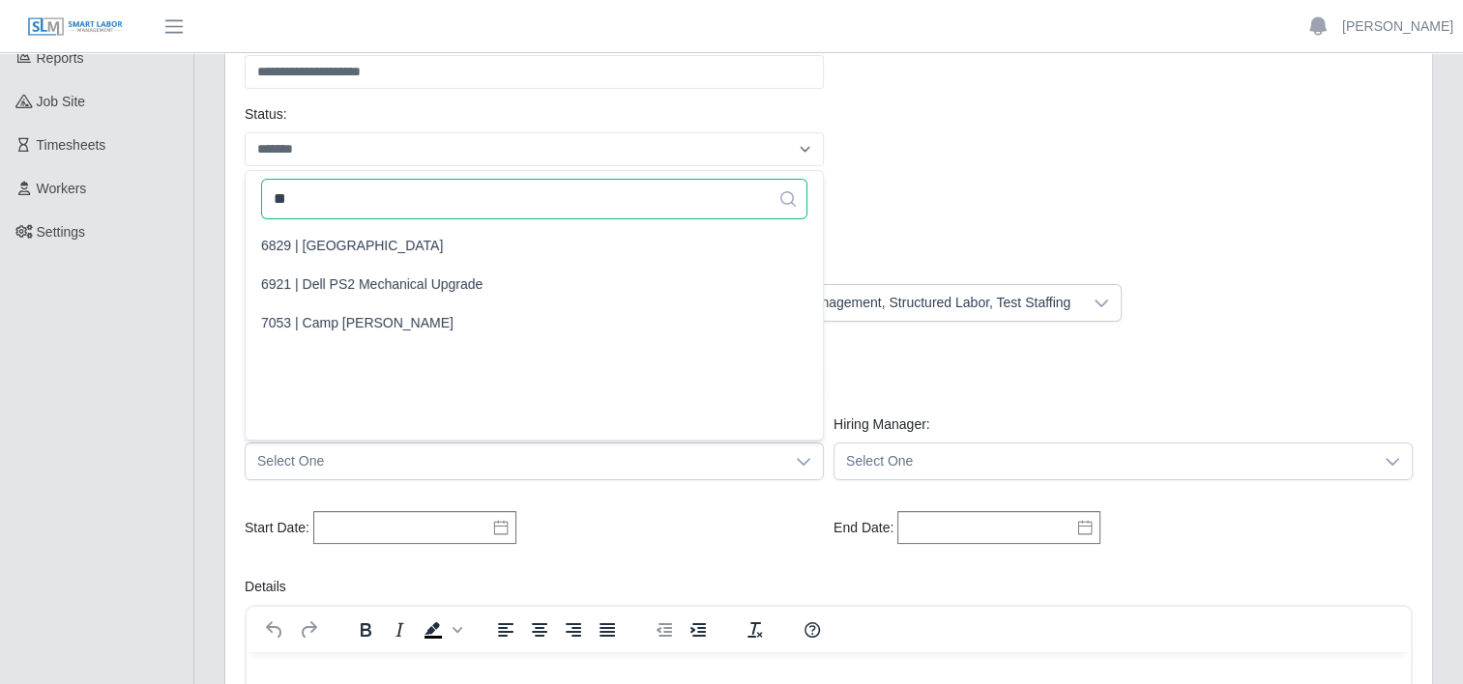
scroll to position [0, 0]
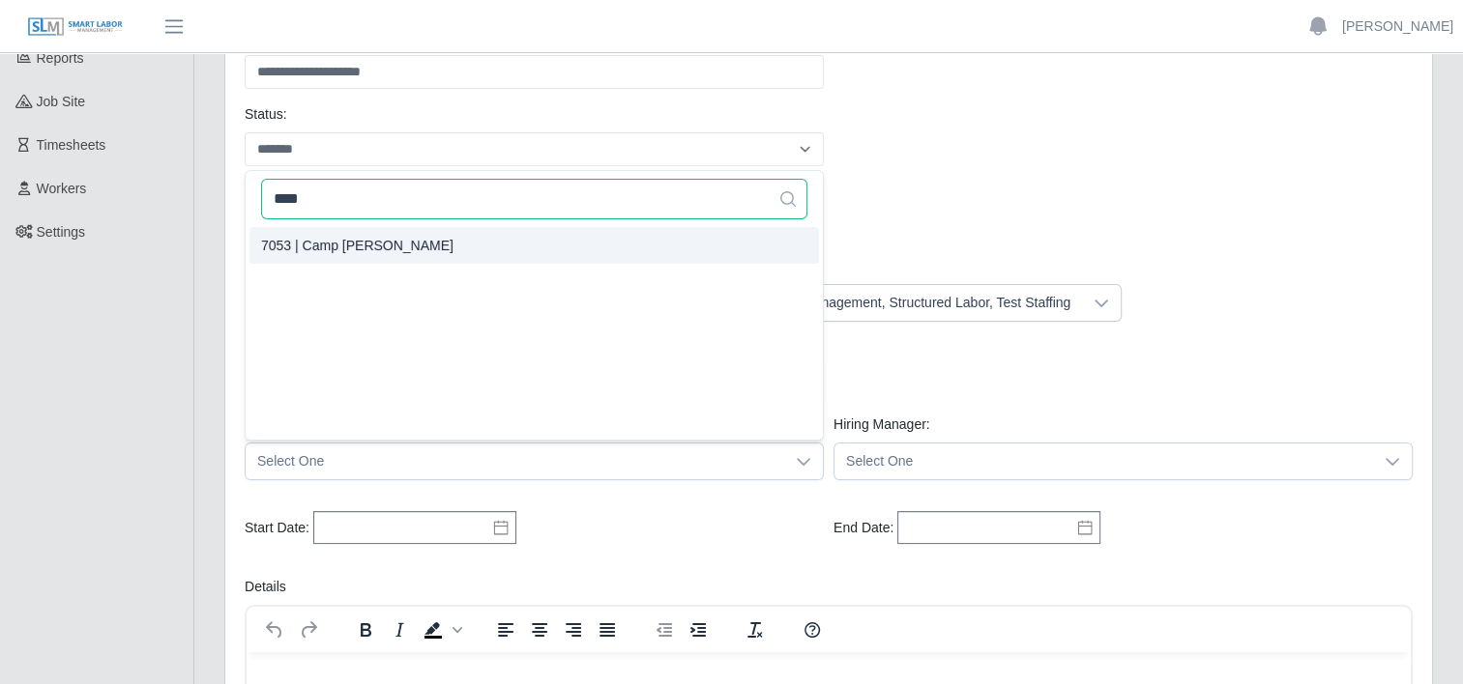
type input "****"
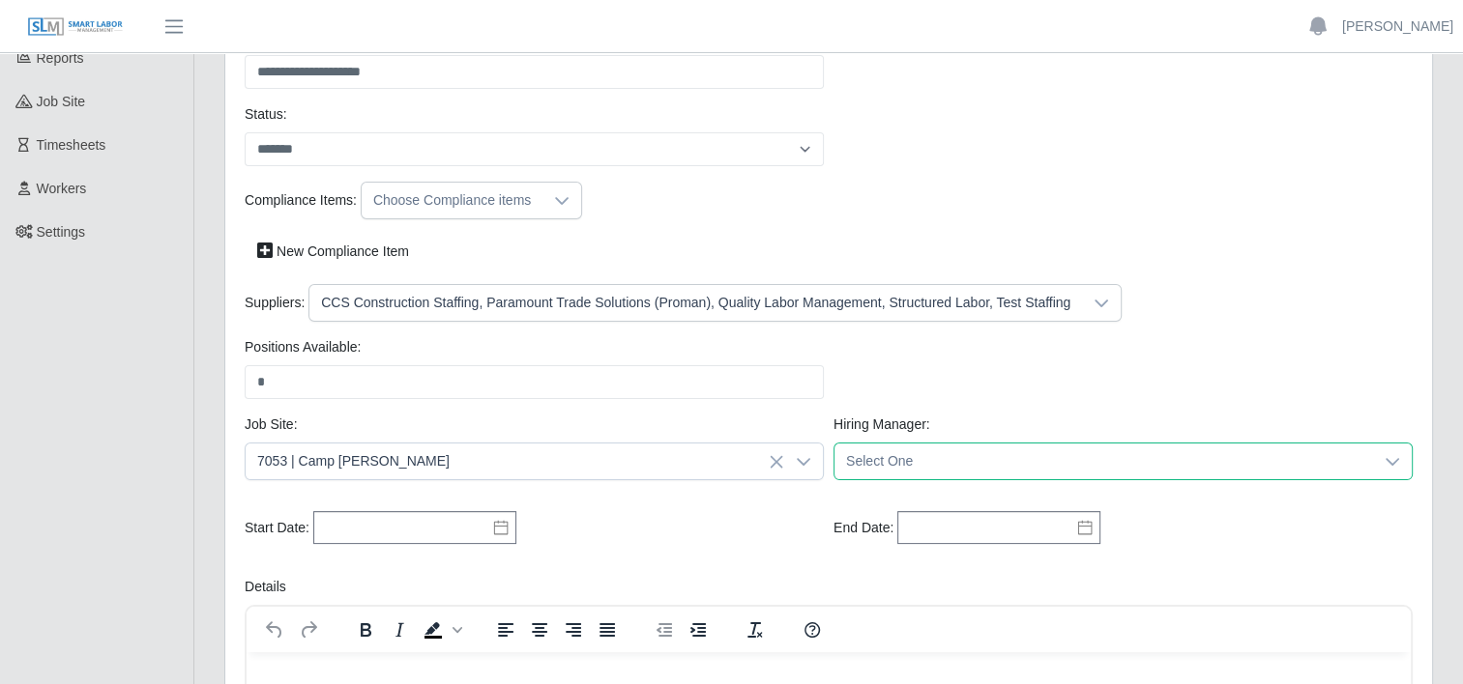
click at [1017, 449] on span "Select One" at bounding box center [1103, 462] width 539 height 36
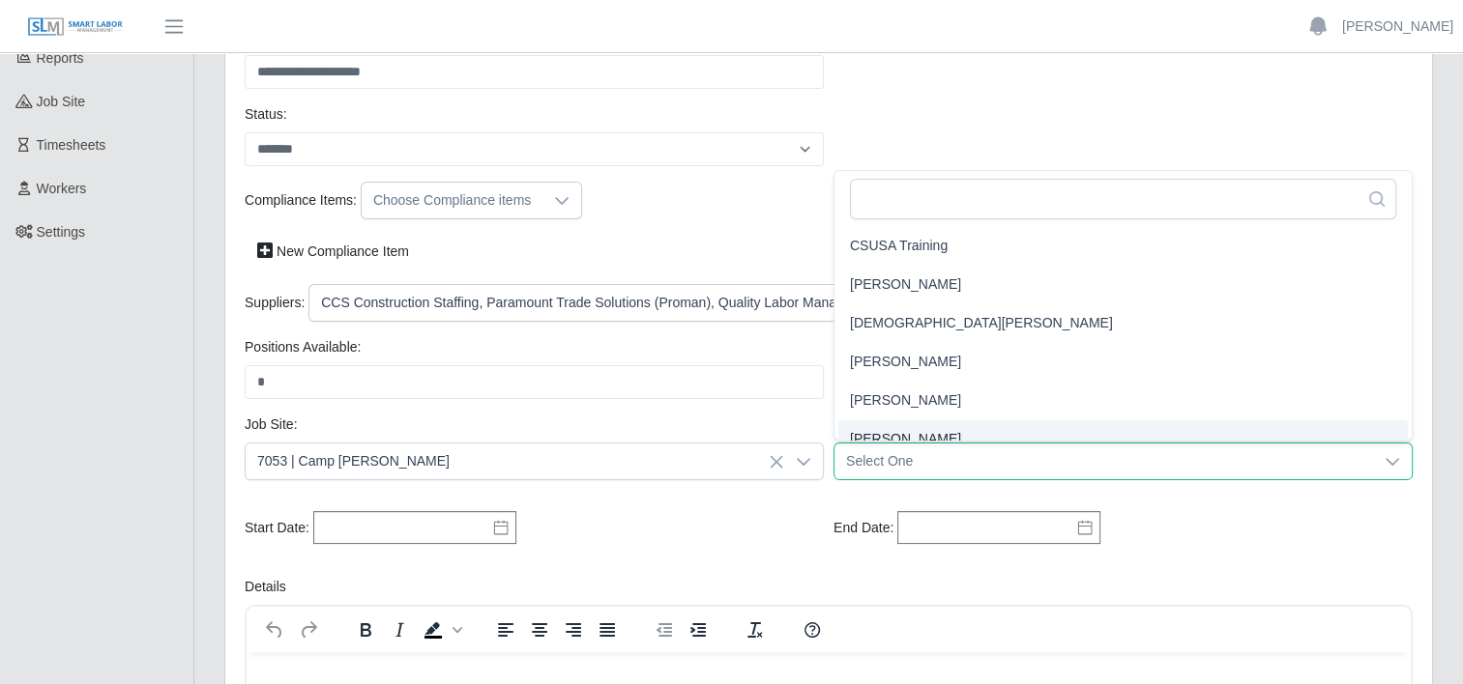
scroll to position [17, 0]
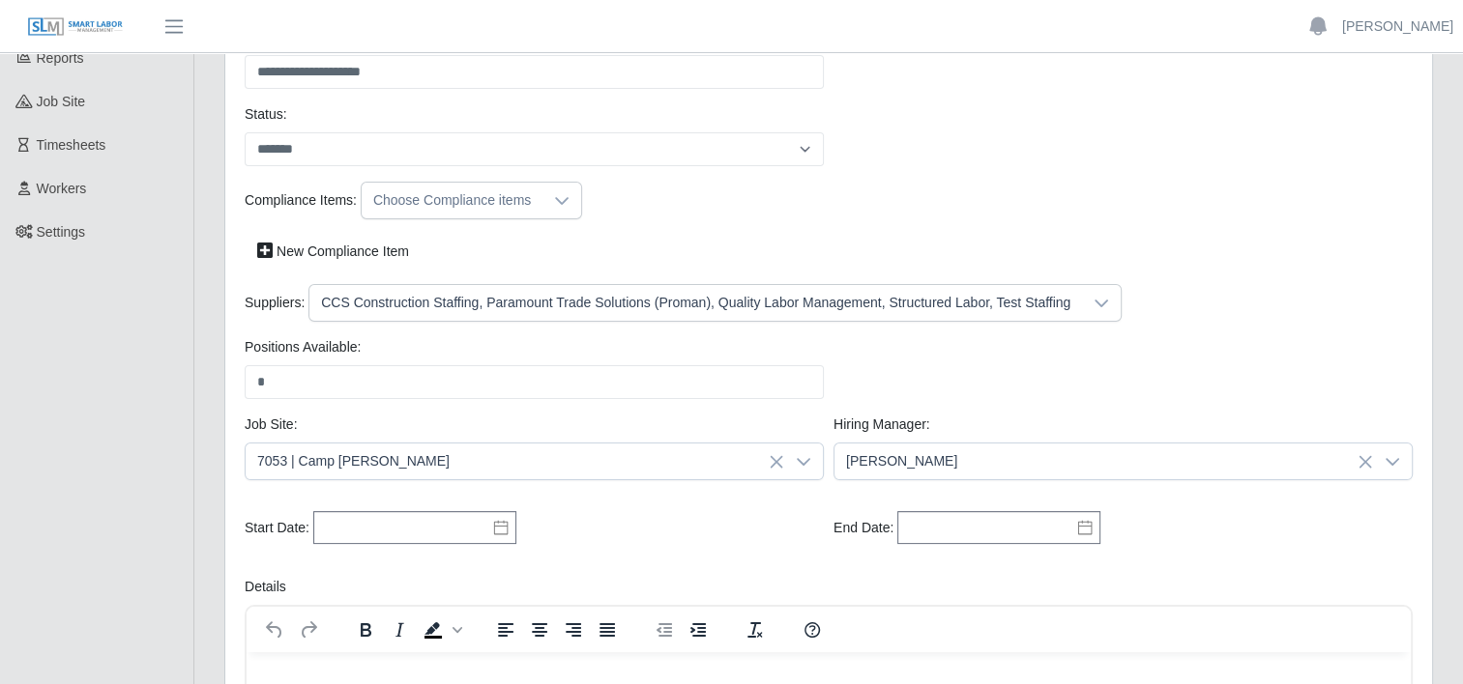
click at [498, 521] on icon at bounding box center [500, 527] width 15 height 15
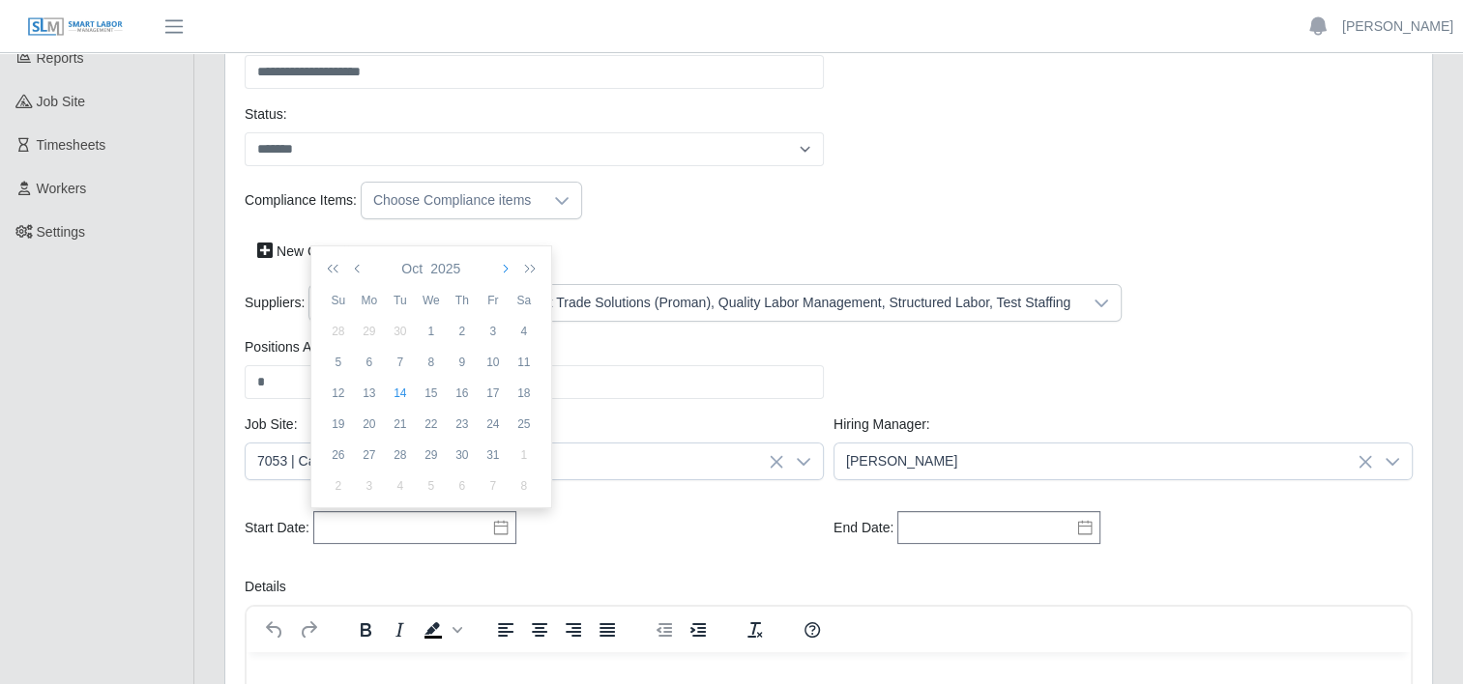
click at [506, 266] on icon "button" at bounding box center [504, 268] width 10 height 15
click at [371, 358] on div "3" at bounding box center [369, 362] width 31 height 17
type input "**********"
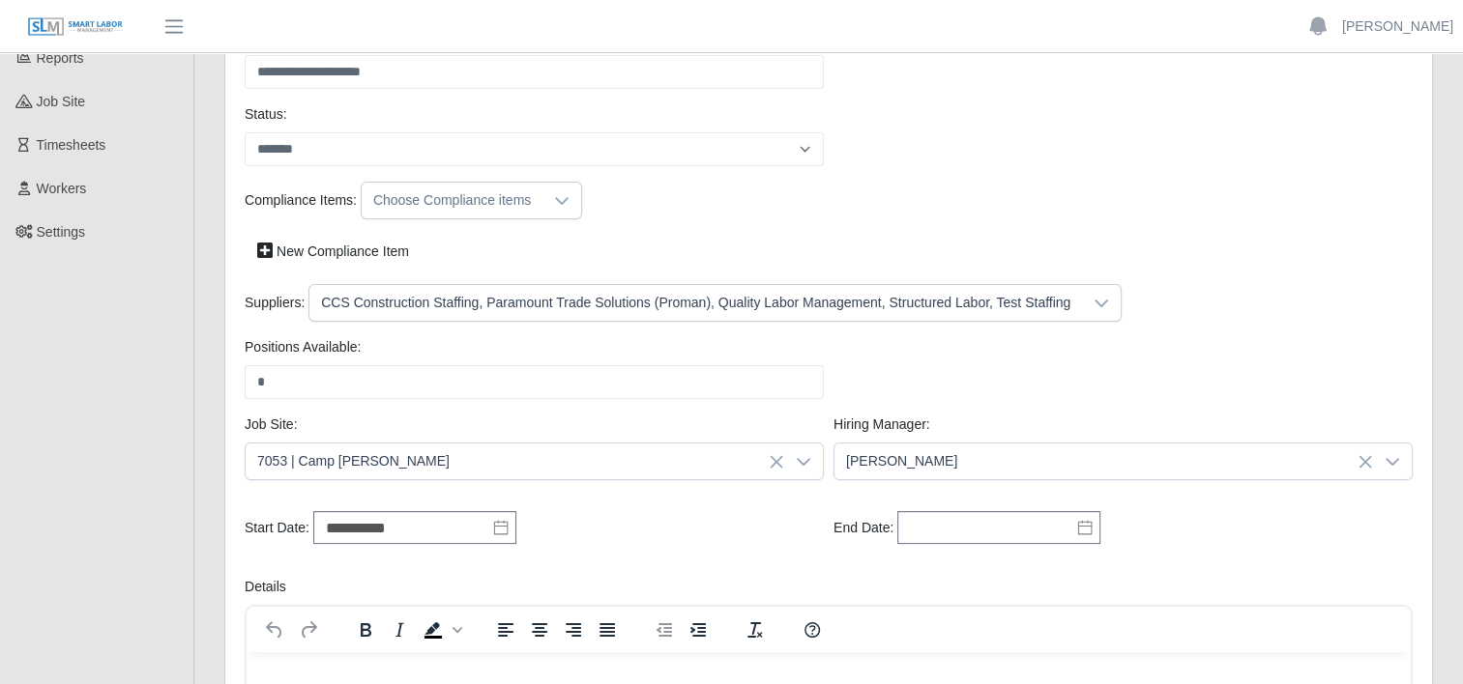
click at [1087, 532] on icon at bounding box center [1084, 527] width 15 height 15
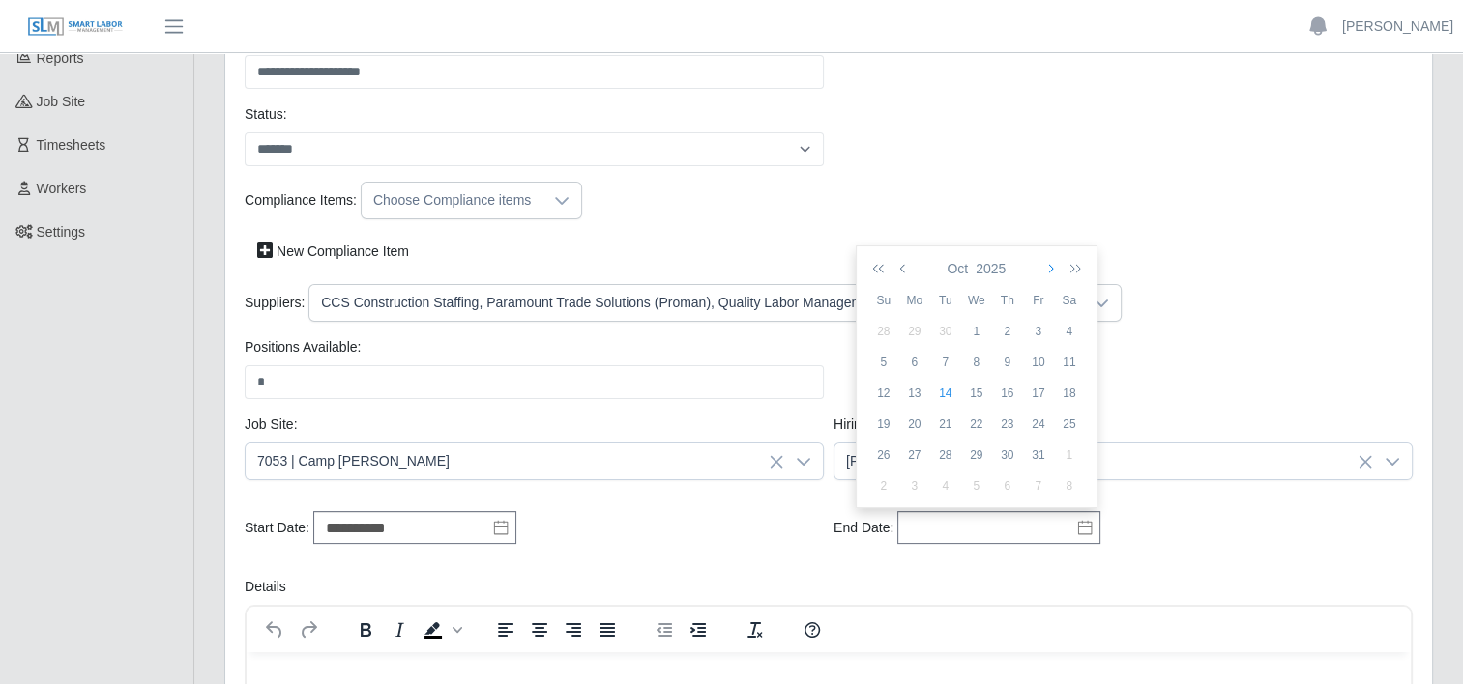
click at [1048, 261] on icon "button" at bounding box center [1049, 268] width 10 height 15
click at [1040, 452] on div "30" at bounding box center [1038, 455] width 31 height 17
type input "**********"
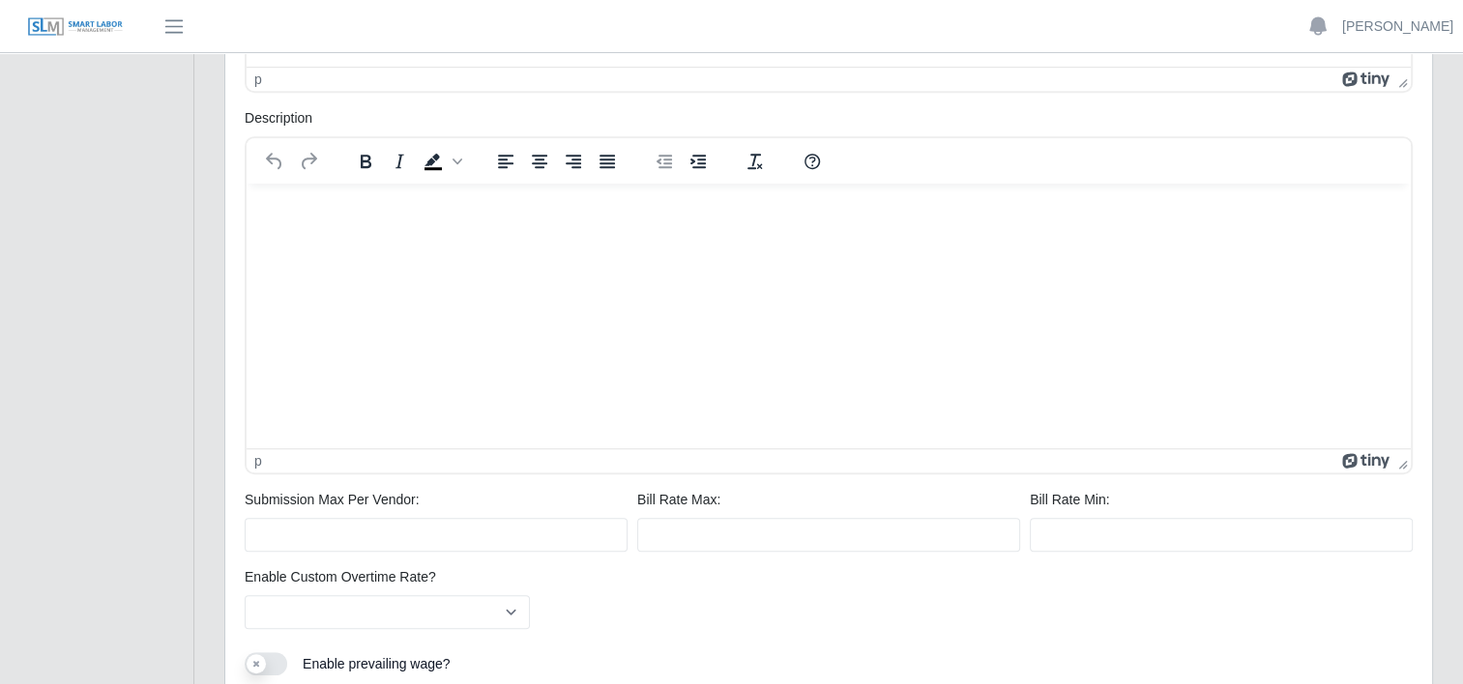
scroll to position [1160, 0]
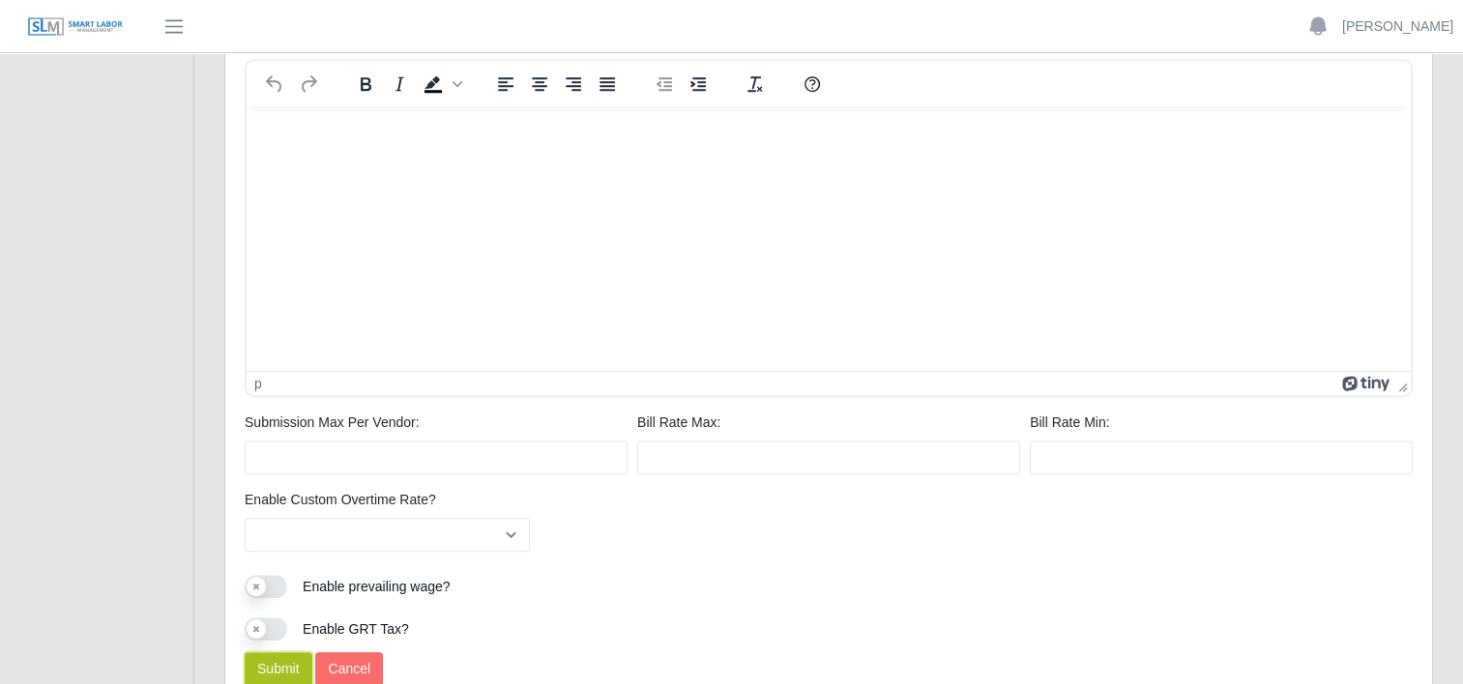
click at [282, 671] on button "Submit" at bounding box center [279, 670] width 68 height 34
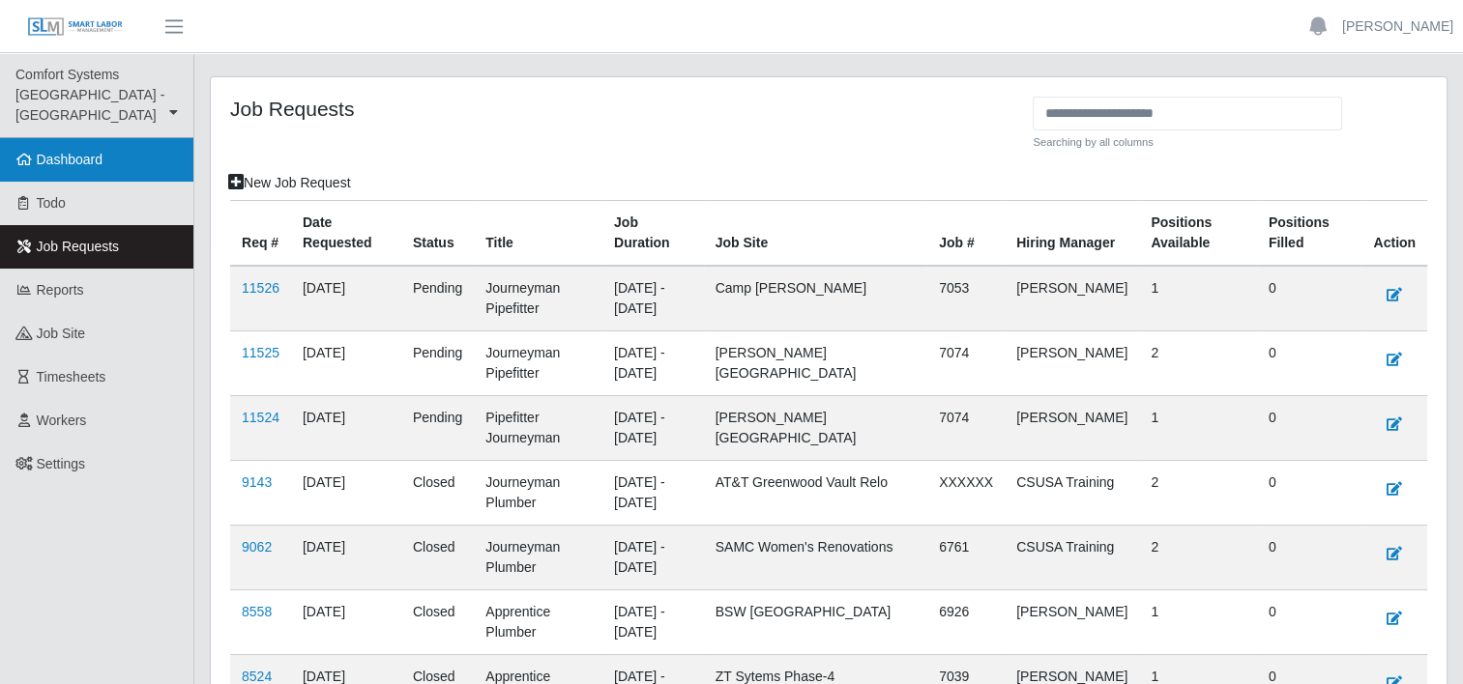
click at [85, 138] on link "Dashboard" at bounding box center [96, 160] width 193 height 44
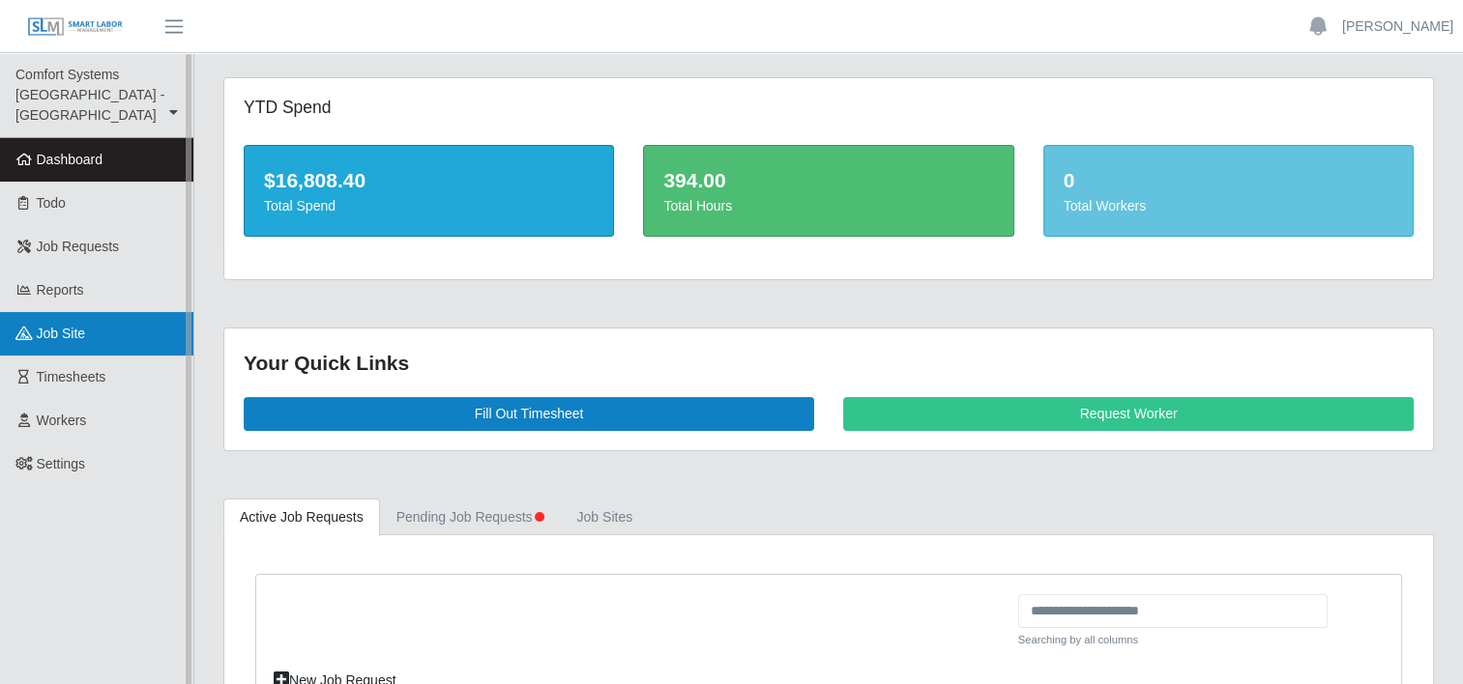
click at [56, 326] on span "job site" at bounding box center [61, 333] width 49 height 15
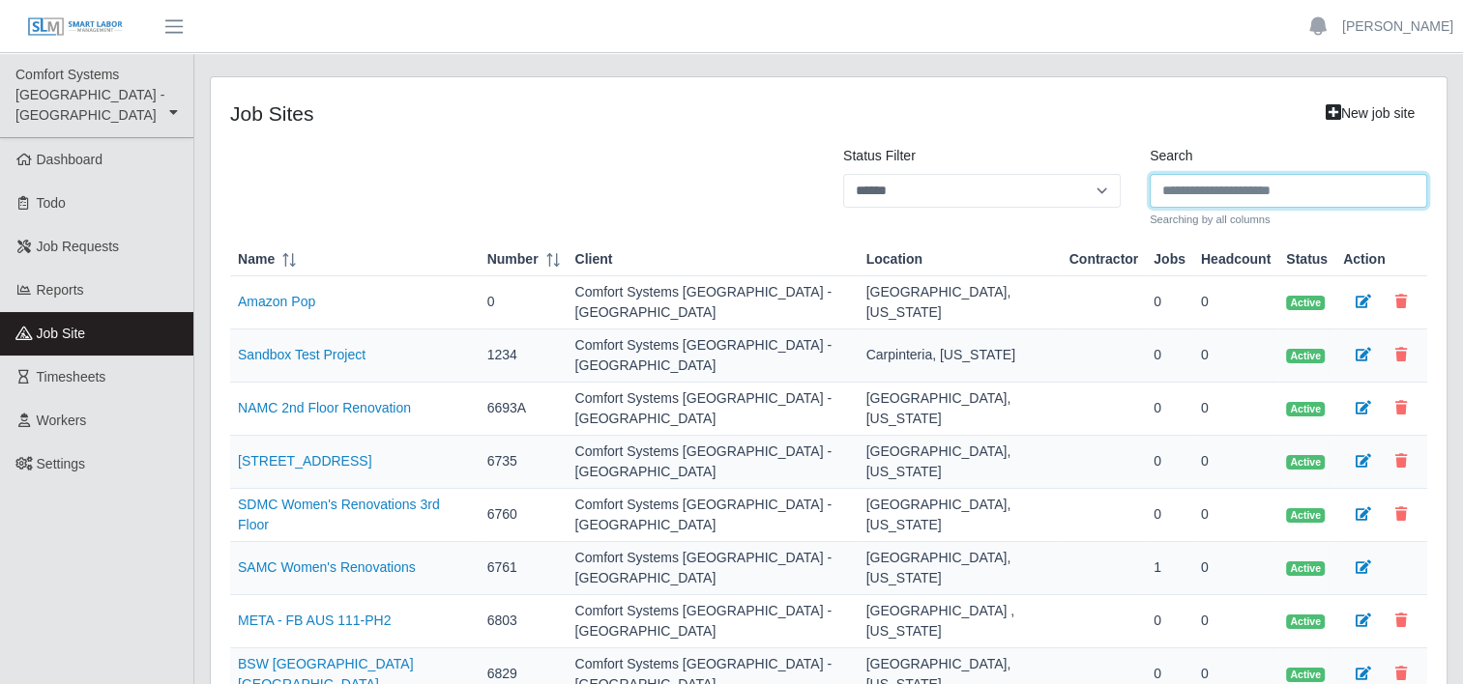
click at [1249, 185] on input "Search" at bounding box center [1288, 191] width 277 height 34
type input "******"
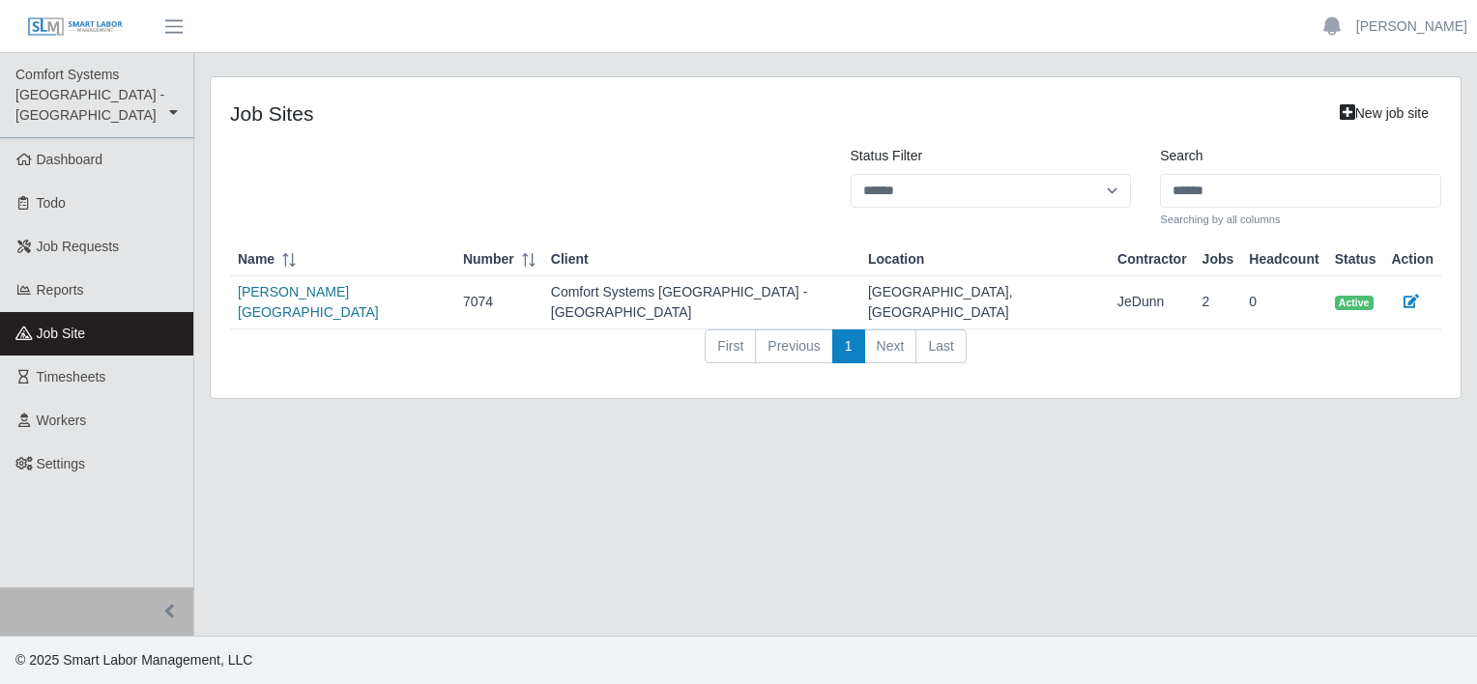
click at [379, 297] on link "Travis Early College High School" at bounding box center [308, 302] width 141 height 36
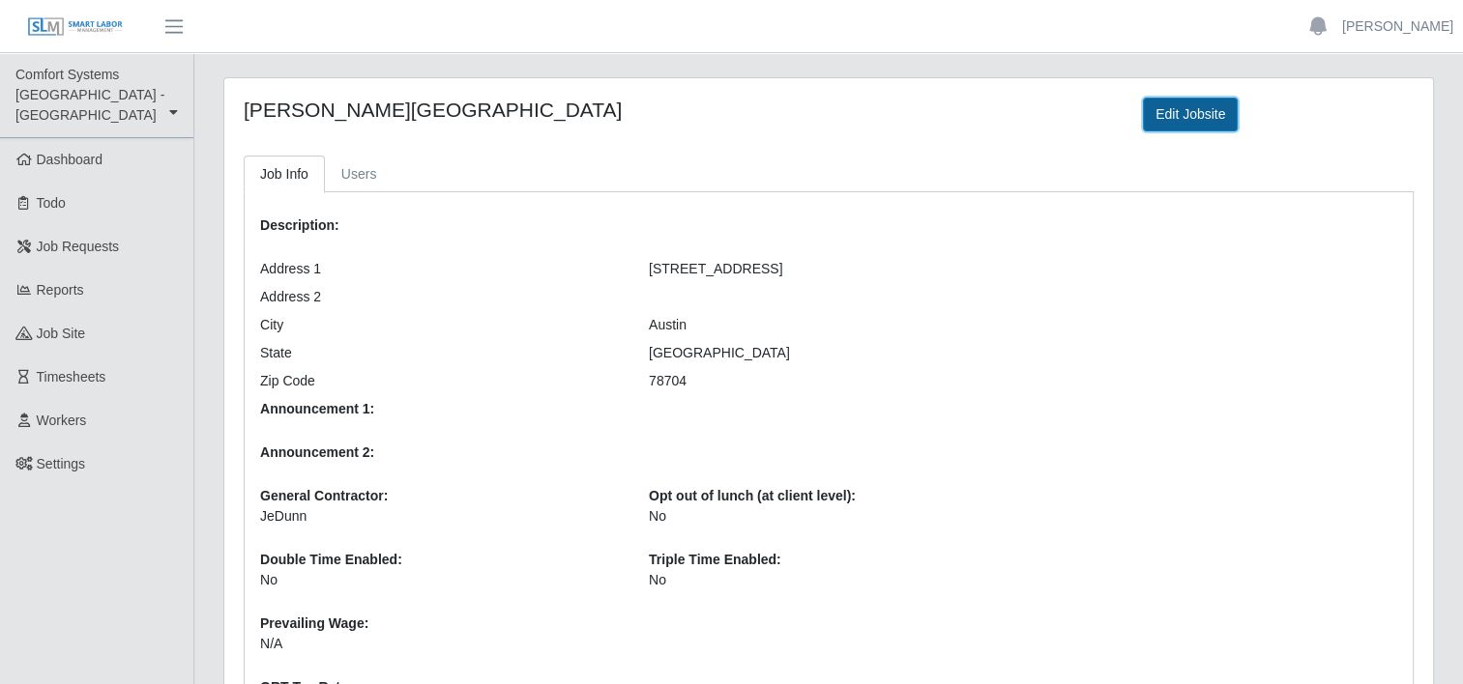
click at [1188, 108] on link "Edit Jobsite" at bounding box center [1190, 115] width 95 height 34
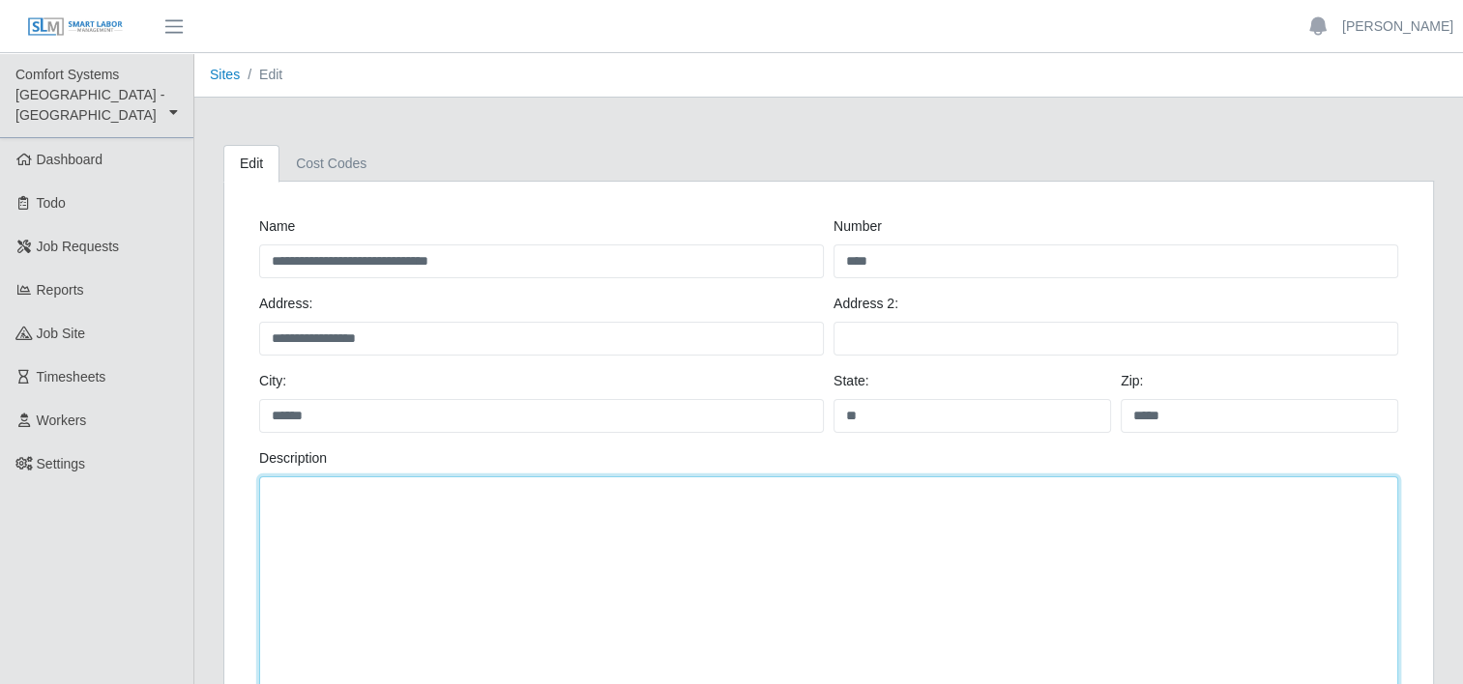
click at [325, 520] on textarea "Number" at bounding box center [828, 585] width 1139 height 217
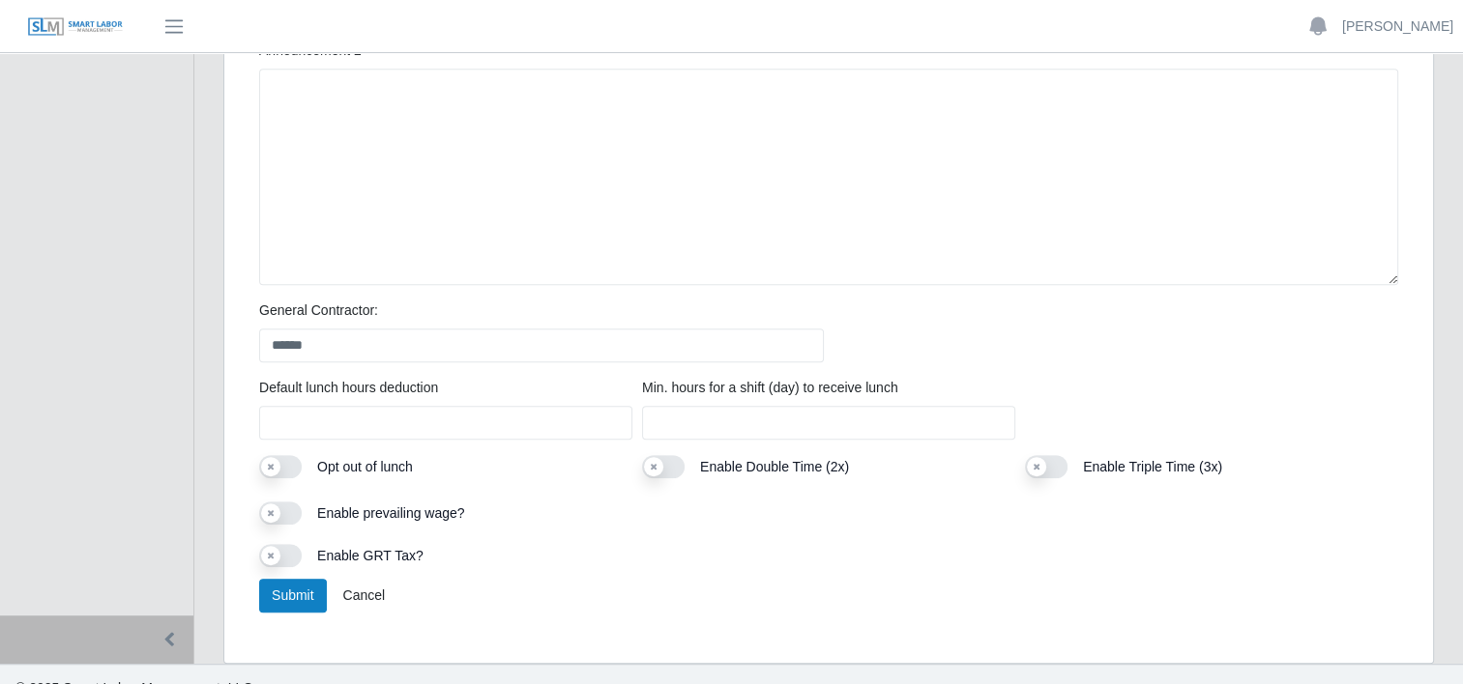
scroll to position [950, 0]
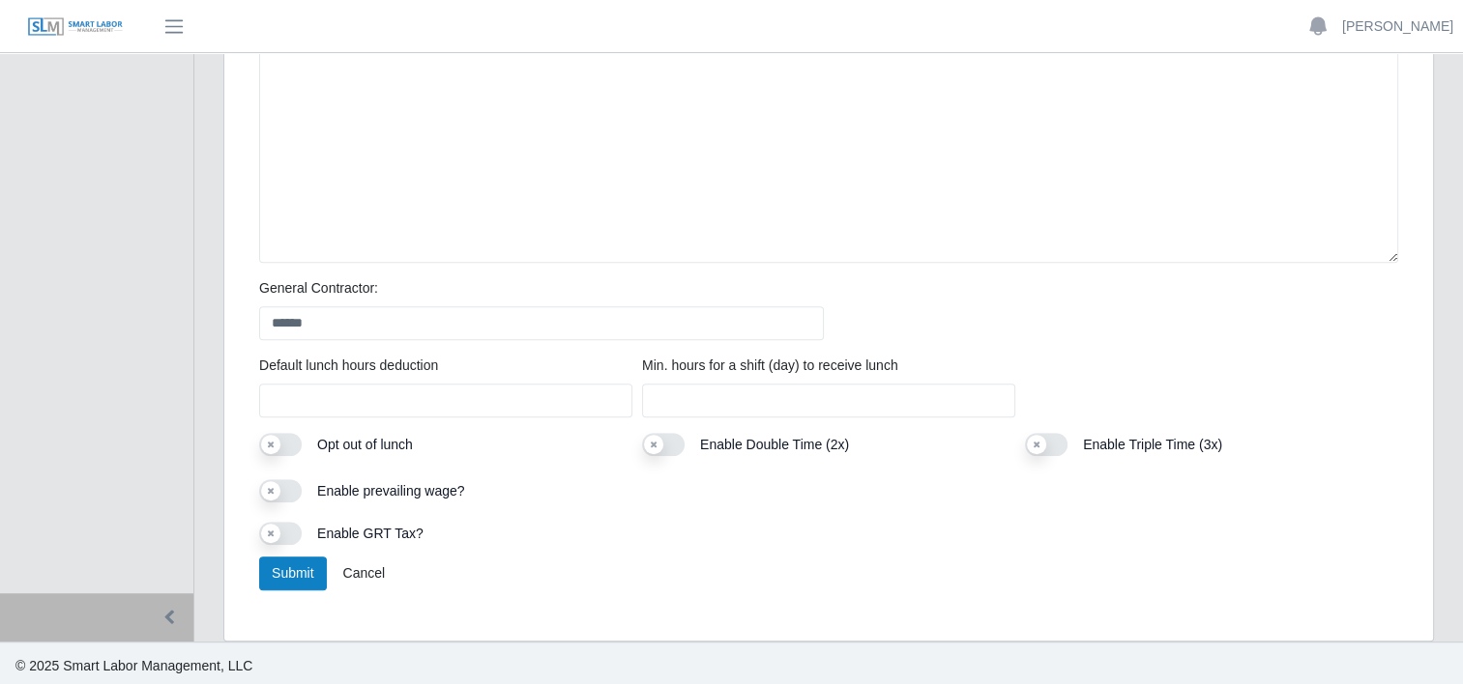
type textarea "**********"
click at [348, 397] on input "****" at bounding box center [445, 401] width 373 height 34
type input "*"
click at [583, 495] on div "Use setting Enable prevailing wage?" at bounding box center [828, 493] width 1149 height 27
click at [288, 580] on button "Submit" at bounding box center [293, 574] width 68 height 34
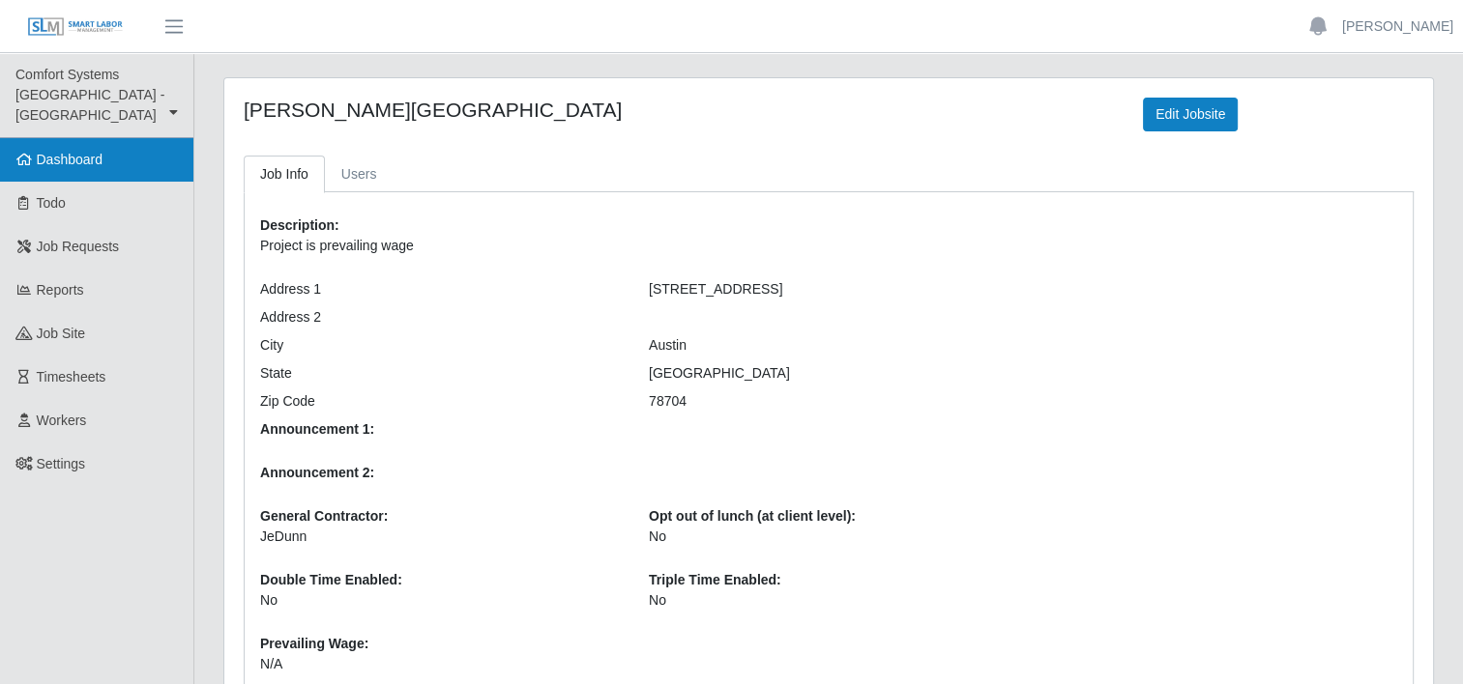
click at [76, 149] on link "Dashboard" at bounding box center [96, 160] width 193 height 44
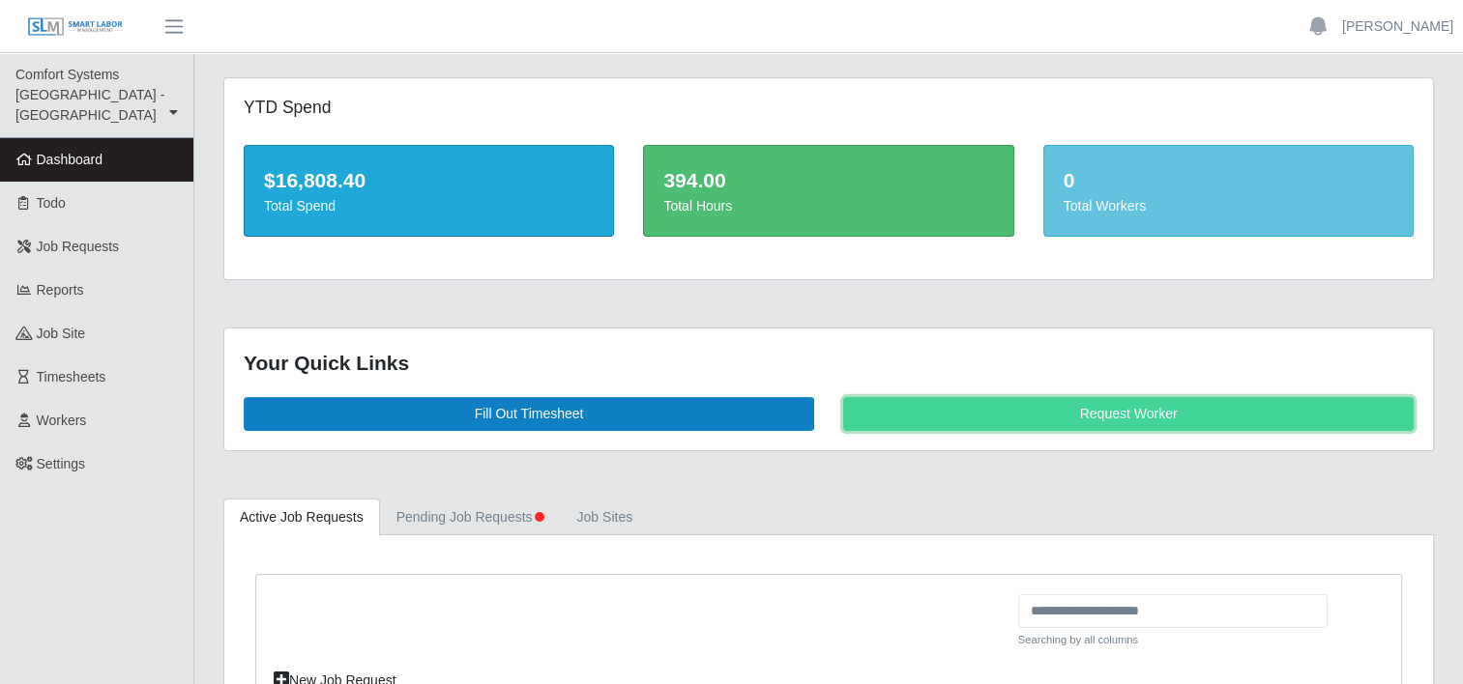
click at [1093, 418] on link "Request Worker" at bounding box center [1128, 414] width 570 height 34
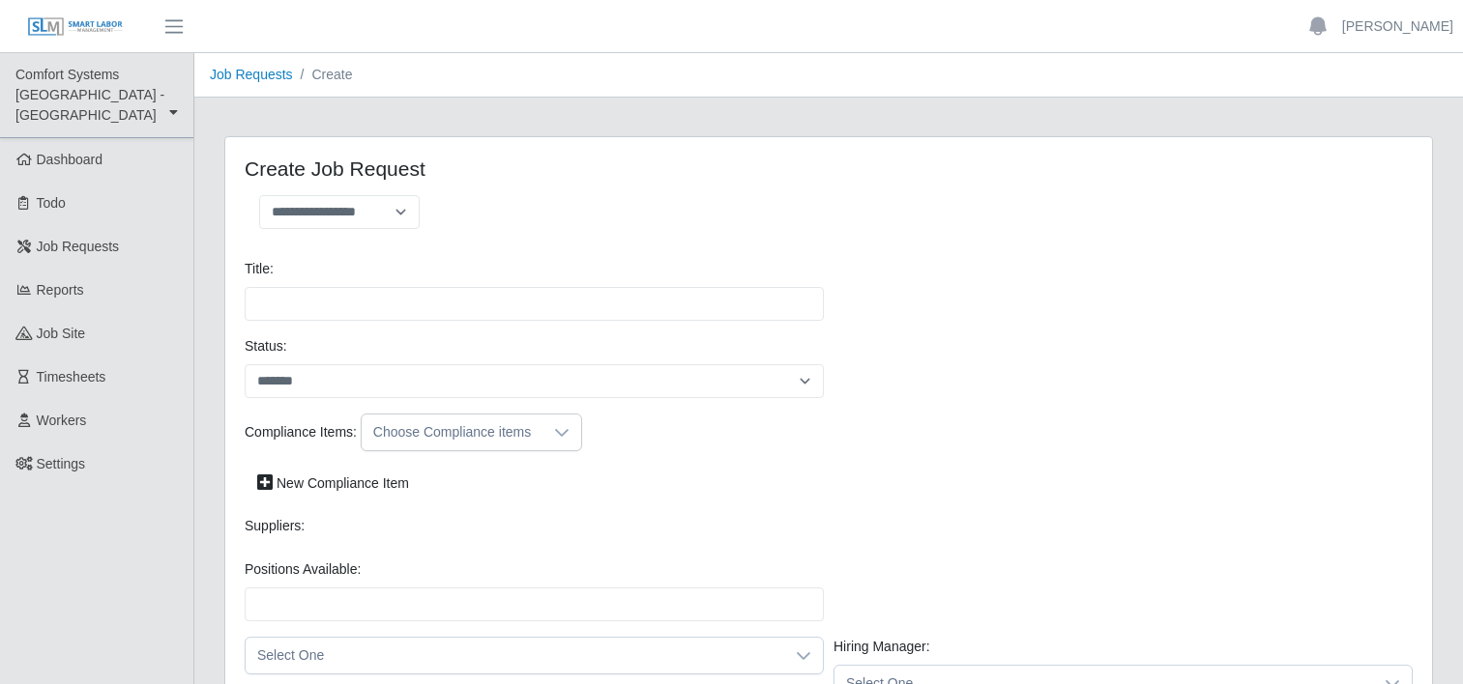
select select
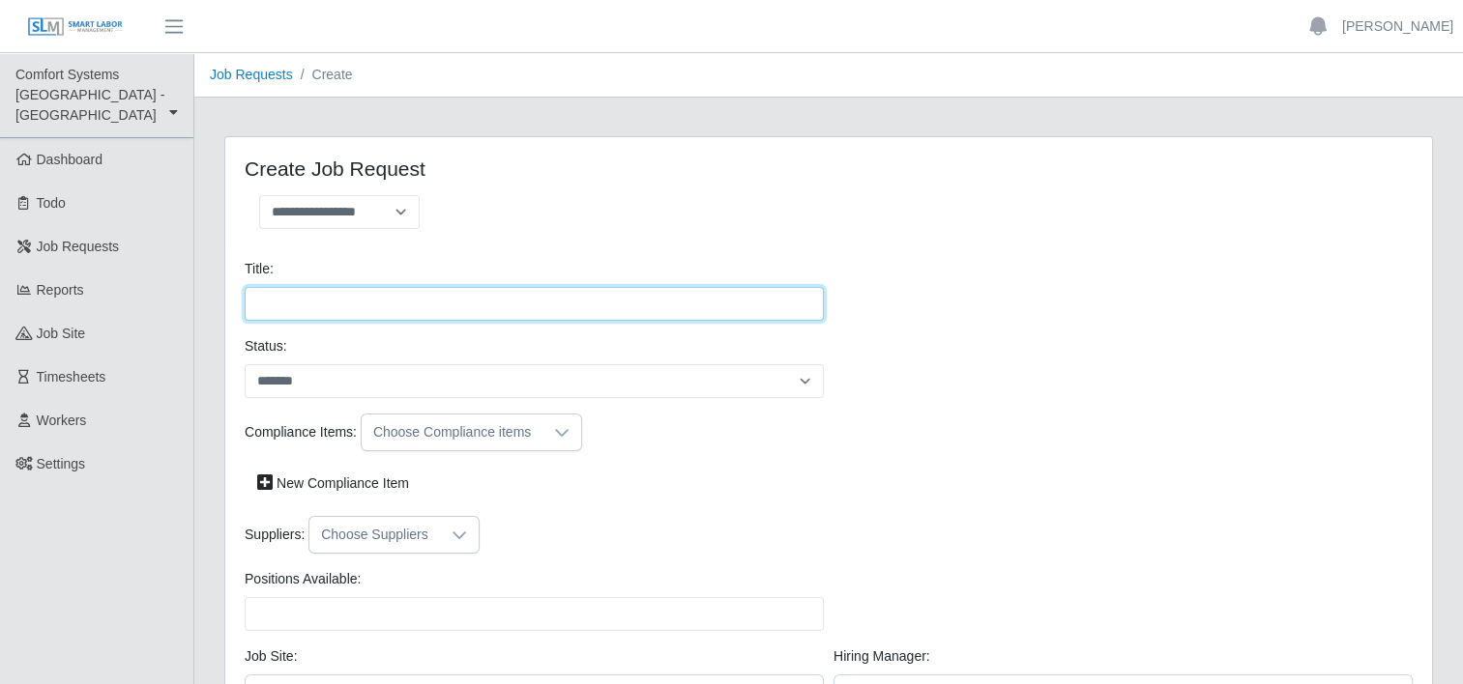
click at [414, 301] on input "Title:" at bounding box center [534, 304] width 579 height 34
type input "**********"
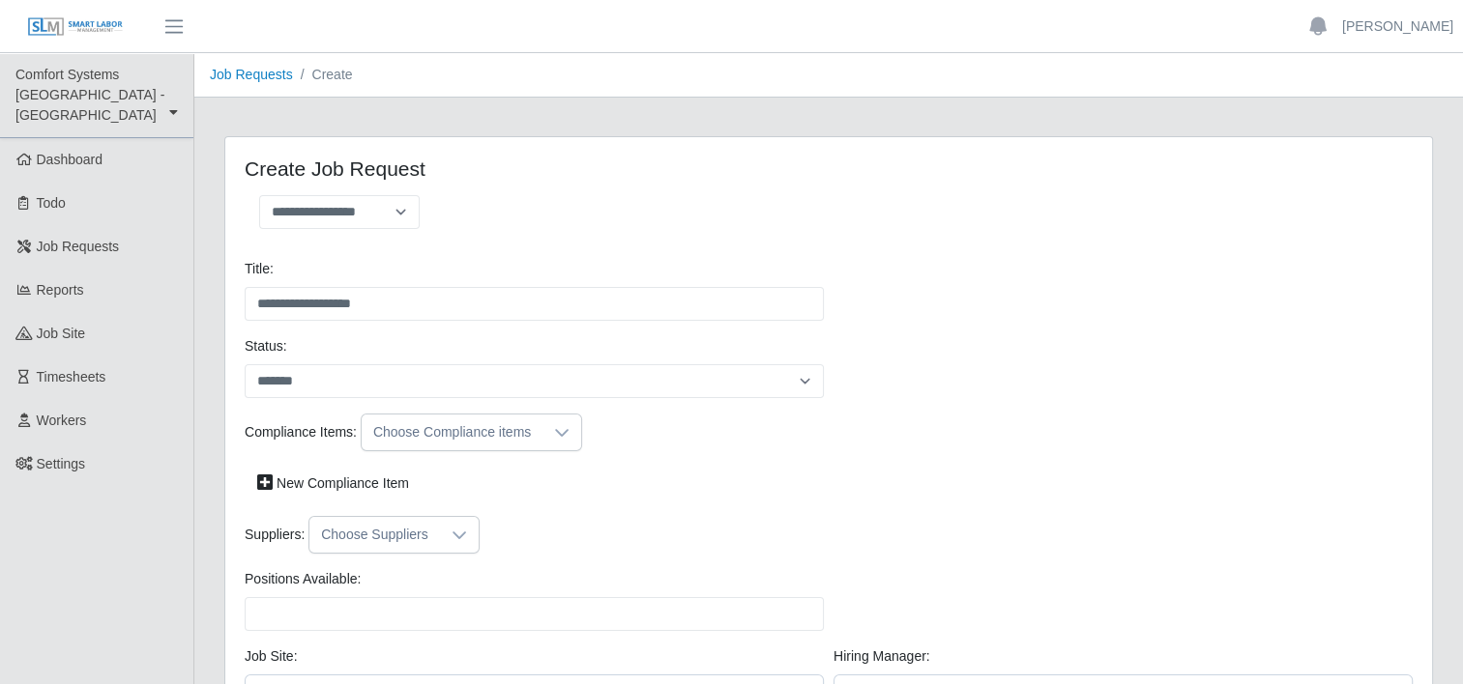
click at [451, 538] on icon at bounding box center [458, 535] width 15 height 15
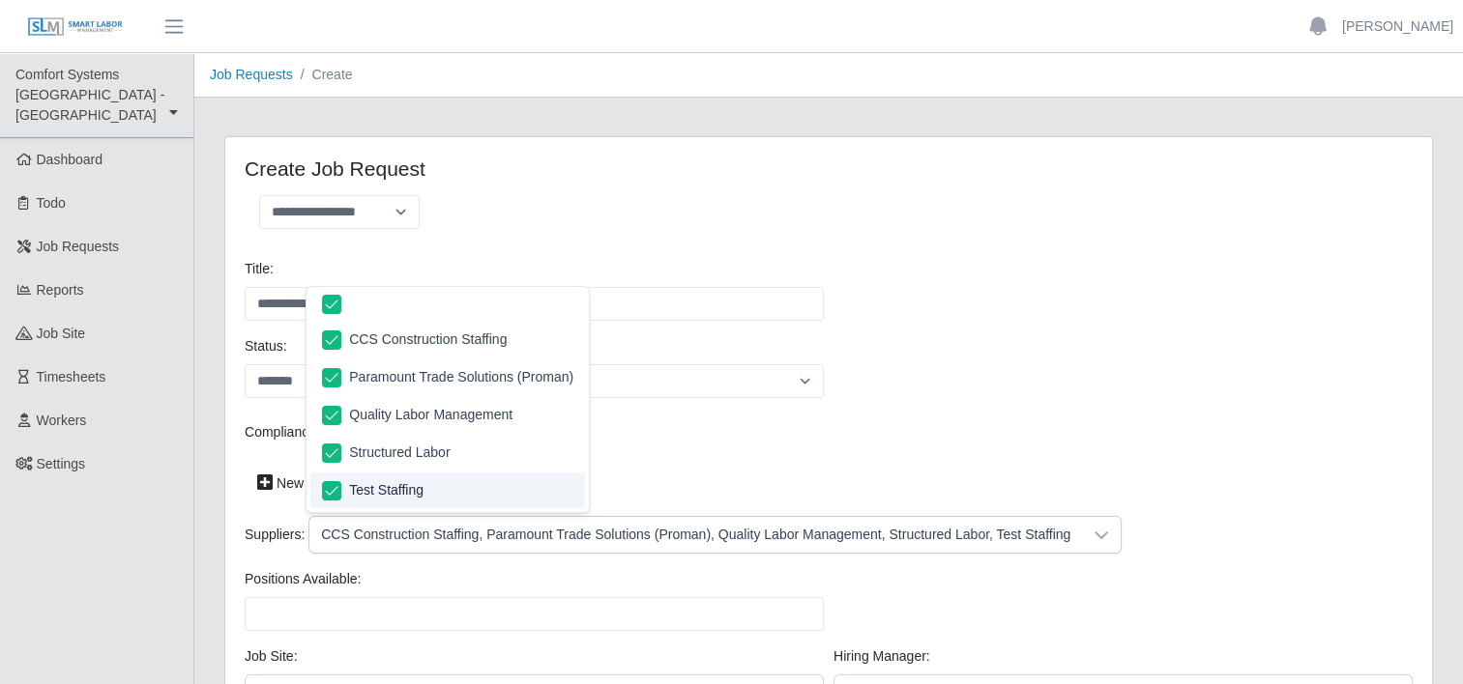
click at [1317, 571] on div "Positions Available: Please provide a valid position available number." at bounding box center [829, 607] width 1178 height 77
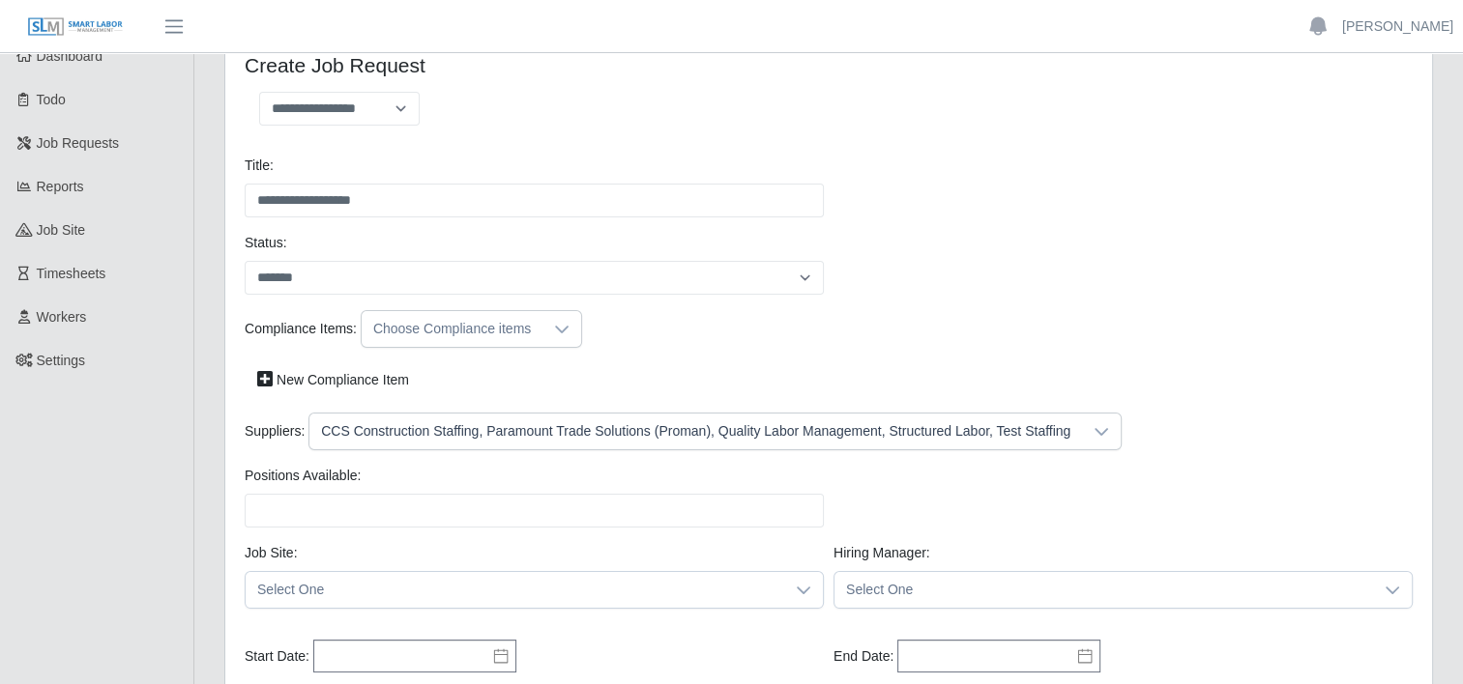
scroll to position [116, 0]
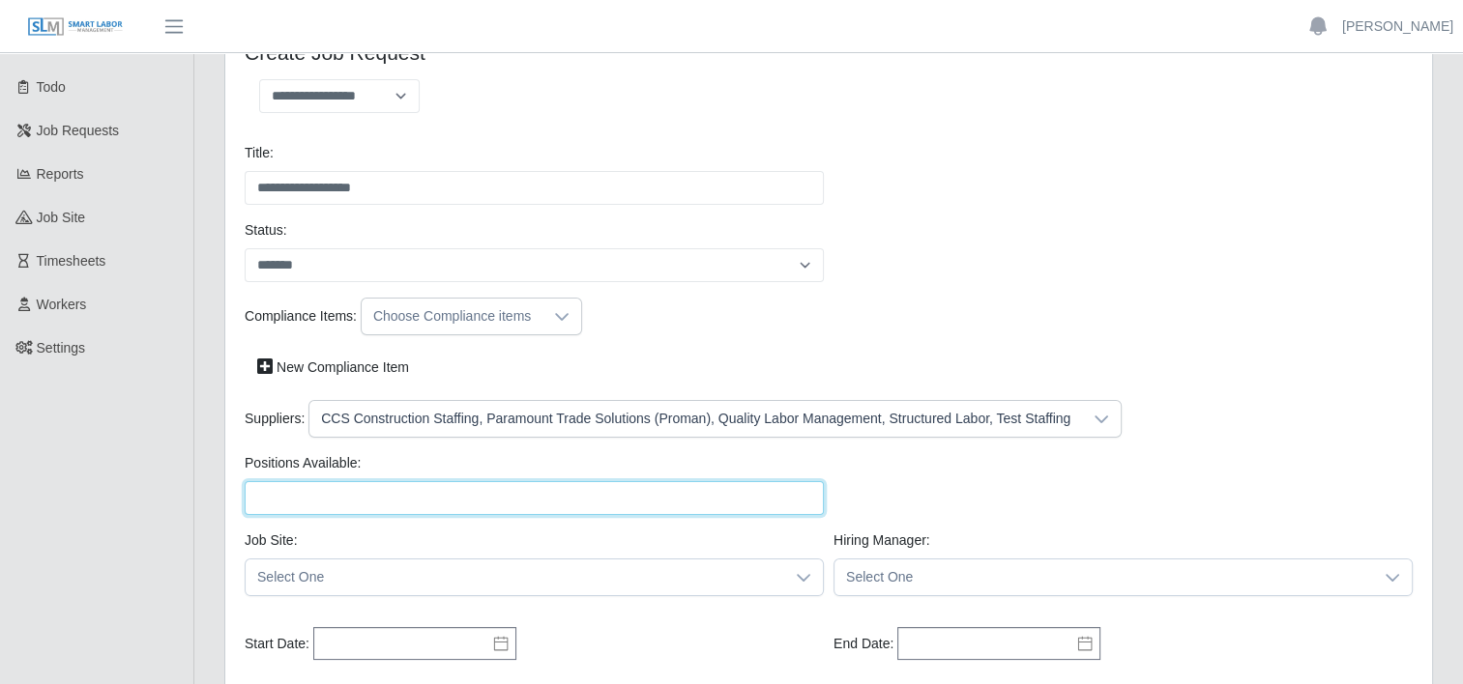
click at [611, 503] on input "Positions Available:" at bounding box center [534, 498] width 579 height 34
type input "*"
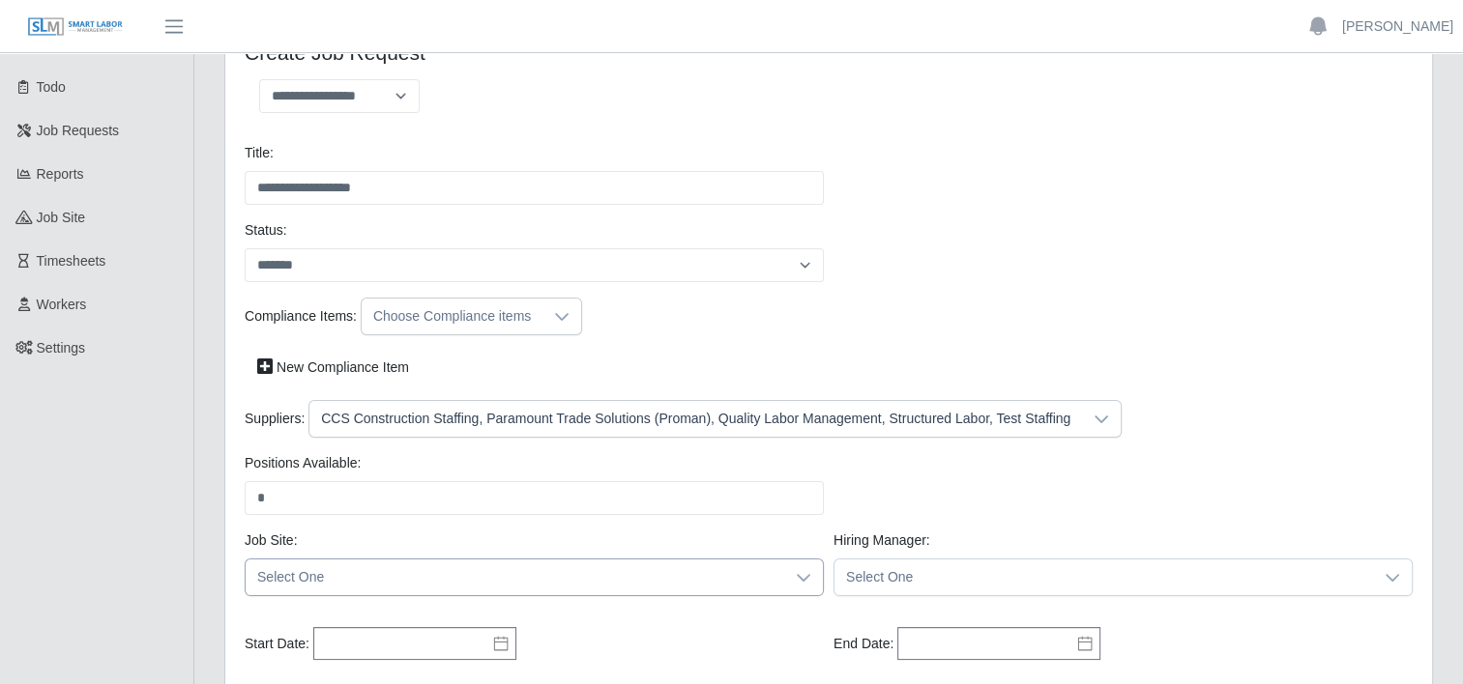
click at [807, 577] on icon at bounding box center [803, 577] width 15 height 15
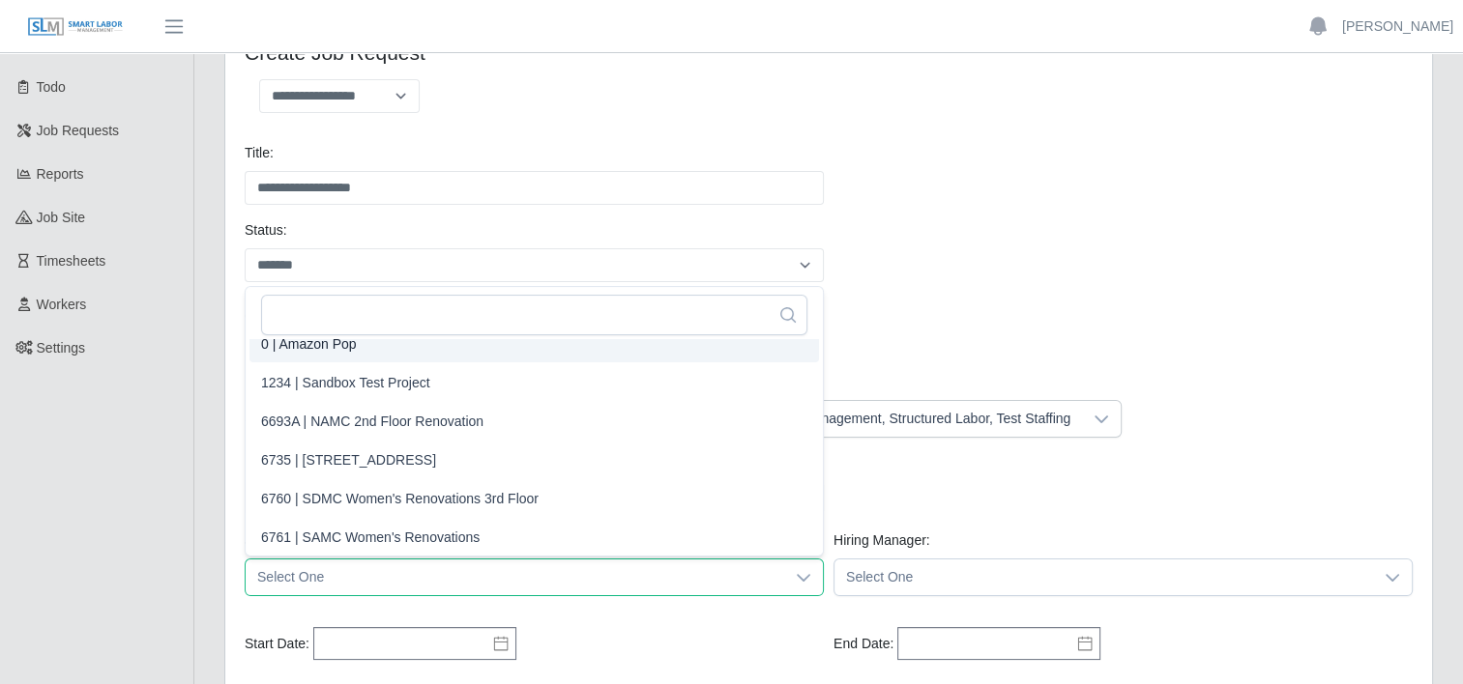
scroll to position [4, 0]
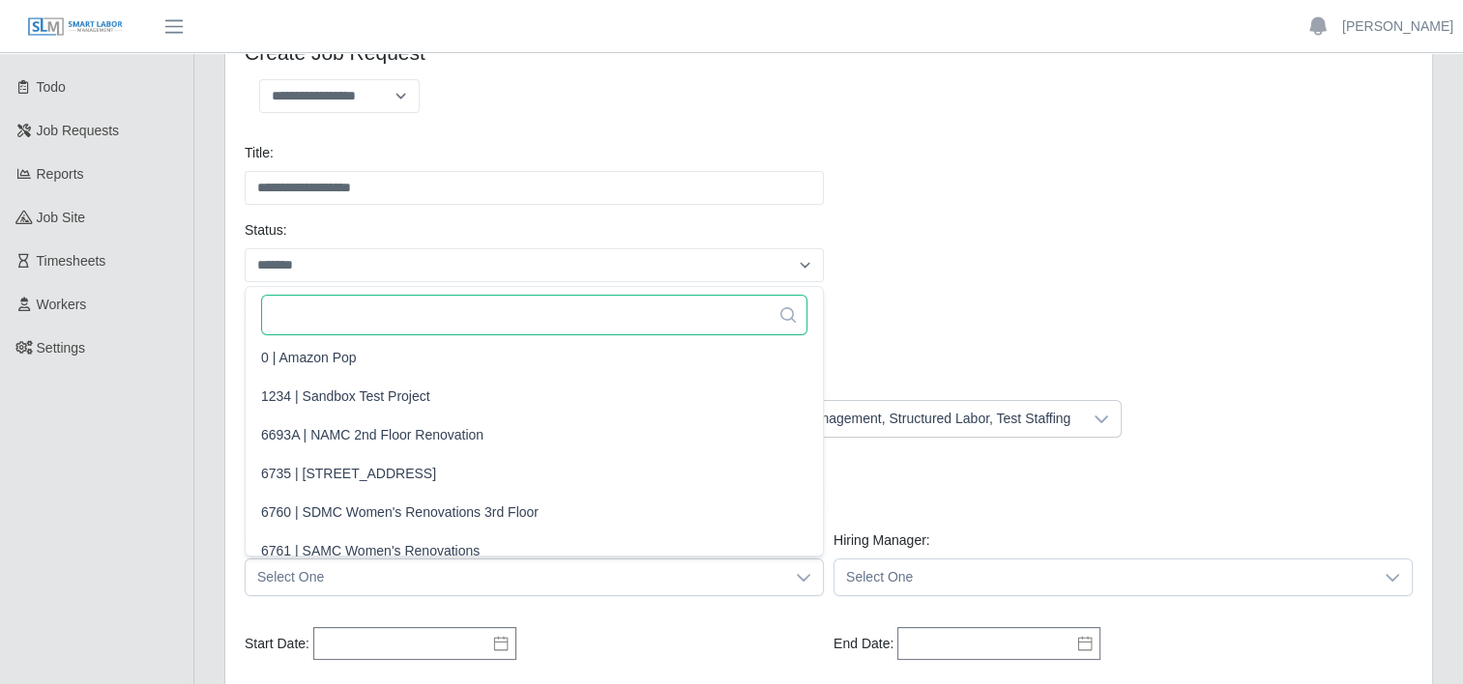
click at [345, 320] on input "text" at bounding box center [534, 315] width 546 height 41
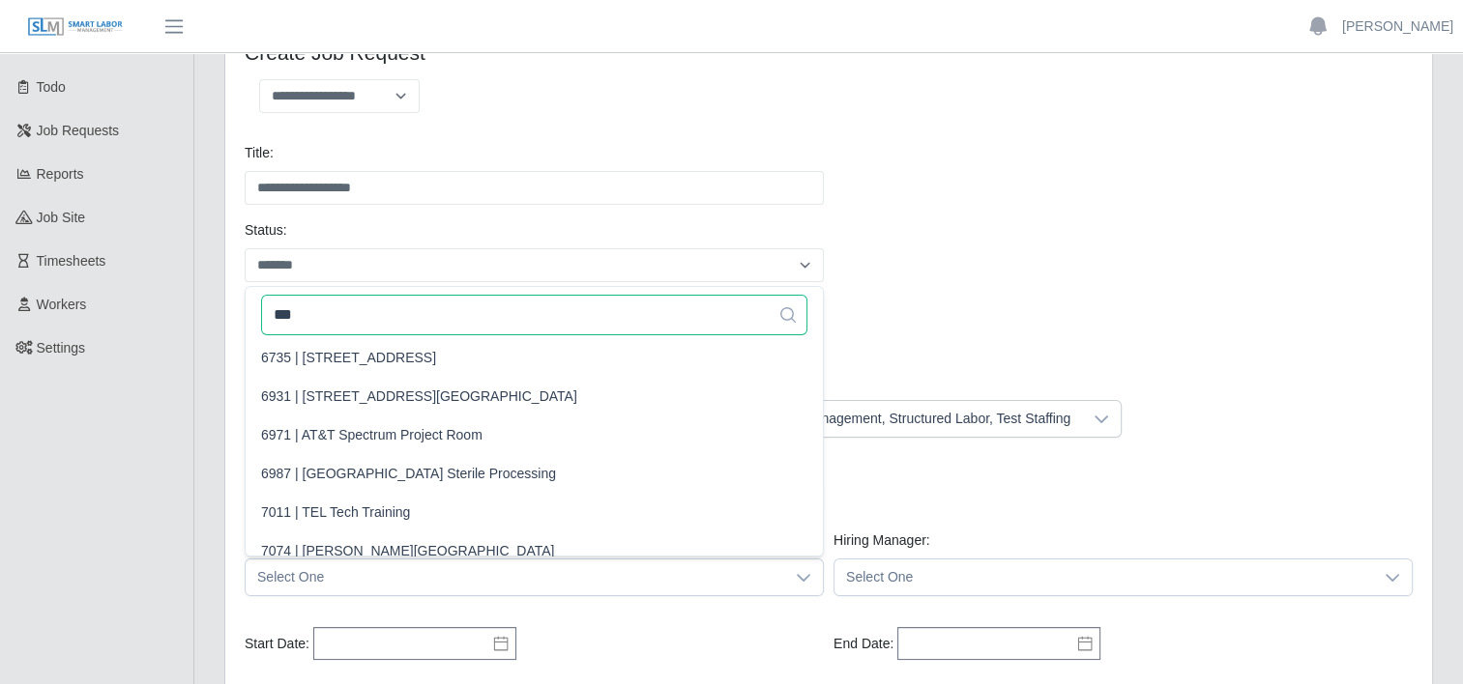
scroll to position [0, 0]
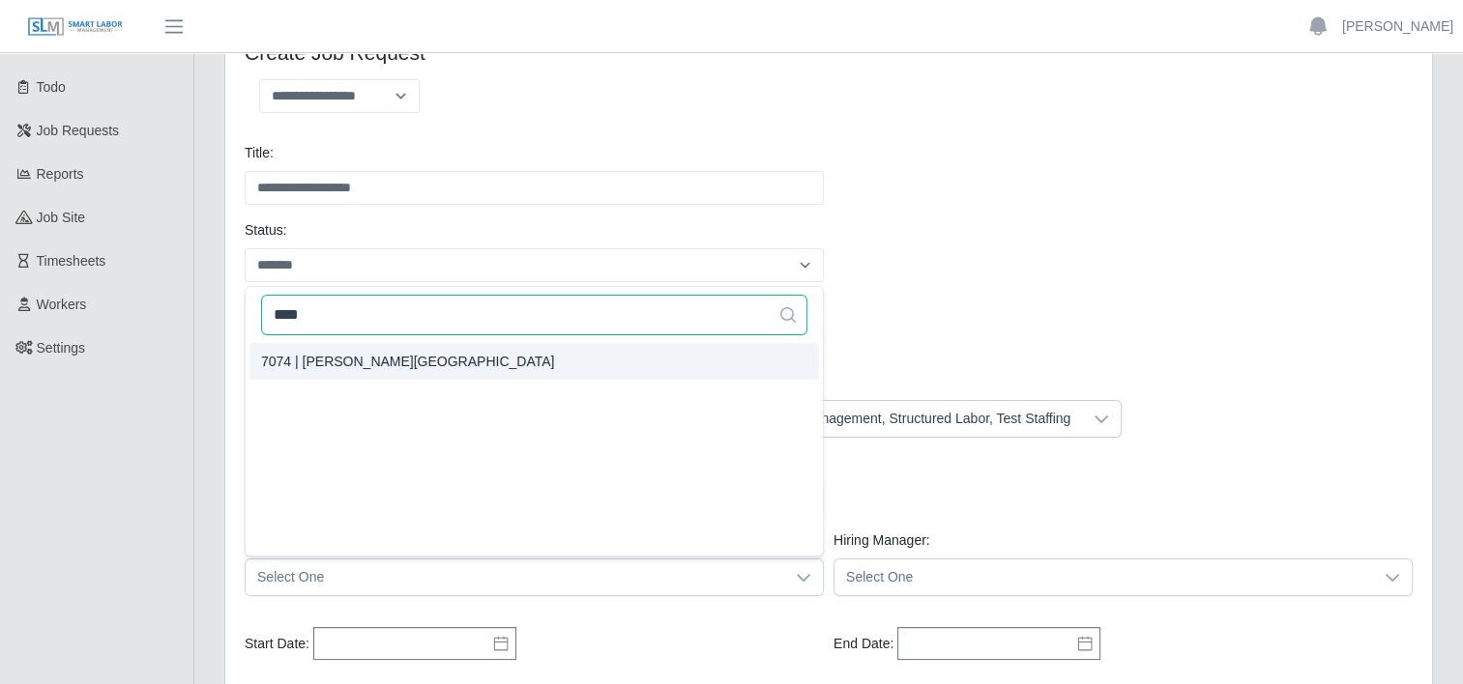
type input "****"
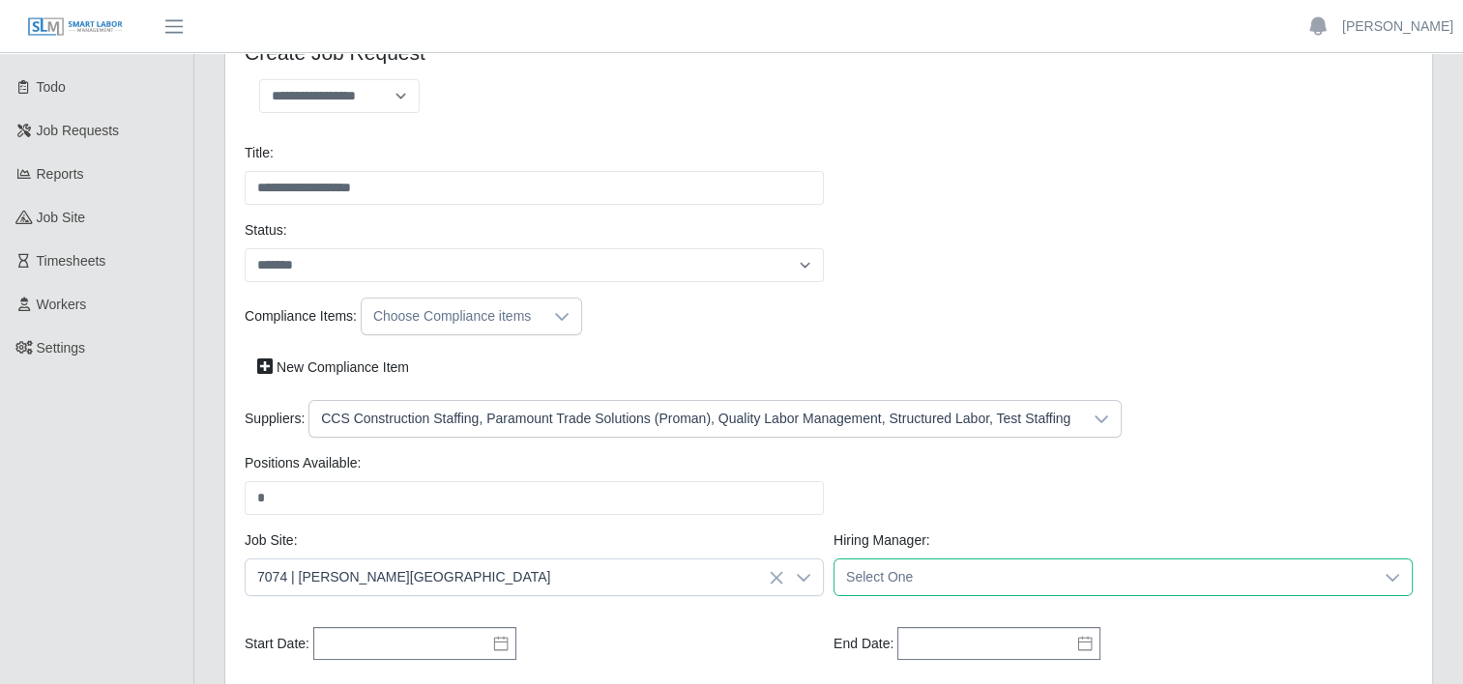
click at [1369, 580] on span "Select One" at bounding box center [1103, 578] width 539 height 36
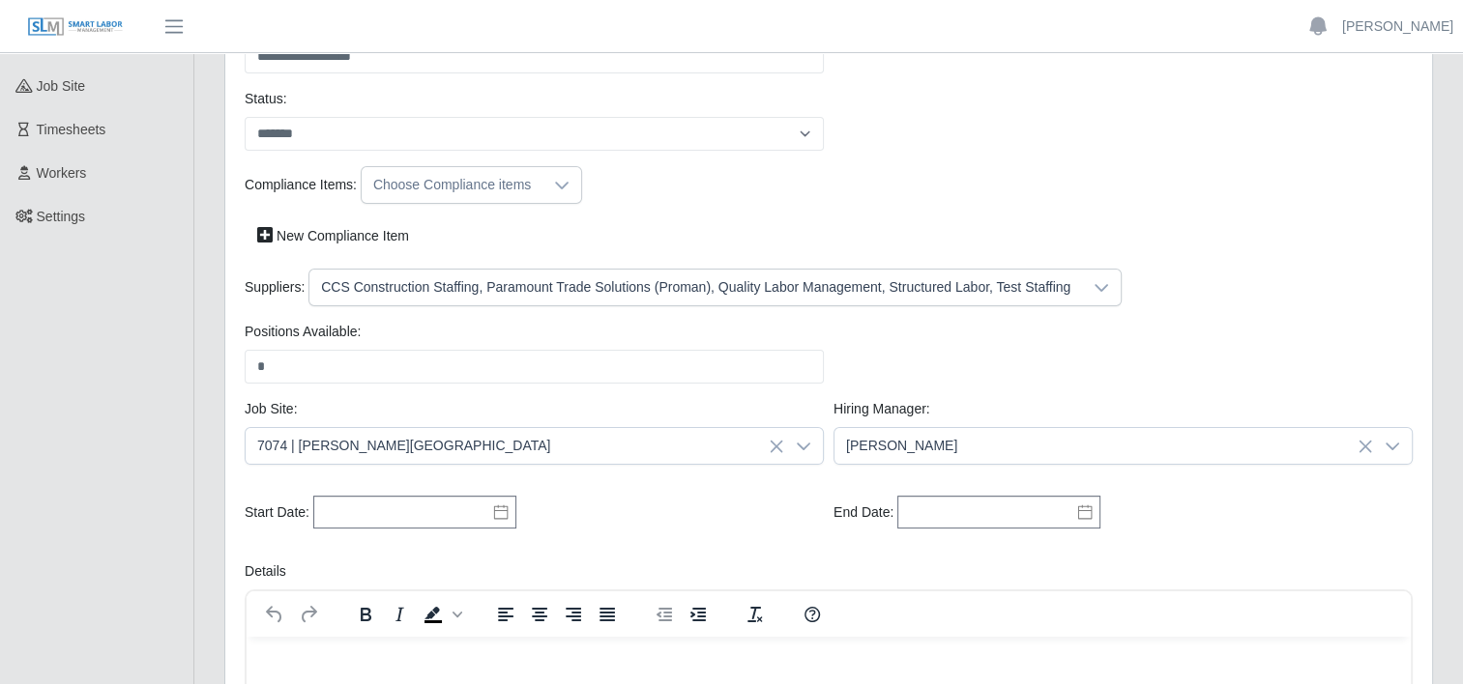
scroll to position [271, 0]
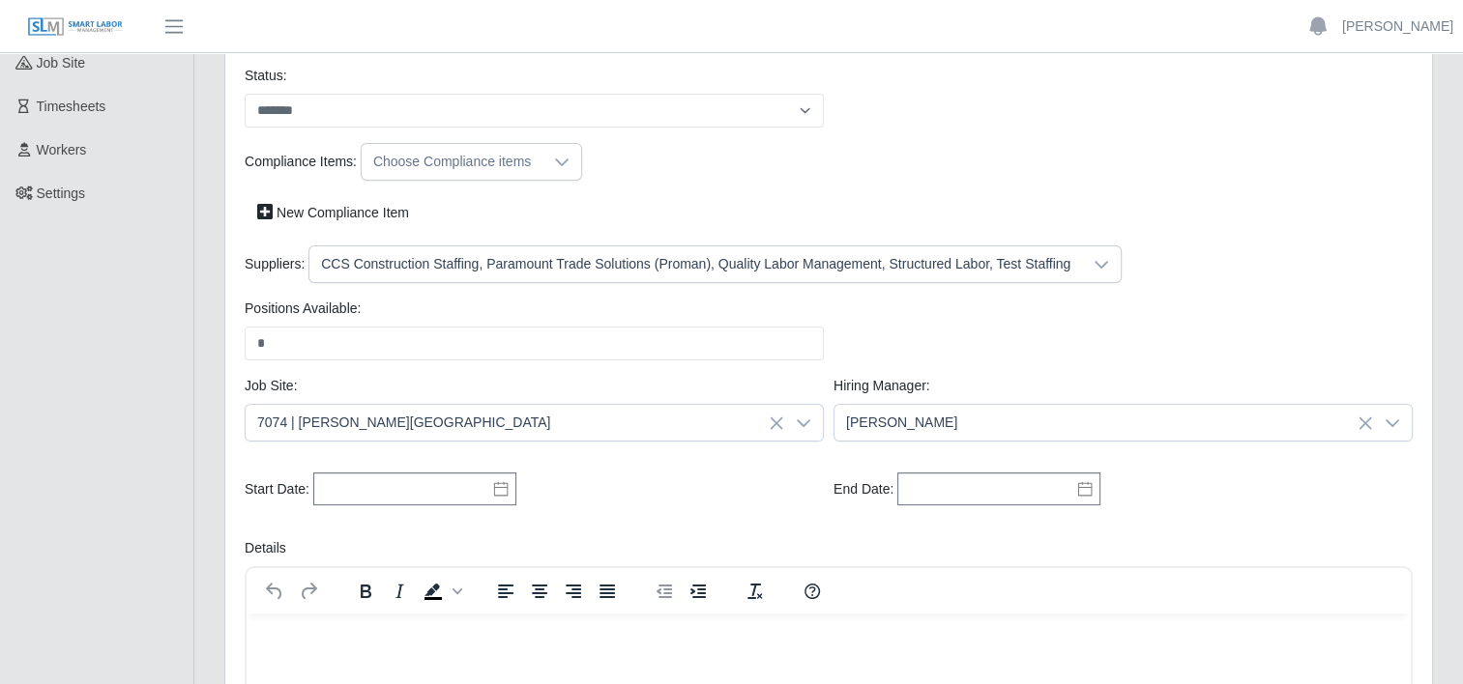
click at [494, 490] on icon at bounding box center [501, 489] width 14 height 15
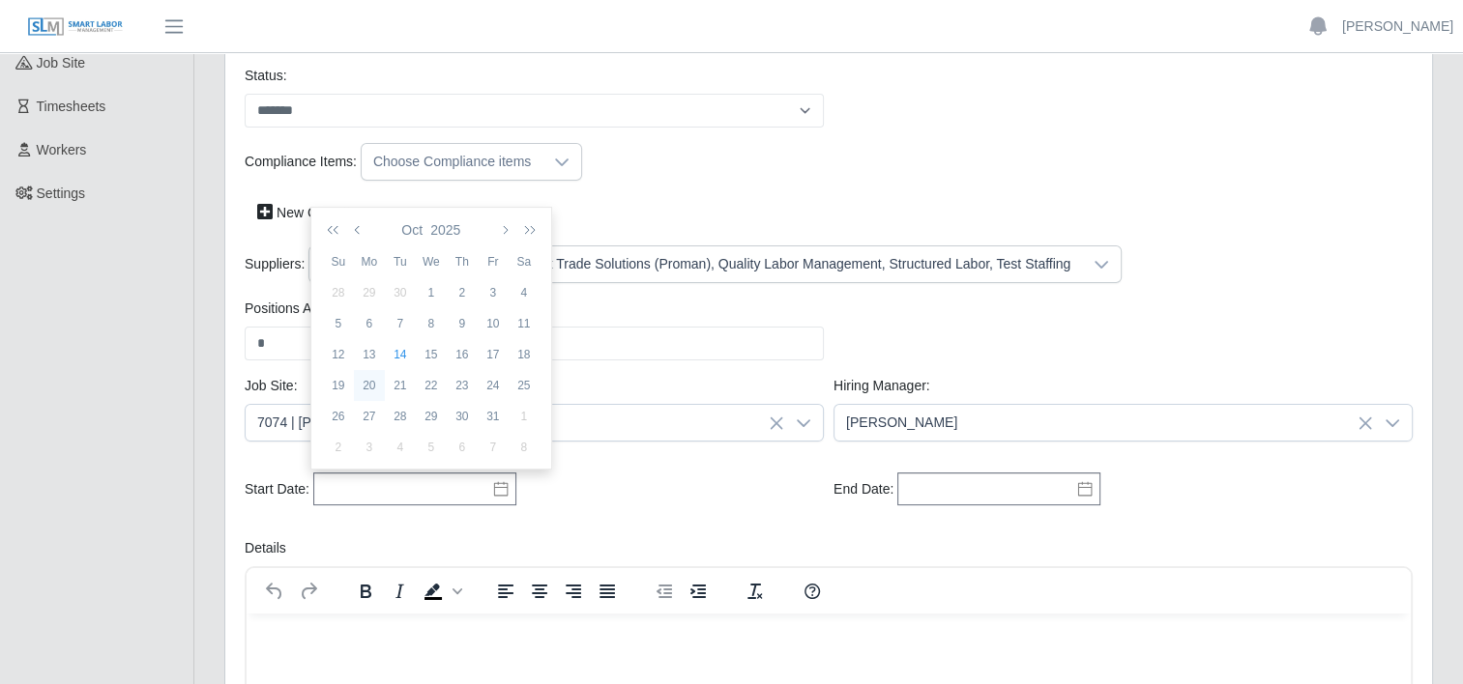
click at [367, 383] on div "20" at bounding box center [369, 385] width 31 height 17
type input "**********"
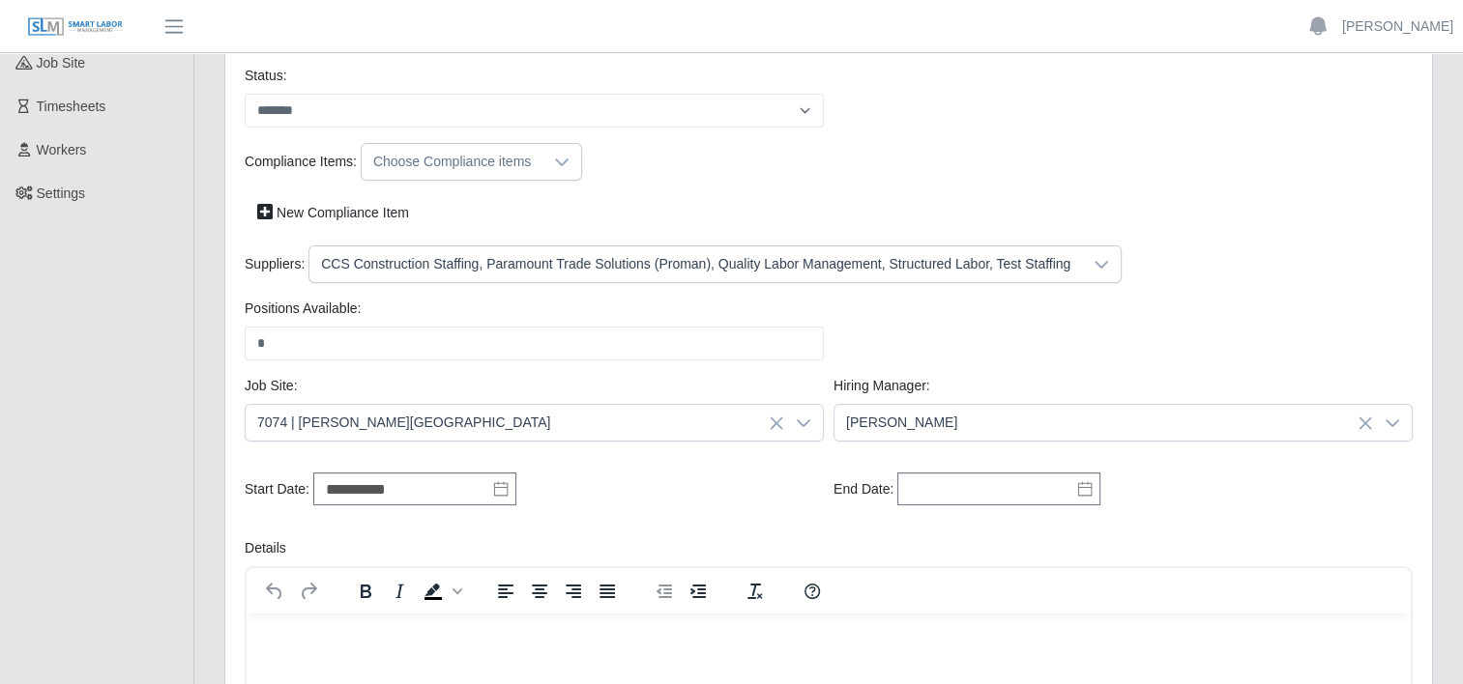
click at [1084, 486] on icon at bounding box center [1084, 488] width 15 height 15
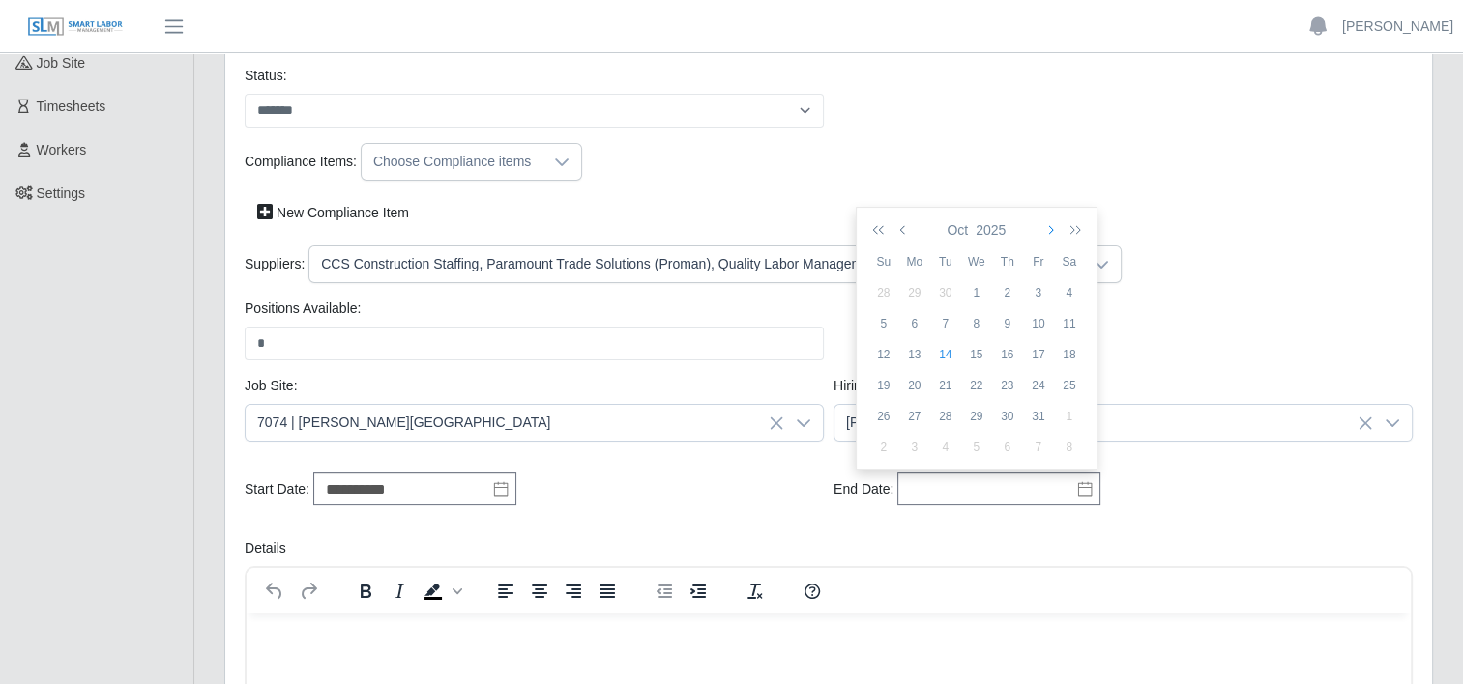
click at [1051, 232] on icon "button" at bounding box center [1049, 229] width 10 height 15
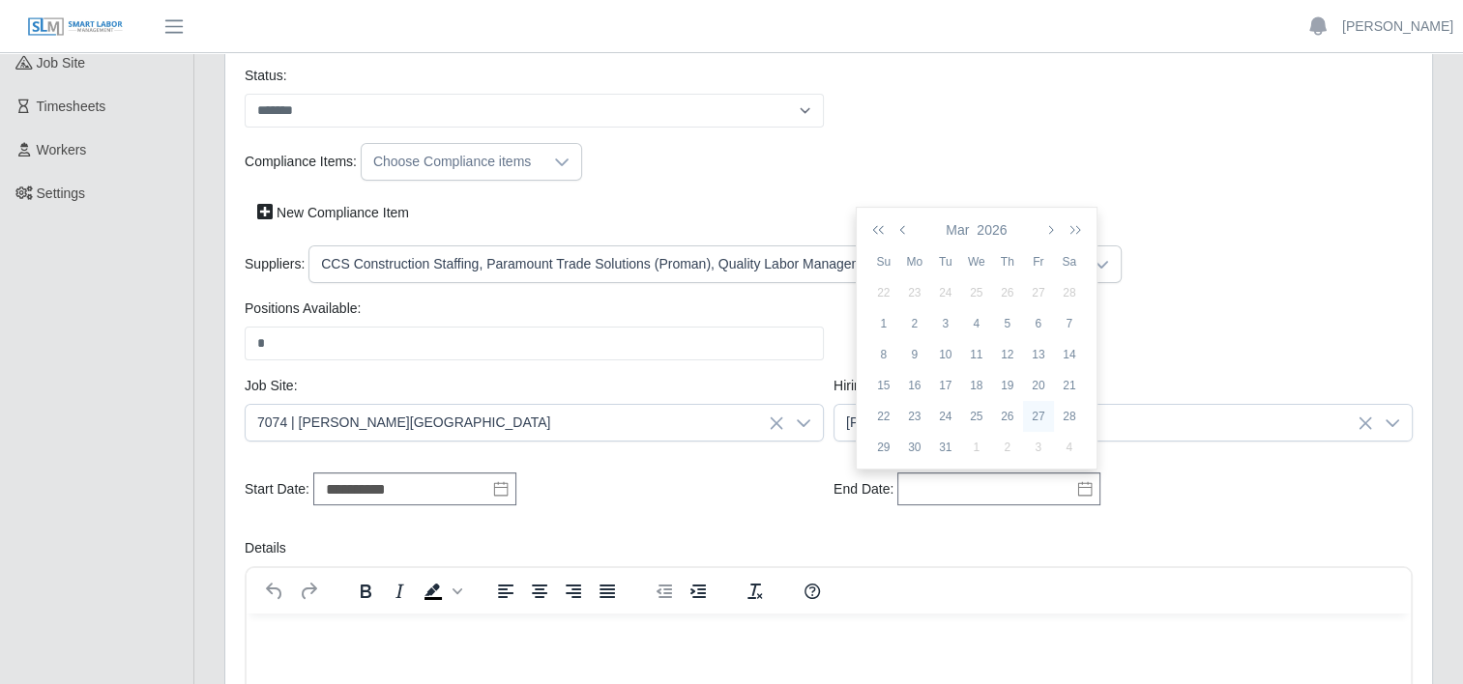
click at [1040, 413] on div "27" at bounding box center [1038, 416] width 31 height 17
type input "**********"
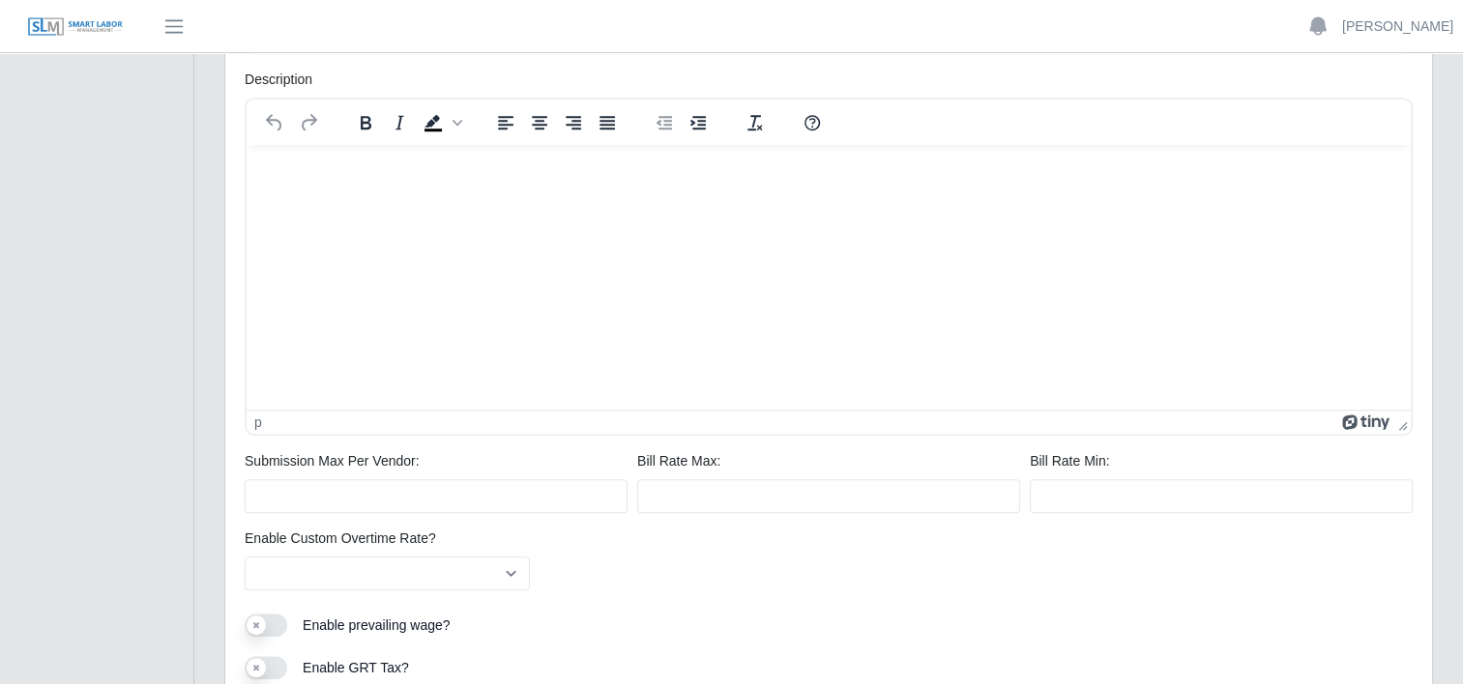
scroll to position [1280, 0]
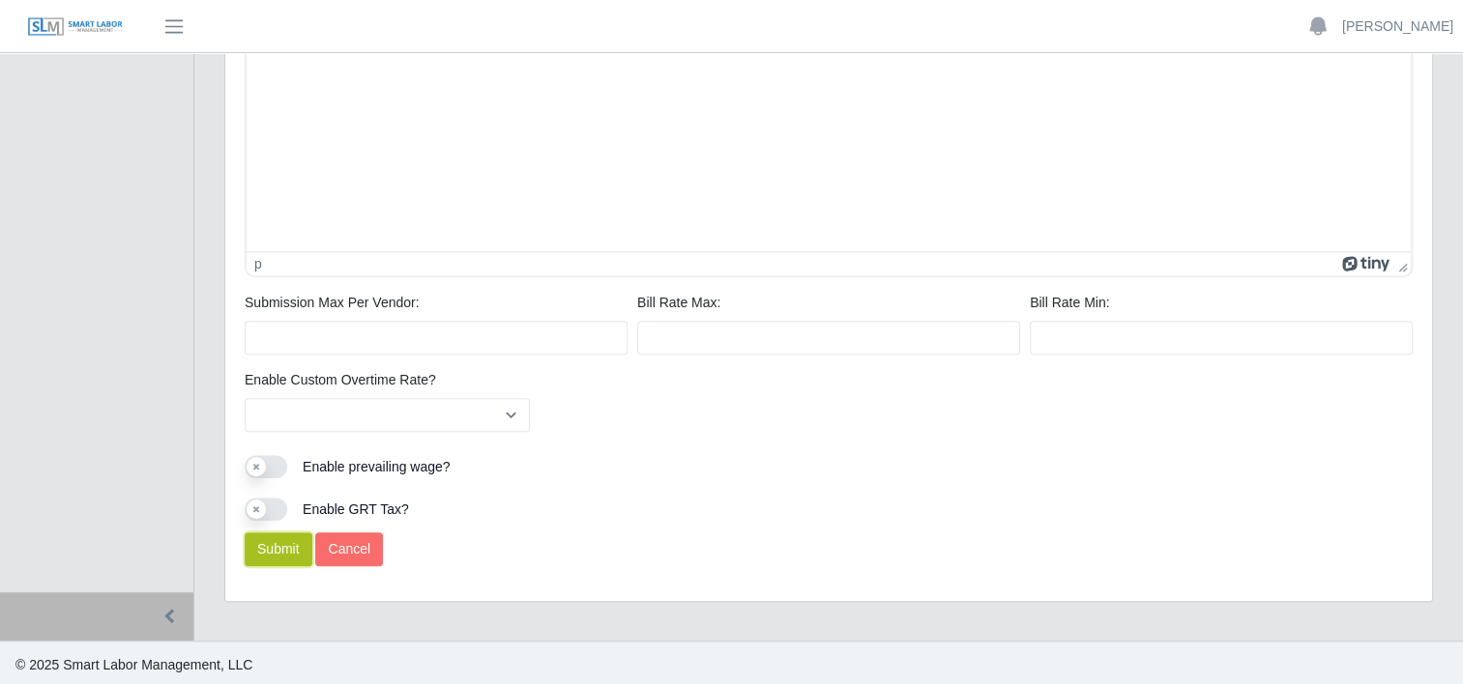
click at [272, 539] on button "Submit" at bounding box center [279, 550] width 68 height 34
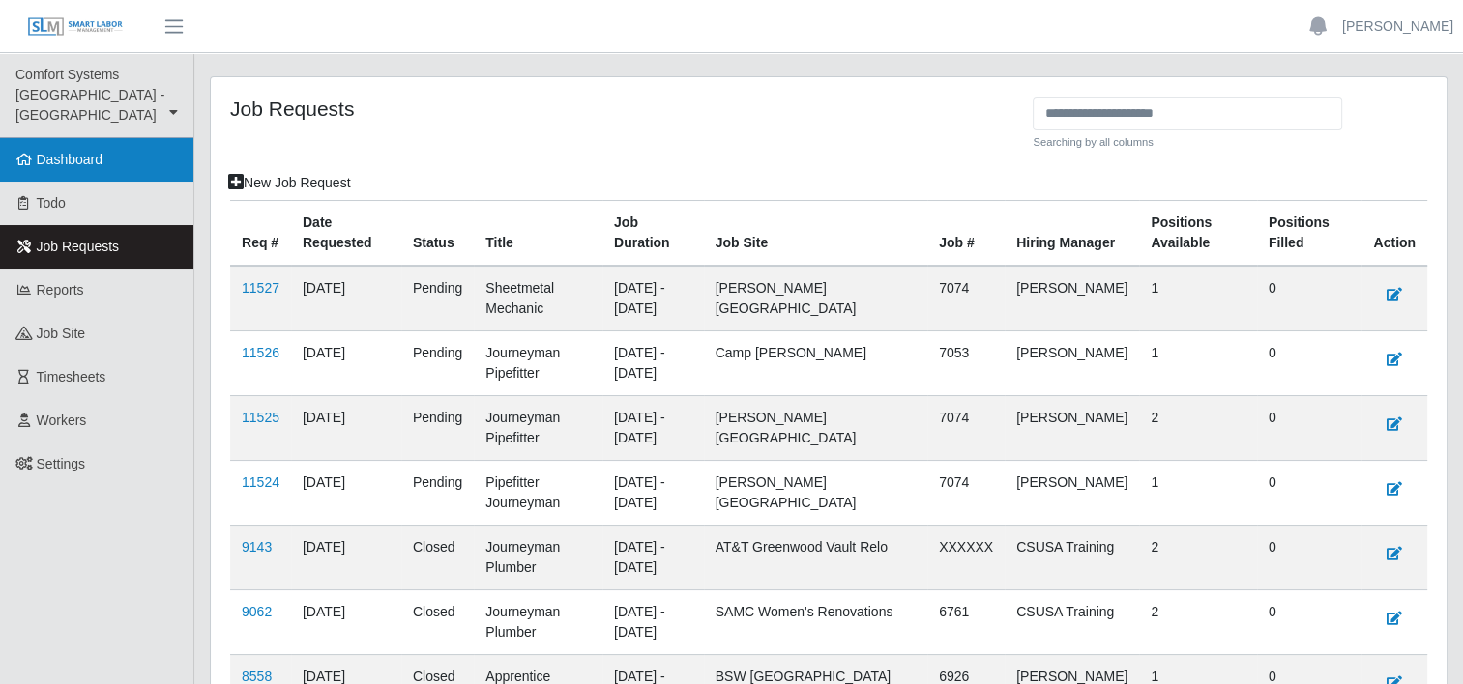
click at [98, 152] on span "Dashboard" at bounding box center [70, 159] width 67 height 15
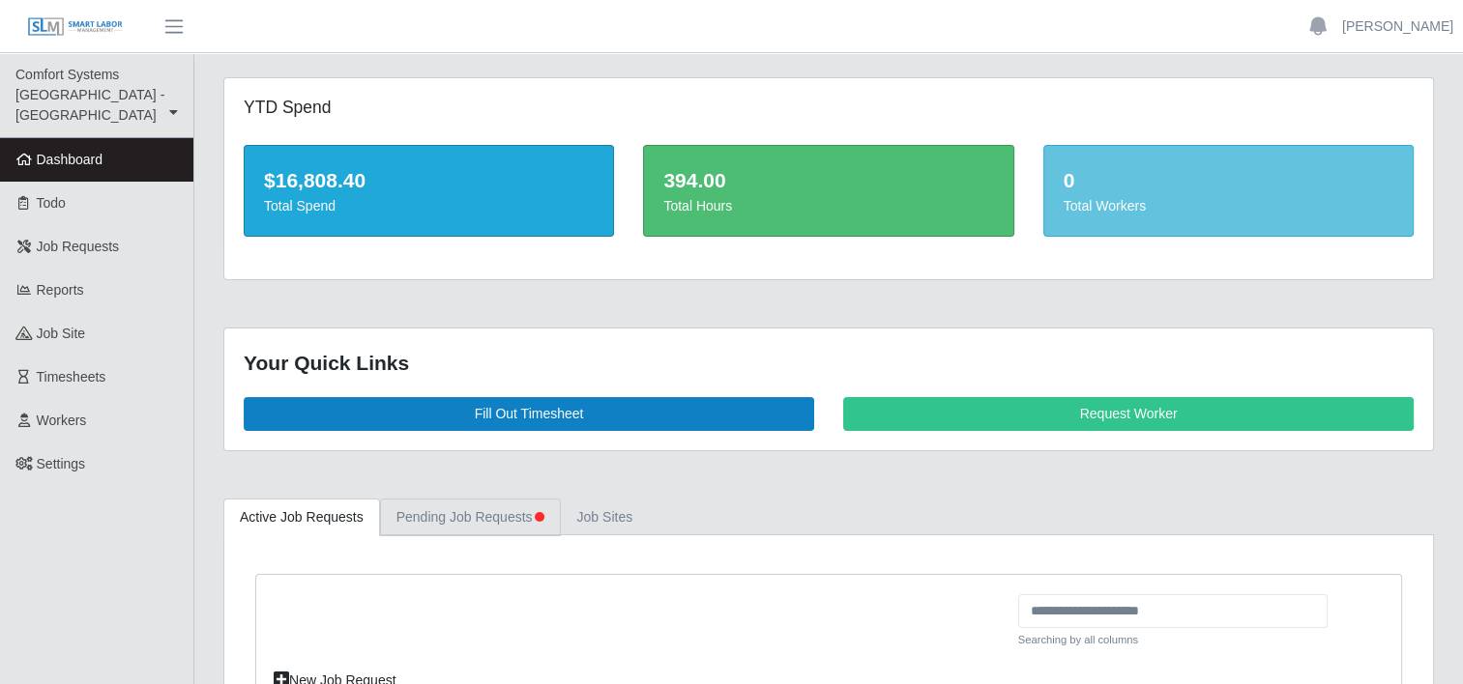
click at [451, 514] on link "Pending Job Requests" at bounding box center [470, 518] width 181 height 38
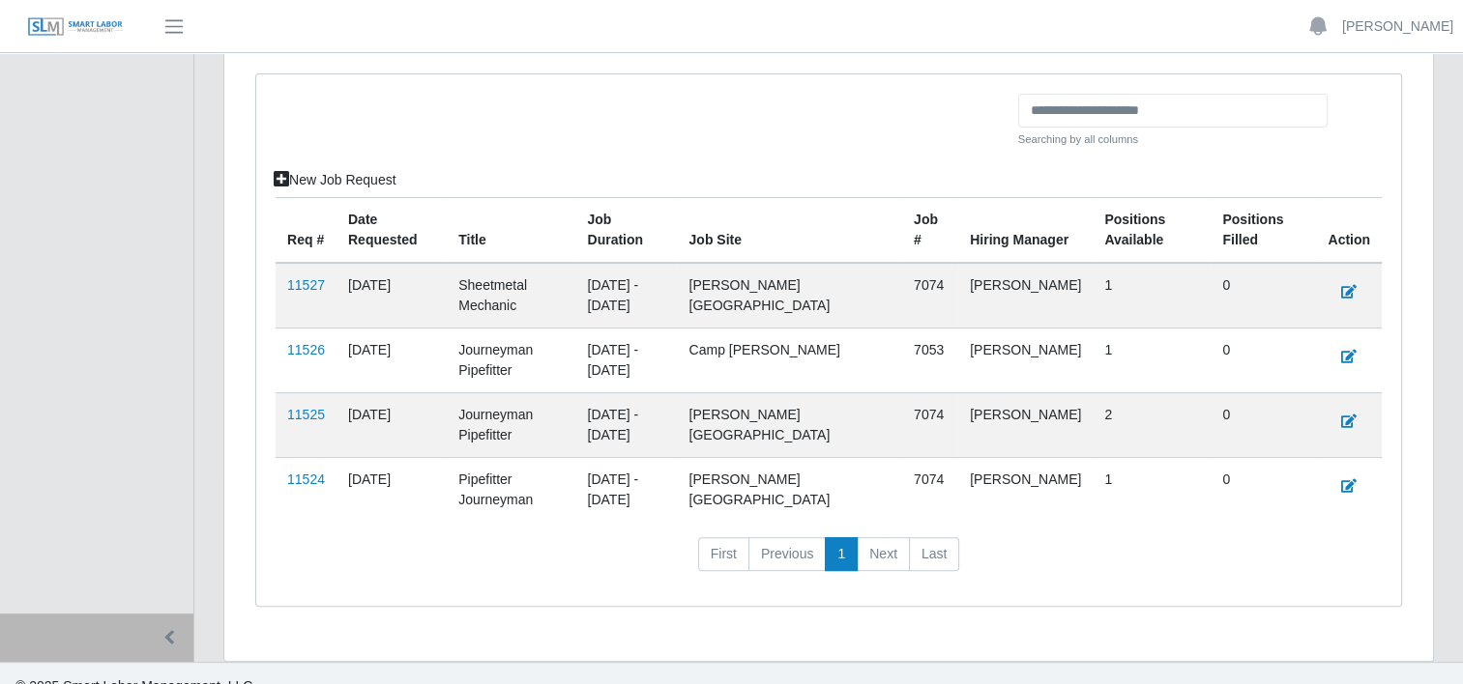
scroll to position [515, 0]
